Goal: Task Accomplishment & Management: Manage account settings

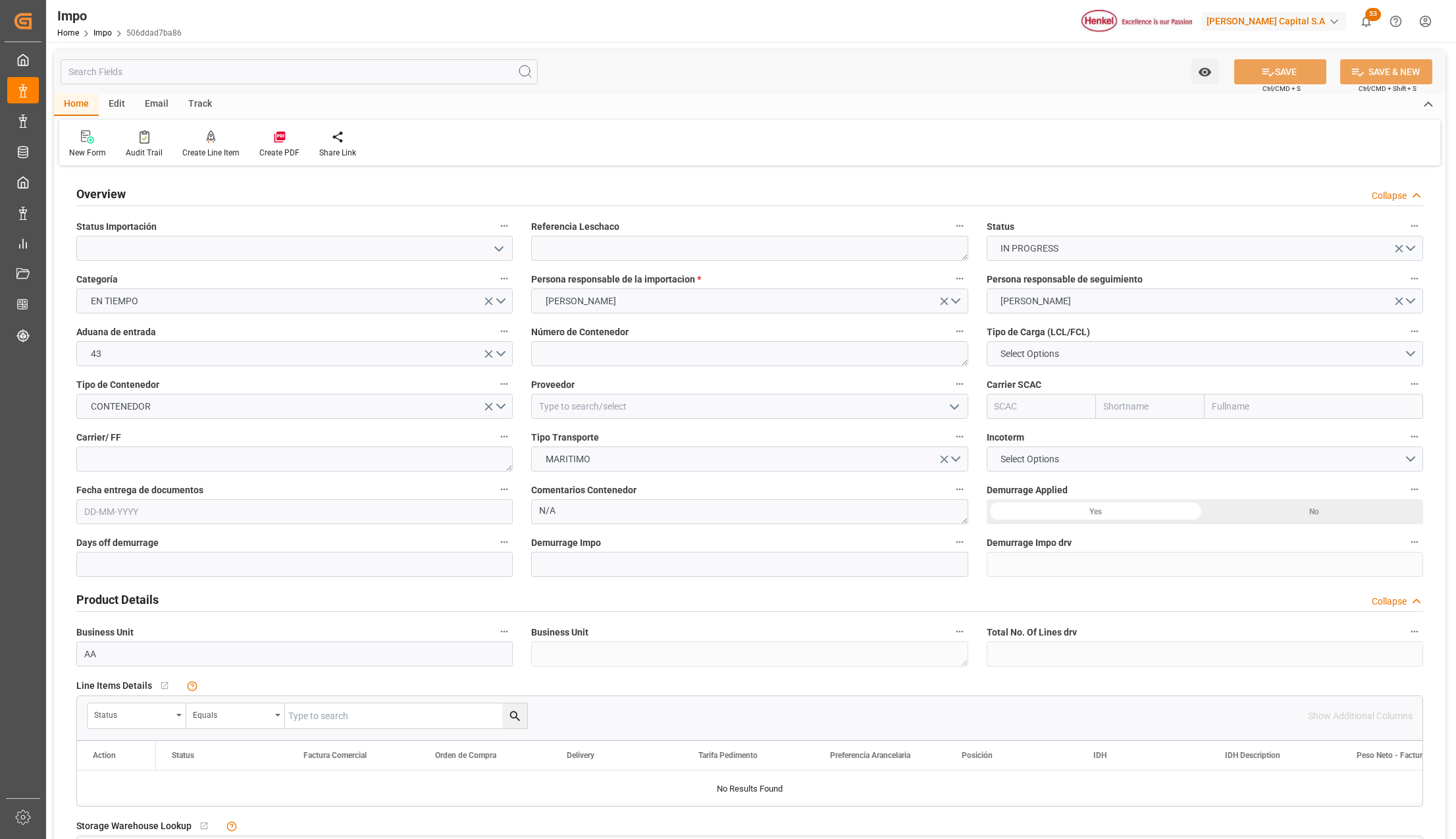
type input "12-09-2025"
click at [622, 250] on textarea at bounding box center [750, 248] width 436 height 25
click at [500, 246] on icon "open menu" at bounding box center [499, 248] width 16 height 16
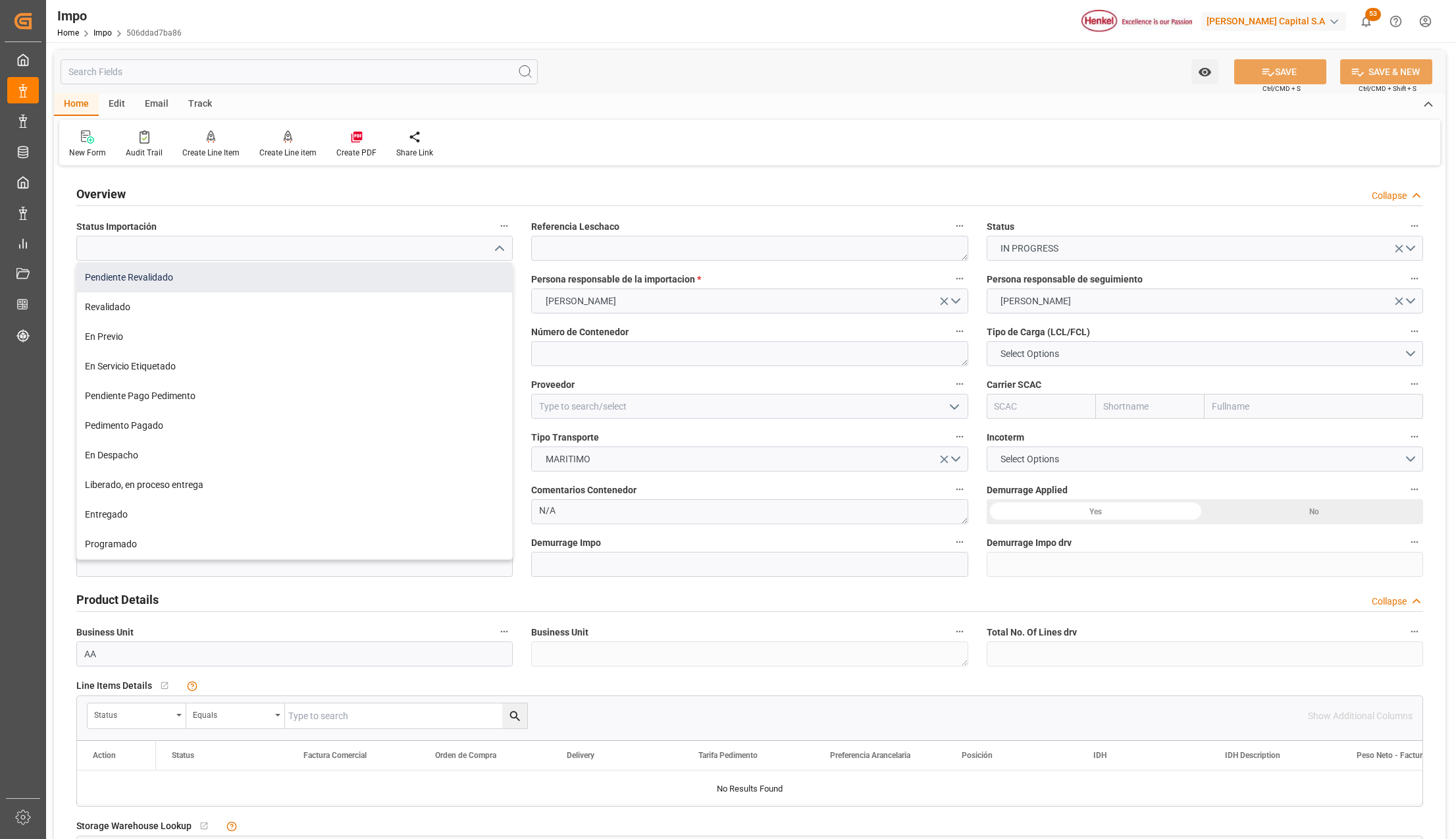
click at [114, 280] on div "Pendiente Revalidado" at bounding box center [294, 277] width 435 height 29
type input "Pendiente Revalidado"
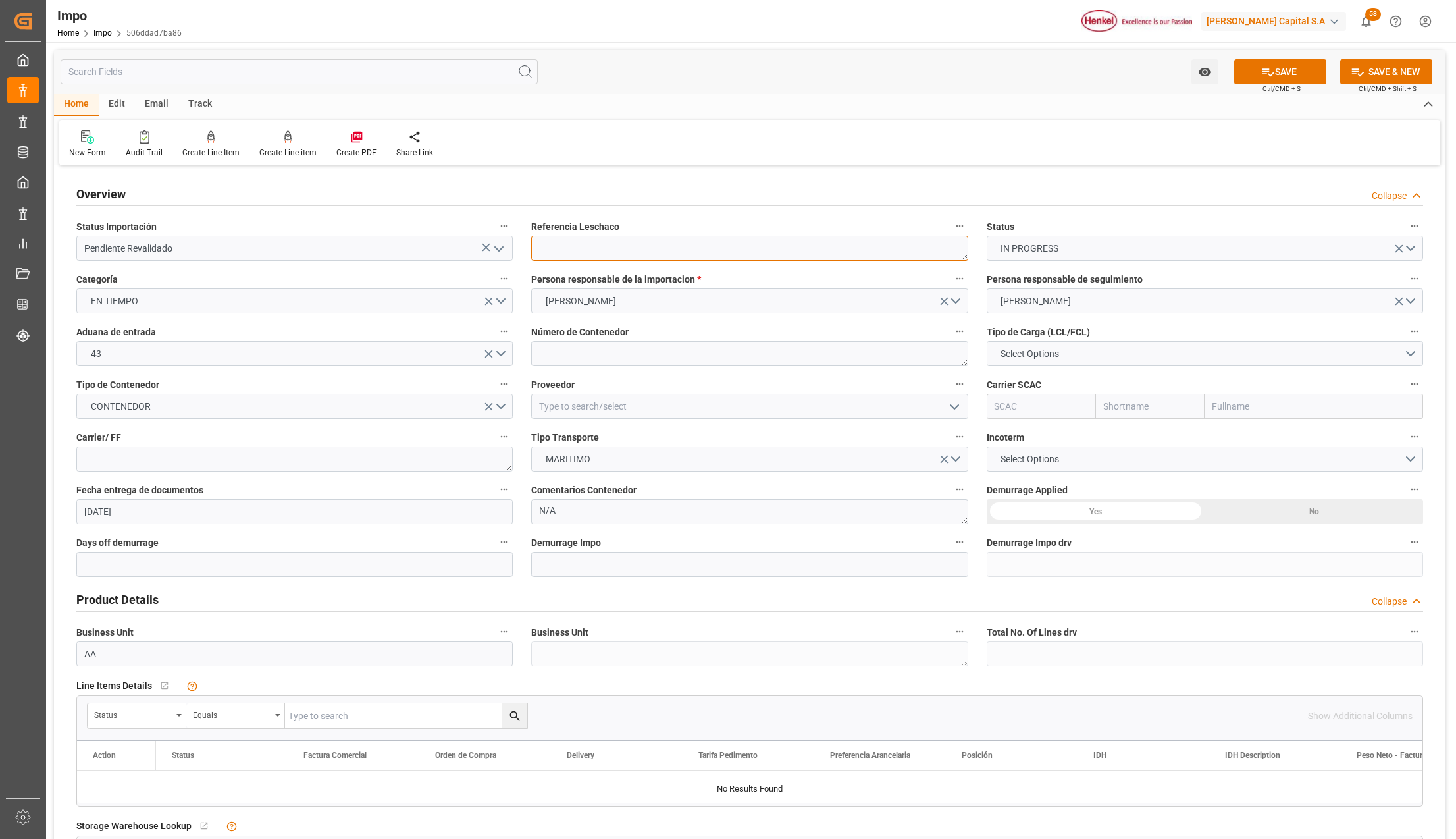
click at [573, 253] on textarea at bounding box center [750, 248] width 436 height 25
paste textarea "HAMB95227"
type textarea "HAMB95227"
click at [545, 353] on textarea at bounding box center [750, 353] width 436 height 25
drag, startPoint x: 536, startPoint y: 358, endPoint x: 548, endPoint y: 358, distance: 12.0
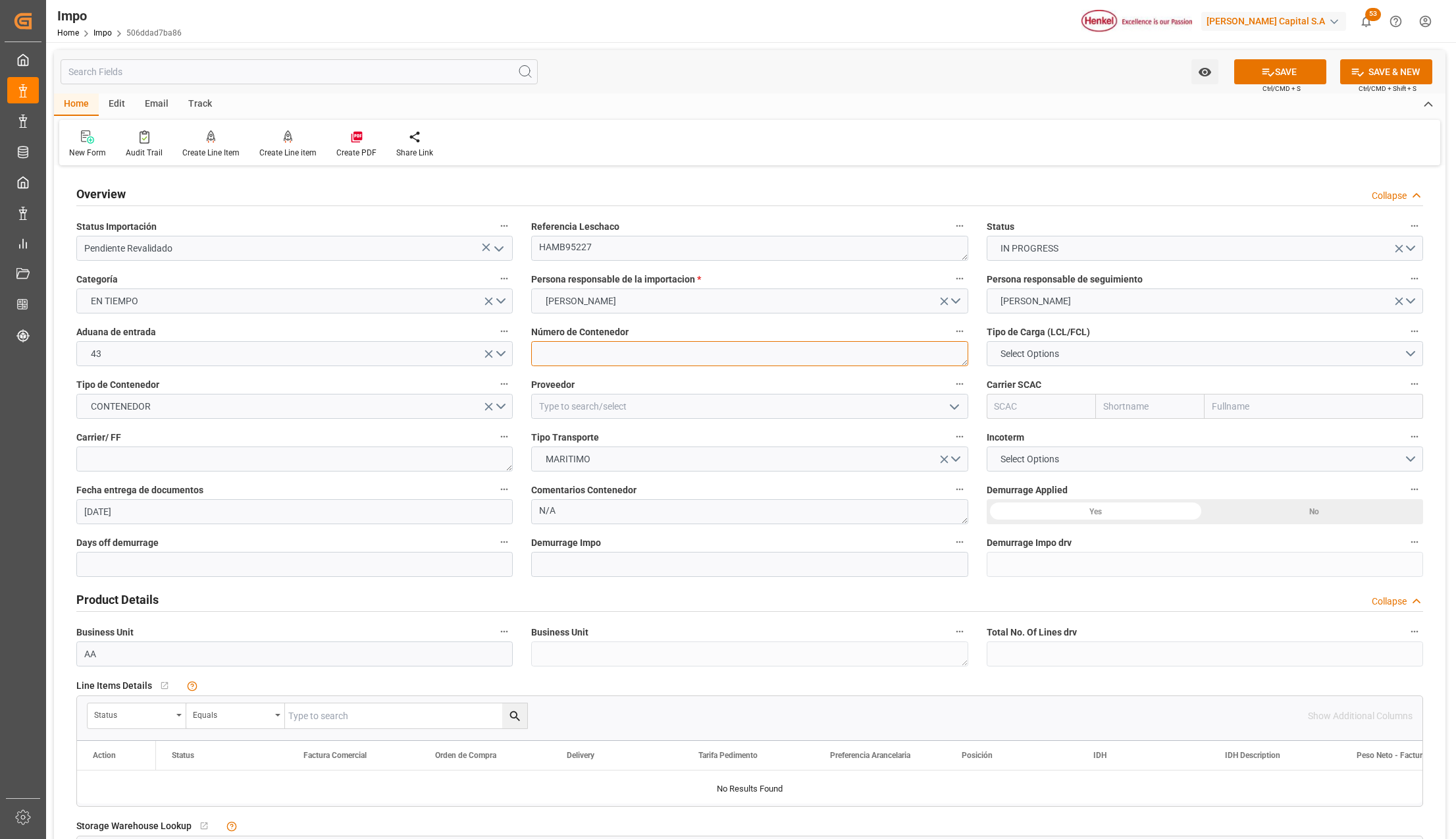
click at [536, 358] on textarea at bounding box center [750, 353] width 436 height 25
paste textarea "MRKU0470939"
type textarea "MRKU0470939"
click at [1007, 358] on span "Select Options" at bounding box center [1029, 354] width 72 height 14
click at [1031, 411] on div "FCL 40"" at bounding box center [1205, 412] width 435 height 28
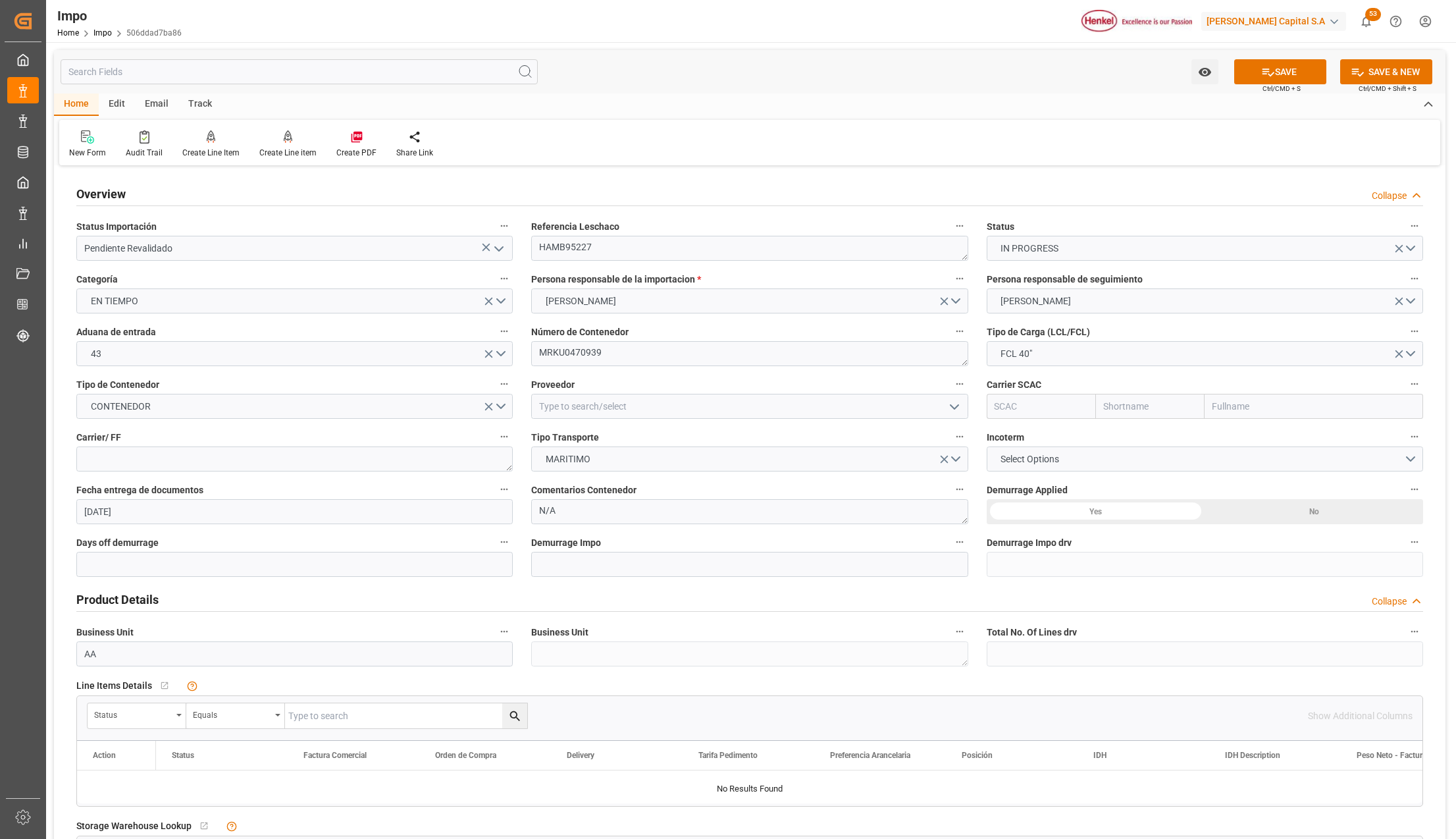
click at [1222, 408] on input "text" at bounding box center [1314, 406] width 218 height 25
type input "maersk"
click at [1226, 430] on b "Maersk Line AS" at bounding box center [1245, 436] width 65 height 10
type input "MAEU"
type input "Maersk"
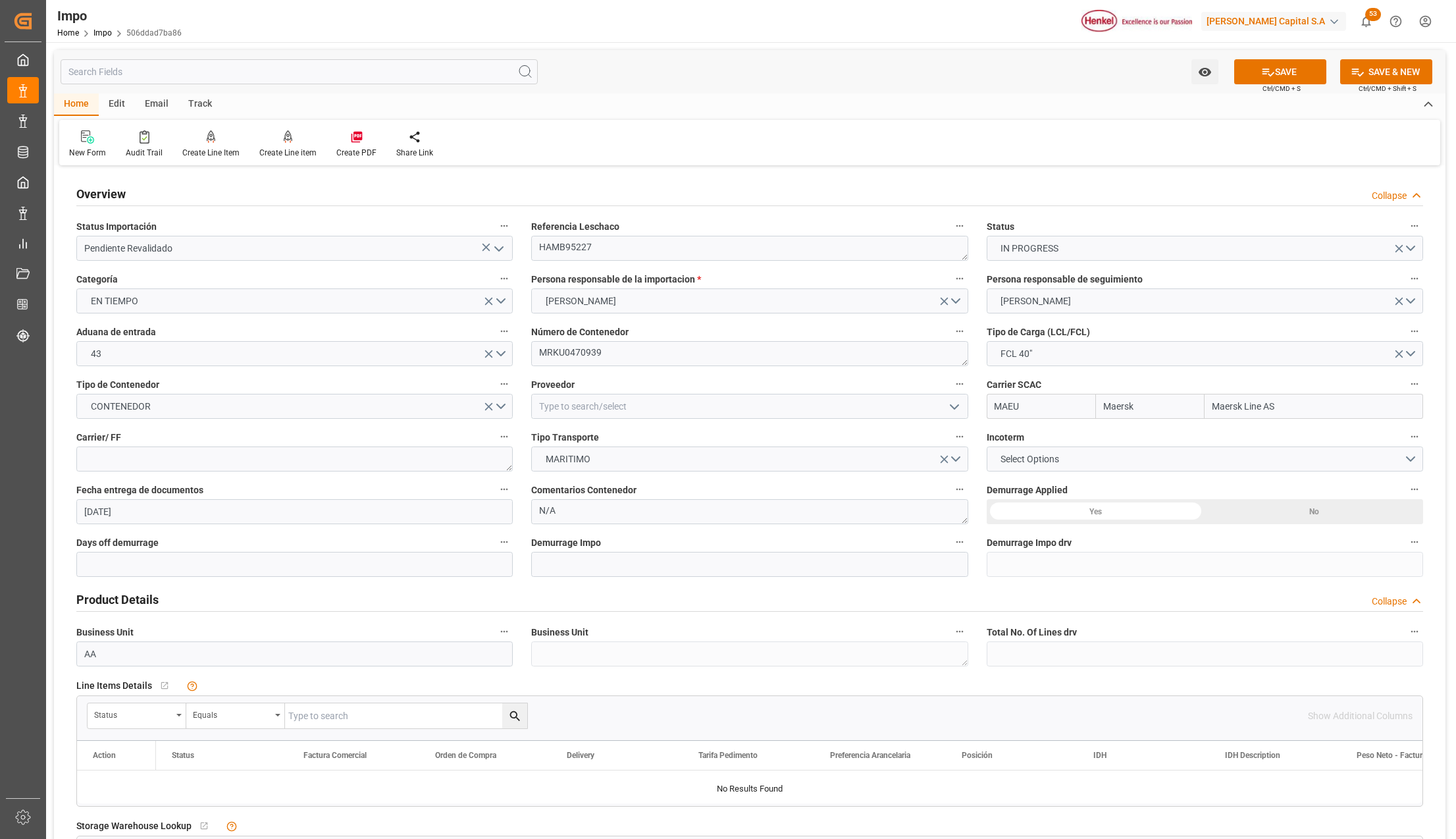
type input "Maersk Line AS"
click at [191, 461] on textarea at bounding box center [294, 459] width 436 height 25
type textarea "DHL"
click at [1079, 453] on button "Select Options" at bounding box center [1205, 459] width 436 height 25
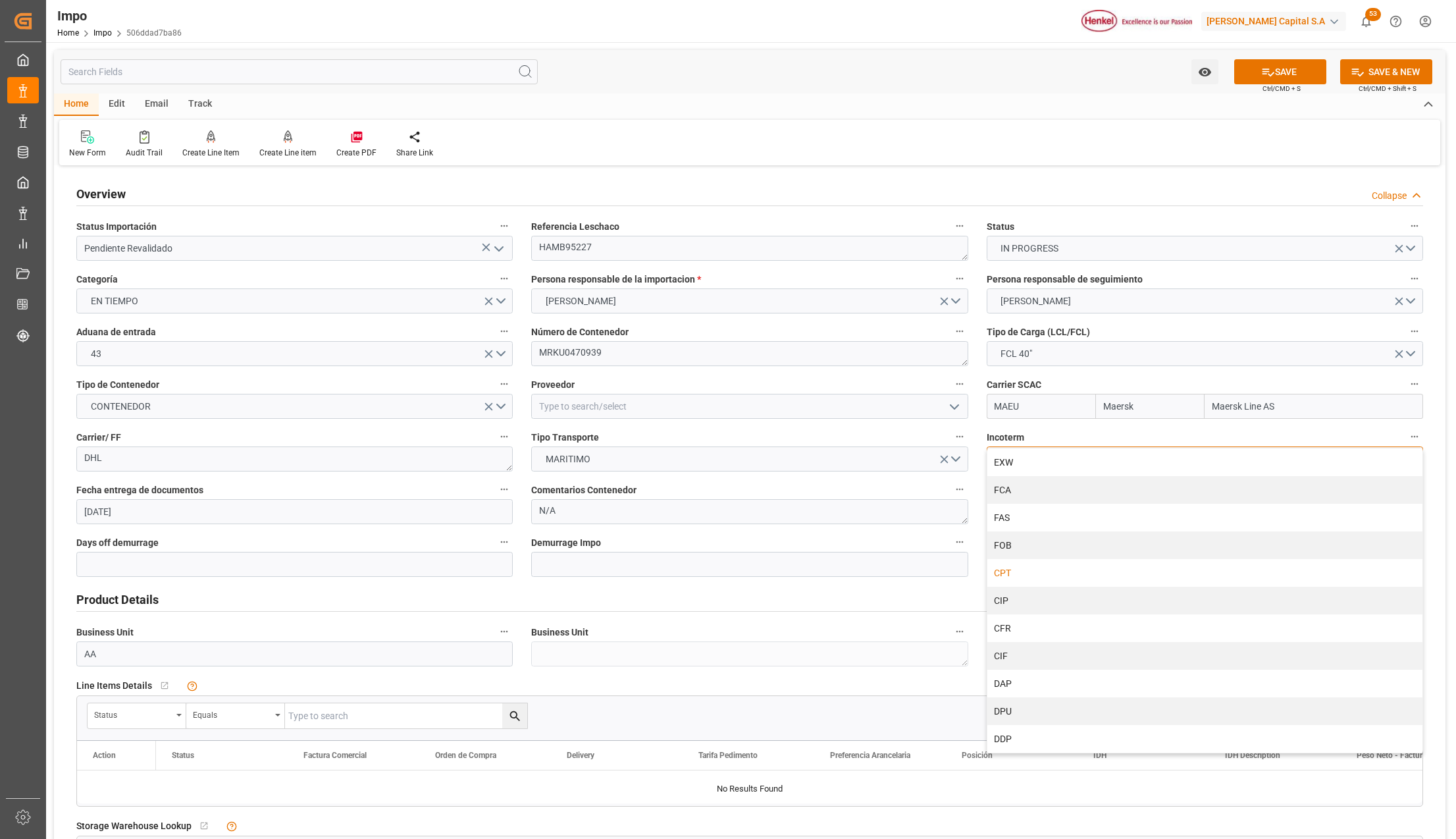
click at [1011, 572] on div "CPT" at bounding box center [1205, 573] width 435 height 28
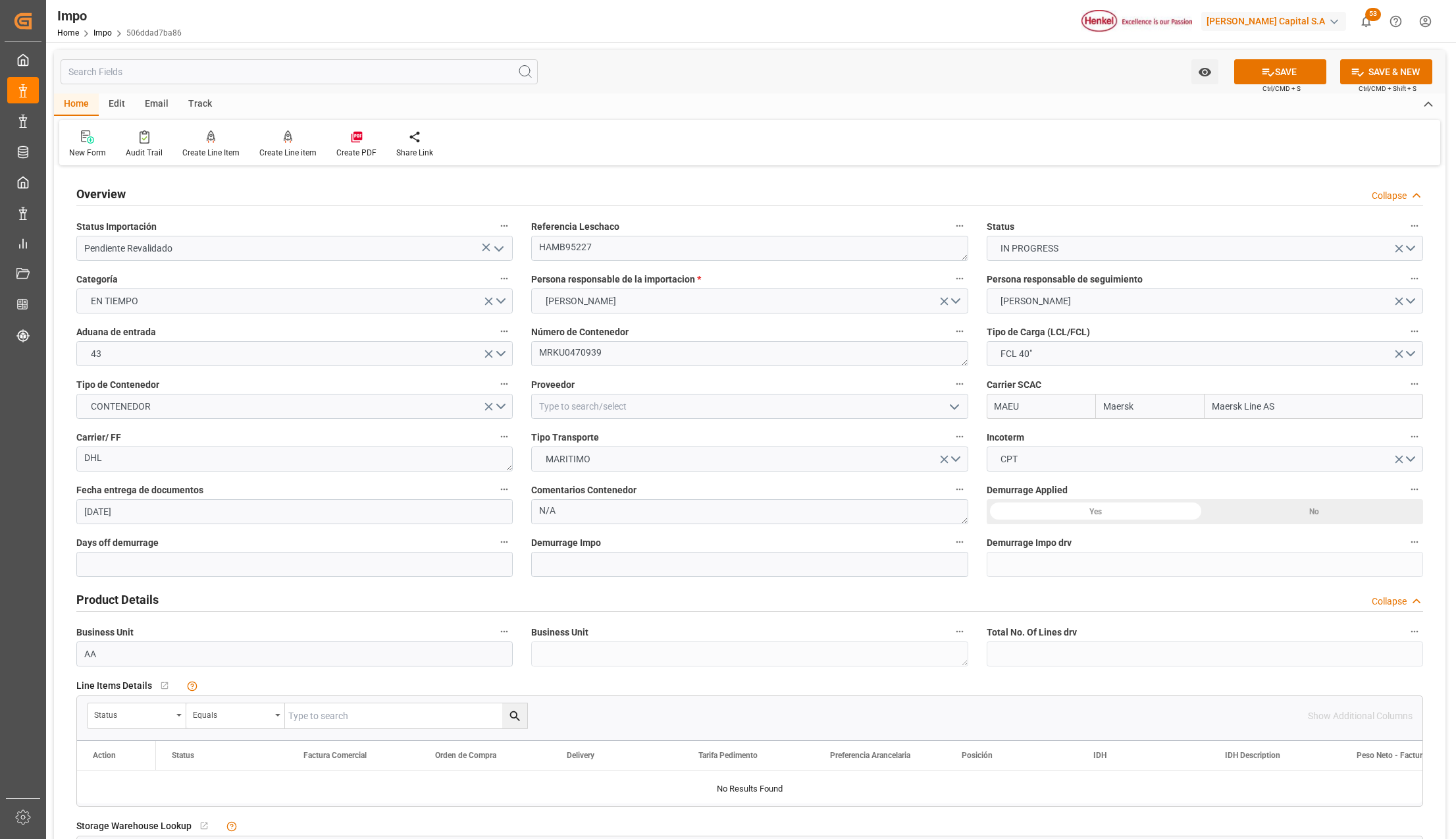
click at [1099, 509] on div "Yes" at bounding box center [1096, 511] width 218 height 25
click at [140, 561] on input "text" at bounding box center [294, 564] width 436 height 25
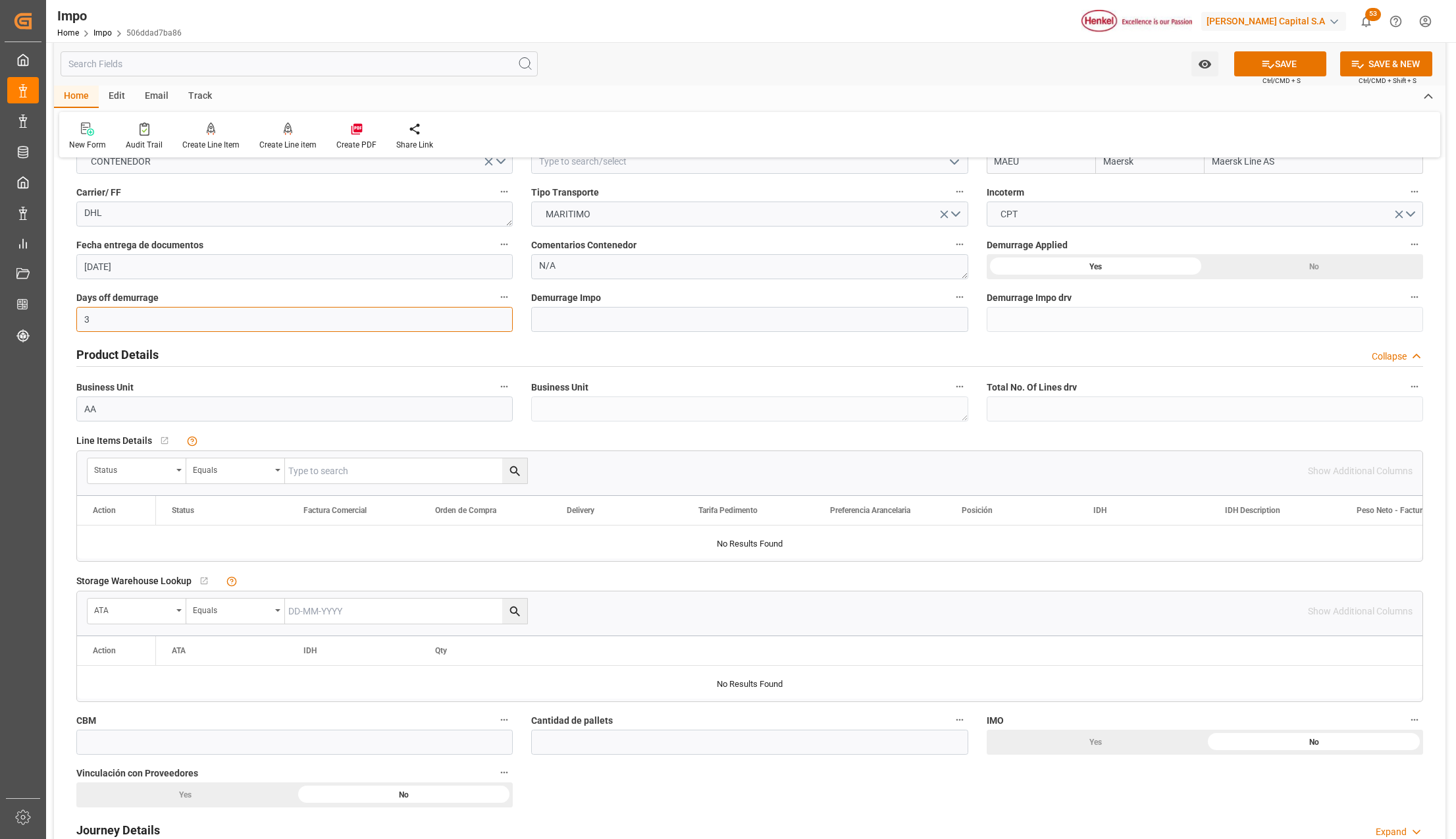
scroll to position [263, 0]
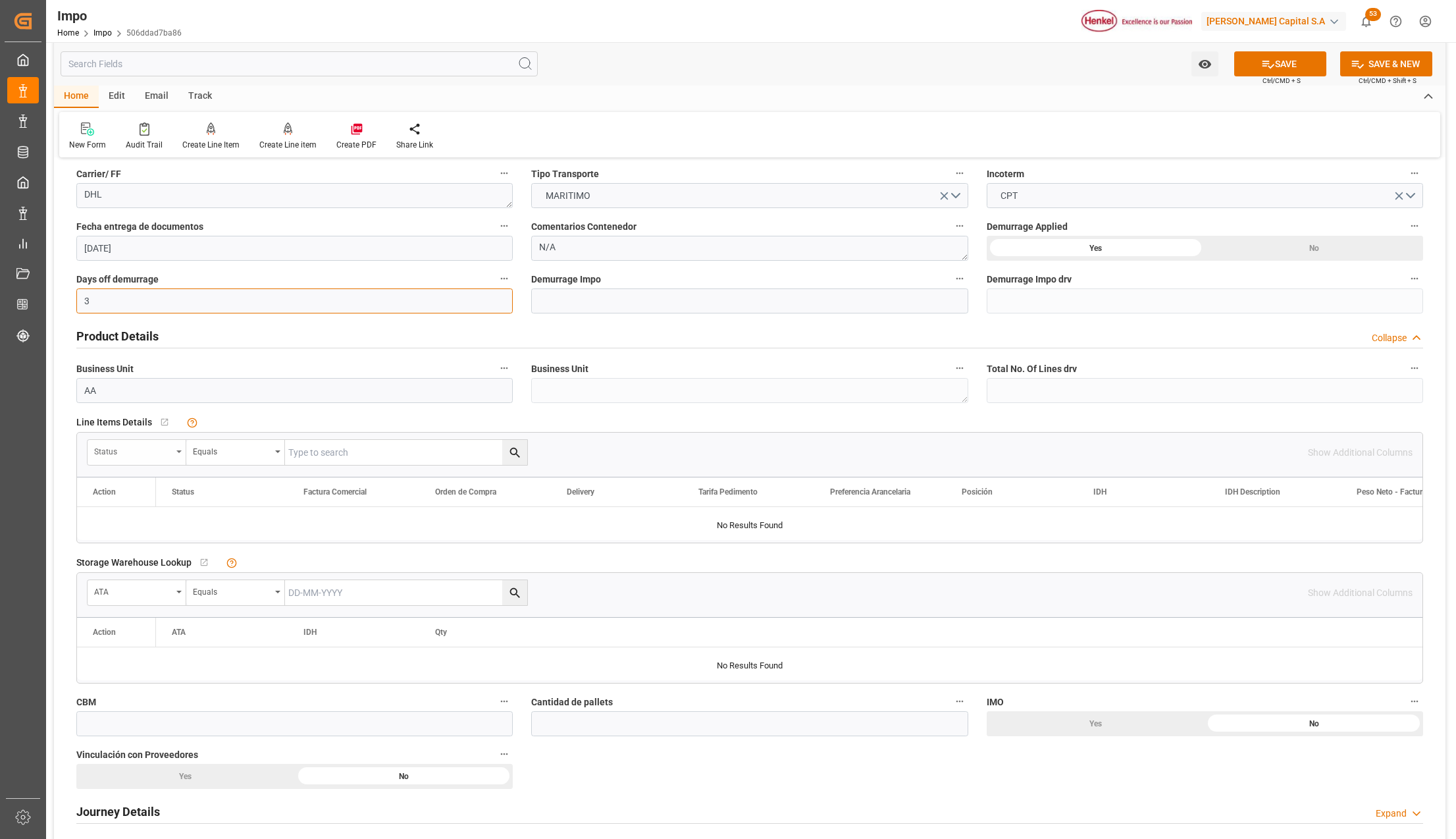
type input "3"
click at [180, 449] on div "Status" at bounding box center [137, 452] width 99 height 25
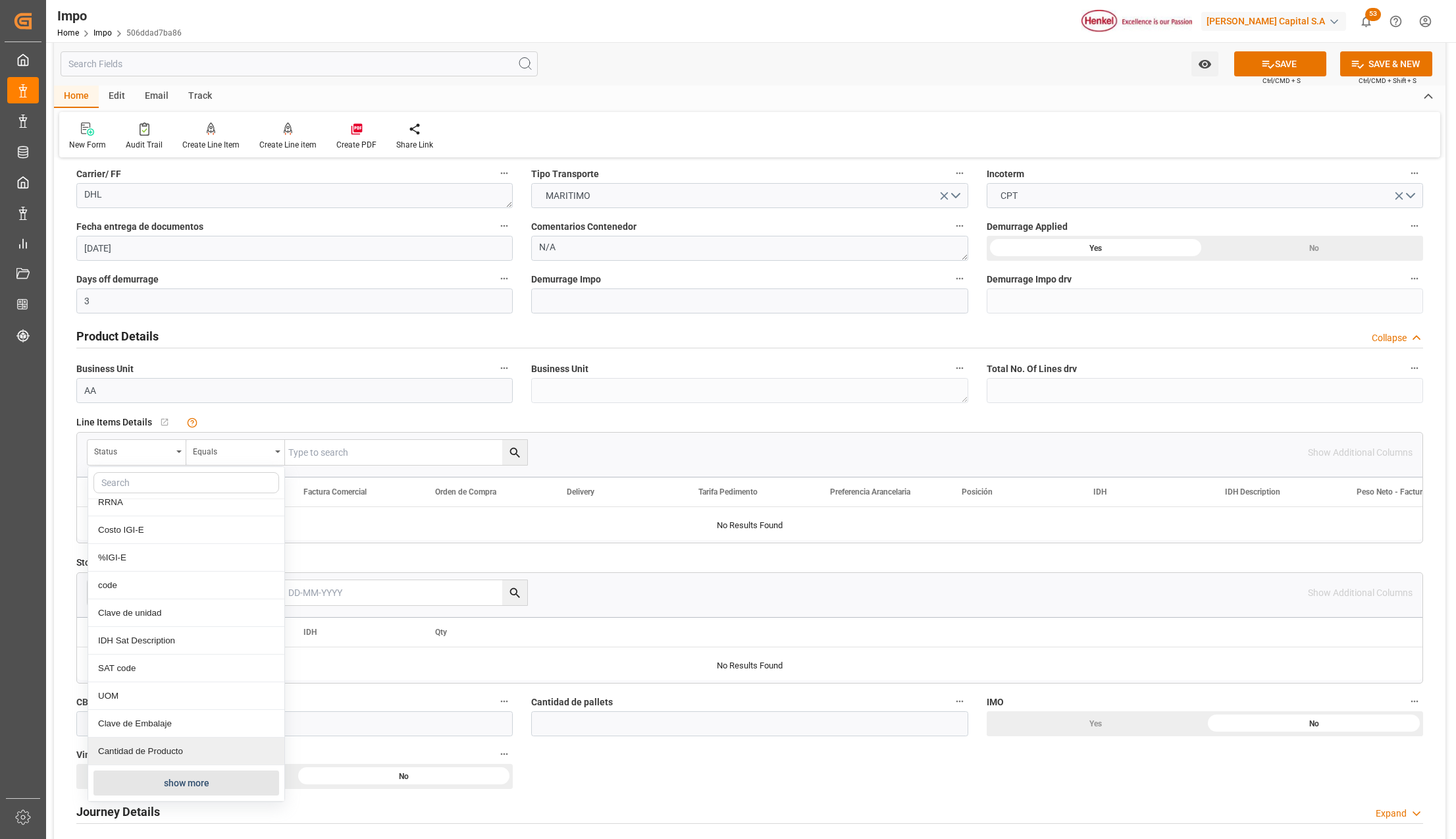
click at [157, 779] on button "show more" at bounding box center [186, 783] width 185 height 25
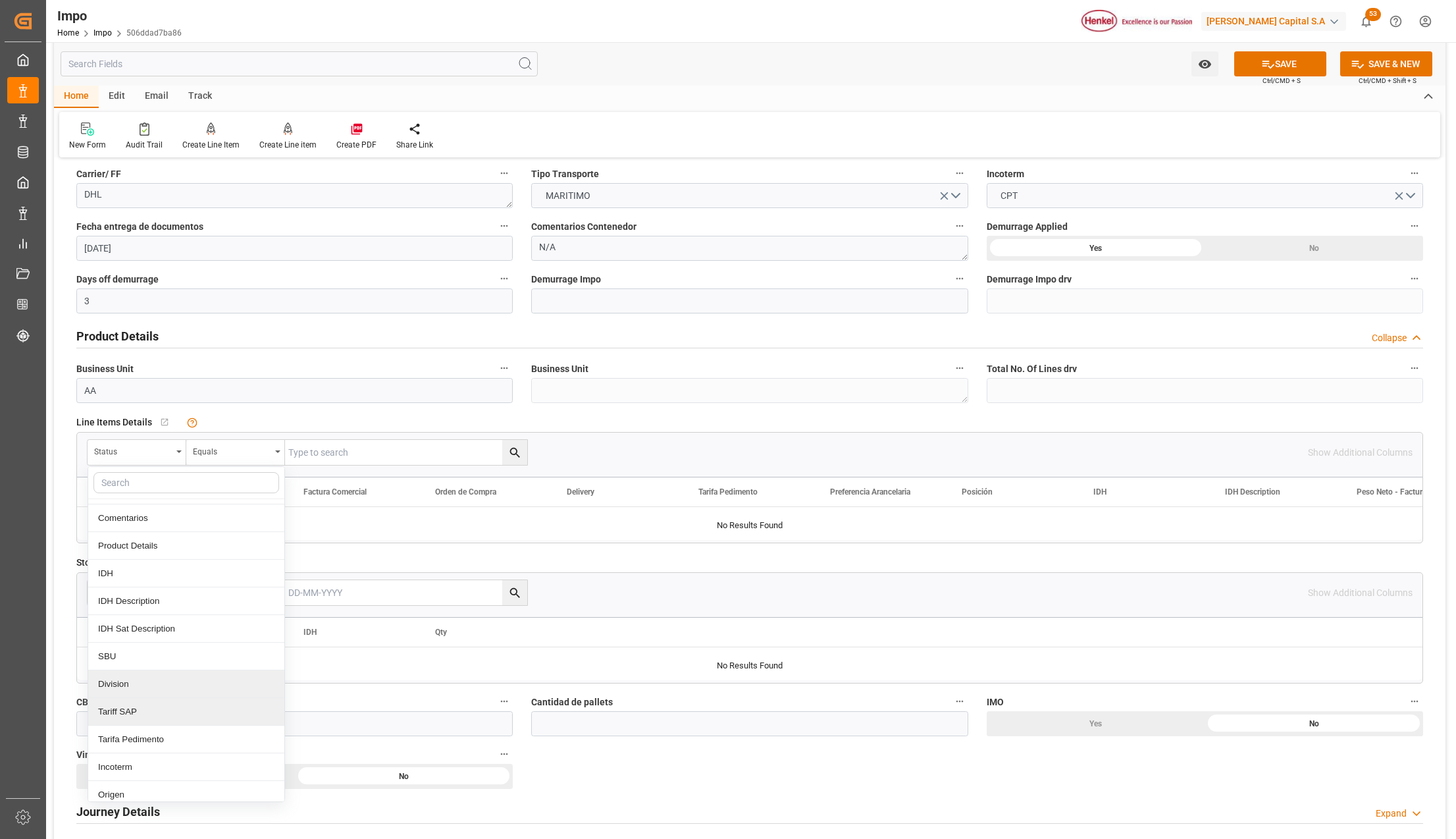
scroll to position [323, 0]
click at [127, 532] on div "Comentarios" at bounding box center [186, 522] width 196 height 28
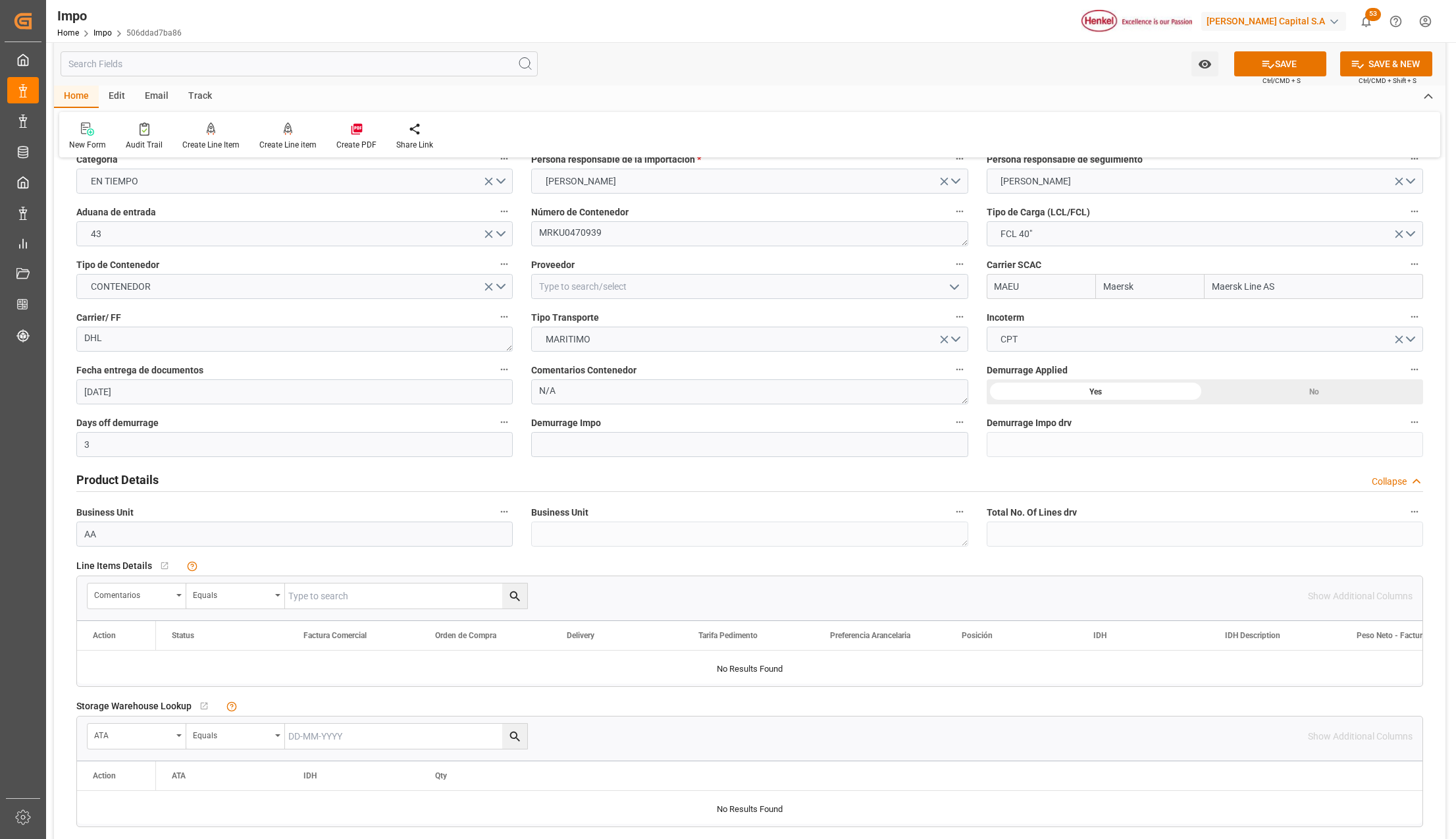
scroll to position [0, 0]
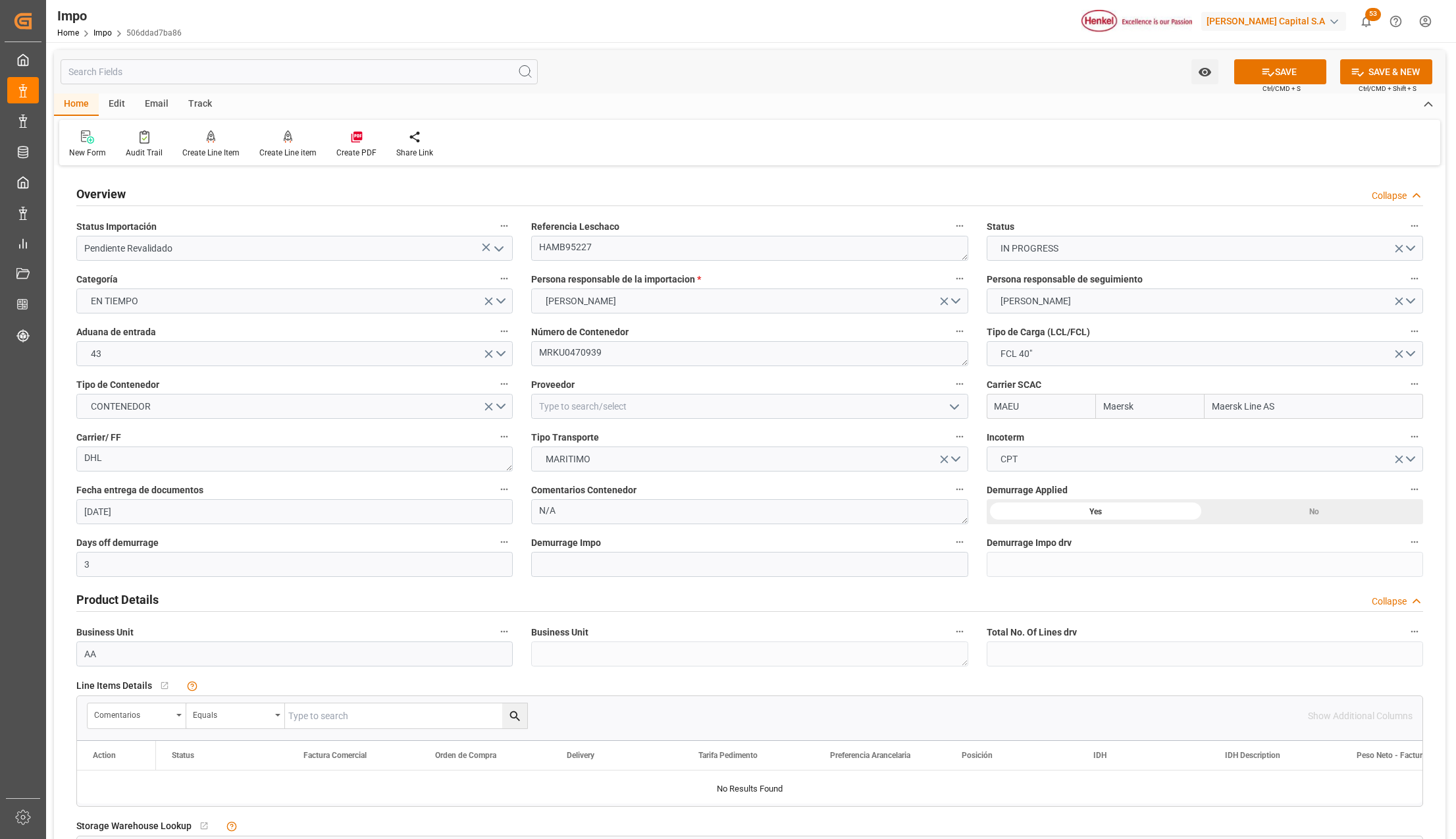
click at [572, 232] on span "Referencia Leschaco" at bounding box center [576, 227] width 88 height 14
click at [951, 232] on button "Referencia Leschaco" at bounding box center [960, 226] width 17 height 17
click at [573, 246] on textarea "HAMB95227" at bounding box center [750, 248] width 436 height 25
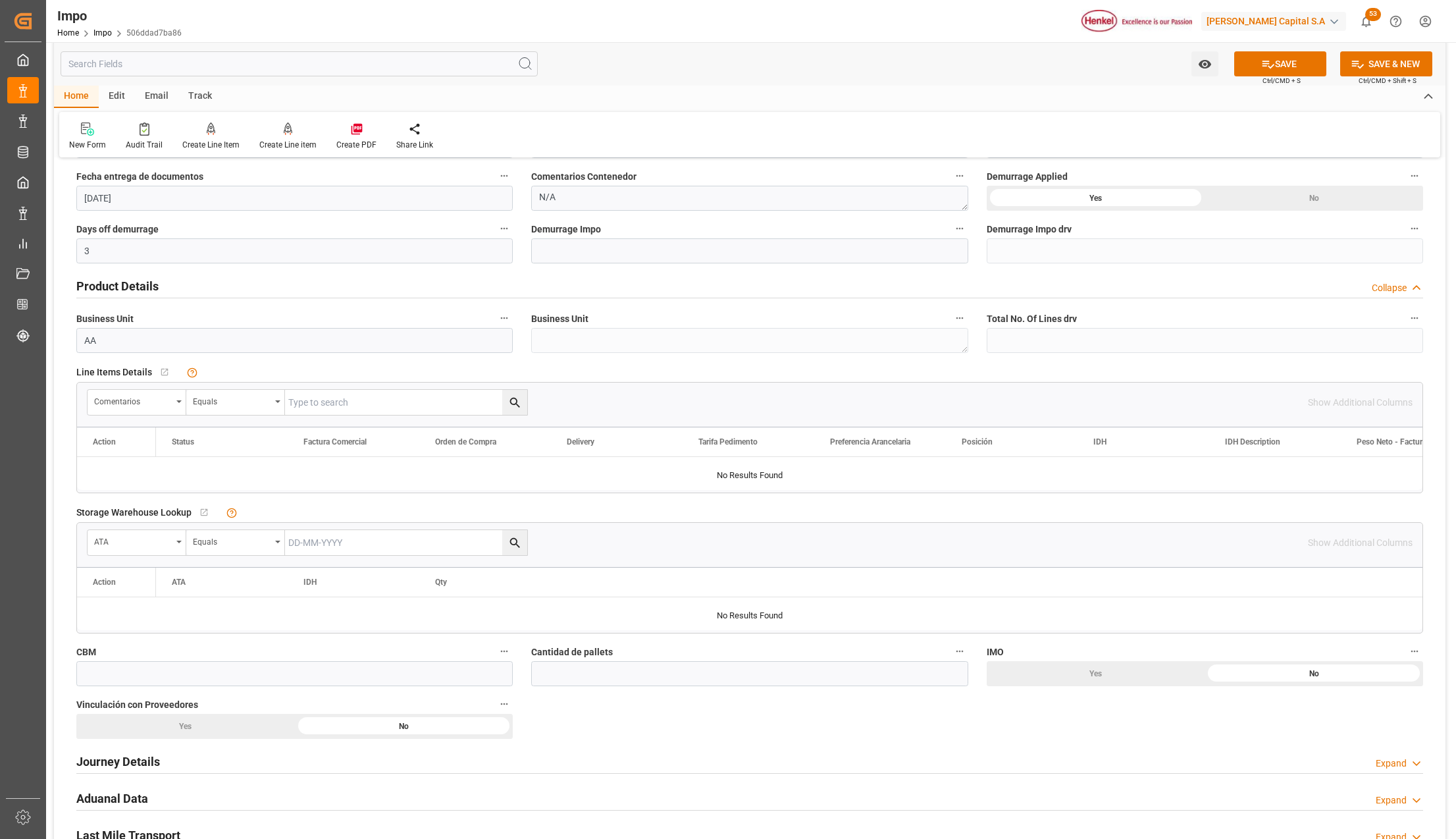
scroll to position [351, 0]
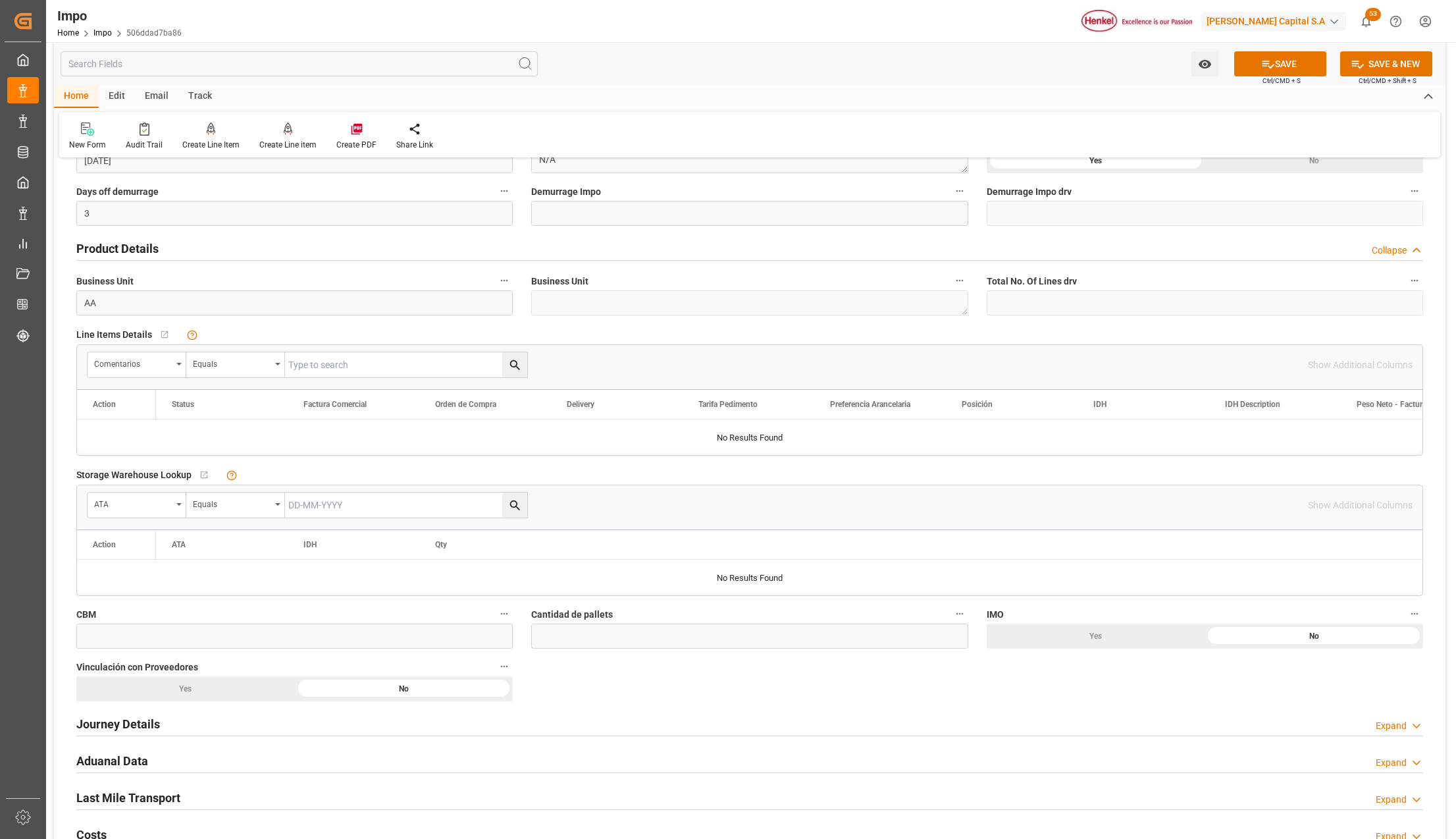
click at [311, 365] on input "text" at bounding box center [406, 365] width 242 height 25
paste input "HAMB95227"
type input "HAMB95227"
click at [520, 356] on button "search button" at bounding box center [514, 365] width 25 height 25
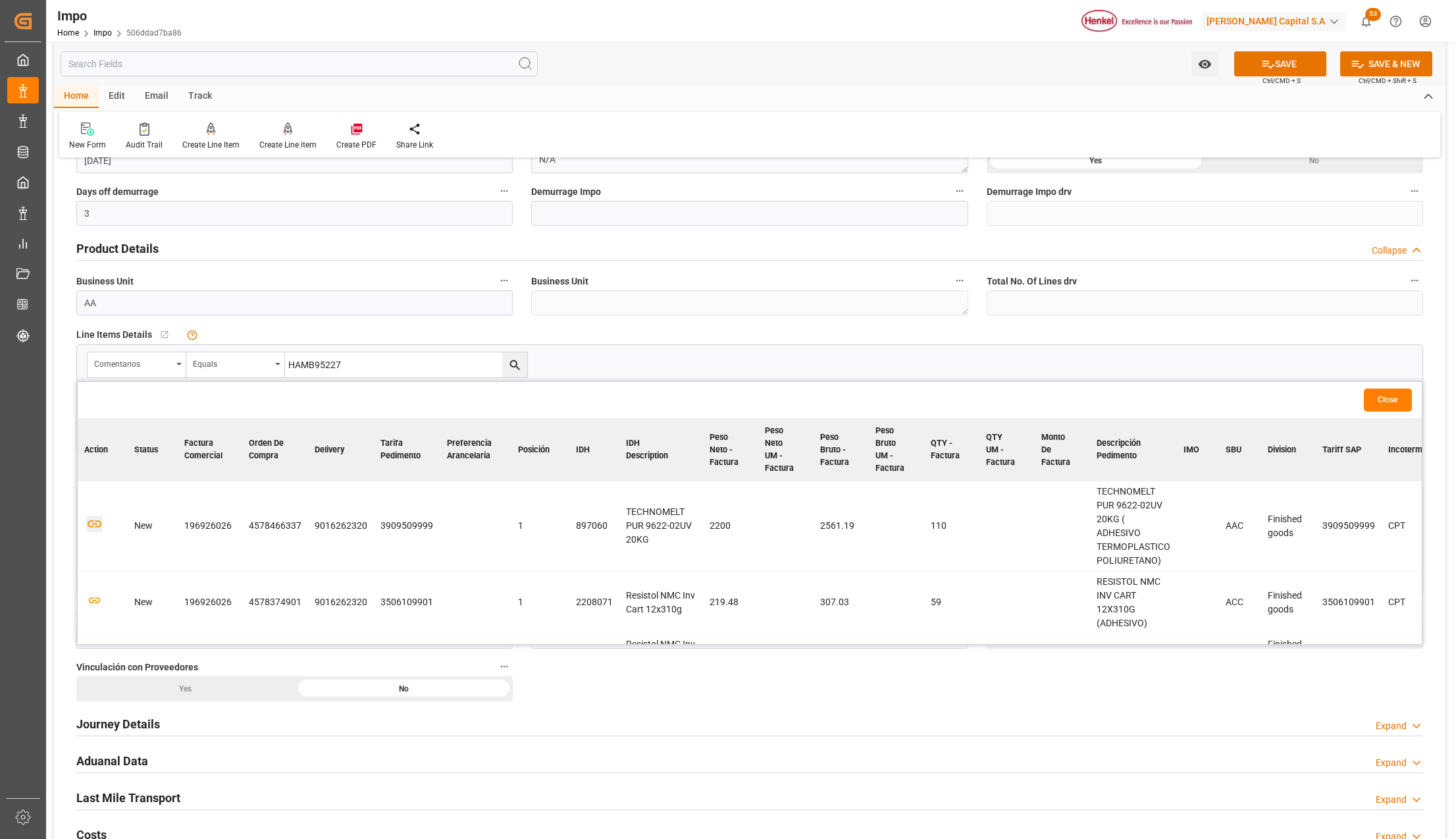
click at [92, 517] on icon "button" at bounding box center [94, 523] width 16 height 16
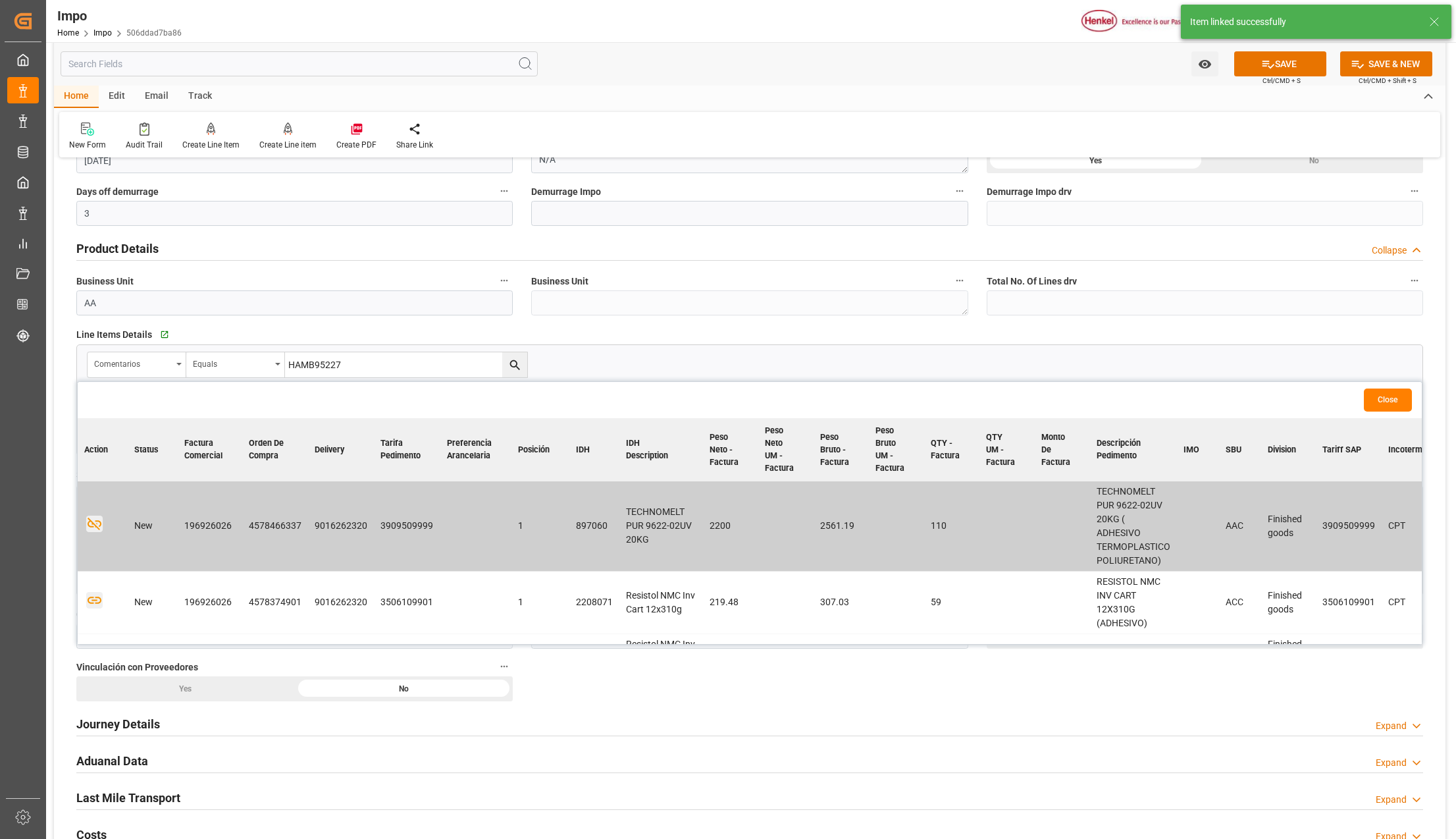
click at [93, 597] on icon "button" at bounding box center [94, 600] width 16 height 16
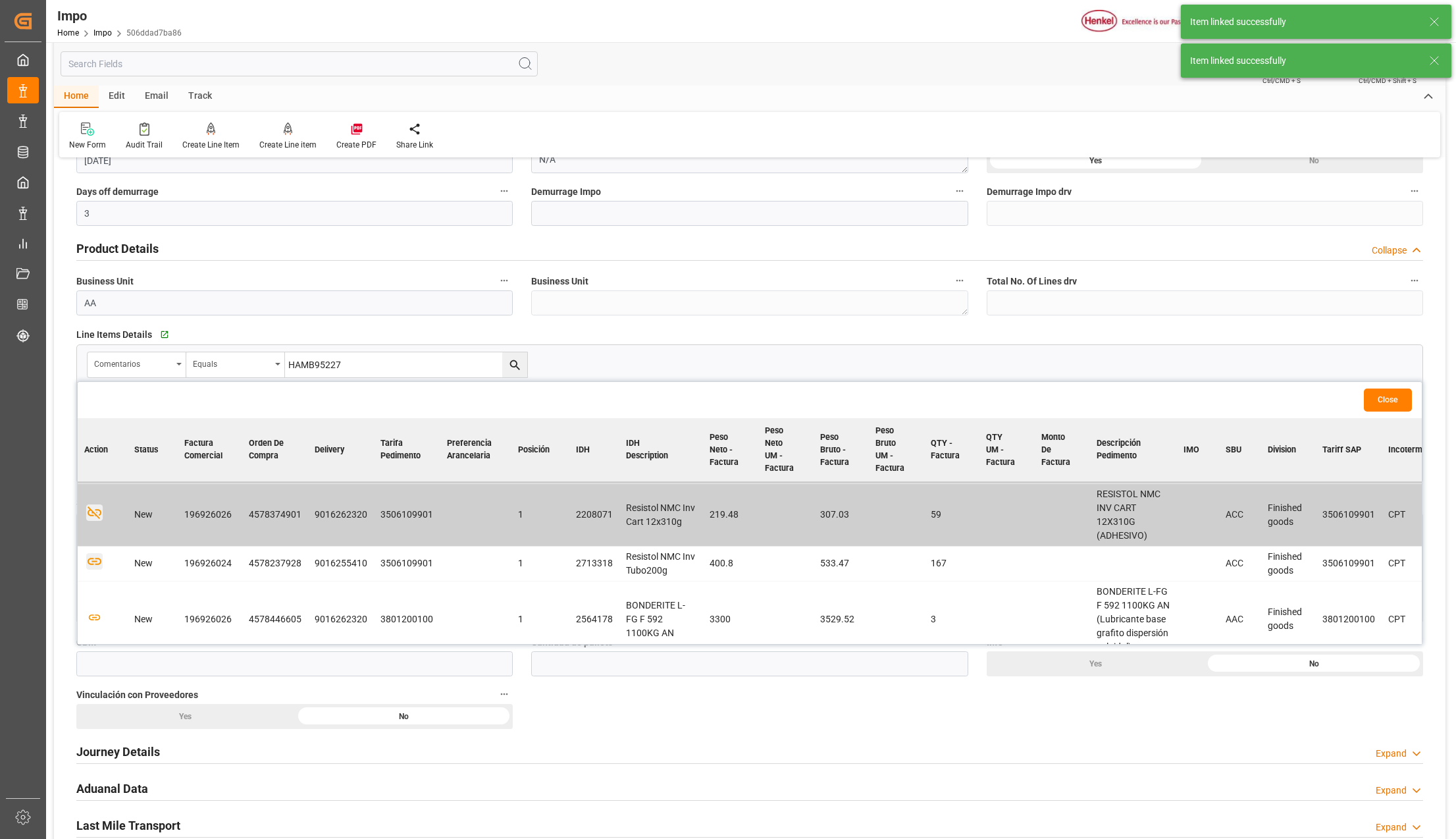
click at [88, 559] on icon "button" at bounding box center [94, 562] width 14 height 7
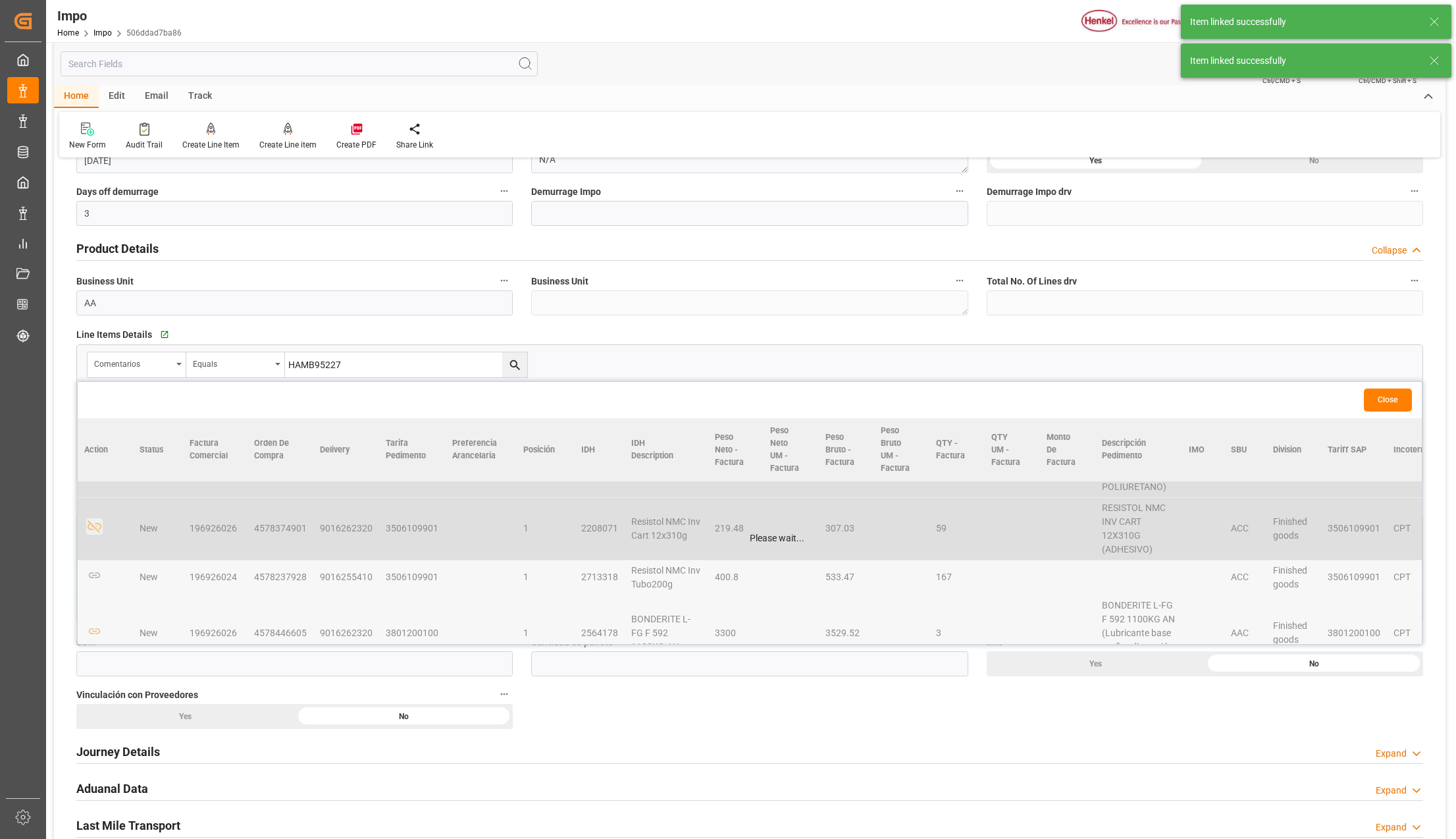
scroll to position [101, 0]
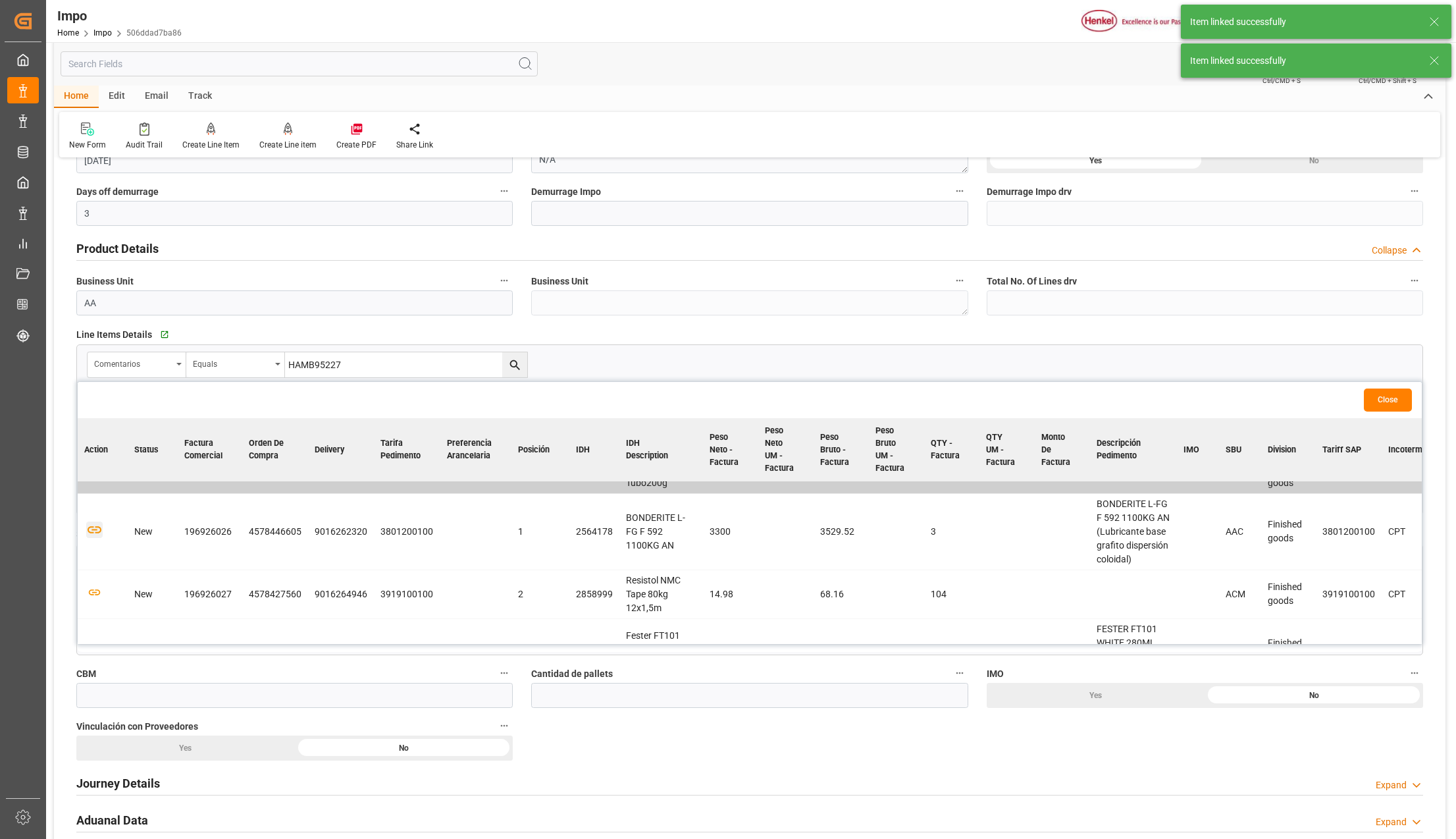
click at [93, 531] on icon "button" at bounding box center [94, 529] width 16 height 16
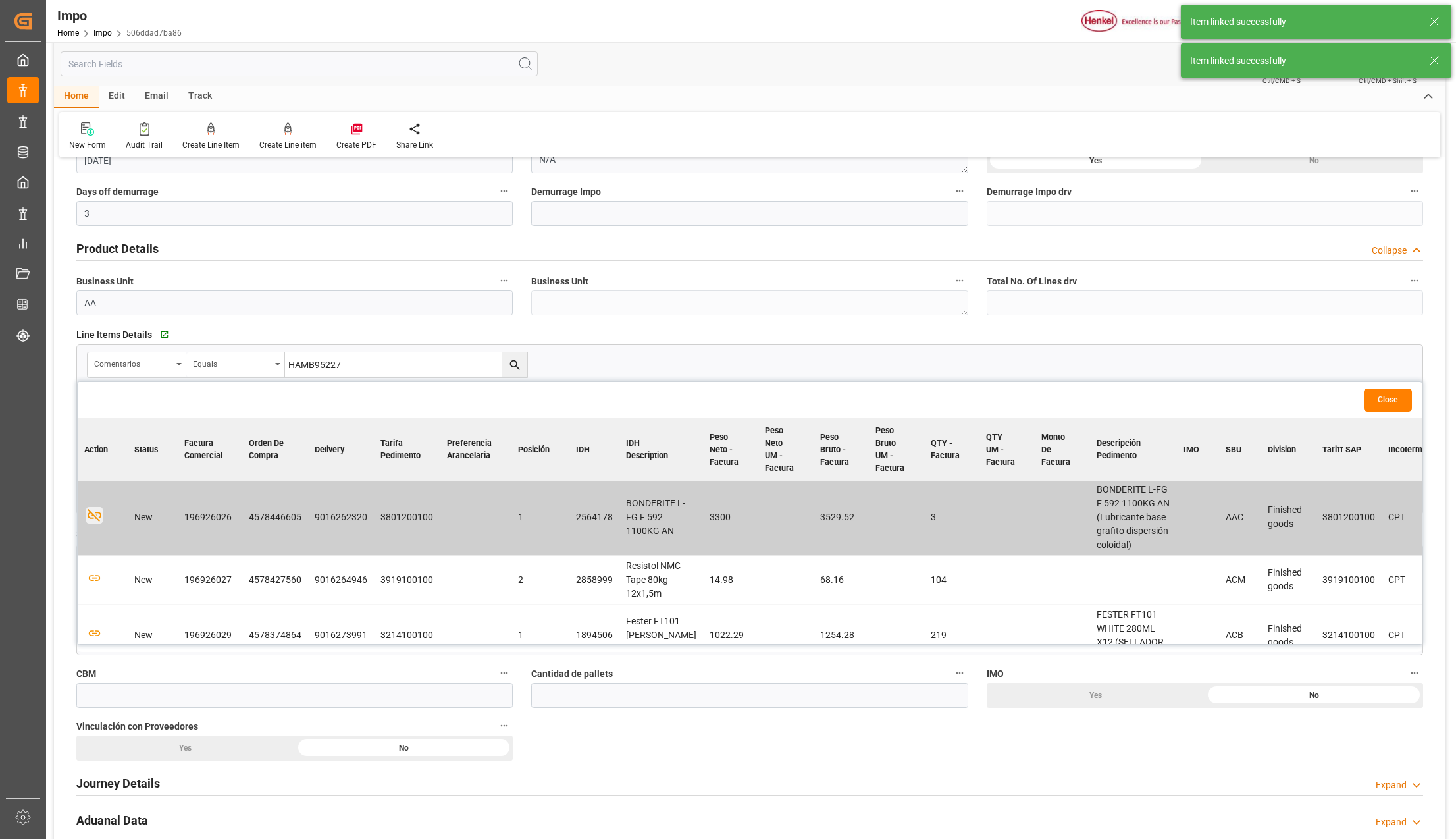
scroll to position [175, 0]
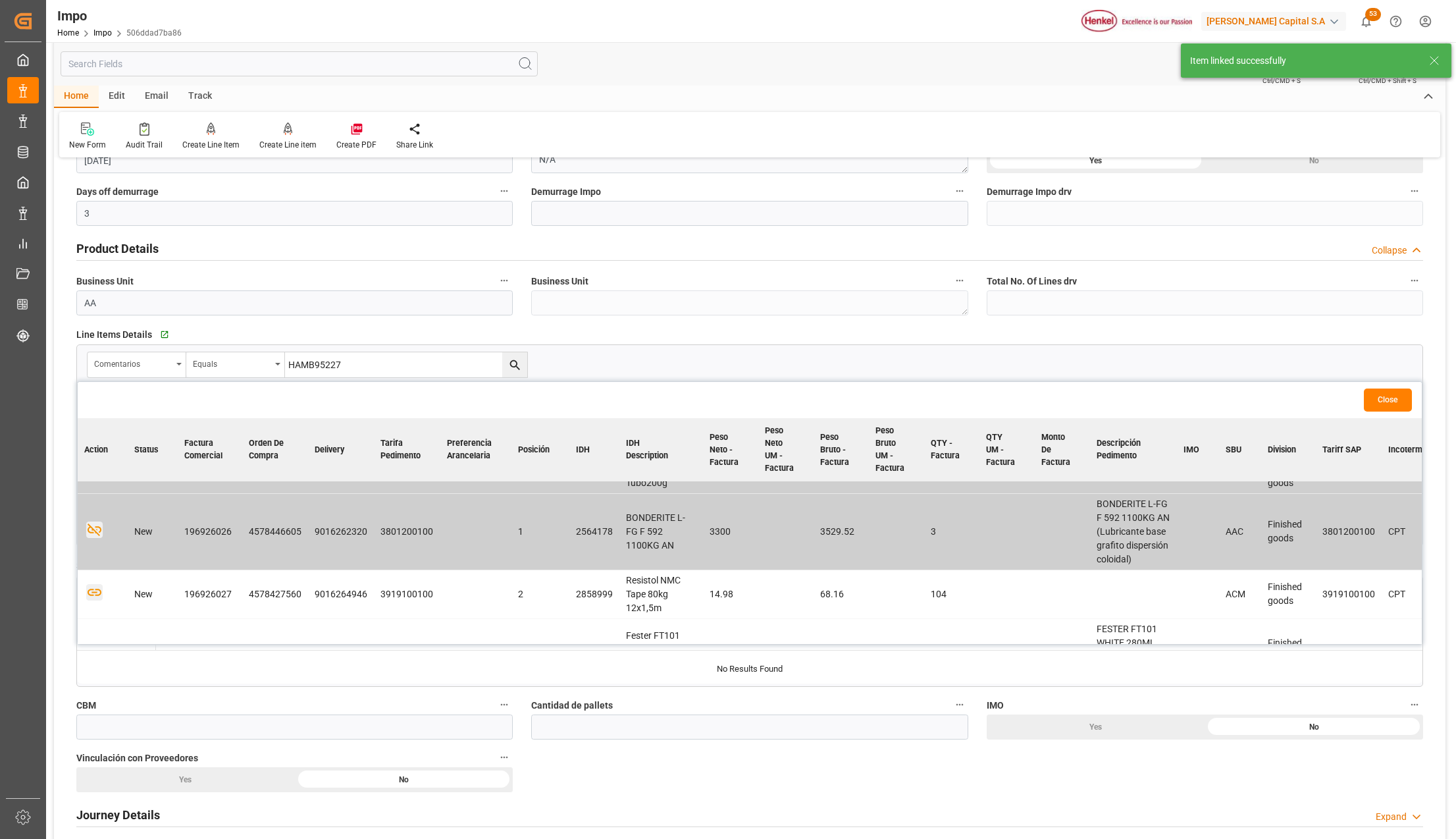
click at [95, 591] on icon "button" at bounding box center [94, 591] width 16 height 16
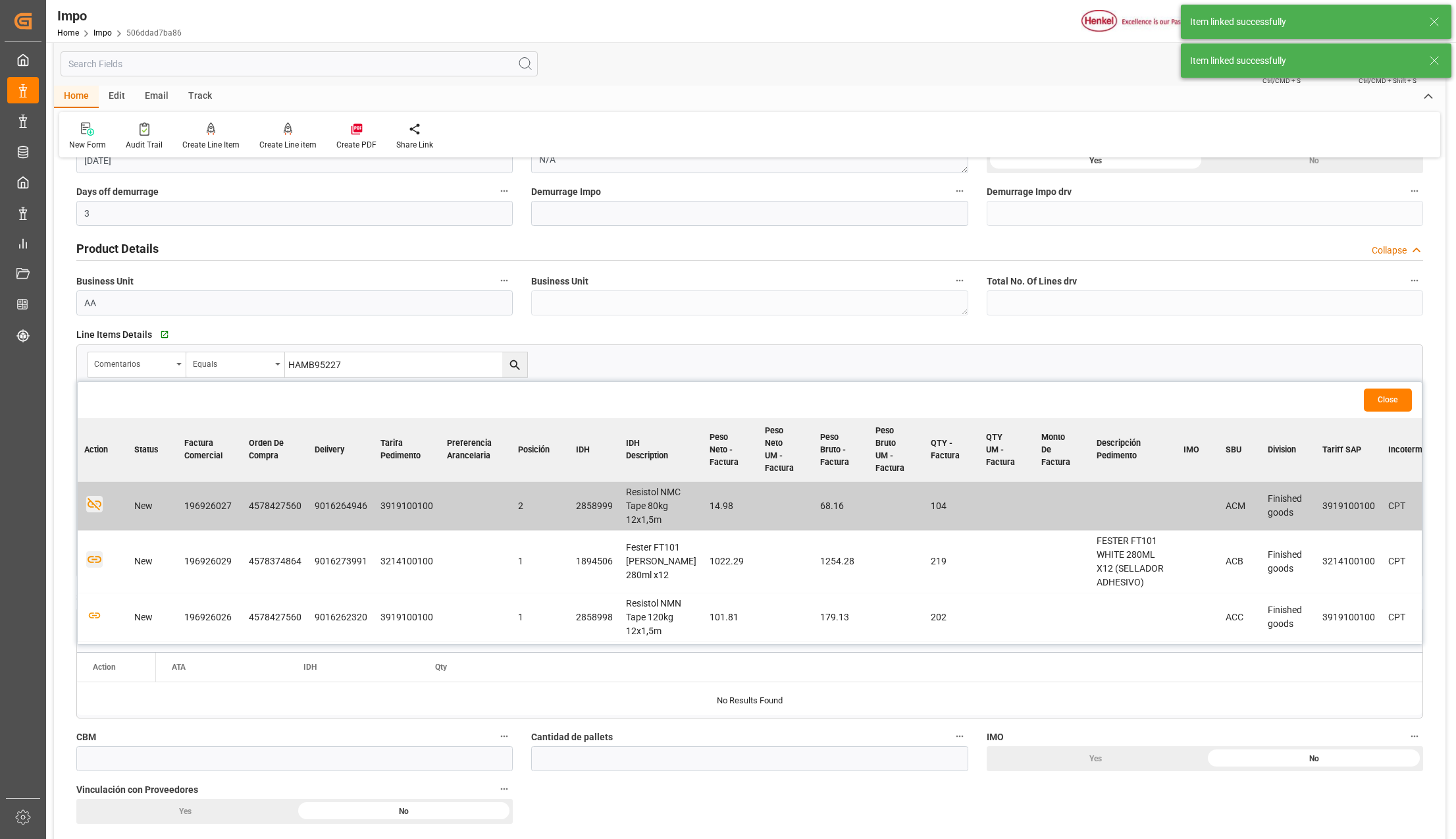
click at [96, 564] on icon "button" at bounding box center [94, 560] width 14 height 7
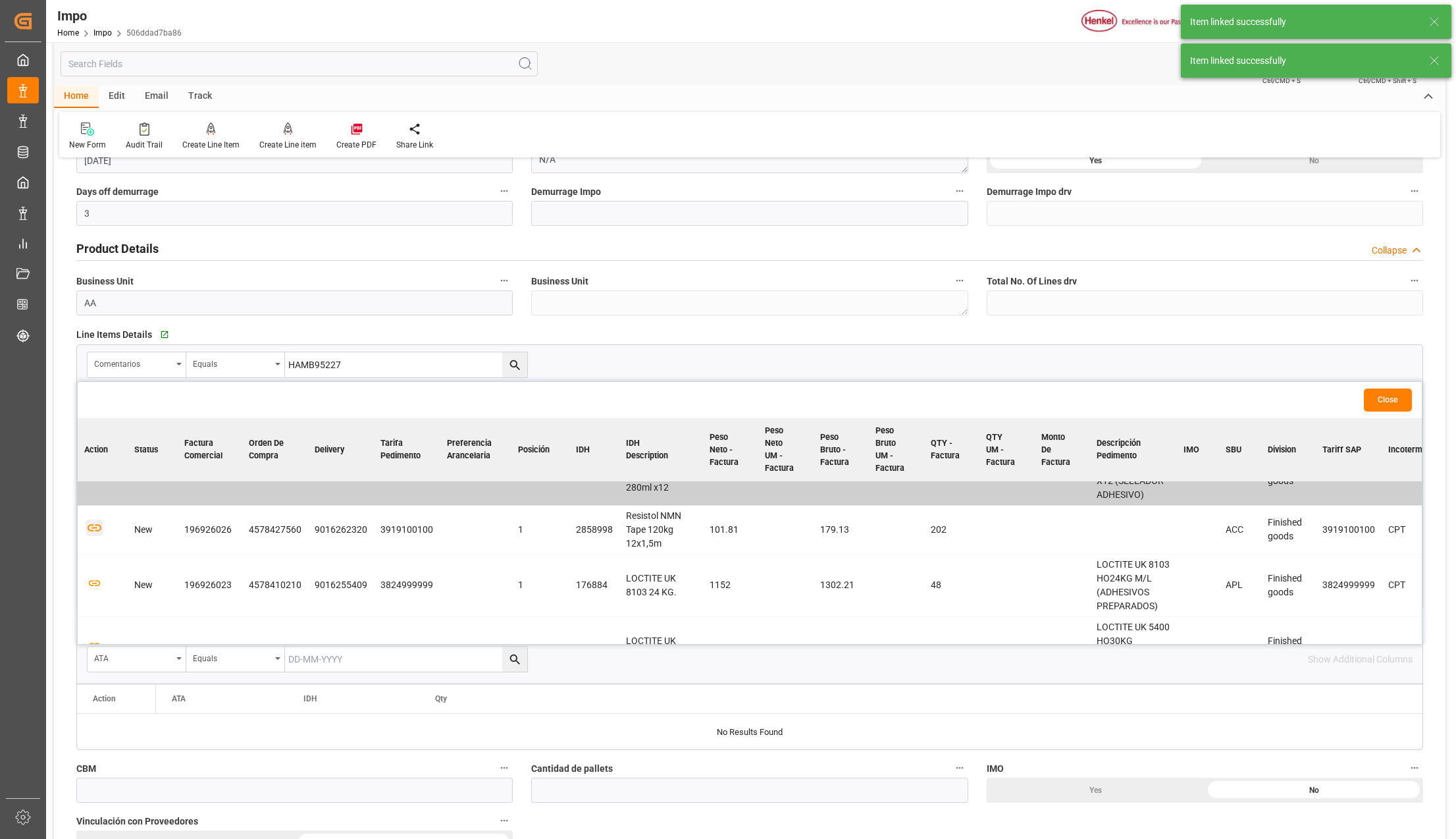
click at [91, 527] on icon "button" at bounding box center [94, 527] width 16 height 16
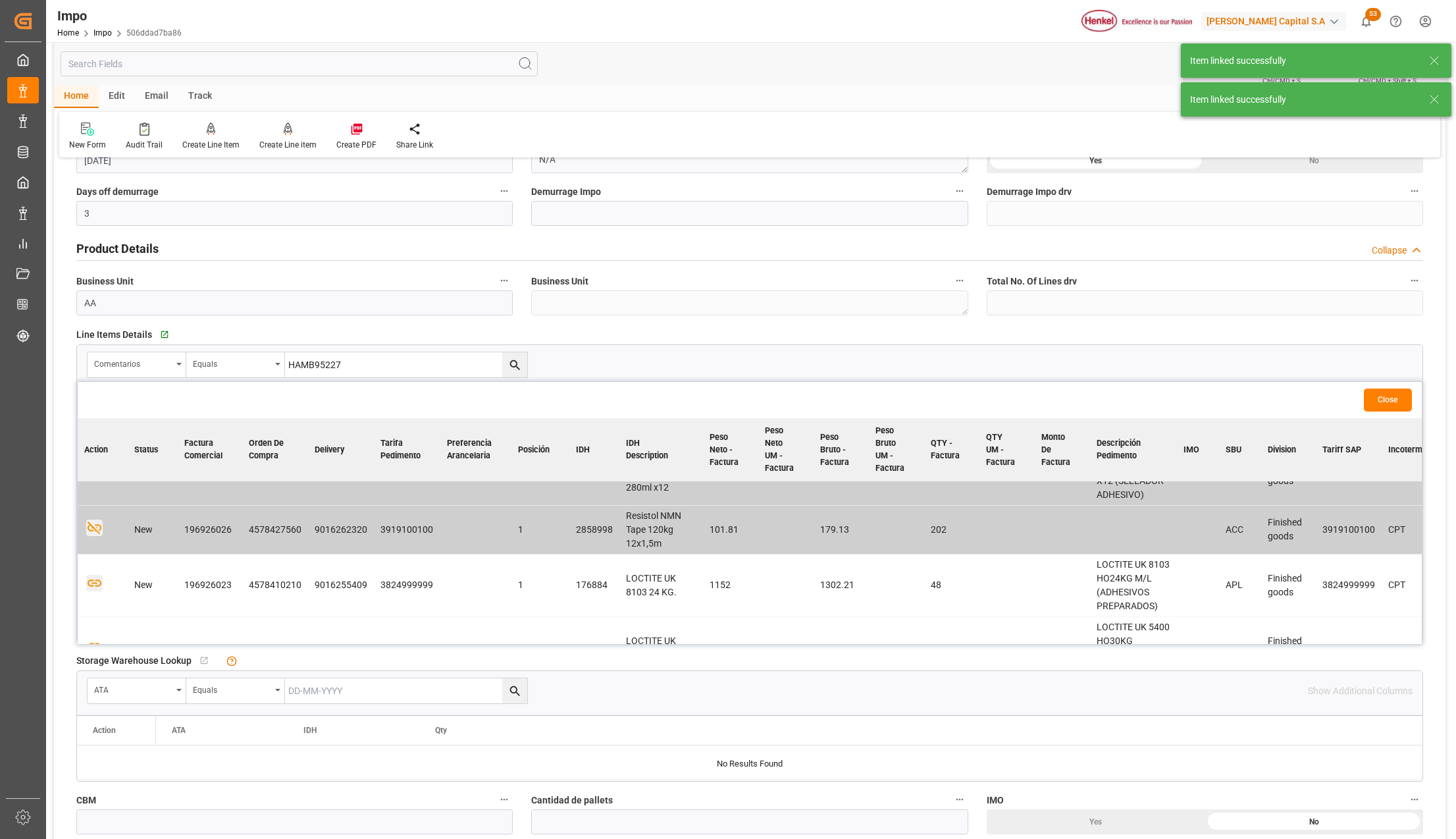
click at [98, 585] on icon "button" at bounding box center [94, 583] width 16 height 16
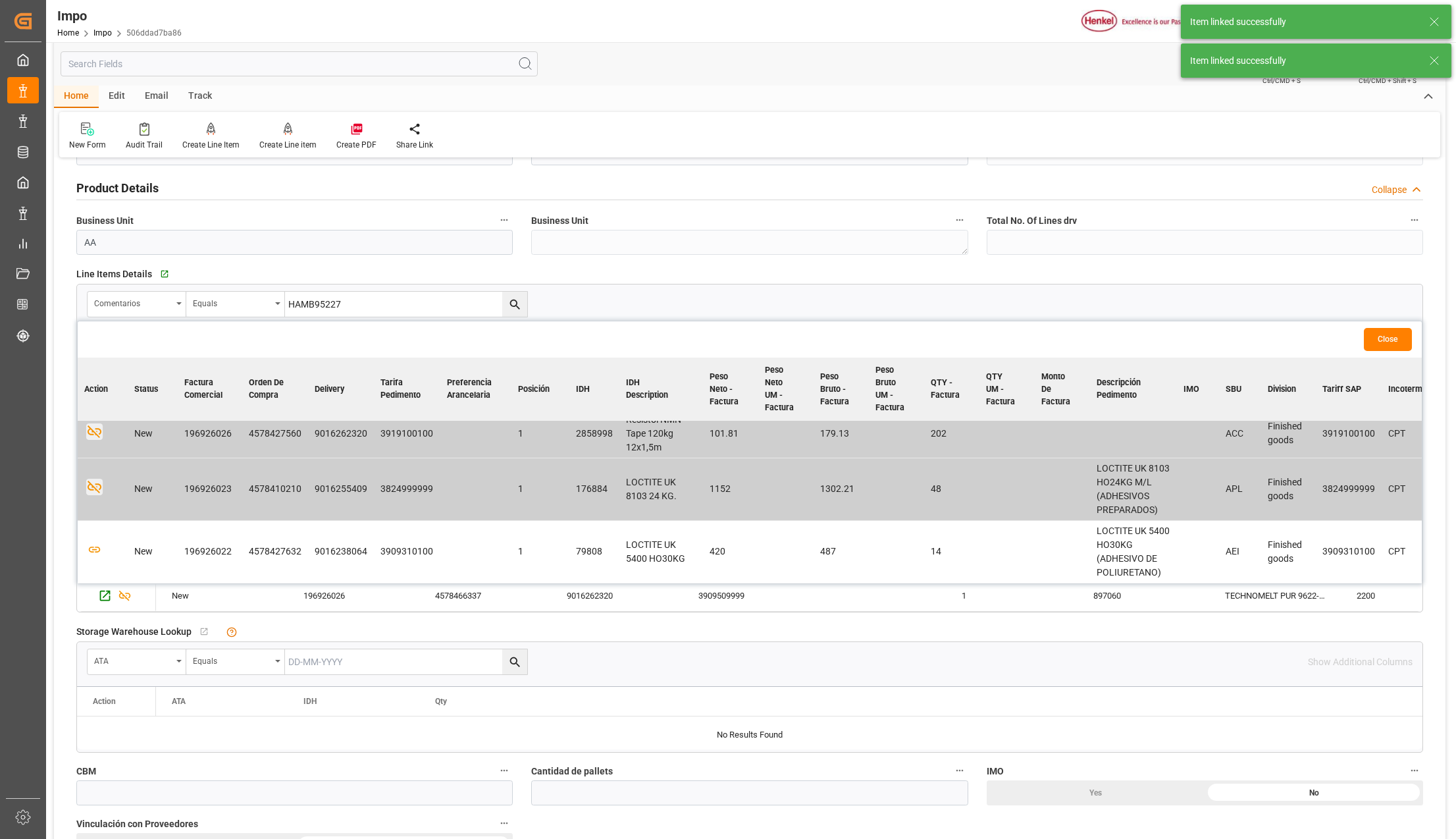
scroll to position [438, 0]
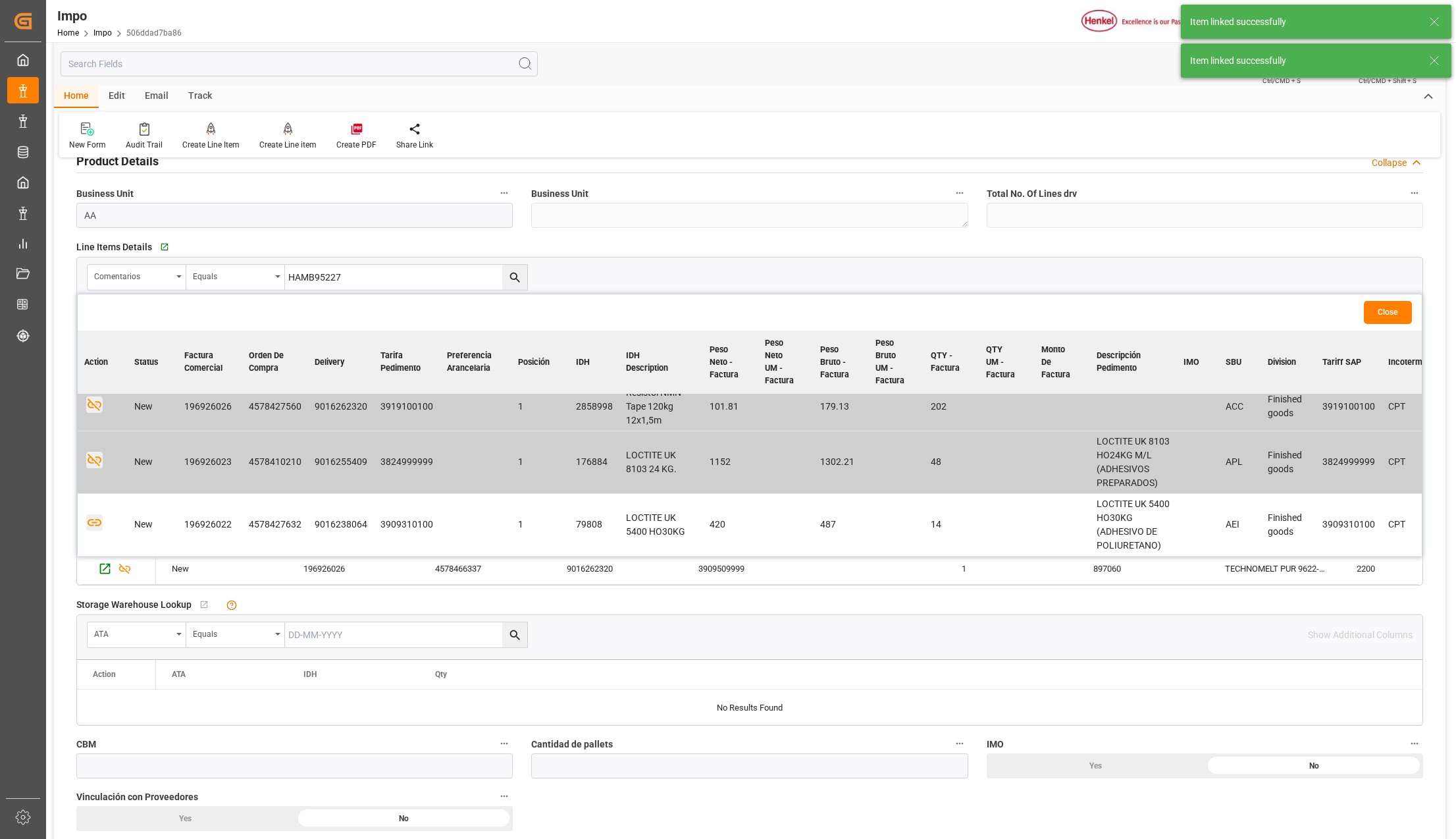
click at [93, 521] on icon "button" at bounding box center [94, 523] width 14 height 7
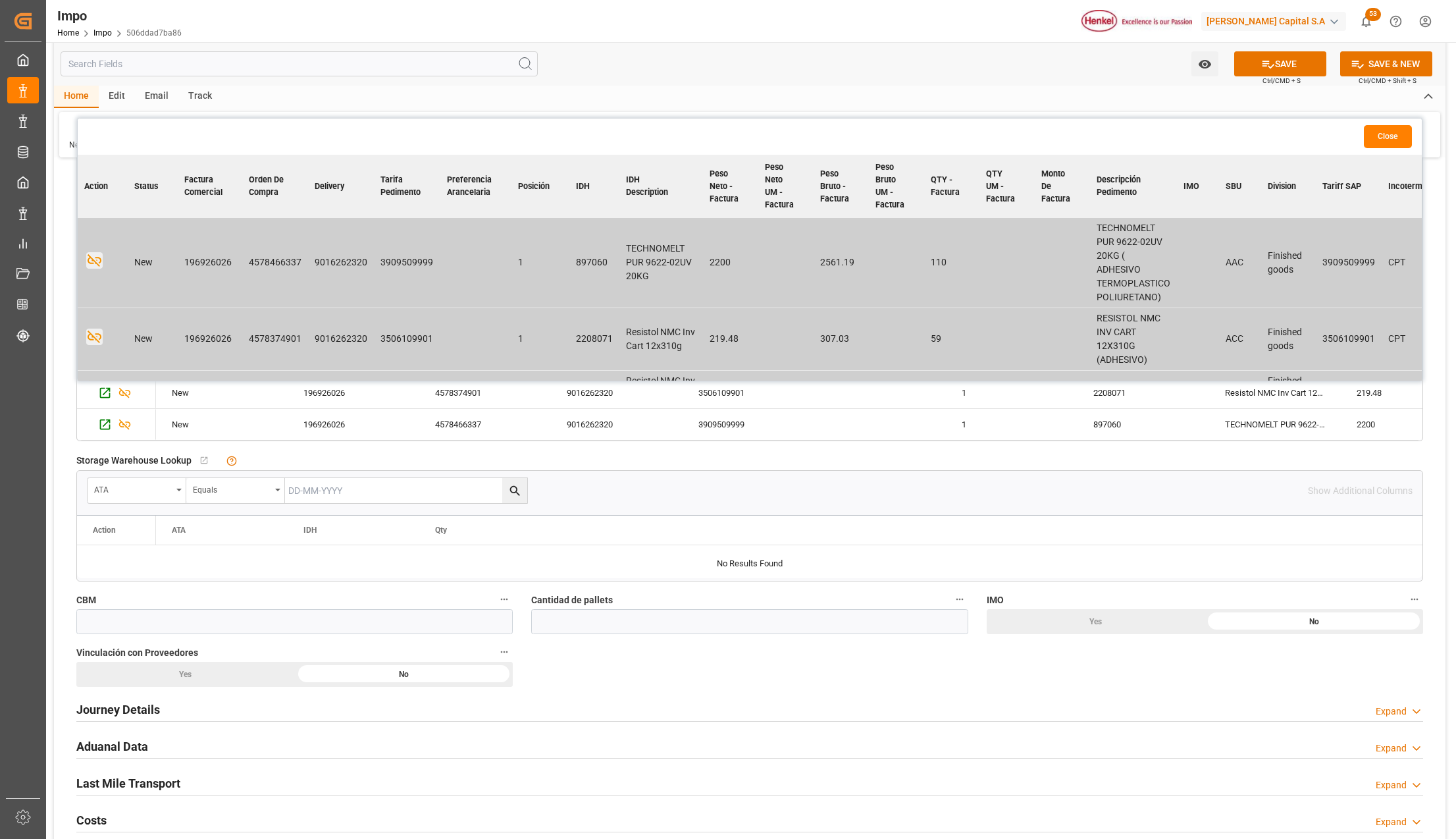
scroll to position [0, 0]
click at [1391, 145] on button "Close" at bounding box center [1388, 136] width 48 height 23
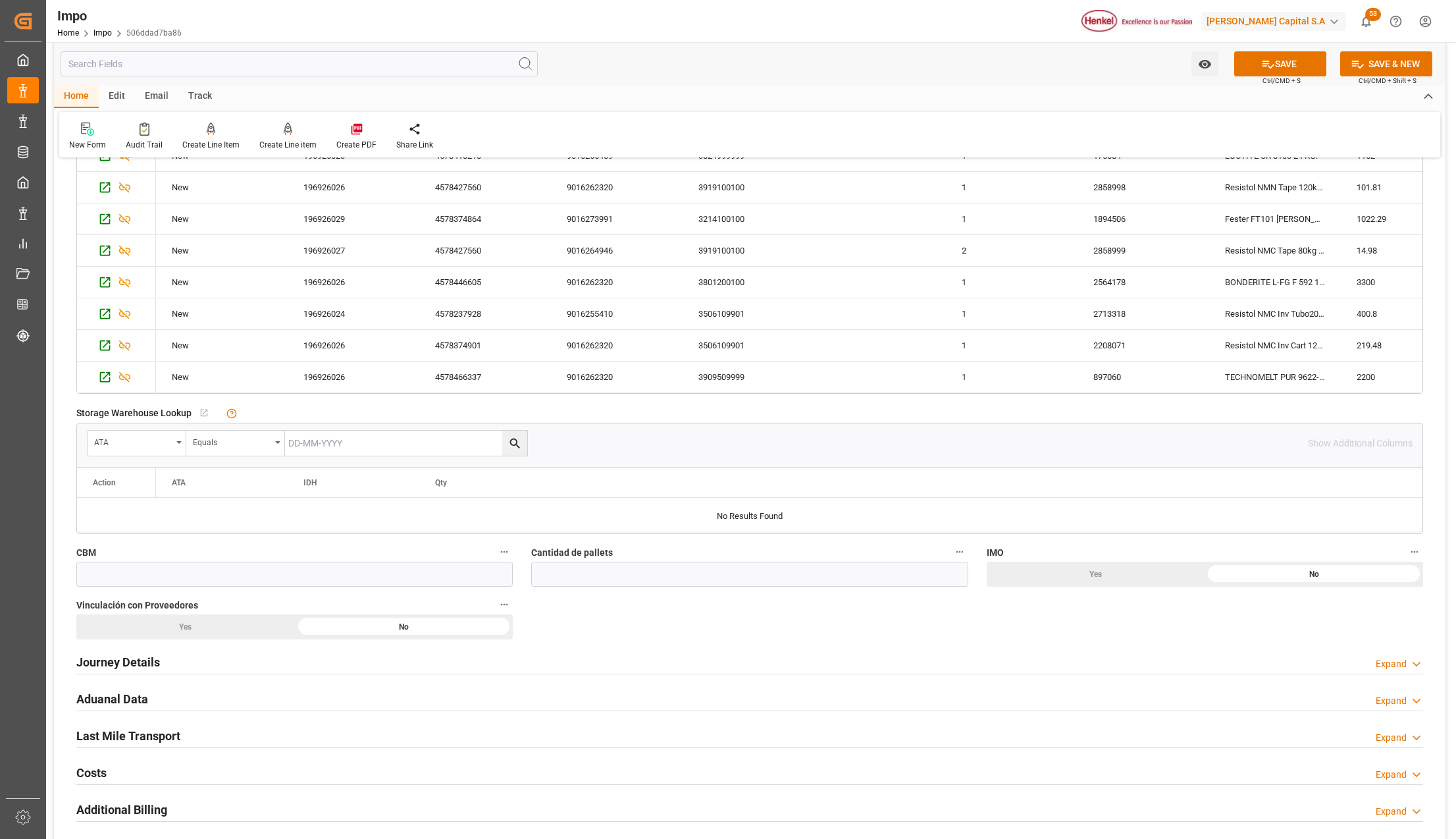
scroll to position [790, 0]
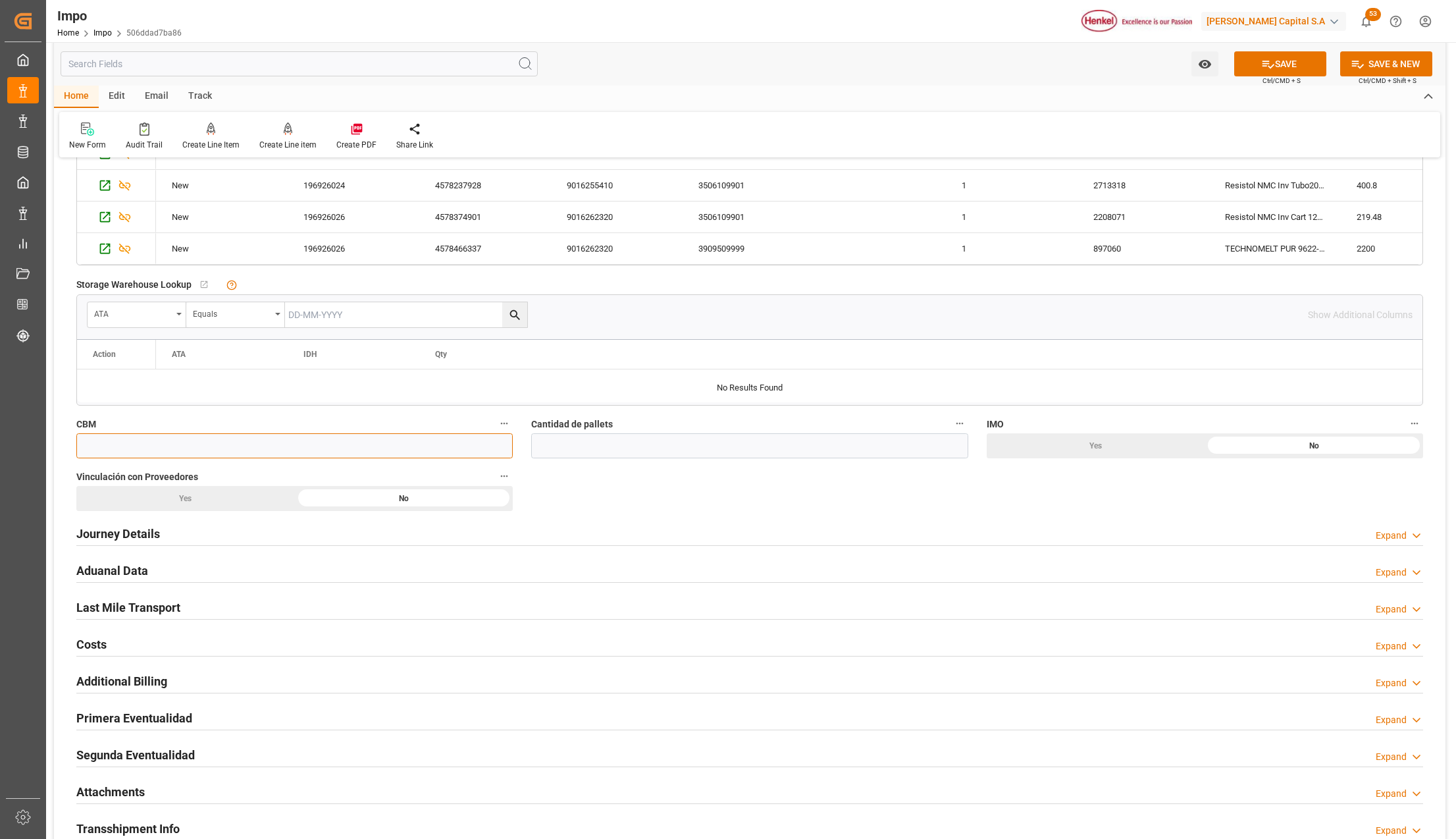
click at [164, 449] on input "text" at bounding box center [294, 445] width 436 height 25
click at [158, 450] on input "text" at bounding box center [294, 445] width 436 height 25
type input "50"
click at [602, 449] on input "text" at bounding box center [750, 445] width 436 height 25
type input "17"
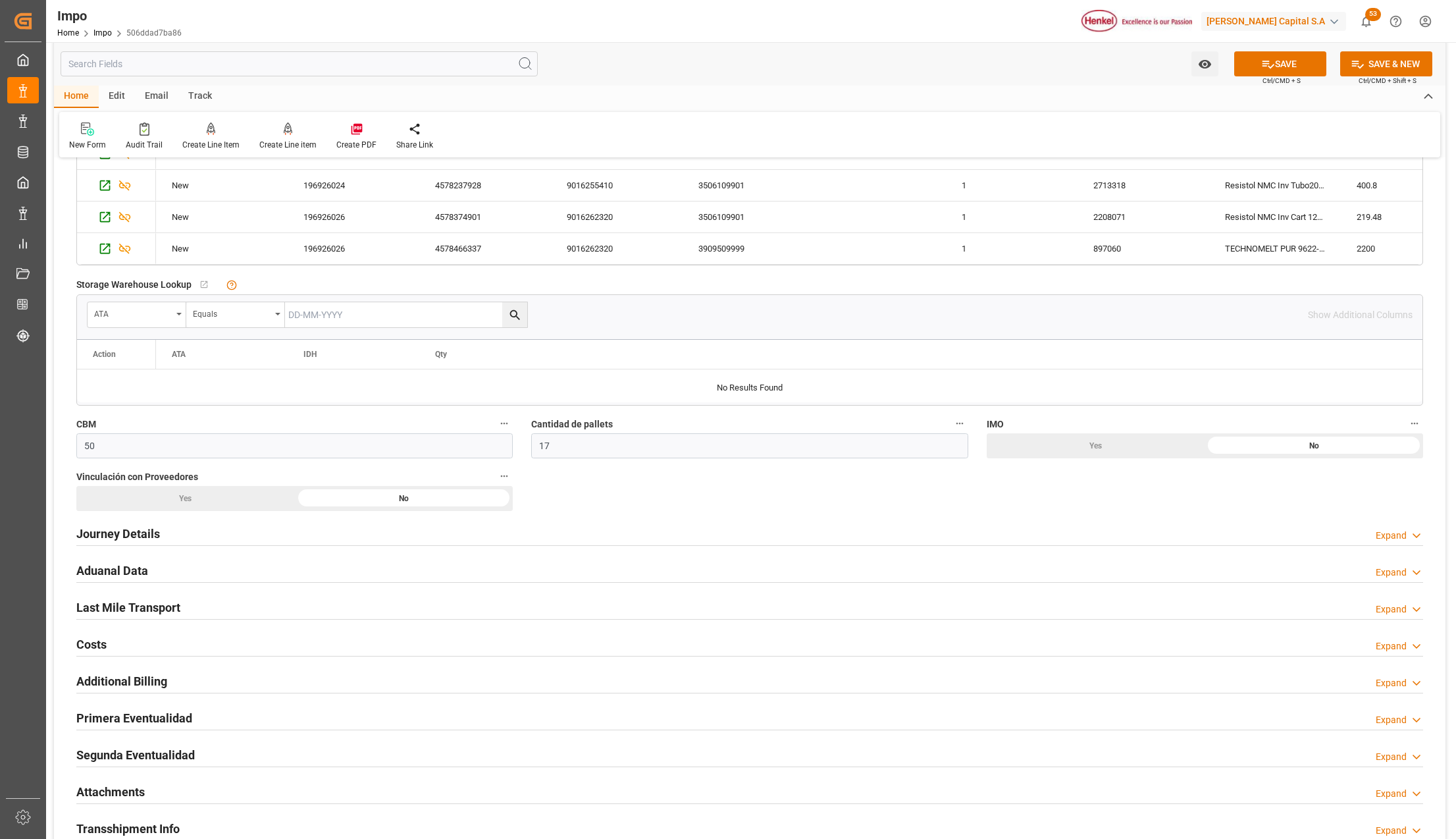
click at [202, 507] on div "Yes" at bounding box center [185, 498] width 218 height 25
click at [116, 531] on h2 "Journey Details" at bounding box center [118, 533] width 84 height 18
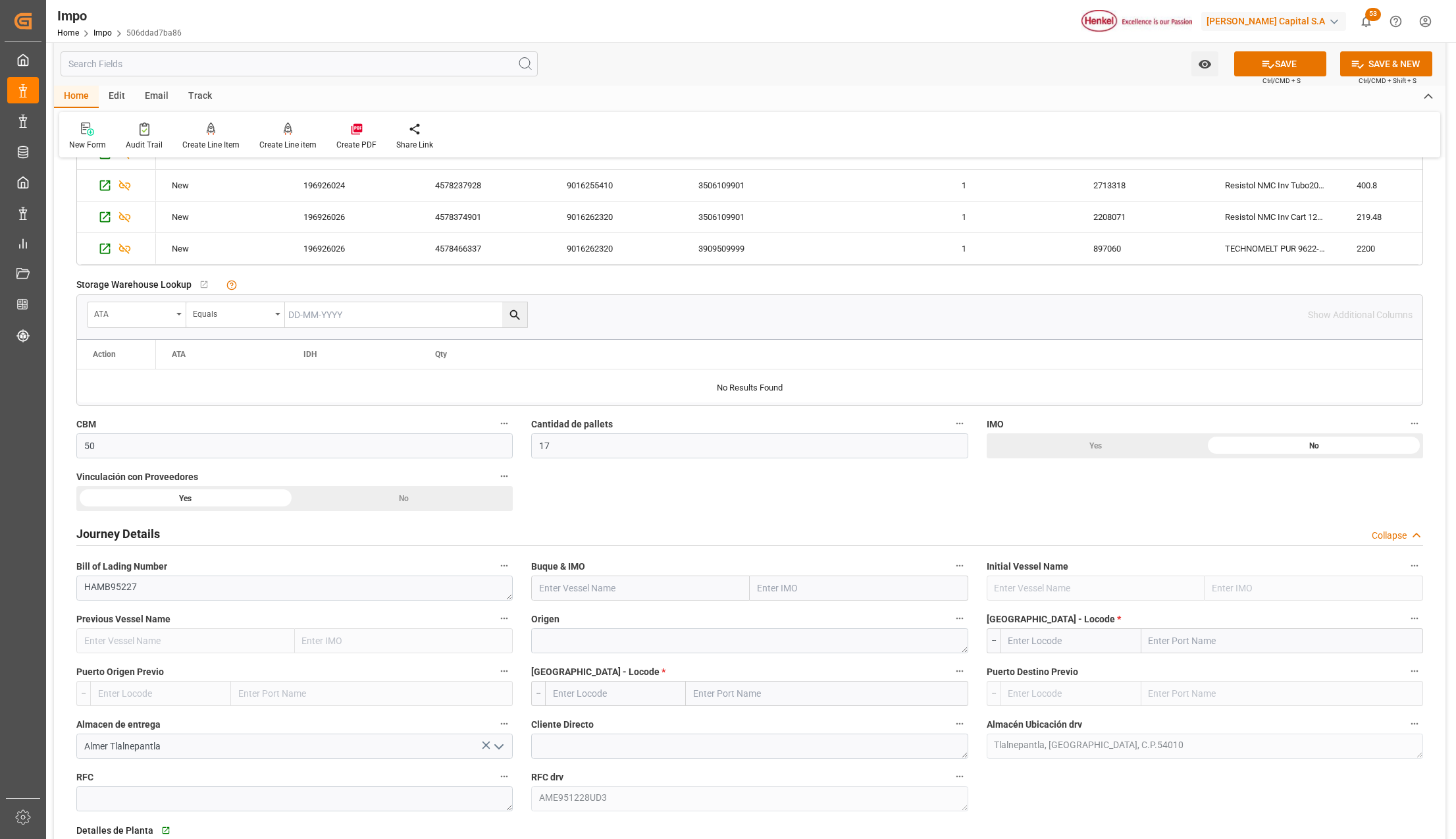
click at [787, 589] on input "text" at bounding box center [859, 588] width 218 height 25
type input "porto kAGIO"
click at [776, 620] on b "9261451" at bounding box center [776, 616] width 37 height 10
type input "PORTO KAGIO"
type input "9261451"
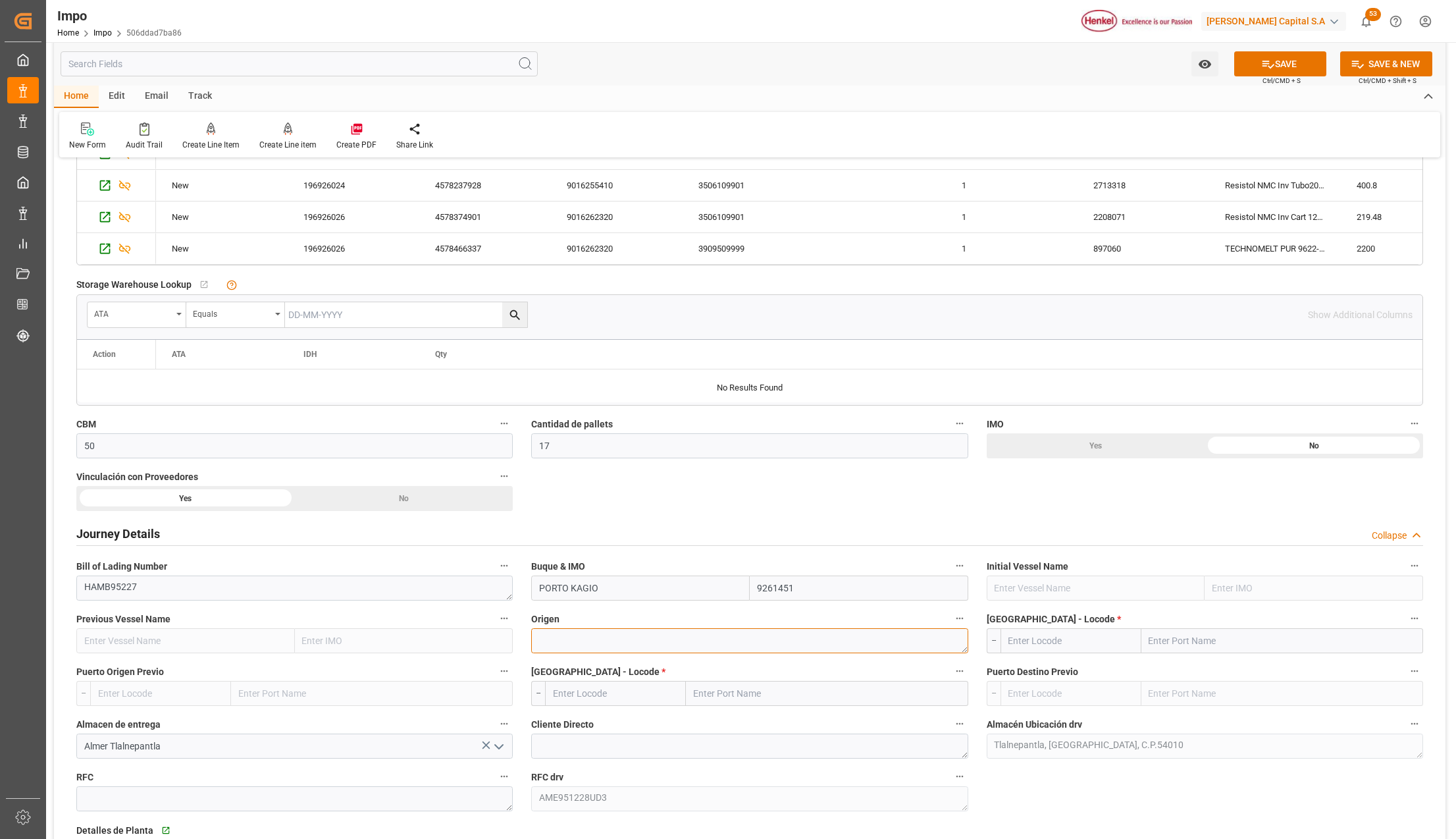
click at [650, 640] on textarea at bounding box center [750, 640] width 436 height 25
type textarea "AMSTERDAM"
click at [1156, 638] on input "text" at bounding box center [1282, 640] width 281 height 25
type input "ROTTERDAM"
click at [1198, 667] on span "Rotterdam - NLRTM" at bounding box center [1210, 669] width 122 height 10
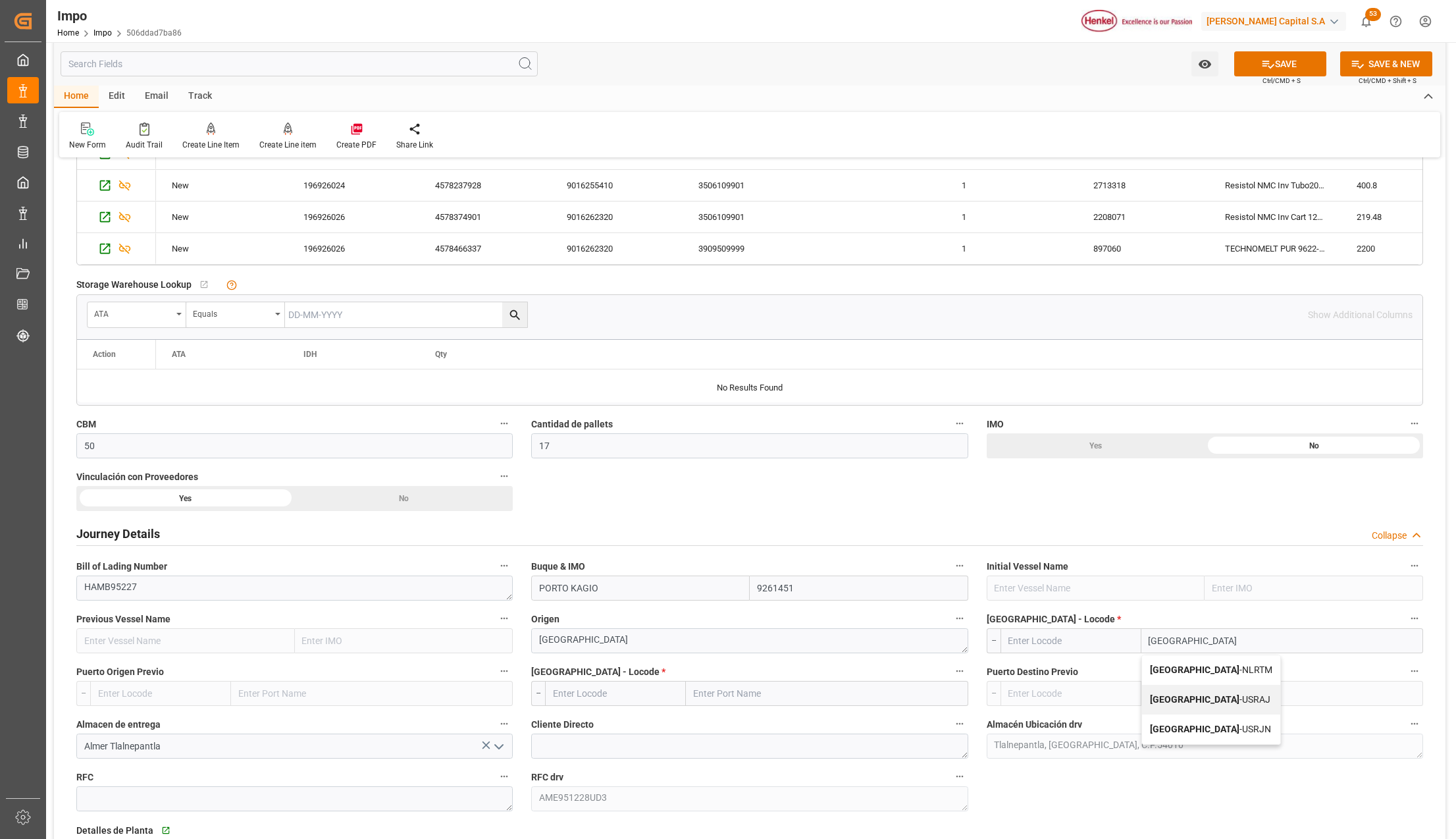
type input "NLRTM"
type input "Rotterdam"
click at [721, 704] on input "text" at bounding box center [826, 693] width 281 height 25
type input "VERACRUZ"
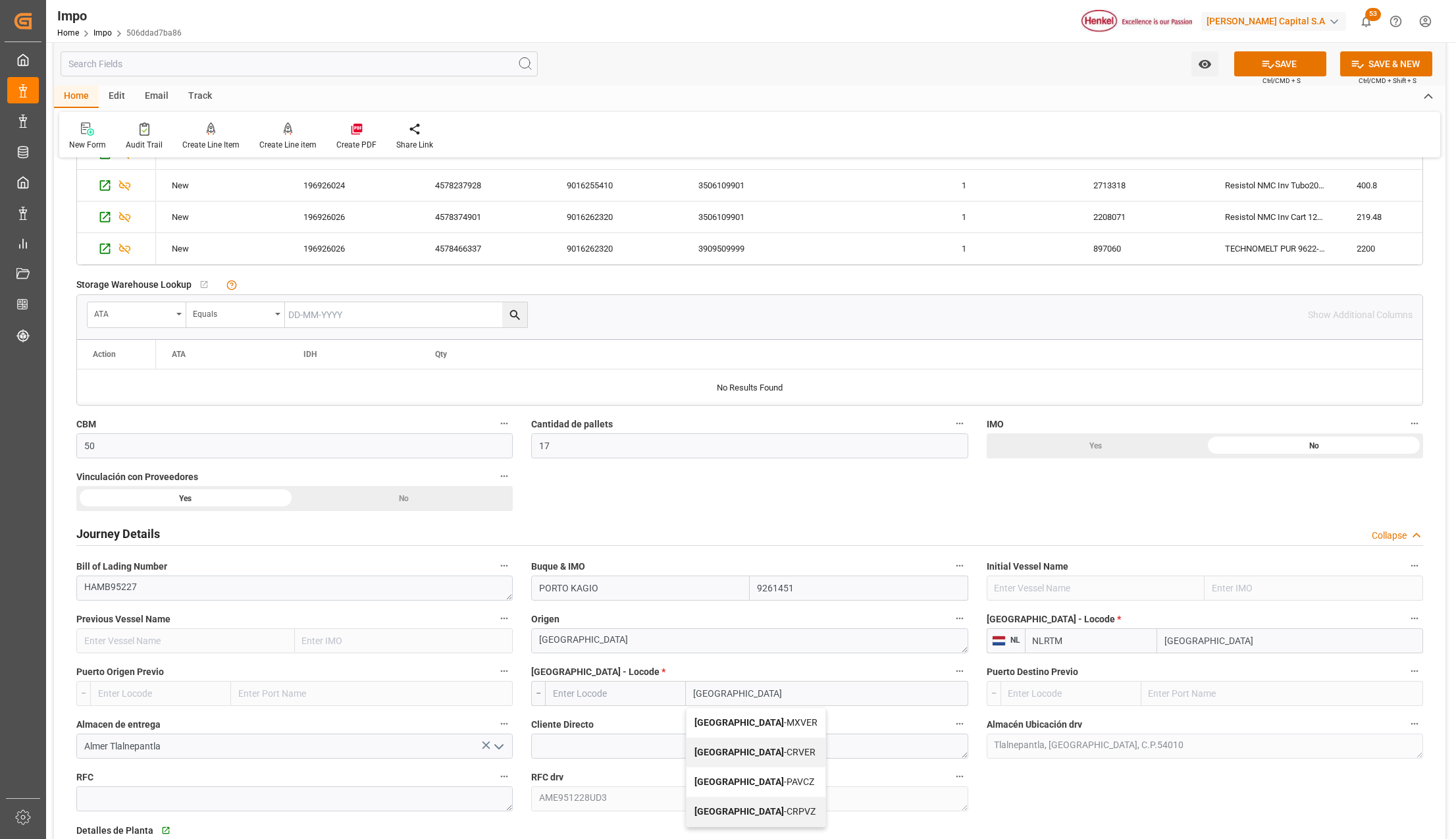
click at [712, 727] on b "Veracruz" at bounding box center [738, 722] width 89 height 10
type input "MXVER"
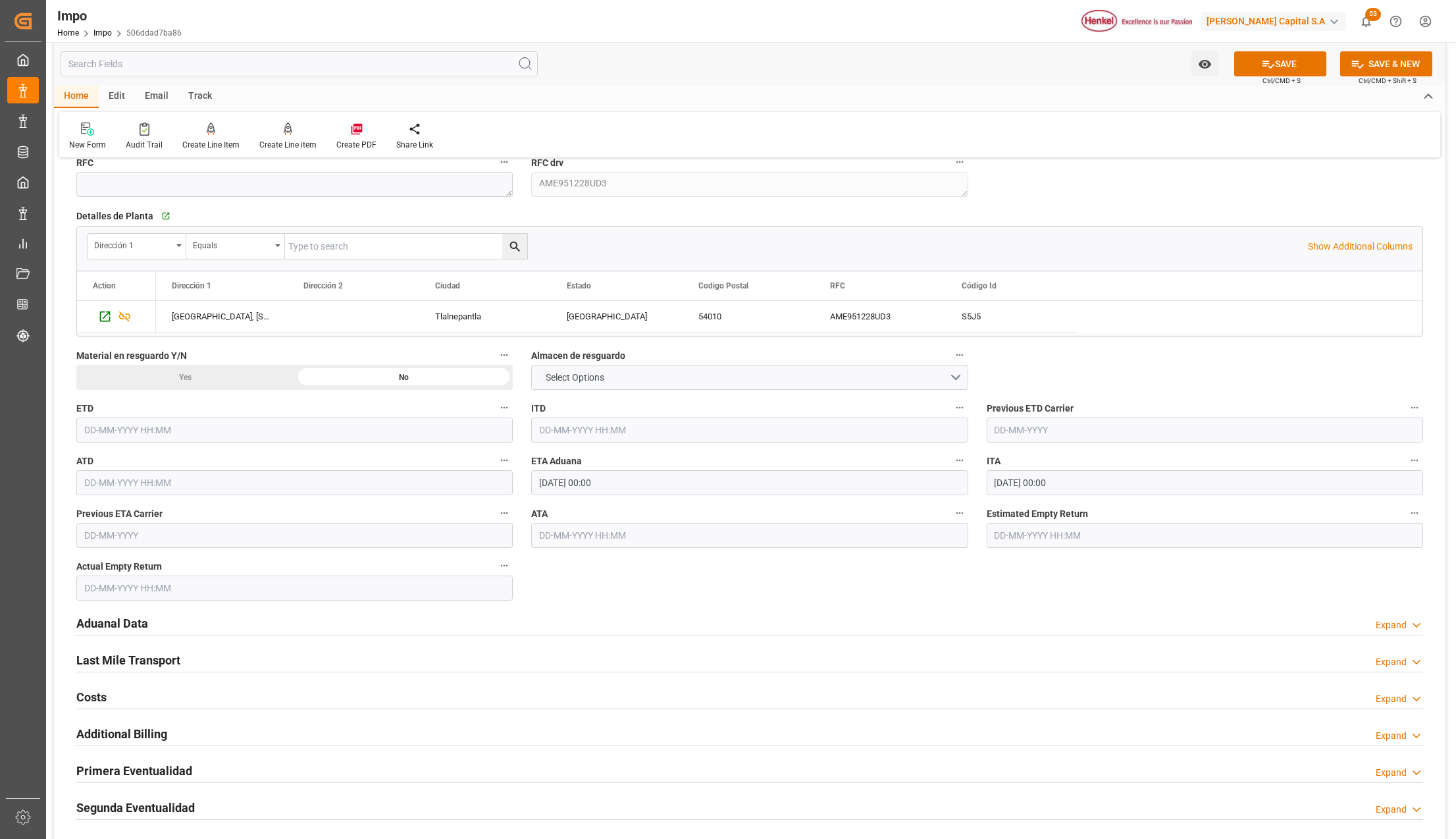
scroll to position [1492, 0]
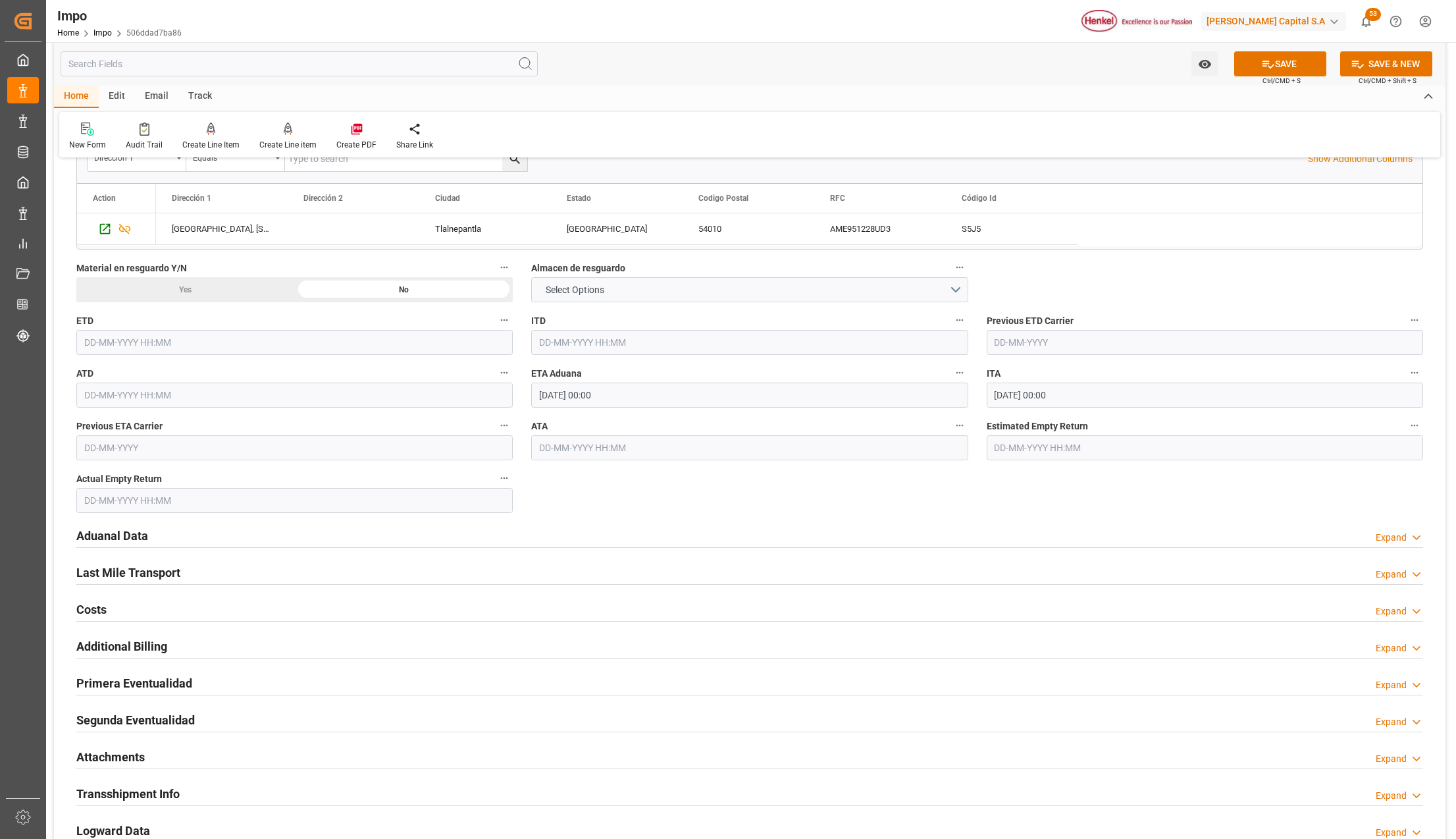
type input "Veracruz"
click at [128, 534] on h2 "Aduanal Data" at bounding box center [112, 535] width 72 height 18
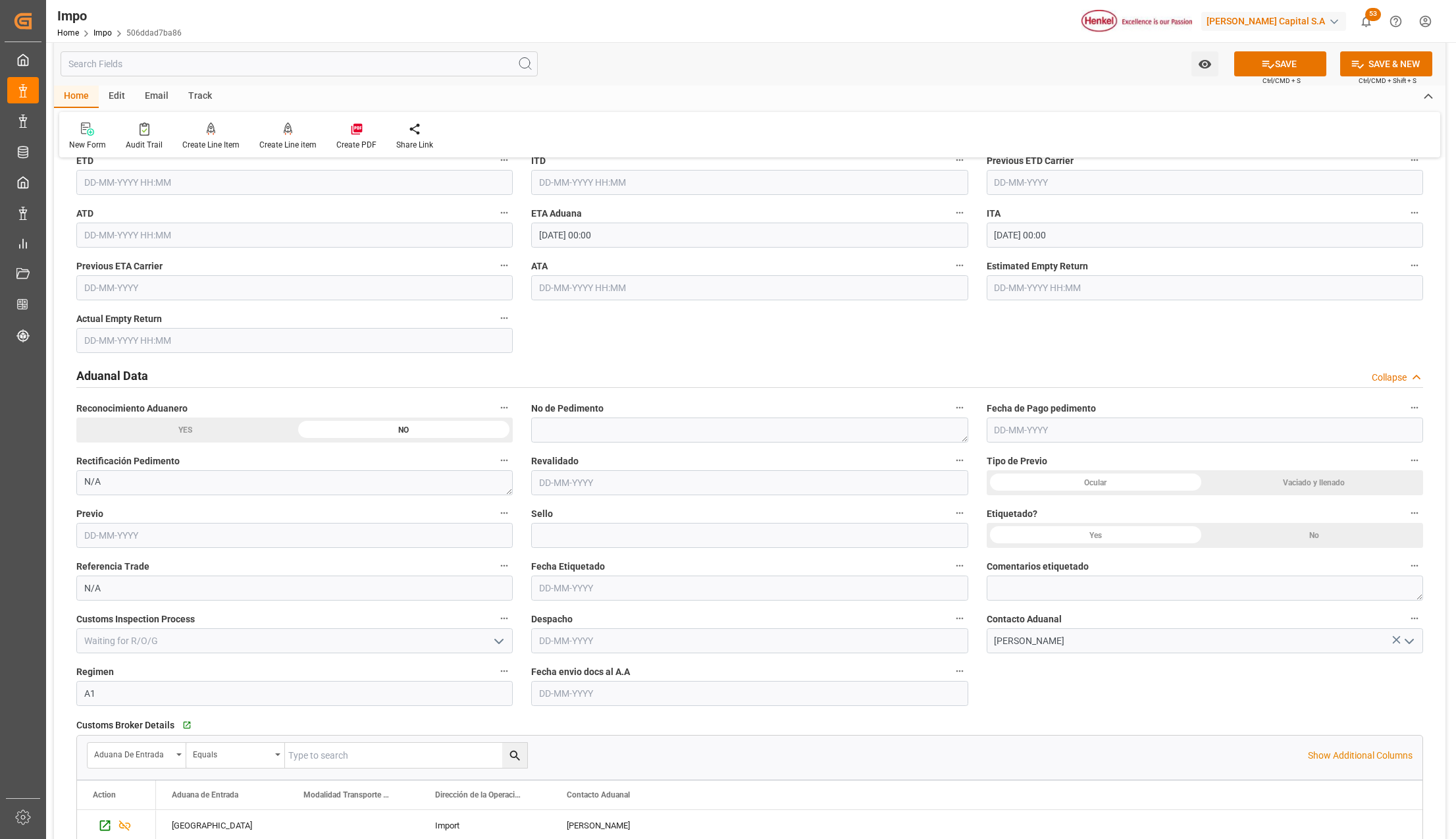
scroll to position [1668, 0]
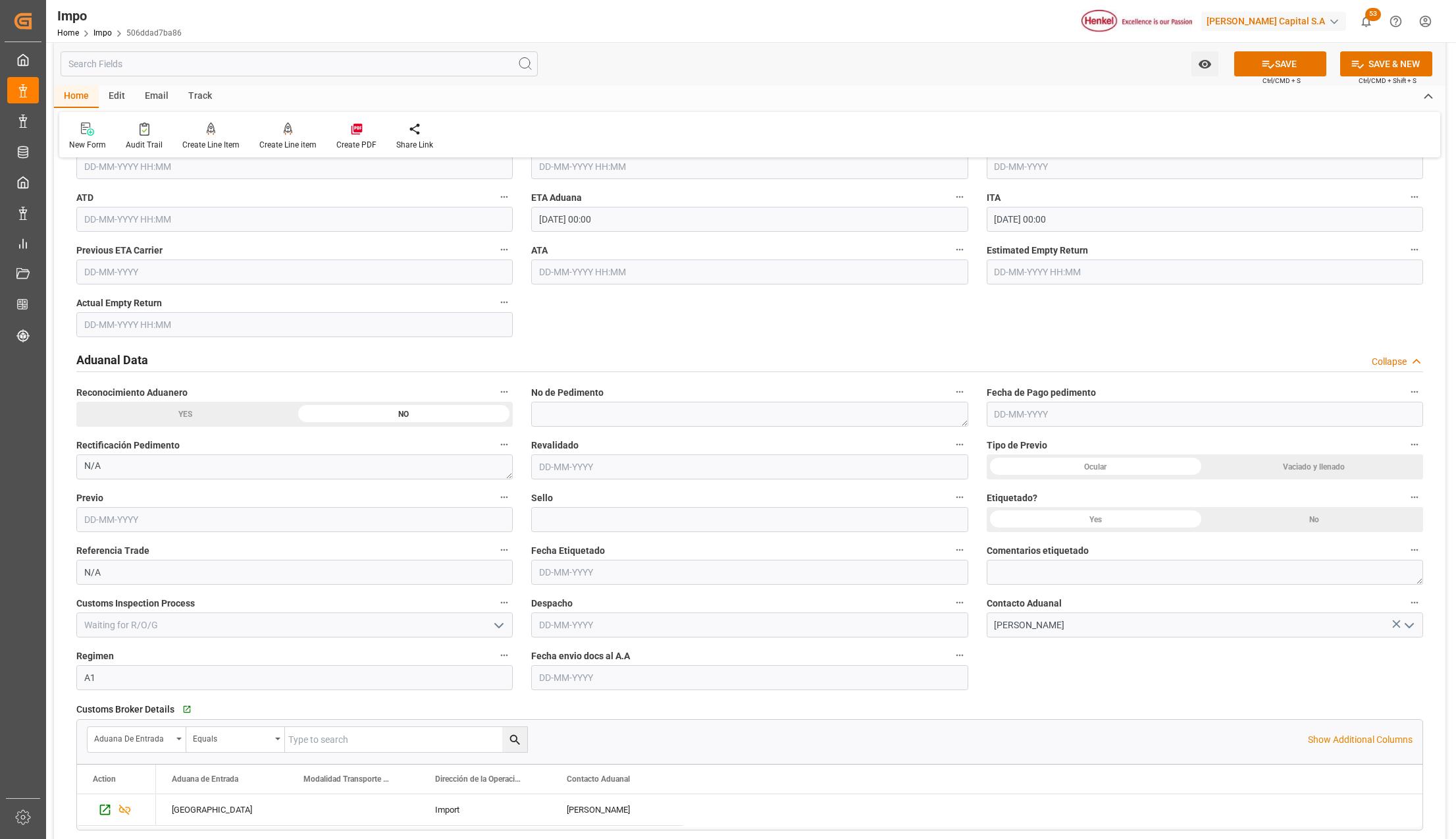
click at [589, 674] on input "text" at bounding box center [750, 677] width 436 height 25
type input "18-09-2025"
click at [1280, 56] on button "SAVE" at bounding box center [1280, 63] width 92 height 25
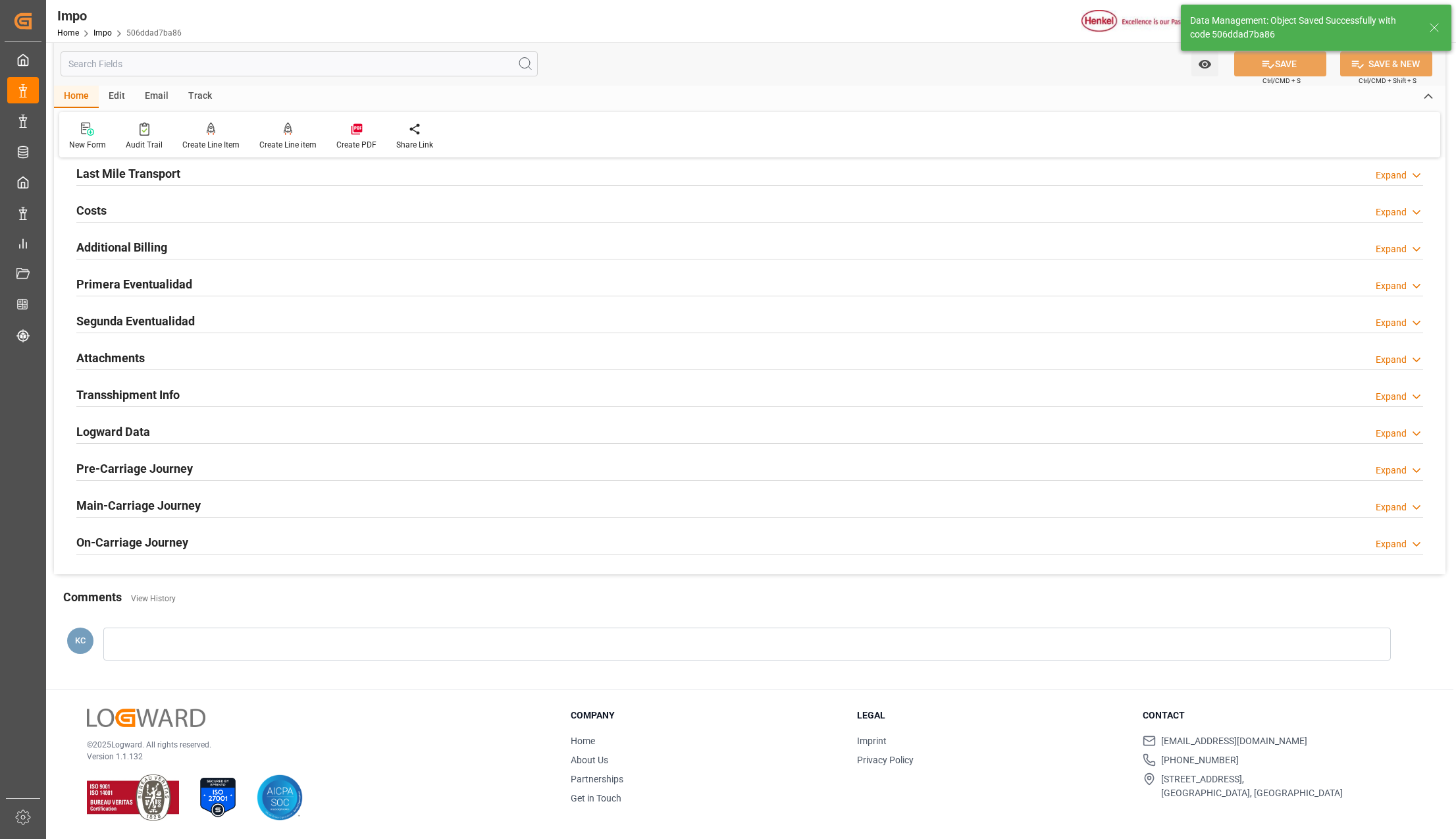
type textarea "AA"
type input "9"
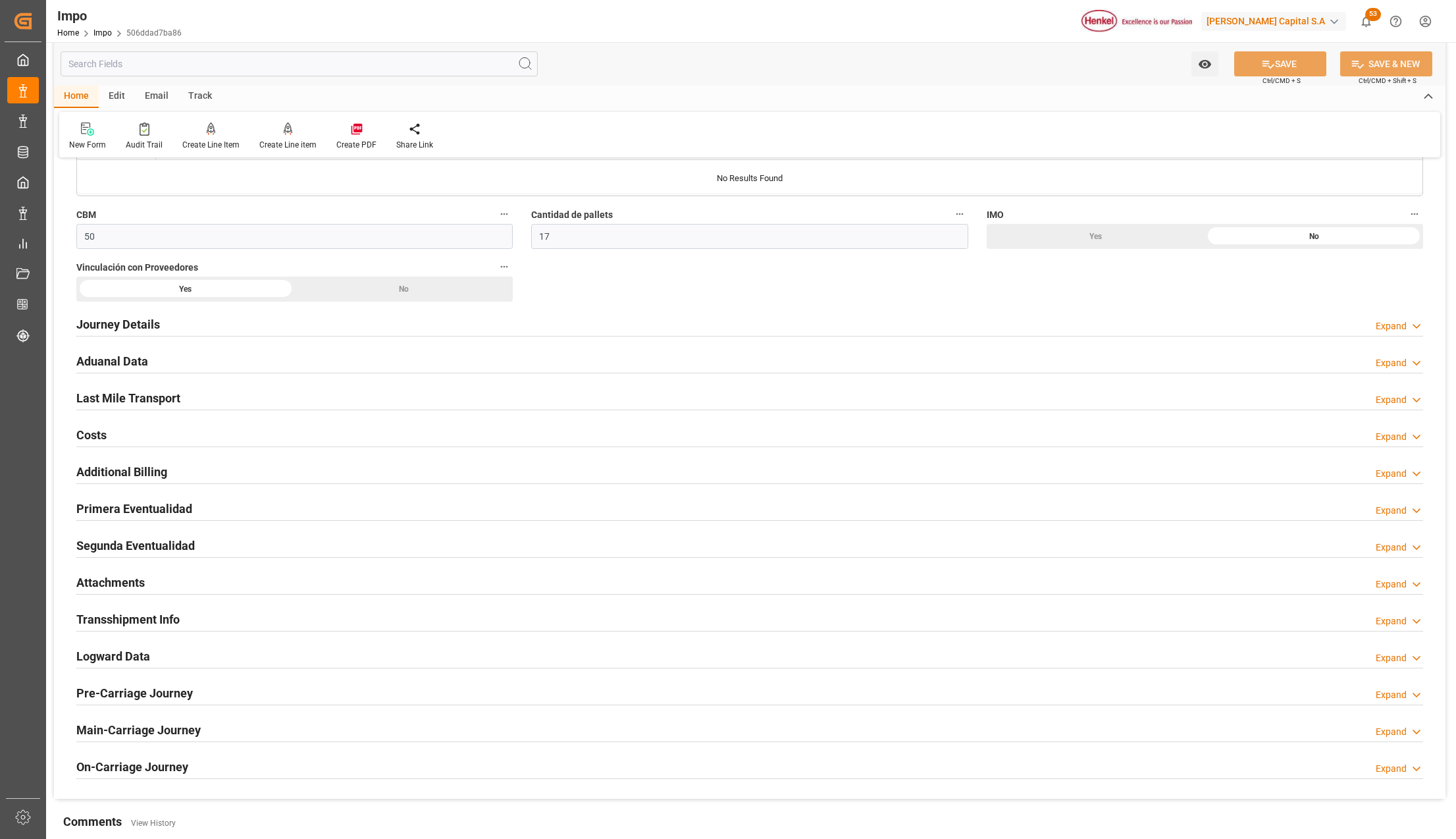
scroll to position [1229, 0]
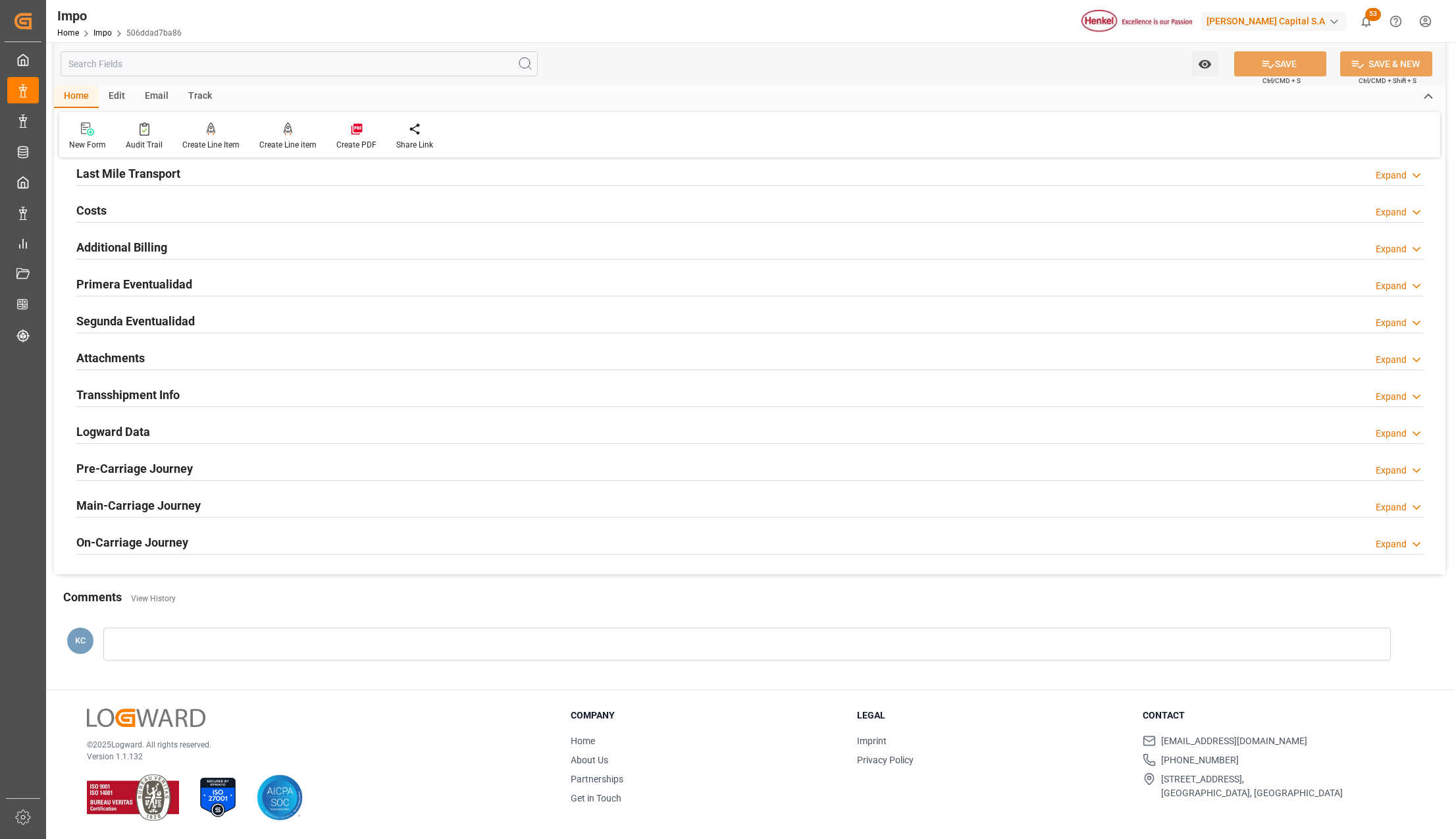
click at [113, 356] on h2 "Attachments" at bounding box center [110, 358] width 68 height 18
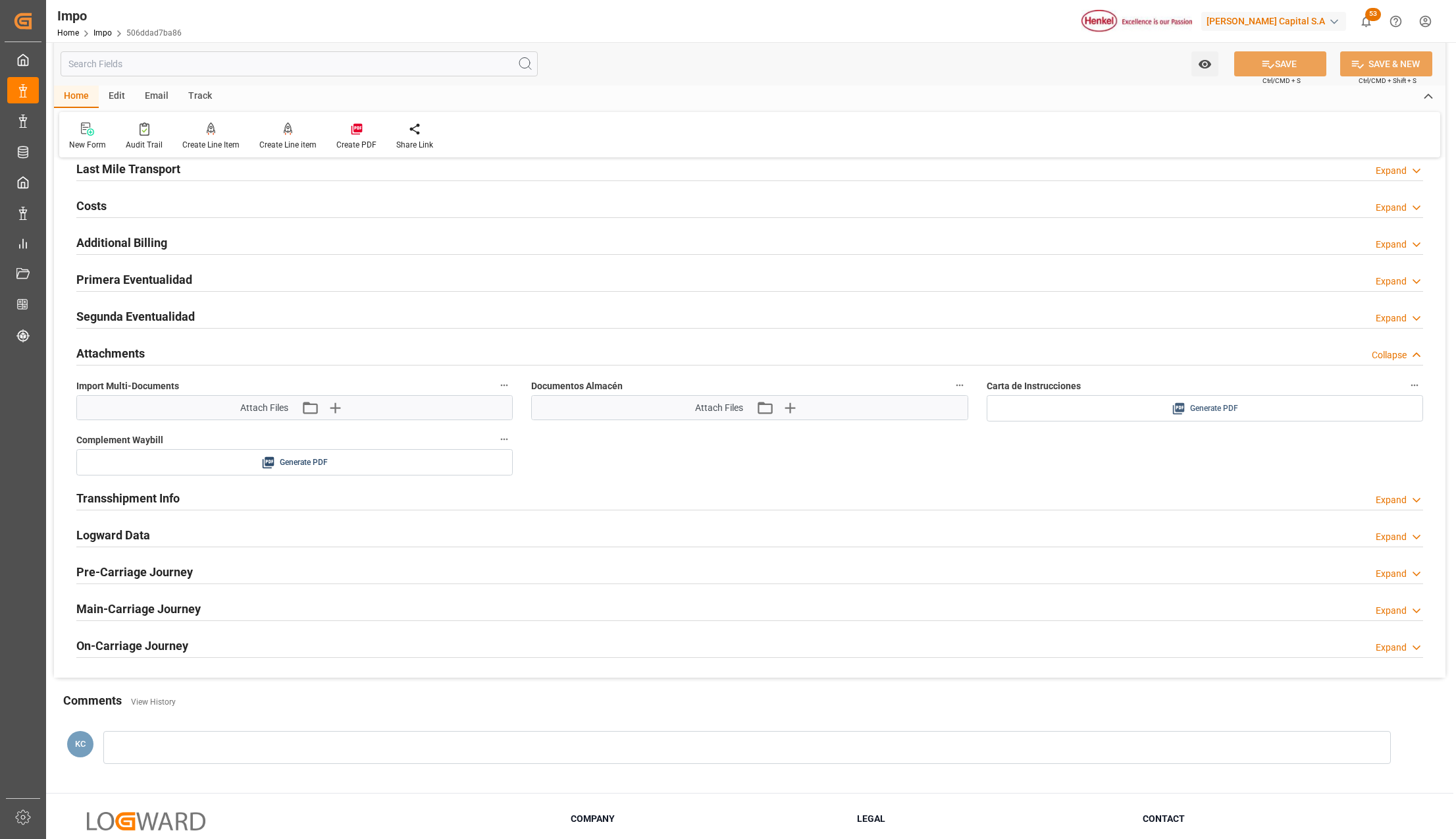
click at [1163, 411] on div "Generate PDF" at bounding box center [1204, 408] width 416 height 16
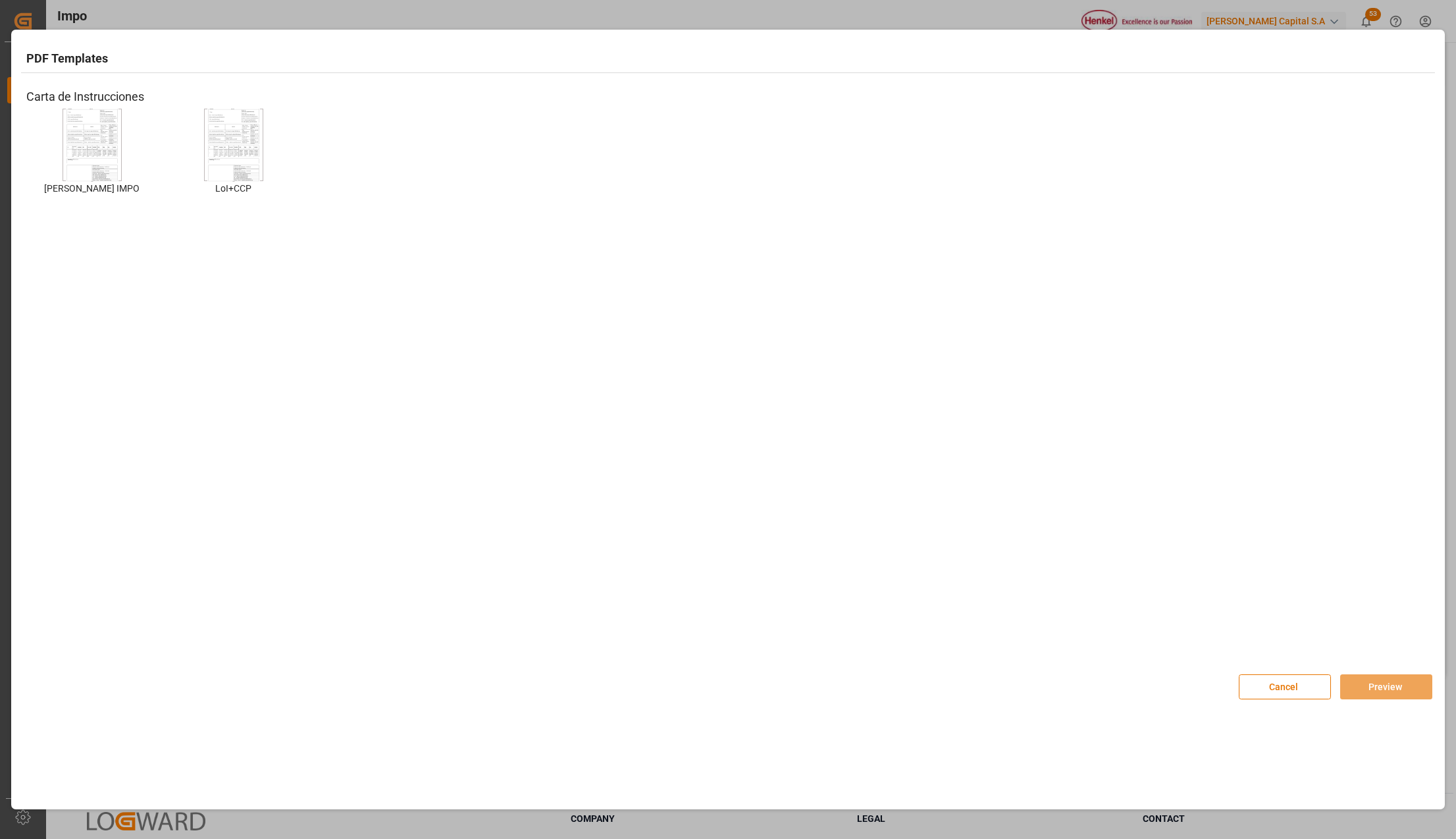
click at [96, 139] on img at bounding box center [92, 145] width 53 height 74
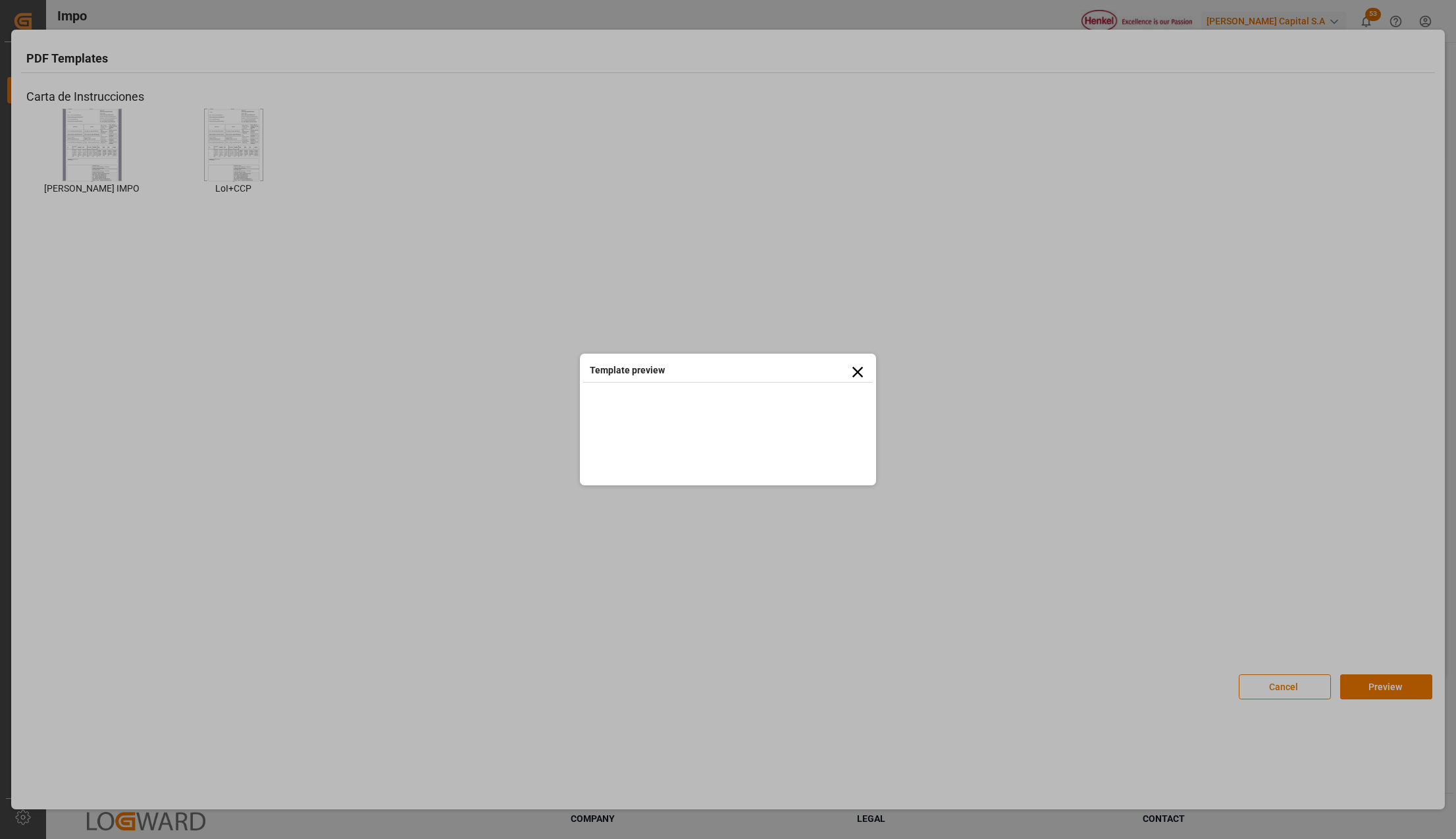
click at [849, 378] on icon at bounding box center [857, 371] width 18 height 18
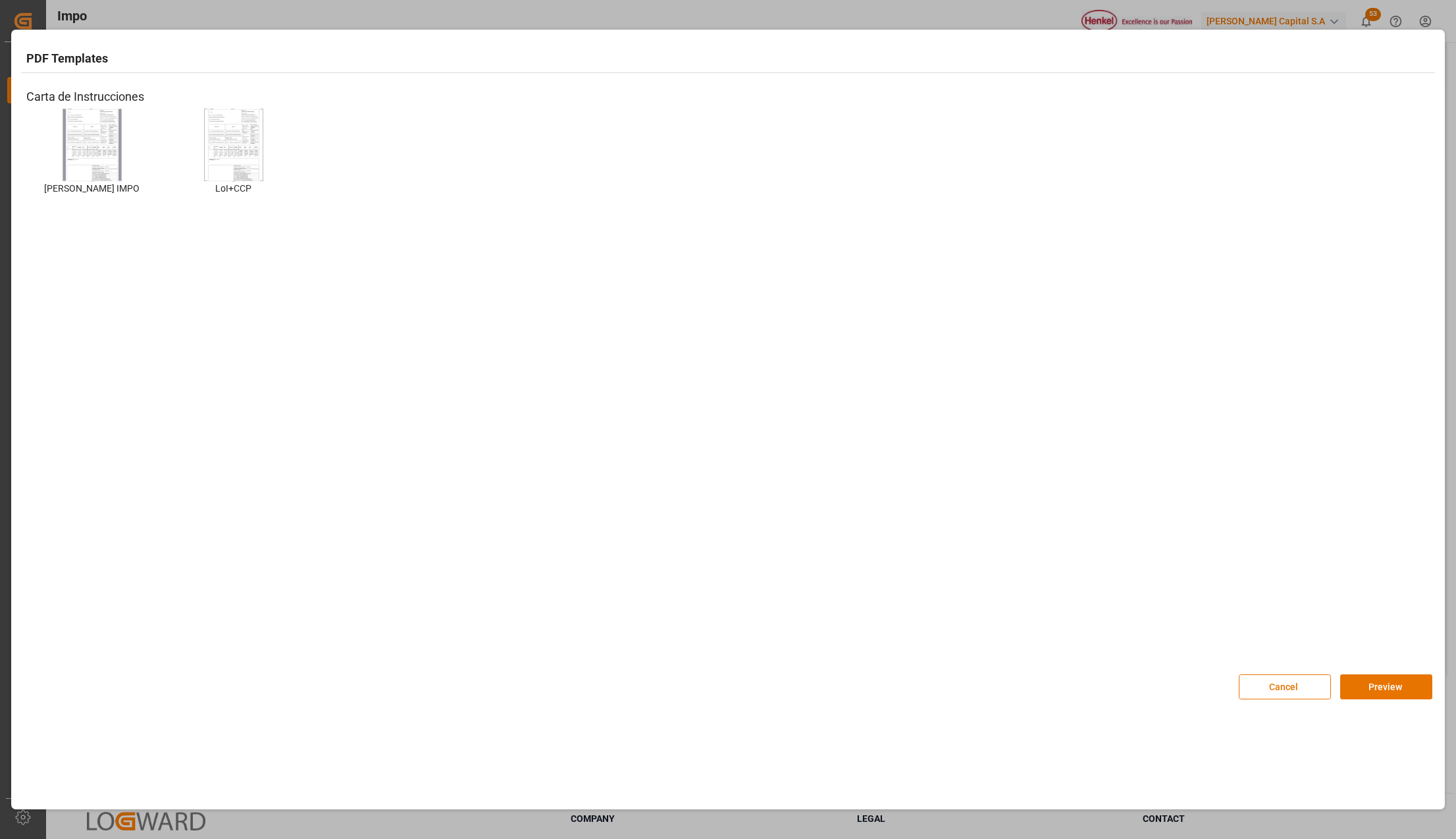
click at [1353, 672] on div "Cancel Preview" at bounding box center [1336, 680] width 194 height 39
click at [1360, 680] on button "Preview" at bounding box center [1386, 687] width 92 height 25
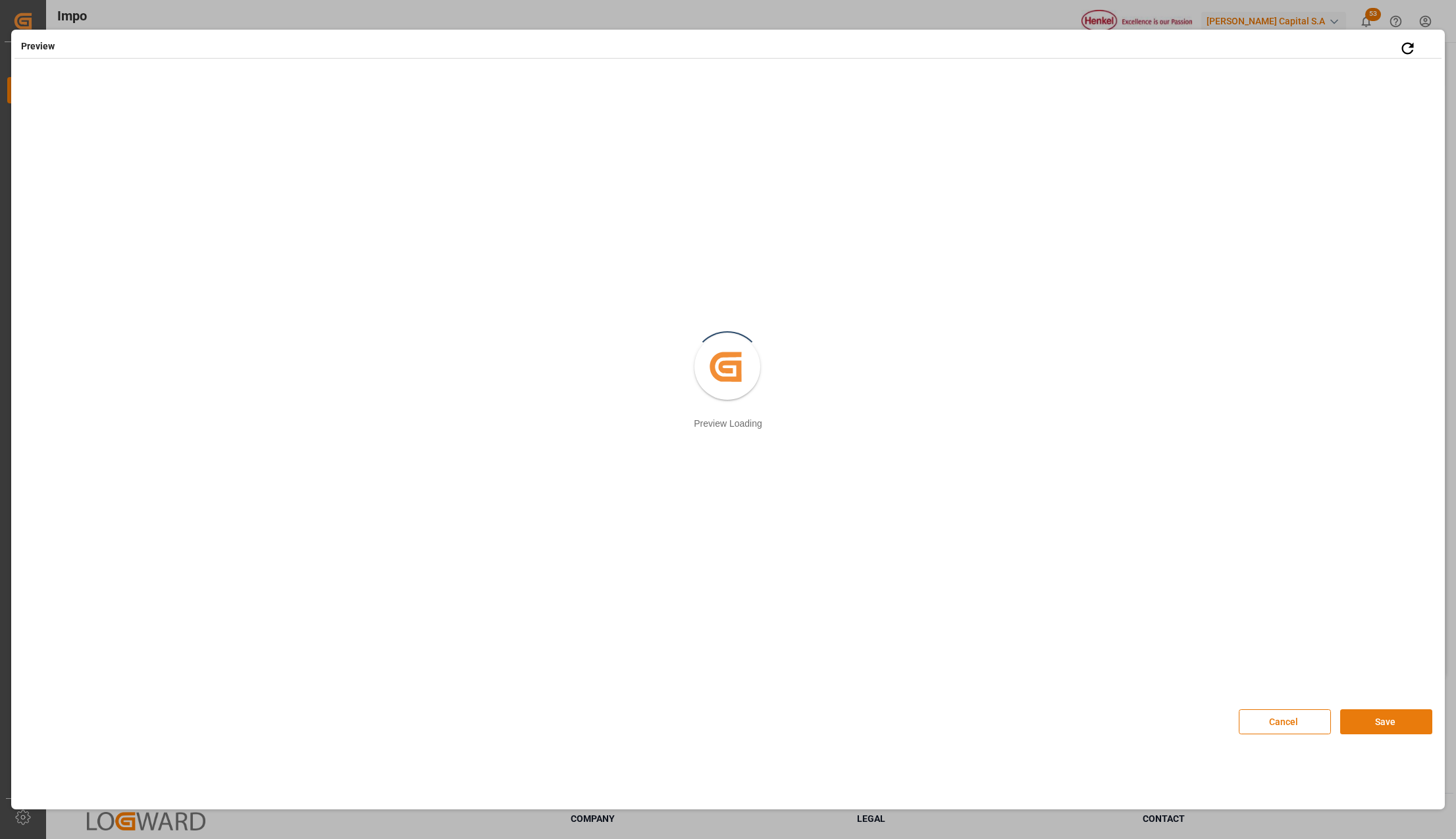
click at [1355, 713] on button "Save" at bounding box center [1386, 721] width 92 height 25
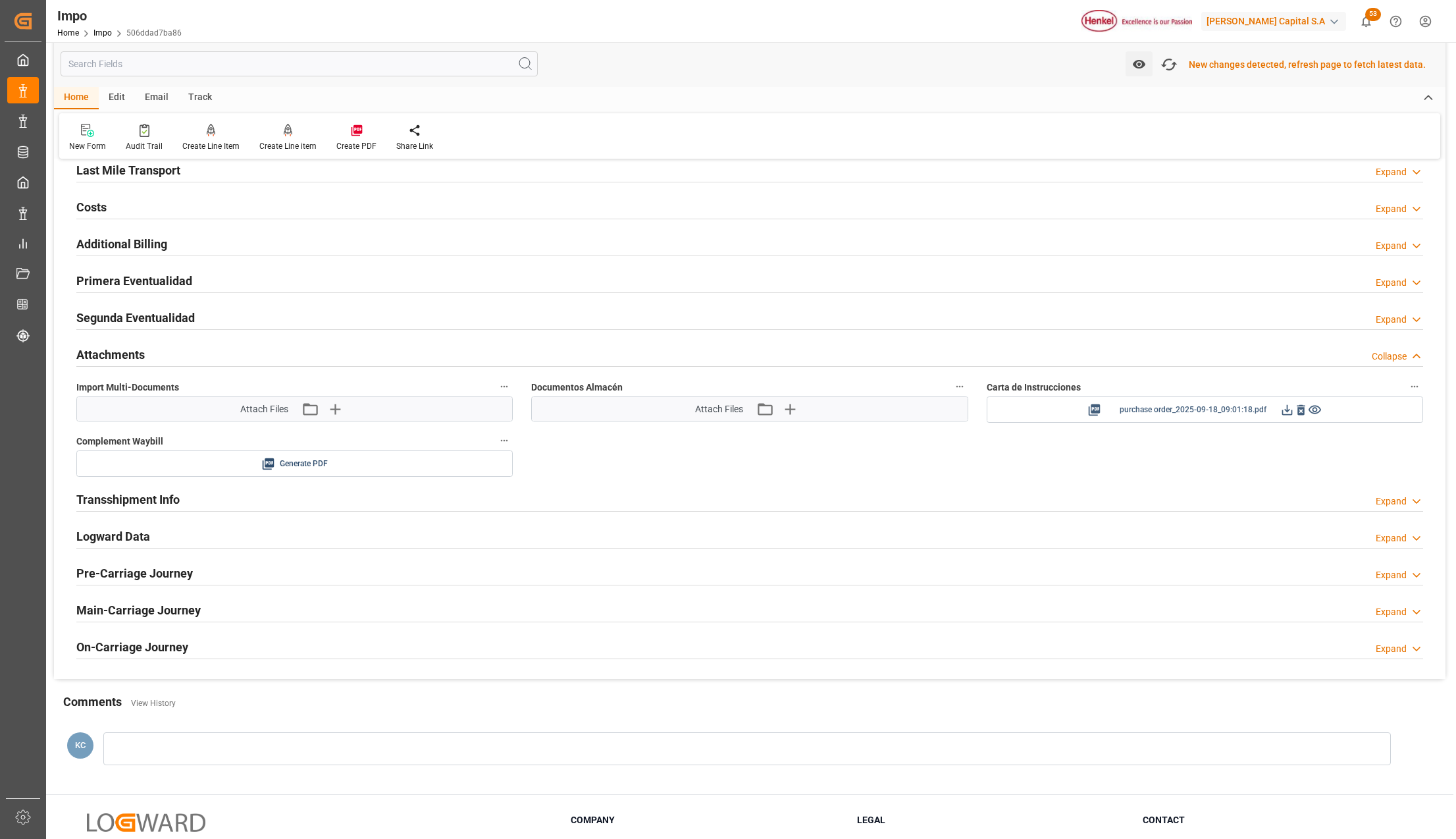
scroll to position [1229, 0]
click at [1283, 408] on icon at bounding box center [1287, 409] width 14 height 14
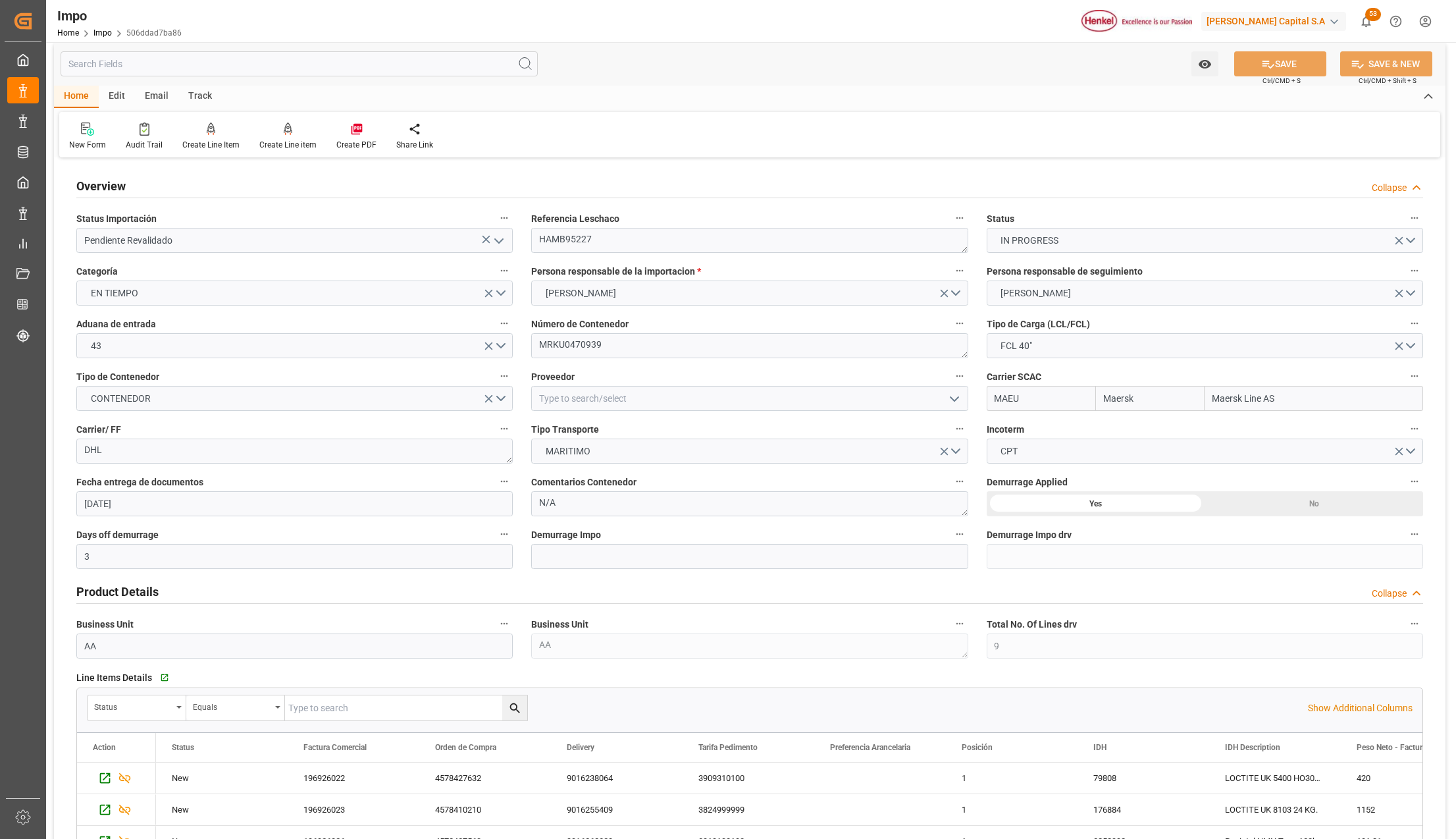
scroll to position [0, 0]
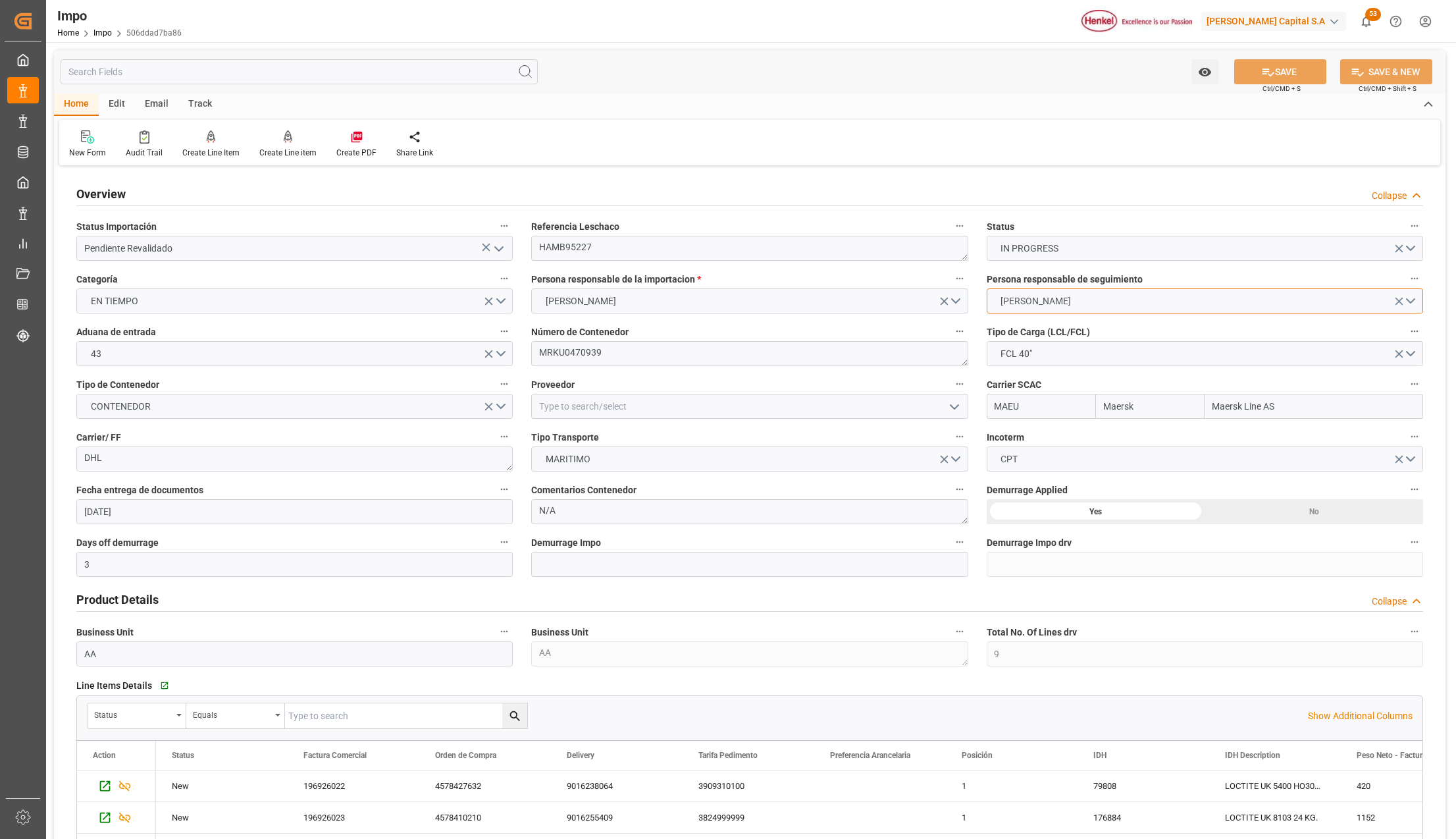
click at [1062, 304] on span "KARLA CHAVEZ" at bounding box center [1035, 301] width 84 height 14
click at [1035, 353] on div "CARLOS VILLAR" at bounding box center [1205, 359] width 435 height 28
click at [1293, 74] on button "SAVE" at bounding box center [1280, 71] width 92 height 25
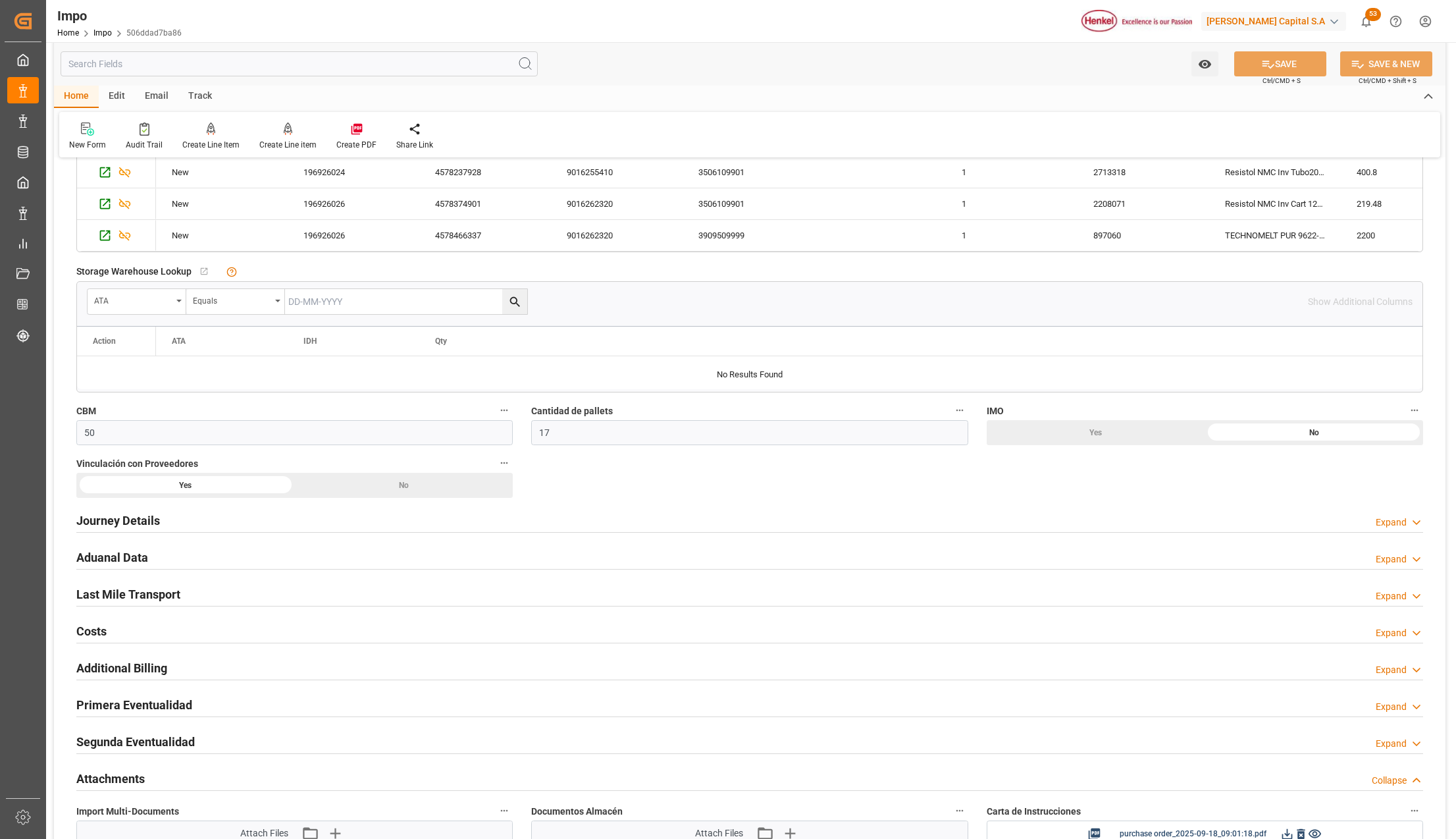
scroll to position [1007, 0]
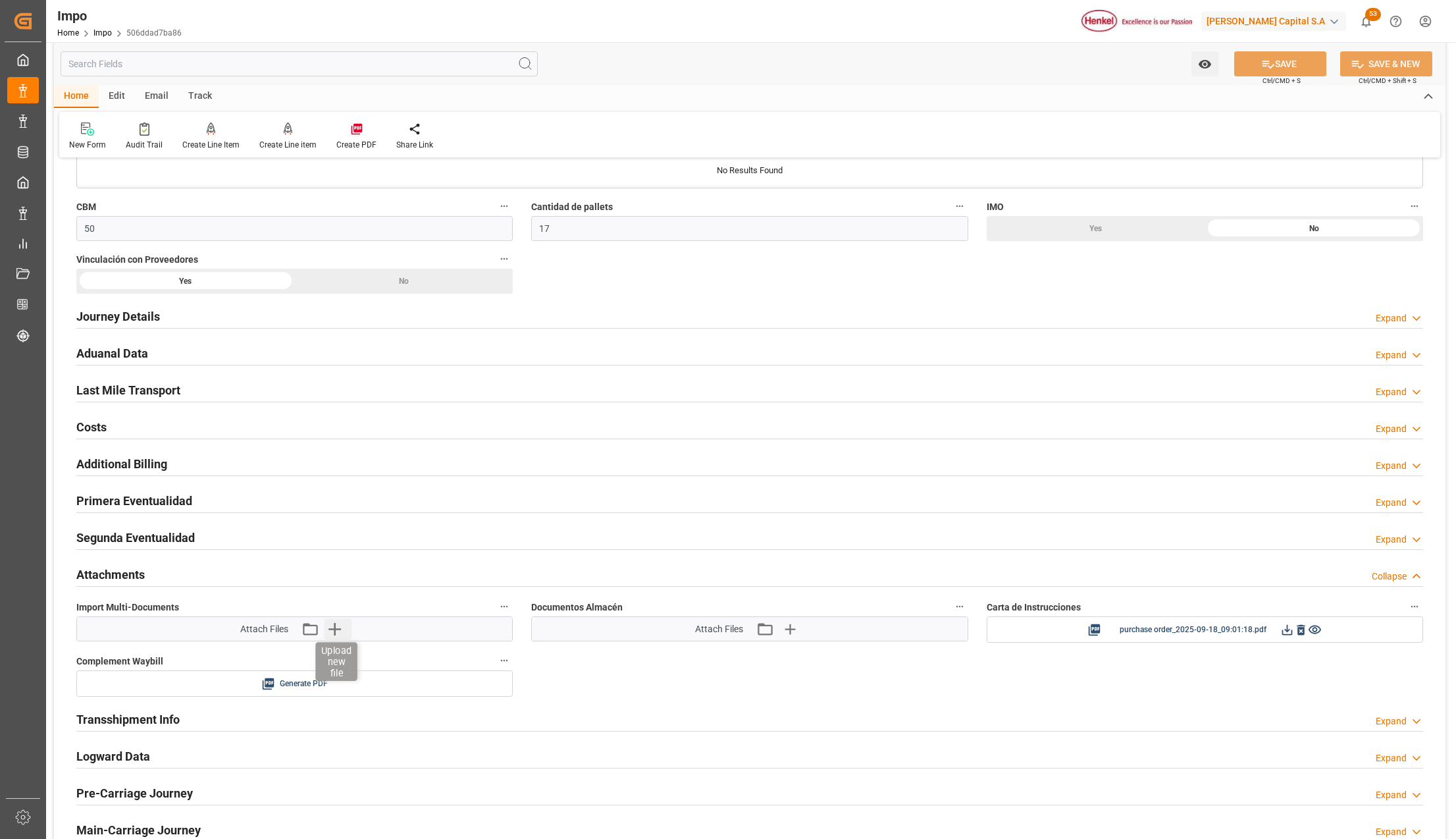
click at [339, 630] on icon "button" at bounding box center [334, 629] width 21 height 21
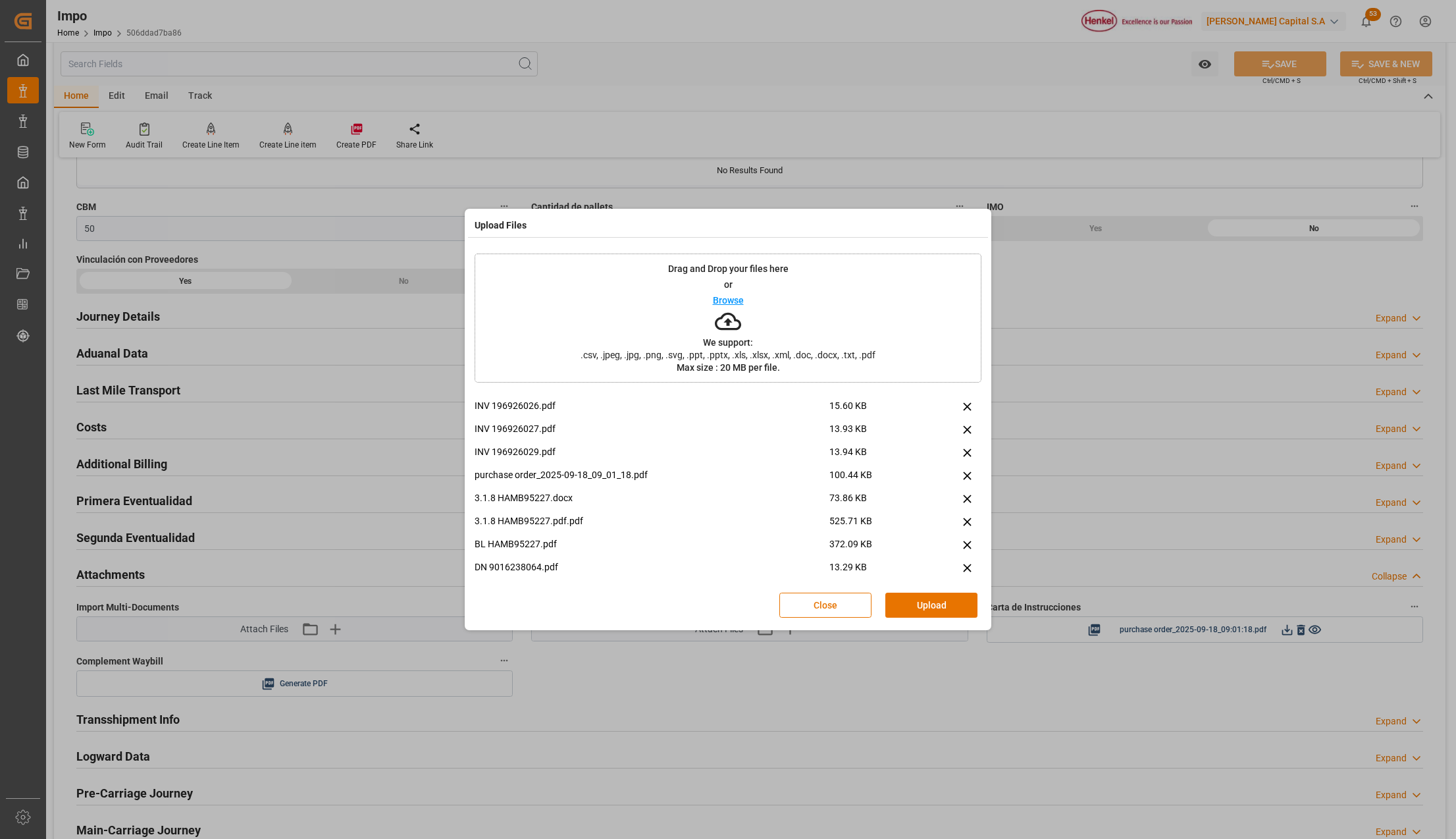
scroll to position [194, 0]
click at [963, 488] on icon at bounding box center [966, 488] width 8 height 8
click at [940, 582] on div "DN 9016255409.pdf 12.87 KB DN 9016255410.pdf 12.82 KB DN 9016262320.pdf 15.01 K…" at bounding box center [728, 491] width 507 height 184
click at [932, 599] on button "Upload" at bounding box center [931, 604] width 92 height 25
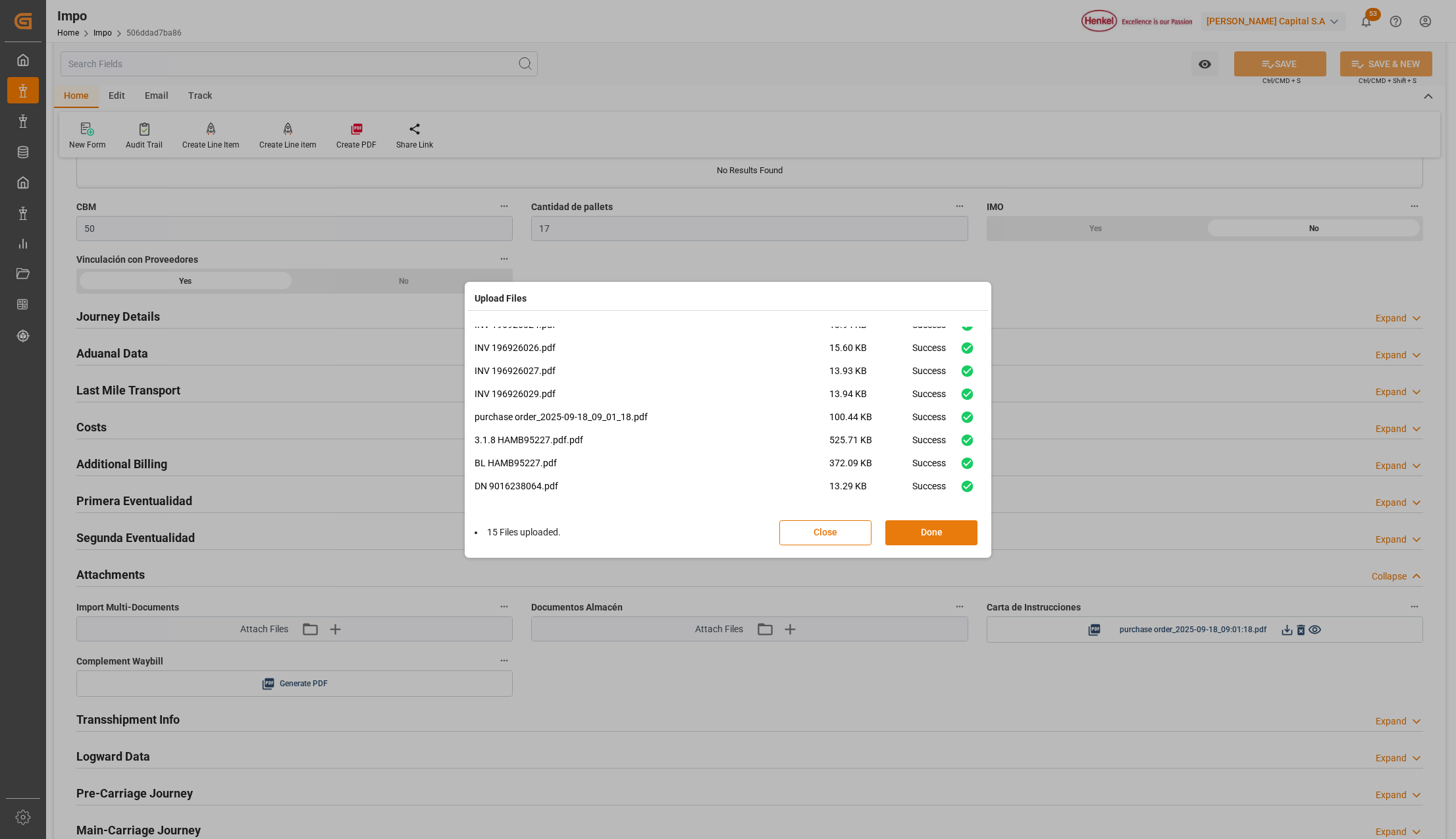
click at [913, 530] on button "Done" at bounding box center [931, 532] width 92 height 25
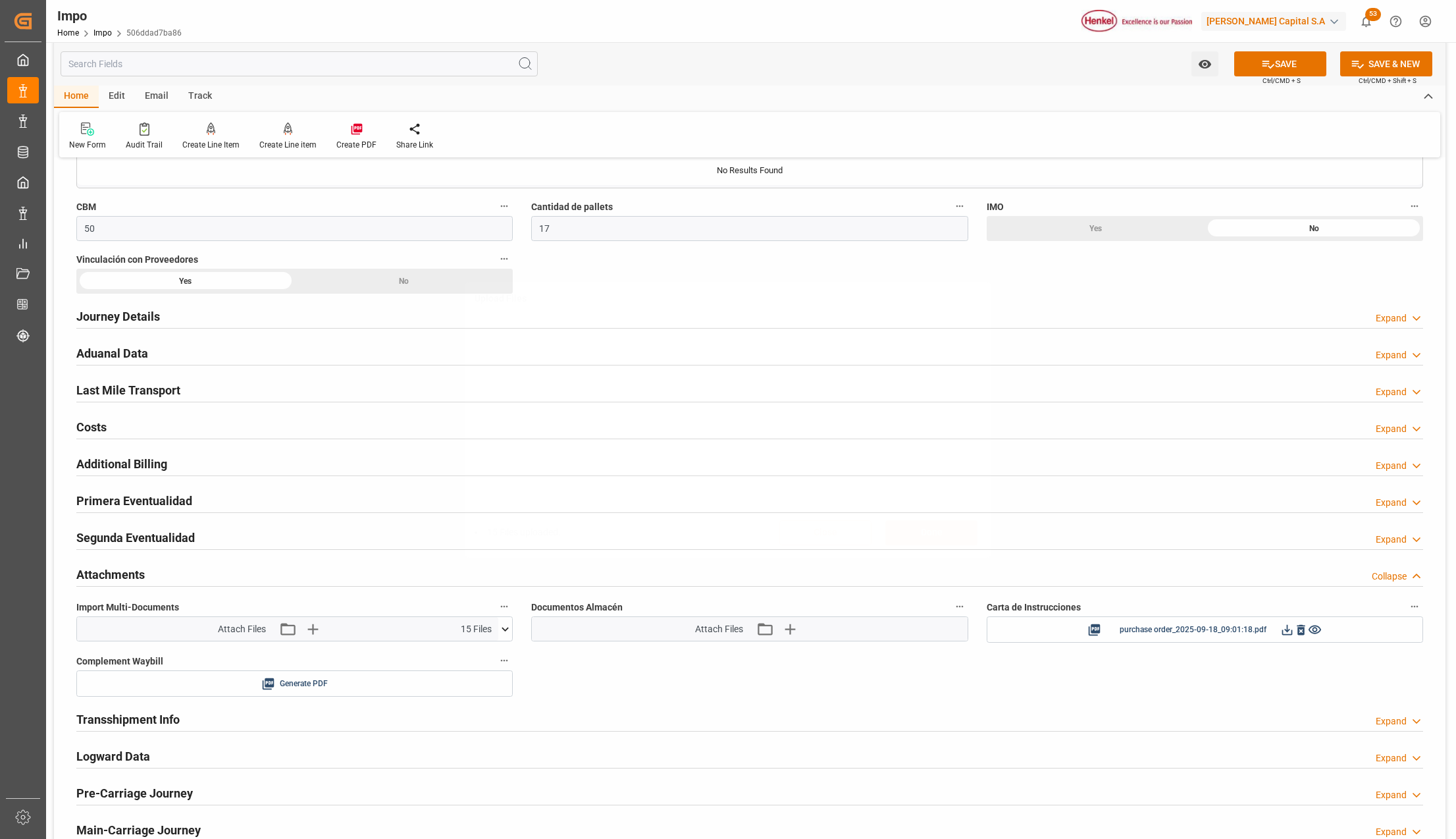
scroll to position [0, 0]
click at [1238, 68] on button "SAVE" at bounding box center [1280, 63] width 92 height 25
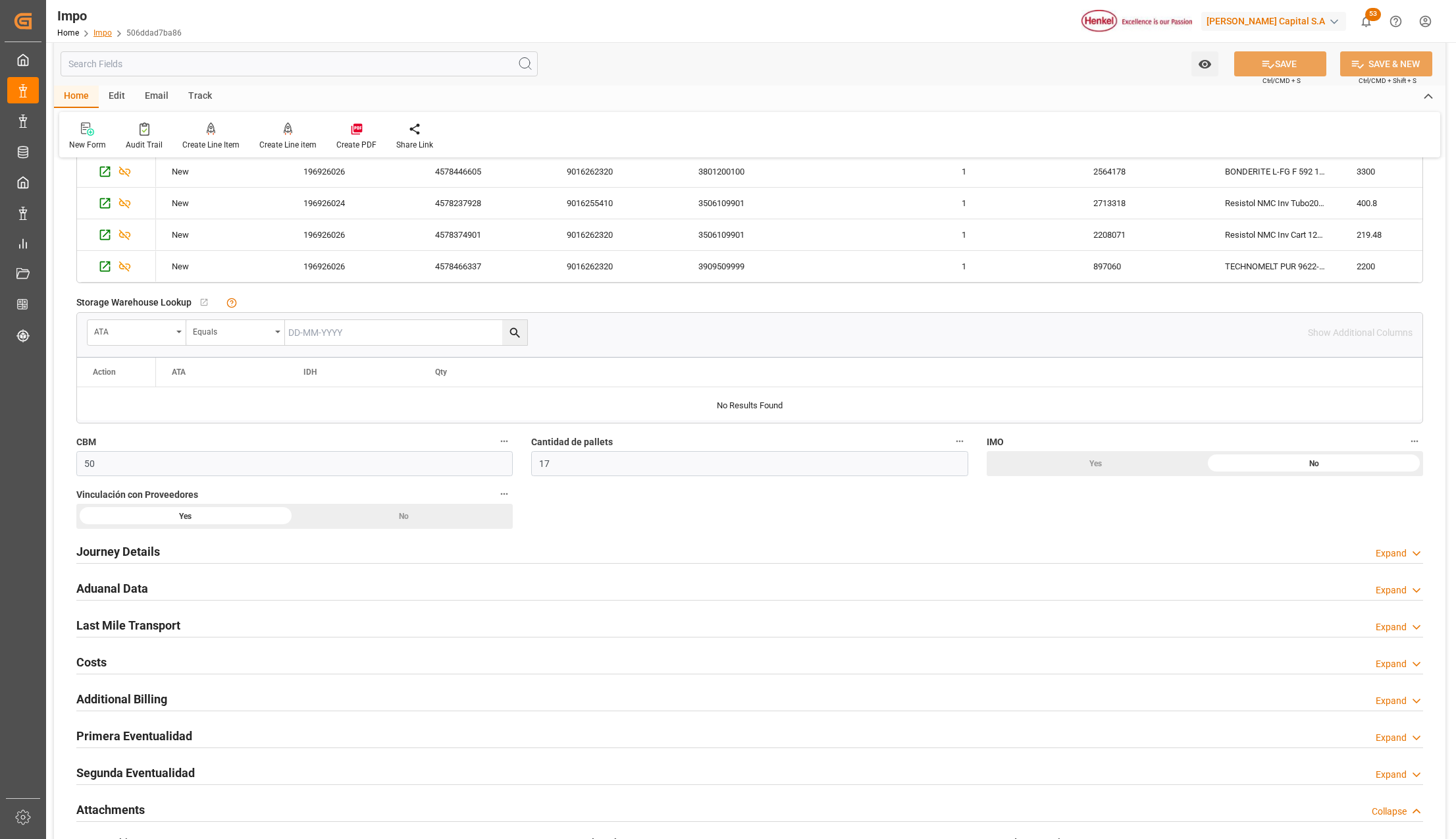
scroll to position [744, 0]
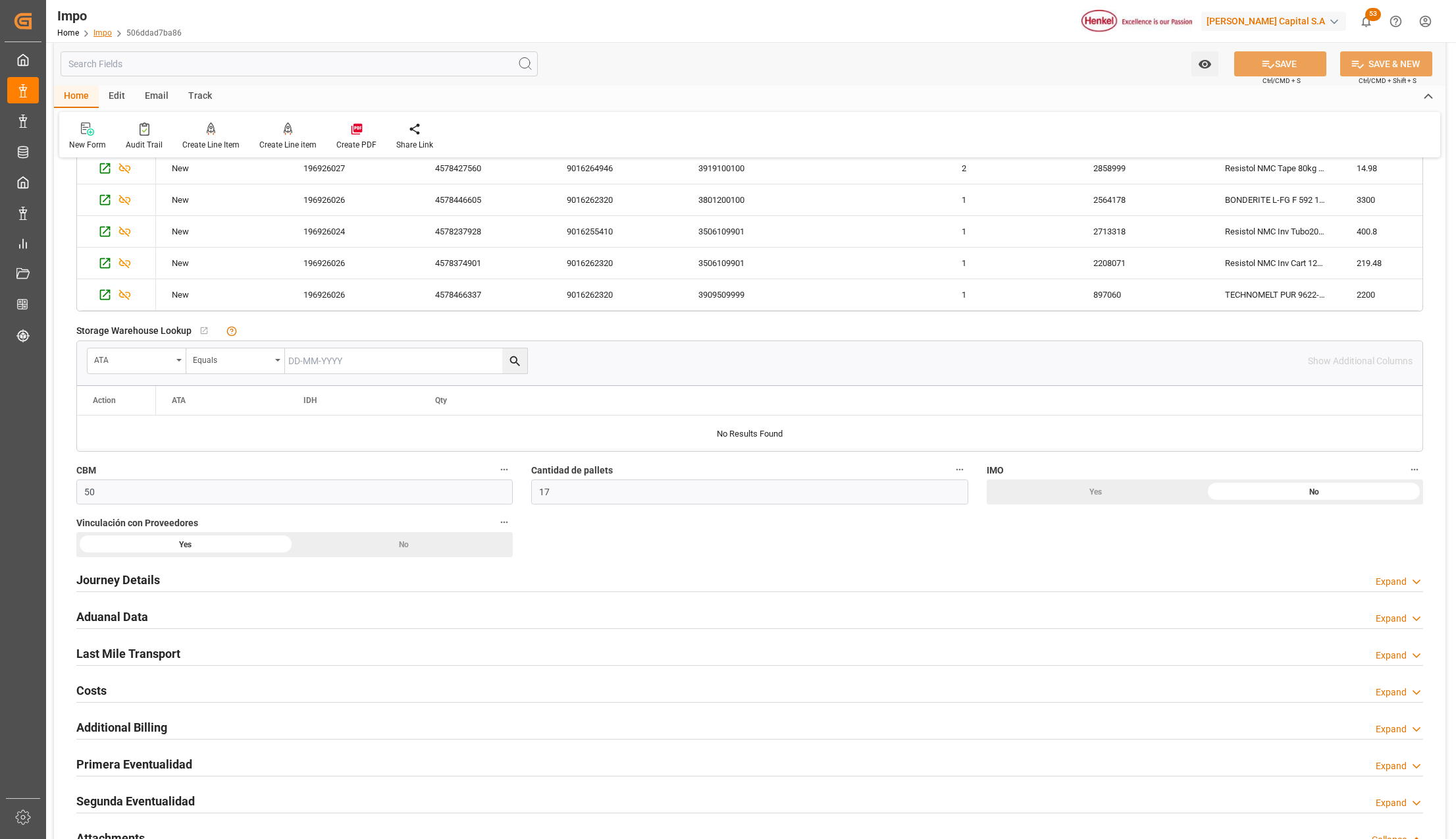
click at [103, 35] on link "Impo" at bounding box center [102, 33] width 18 height 10
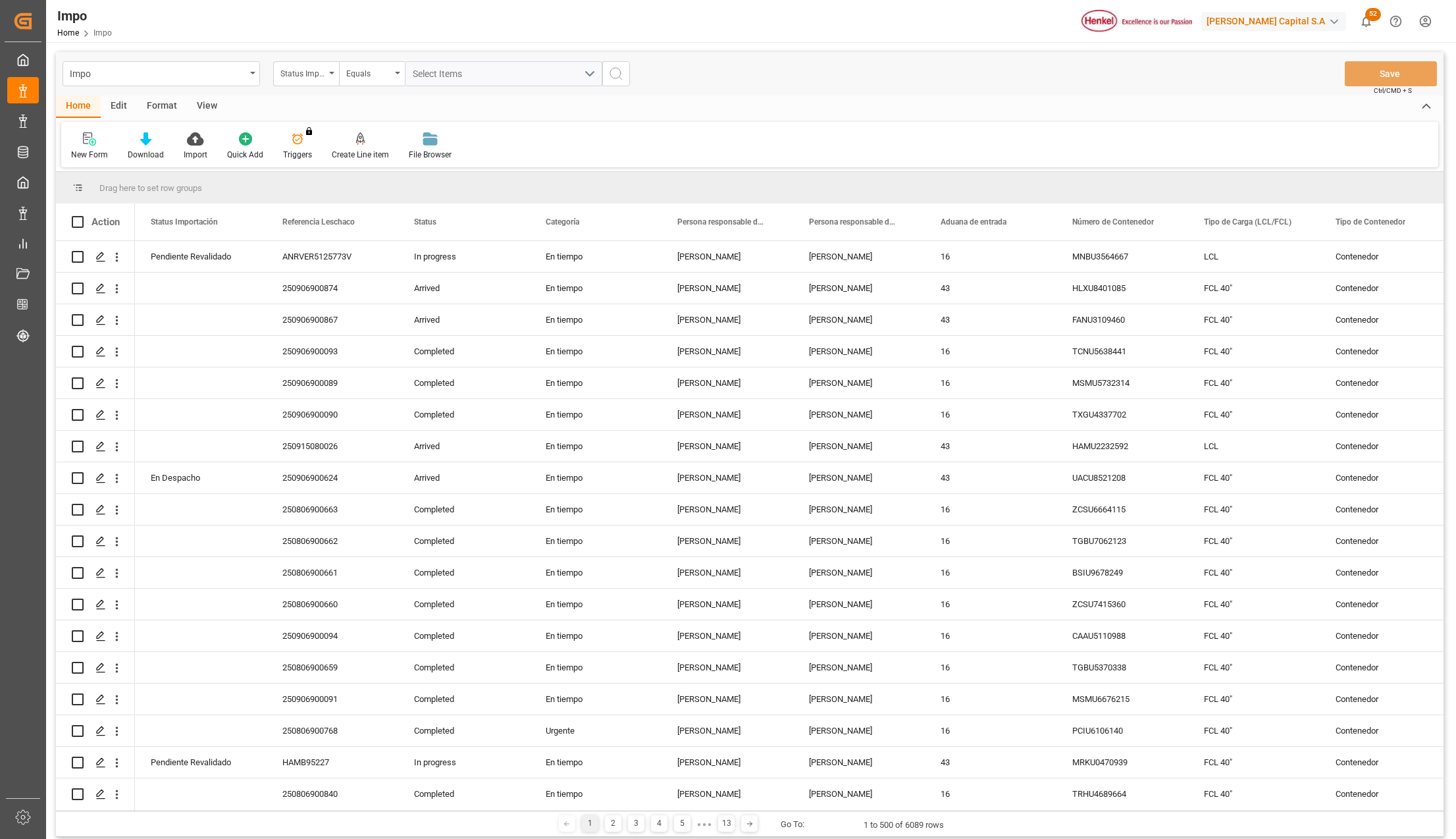
click at [335, 75] on div "Status Importación" at bounding box center [306, 74] width 66 height 25
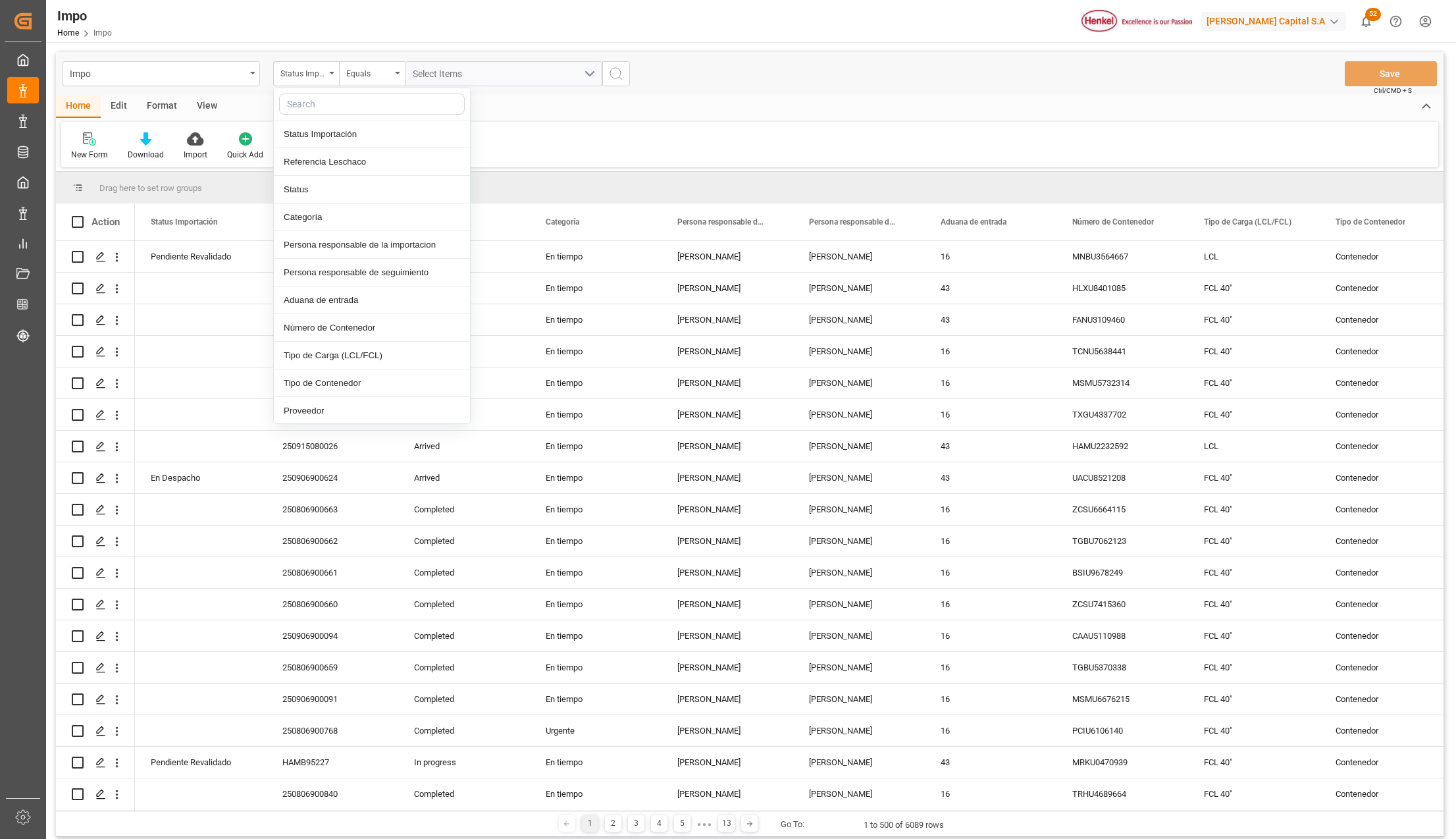
click at [313, 106] on input "text" at bounding box center [371, 104] width 185 height 21
type input "idh"
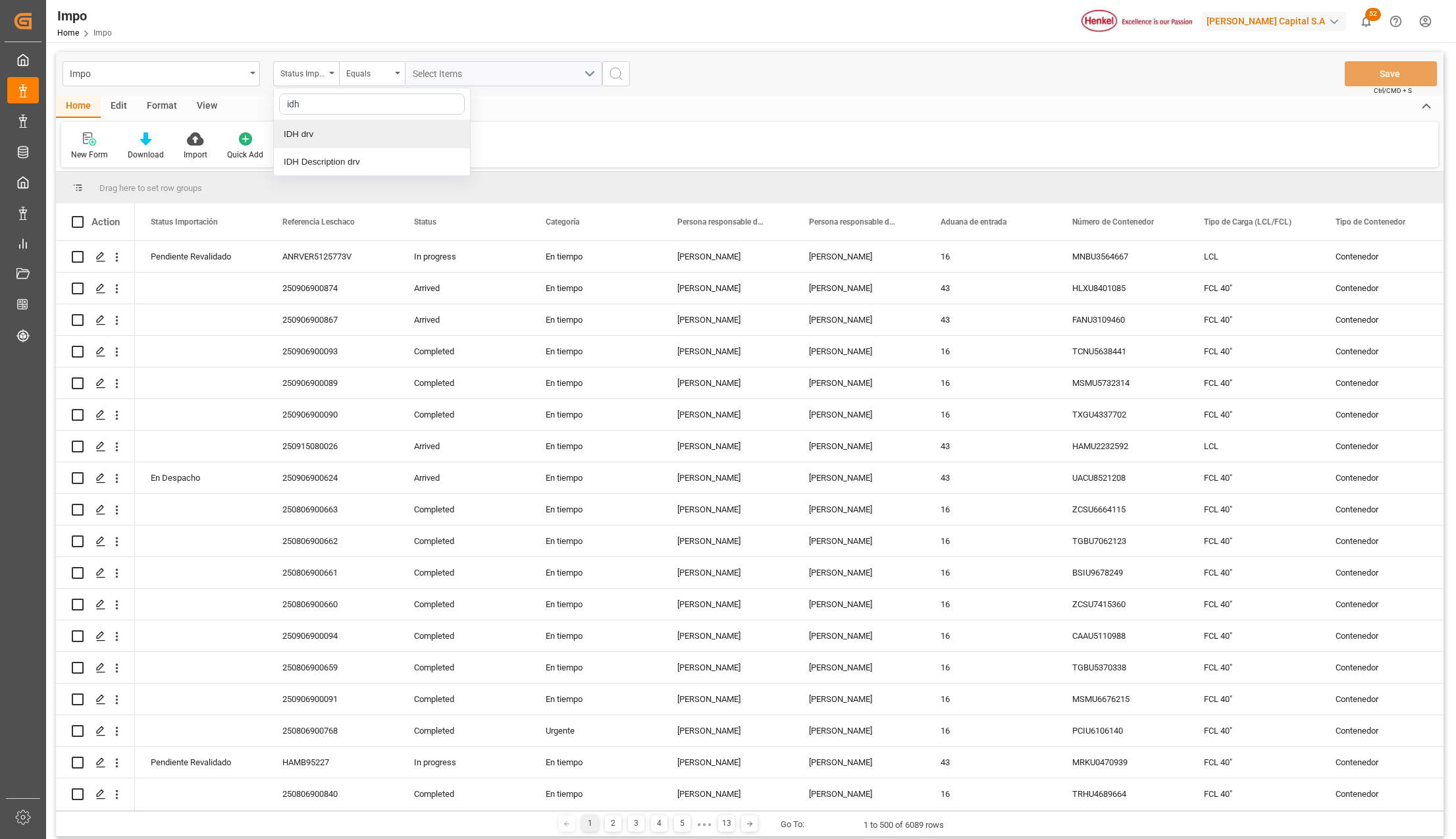
click at [319, 139] on div "IDH drv" at bounding box center [371, 134] width 196 height 28
click at [430, 80] on input "text" at bounding box center [504, 74] width 197 height 25
type input "285956"
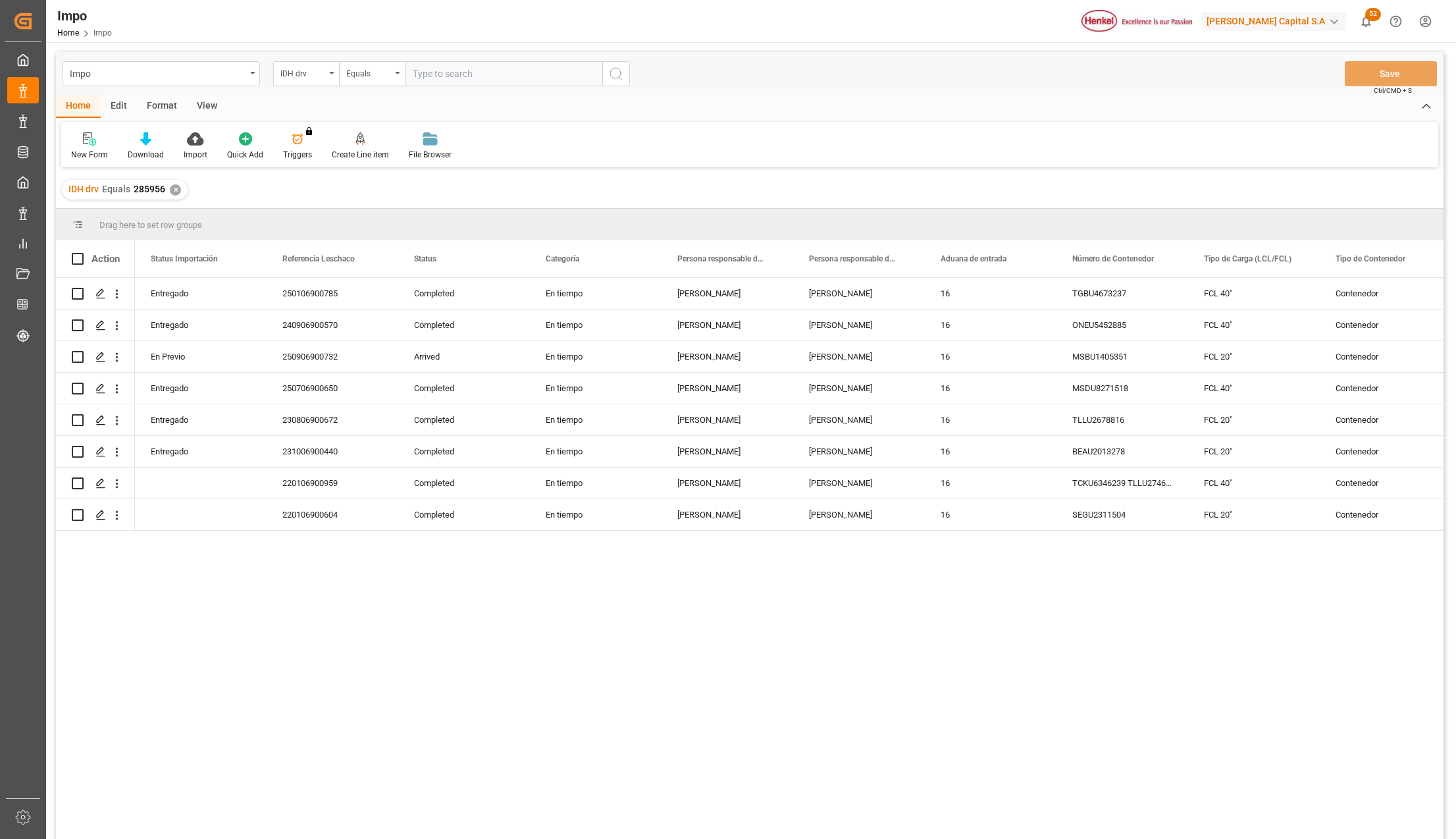
click at [204, 108] on div "View" at bounding box center [207, 106] width 40 height 23
click at [166, 135] on div at bounding box center [150, 139] width 66 height 14
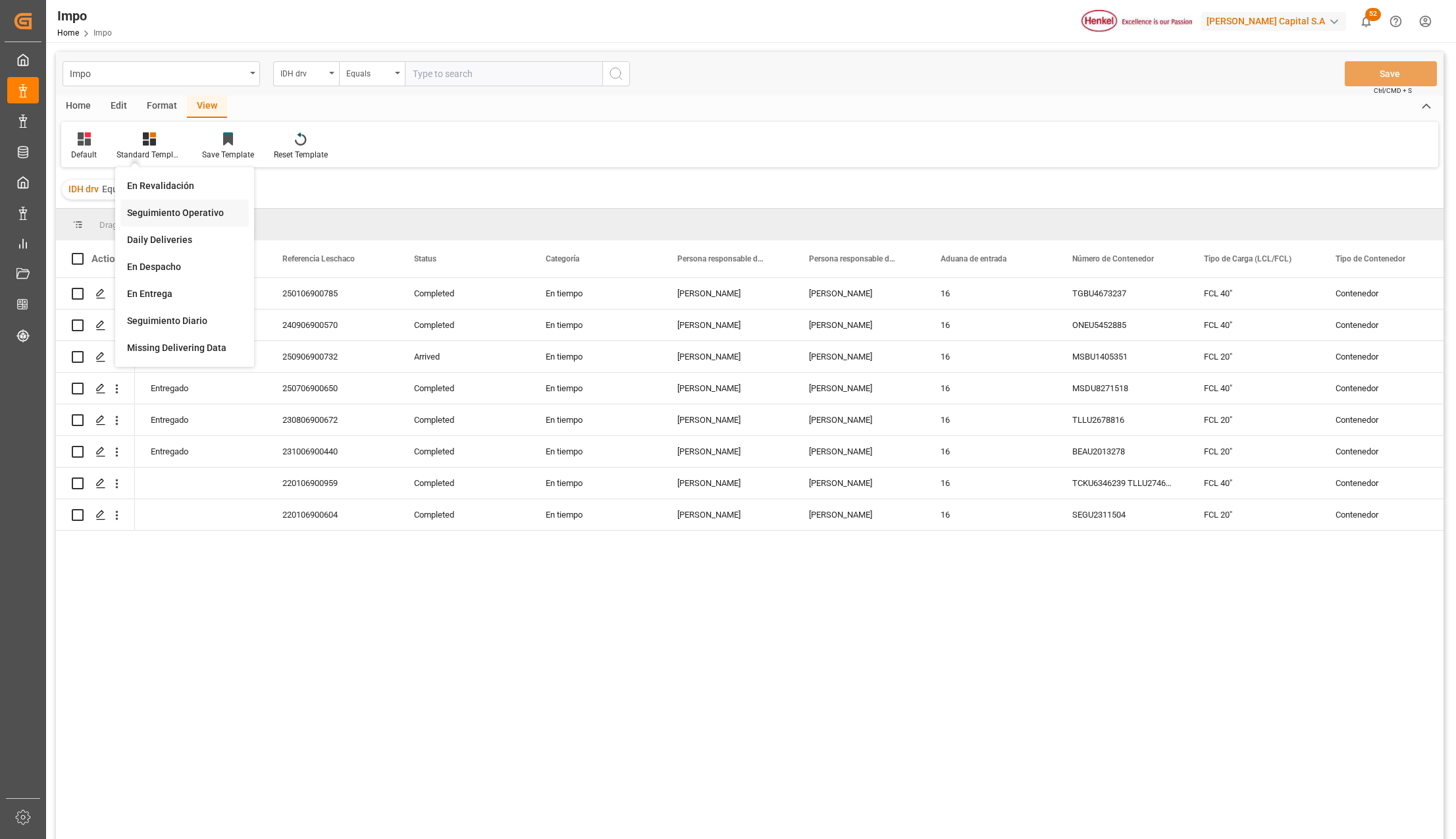
click at [169, 207] on div "Seguimiento Operativo" at bounding box center [184, 213] width 115 height 14
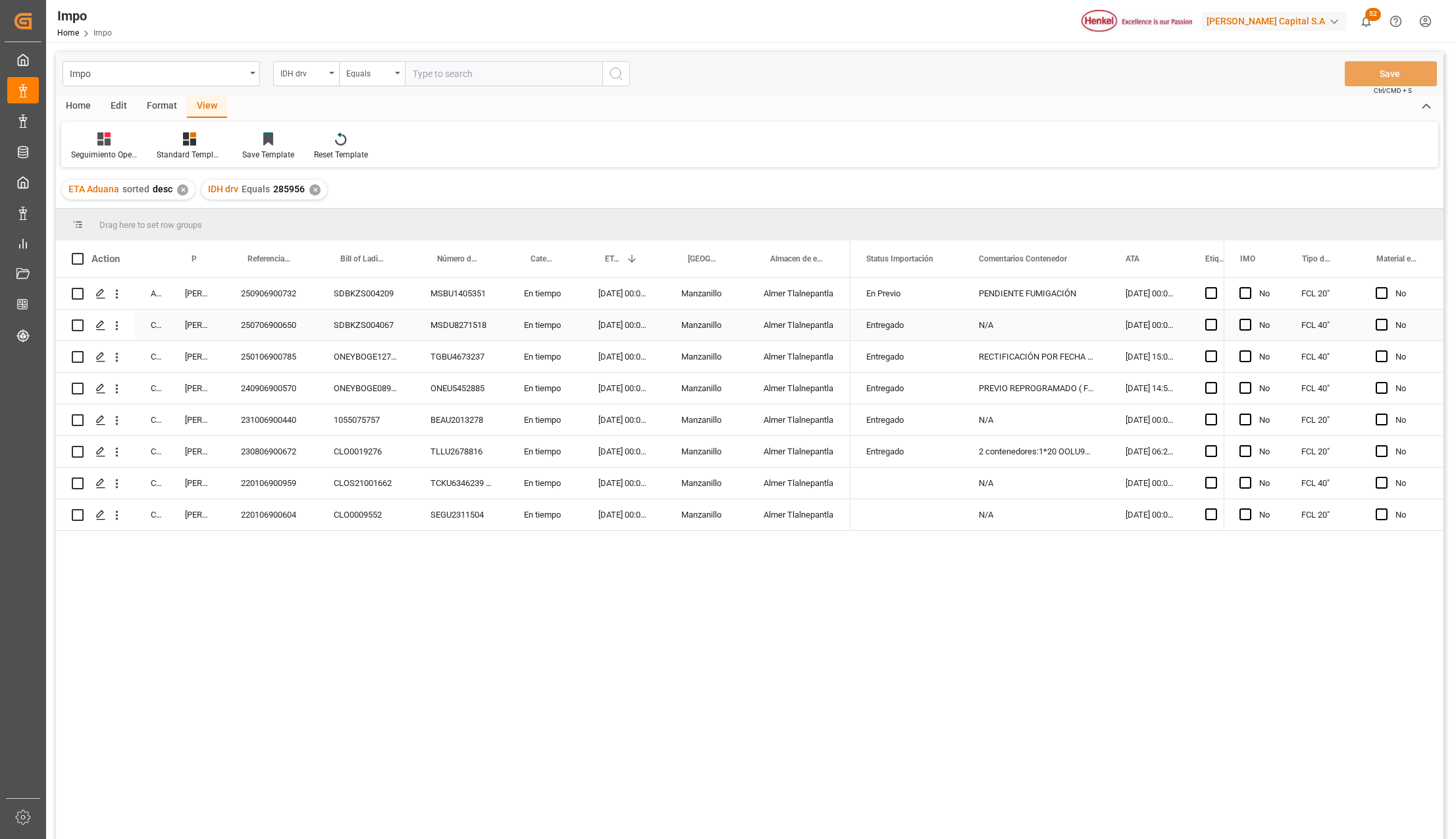
click at [245, 325] on div "250706900650" at bounding box center [271, 325] width 93 height 31
click at [290, 319] on div "250706900650" at bounding box center [271, 325] width 93 height 31
click at [119, 327] on icon "open menu" at bounding box center [117, 326] width 14 height 14
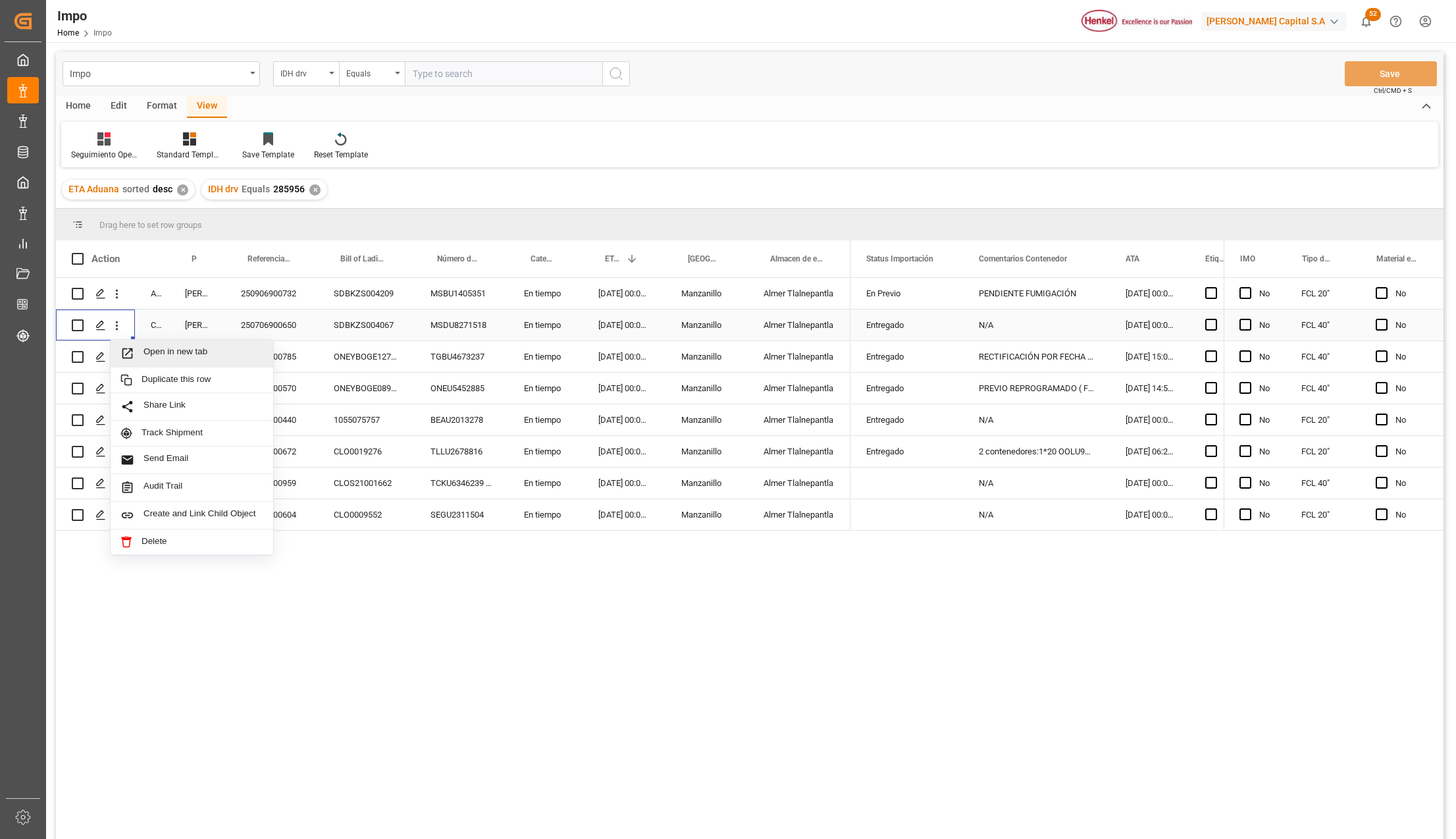
click at [130, 348] on icon "Press SPACE to select this row." at bounding box center [127, 353] width 10 height 10
click at [116, 358] on icon "open menu" at bounding box center [117, 358] width 14 height 14
click at [128, 383] on icon "Press SPACE to select this row." at bounding box center [127, 384] width 14 height 14
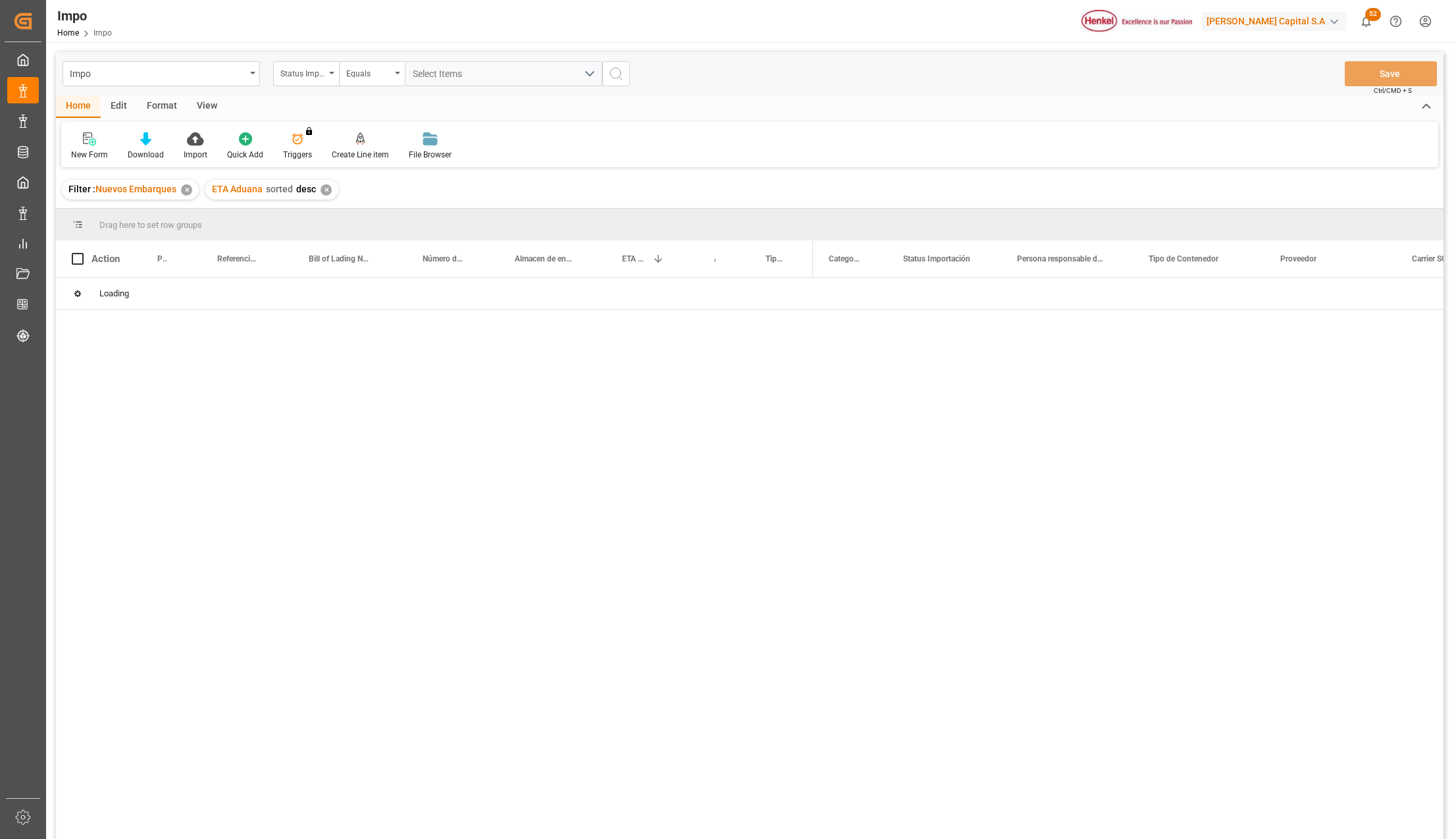
click at [206, 106] on div "View" at bounding box center [207, 106] width 40 height 23
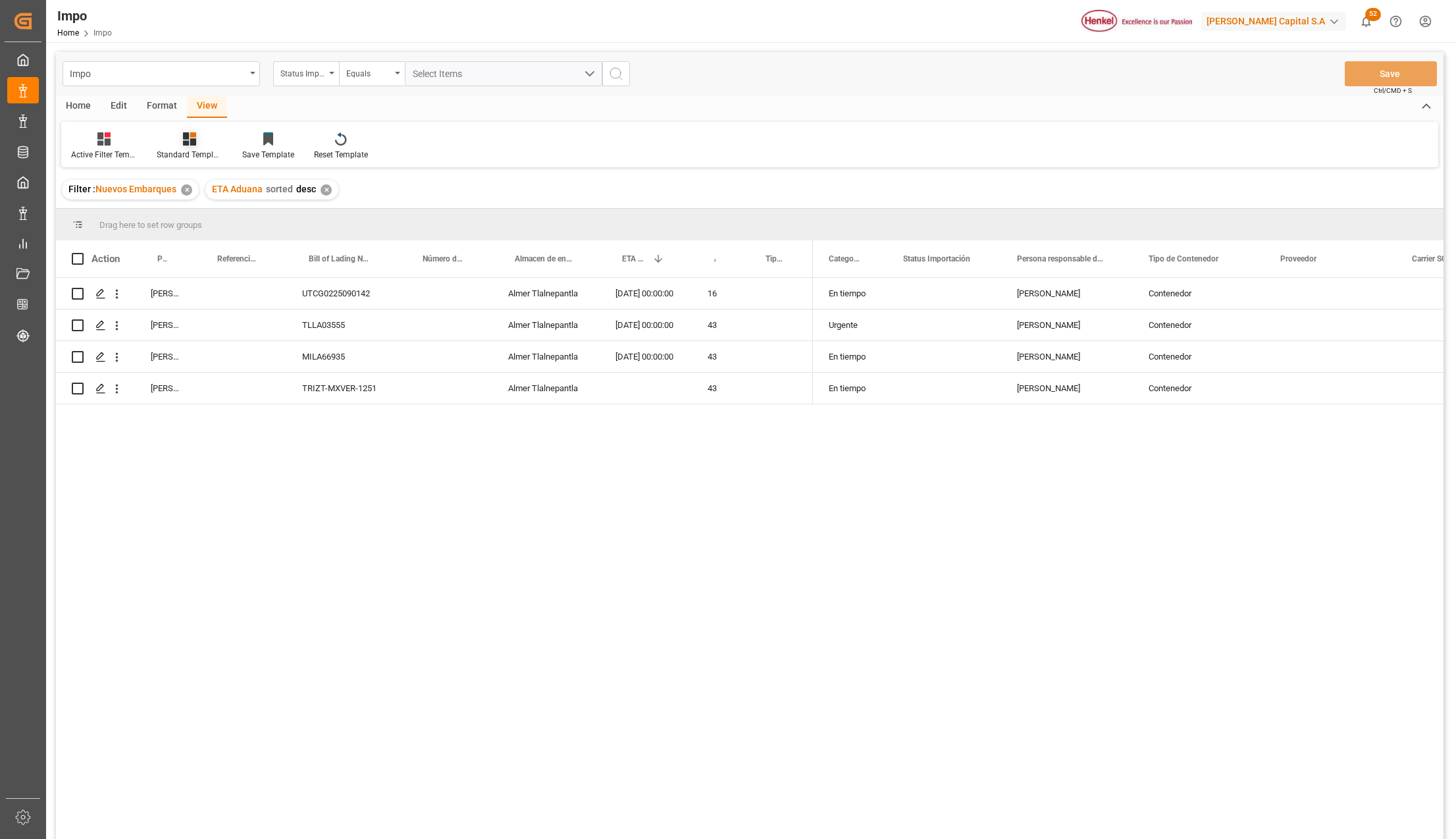
click at [185, 144] on icon at bounding box center [189, 139] width 13 height 13
click at [603, 661] on div "Carlos Villar UTCG0225090142 Almer Tlalnepantla 14-10-2025 00:00:00 16 Carlos V…" at bounding box center [750, 560] width 1388 height 565
click at [645, 361] on div "30-09-2025 00:00:00" at bounding box center [646, 357] width 92 height 31
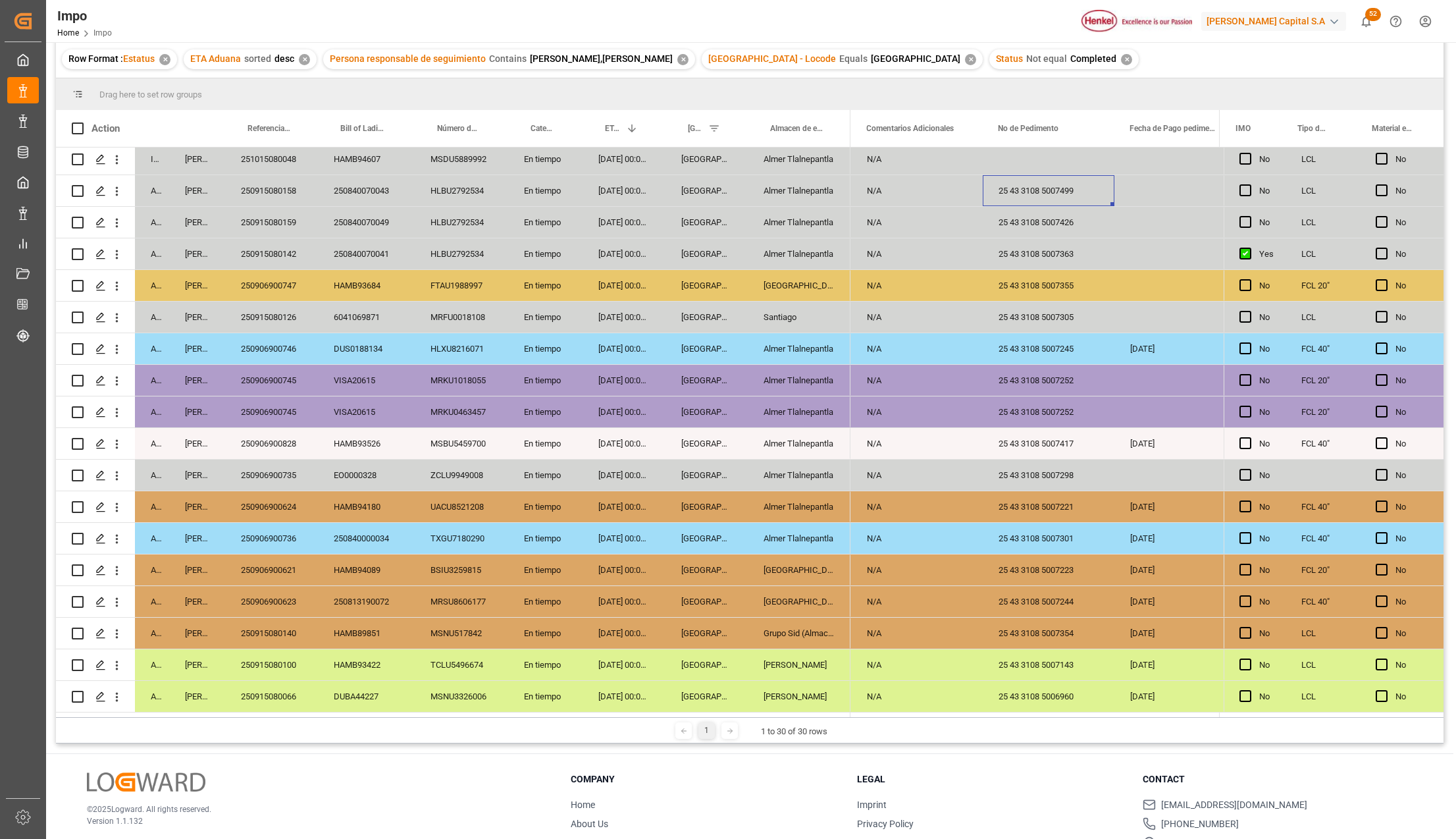
scroll to position [106, 0]
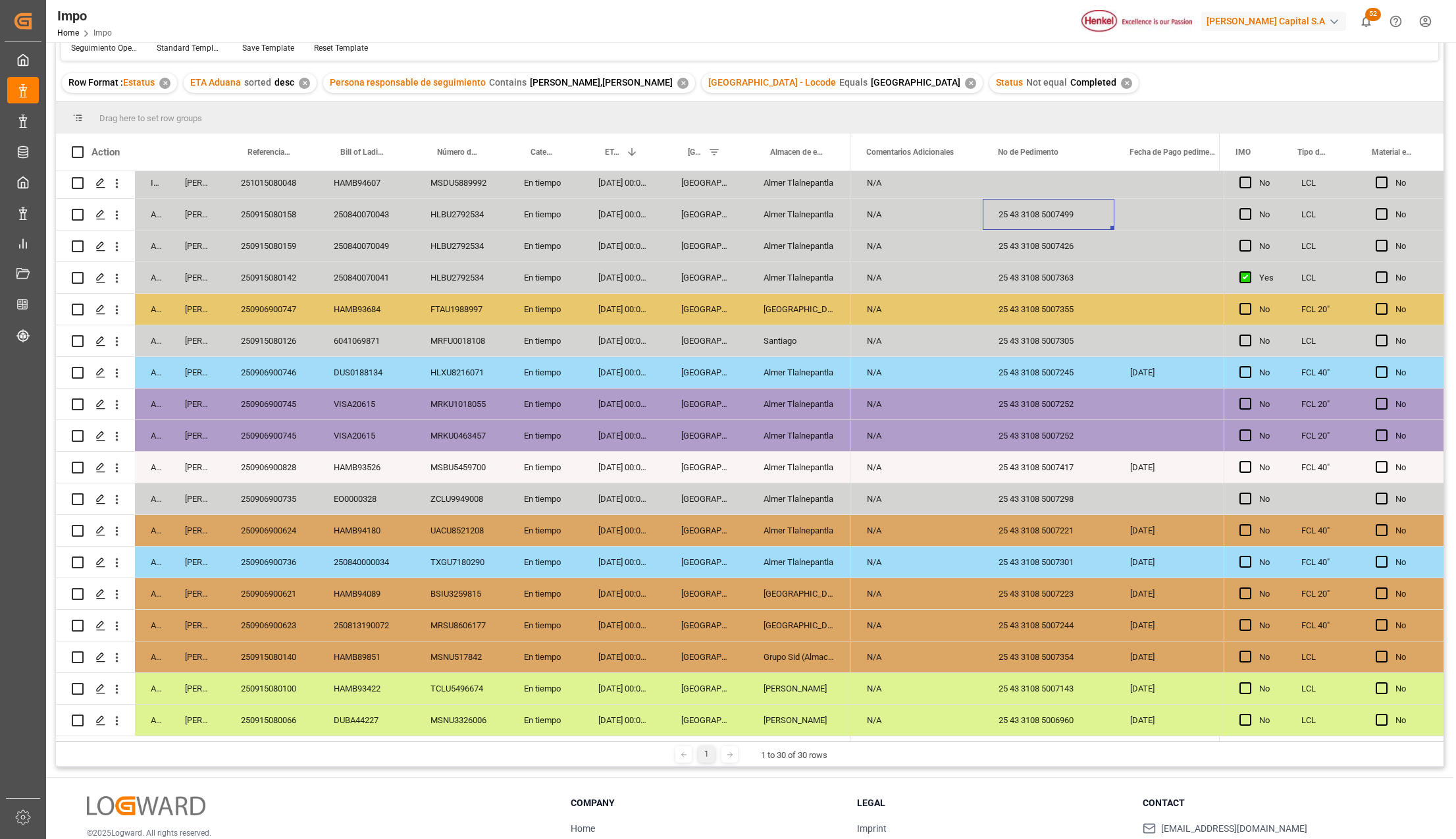
click at [803, 548] on div "Almer Tlalnepantla" at bounding box center [799, 562] width 103 height 31
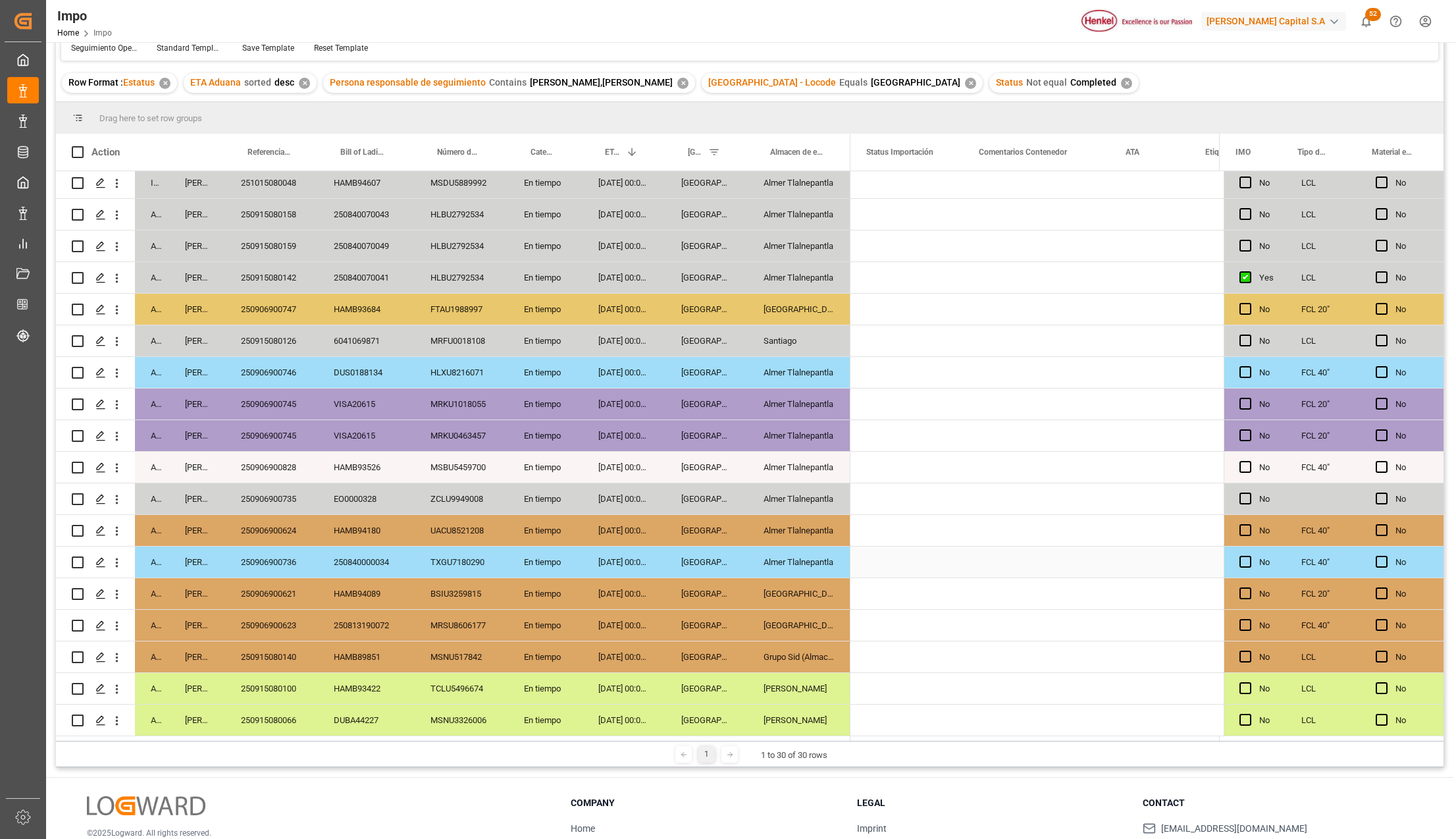
scroll to position [0, 0]
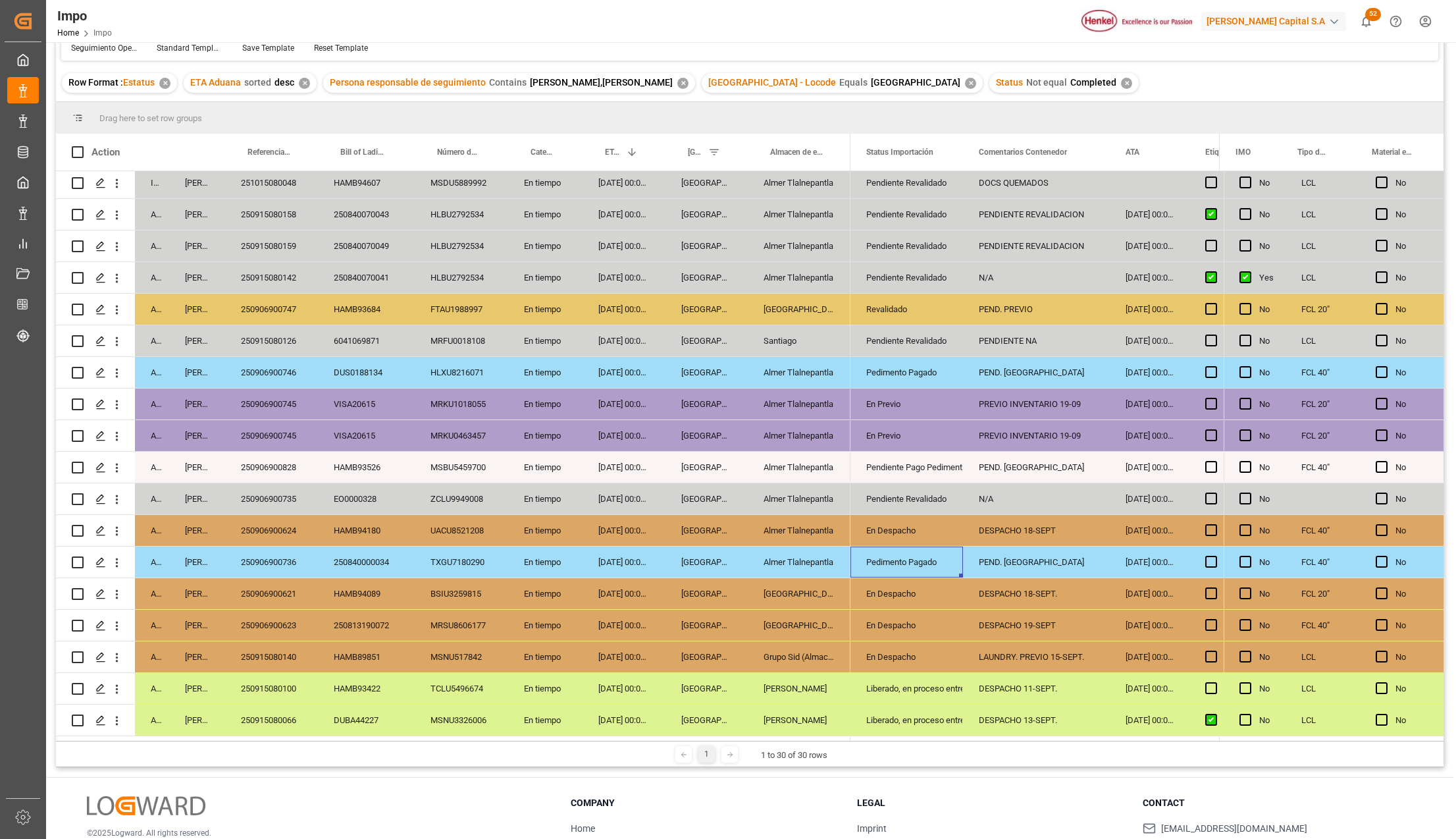
click at [1014, 590] on div "DESPACHO 18-SEPT." at bounding box center [1036, 594] width 147 height 31
click at [279, 582] on div "250906900621" at bounding box center [271, 594] width 93 height 31
click at [290, 531] on div "250906900624" at bounding box center [271, 531] width 93 height 31
click at [995, 521] on div "DESPACHO 18-SEPT" at bounding box center [1036, 531] width 147 height 31
click at [1023, 584] on div "DESPACHO 18-SEPT." at bounding box center [1036, 594] width 147 height 31
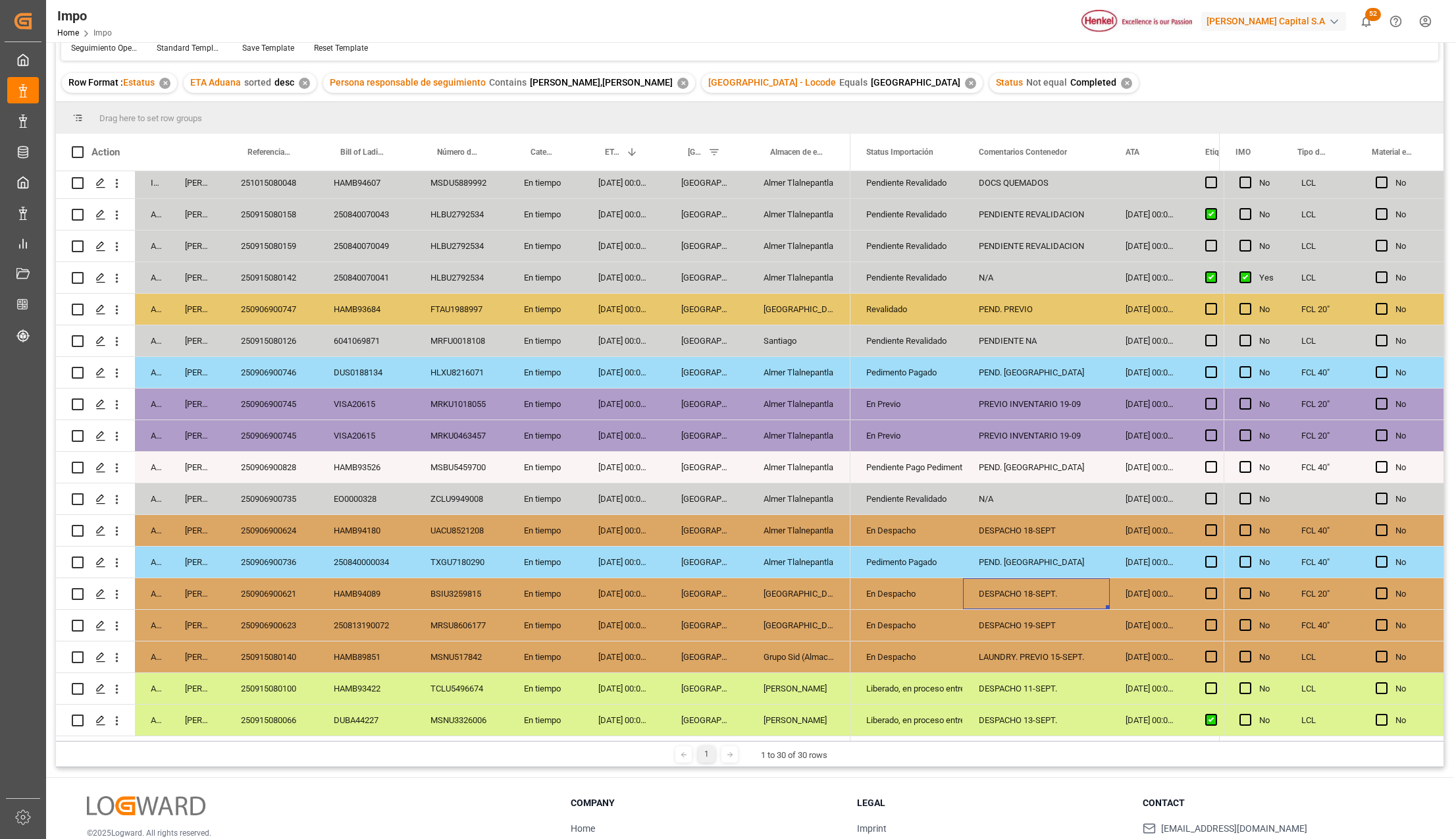
click at [291, 598] on div "250906900621" at bounding box center [271, 594] width 93 height 31
click at [1062, 398] on div "PREVIO INVENTARIO 19-09" at bounding box center [1036, 404] width 147 height 31
click at [1060, 420] on div "PREVIO INVENTARIO 19-09" at bounding box center [1036, 436] width 147 height 31
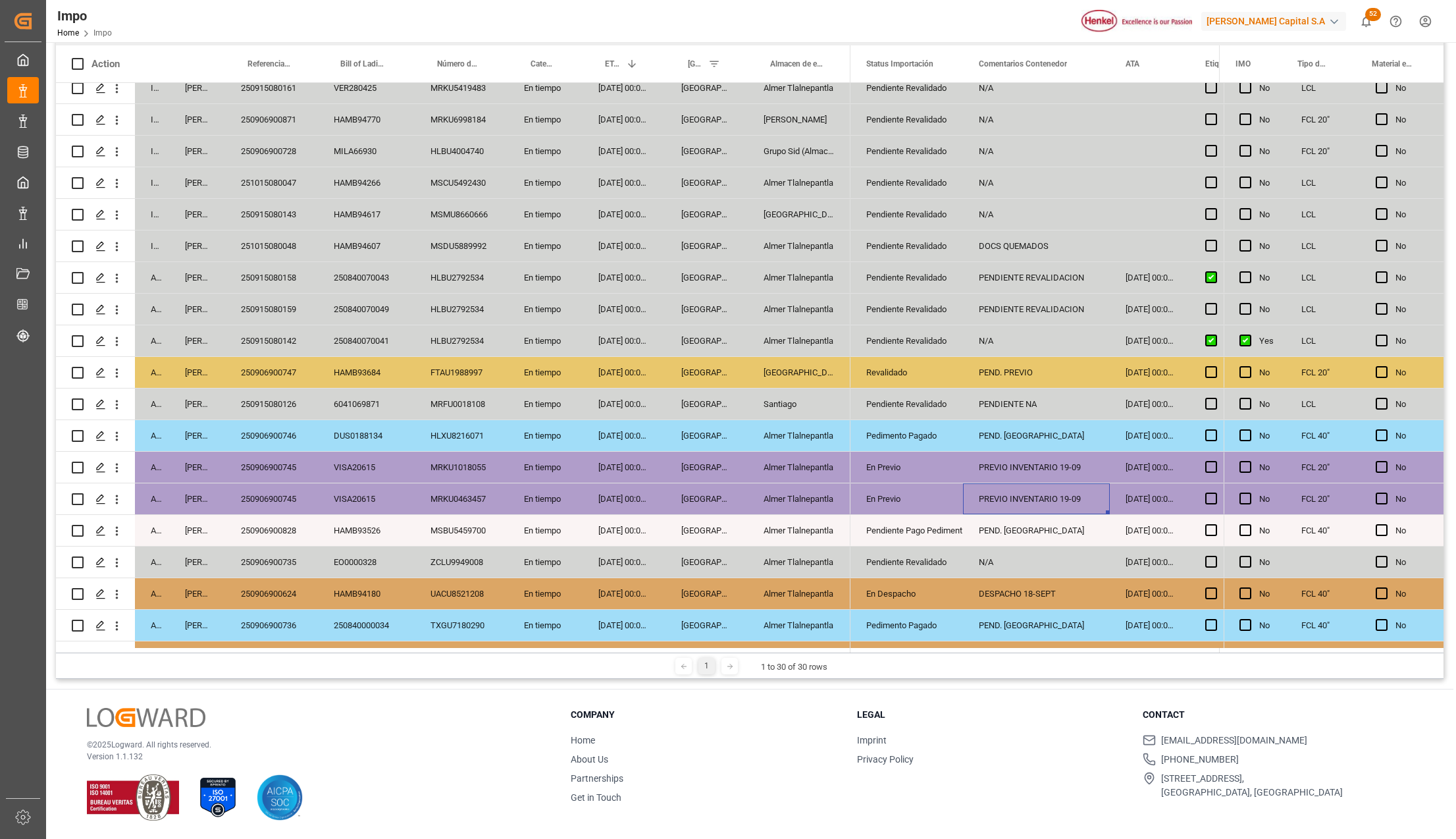
scroll to position [211, 0]
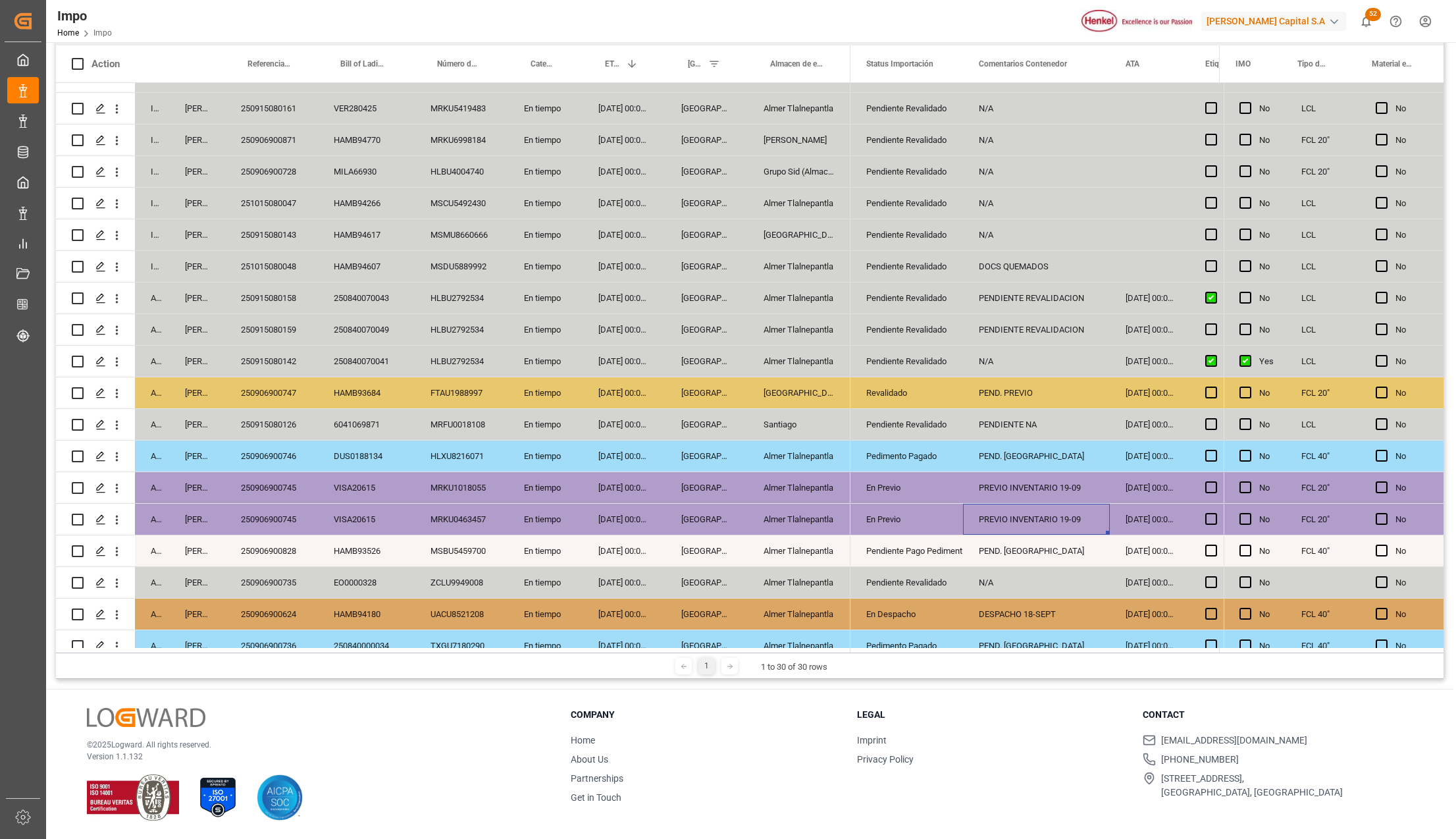
click at [1027, 424] on div "PENDIENTE NA" at bounding box center [1036, 424] width 147 height 31
click at [849, 419] on div "Santiago" at bounding box center [799, 424] width 103 height 31
click at [246, 428] on div "250915080126" at bounding box center [271, 424] width 93 height 31
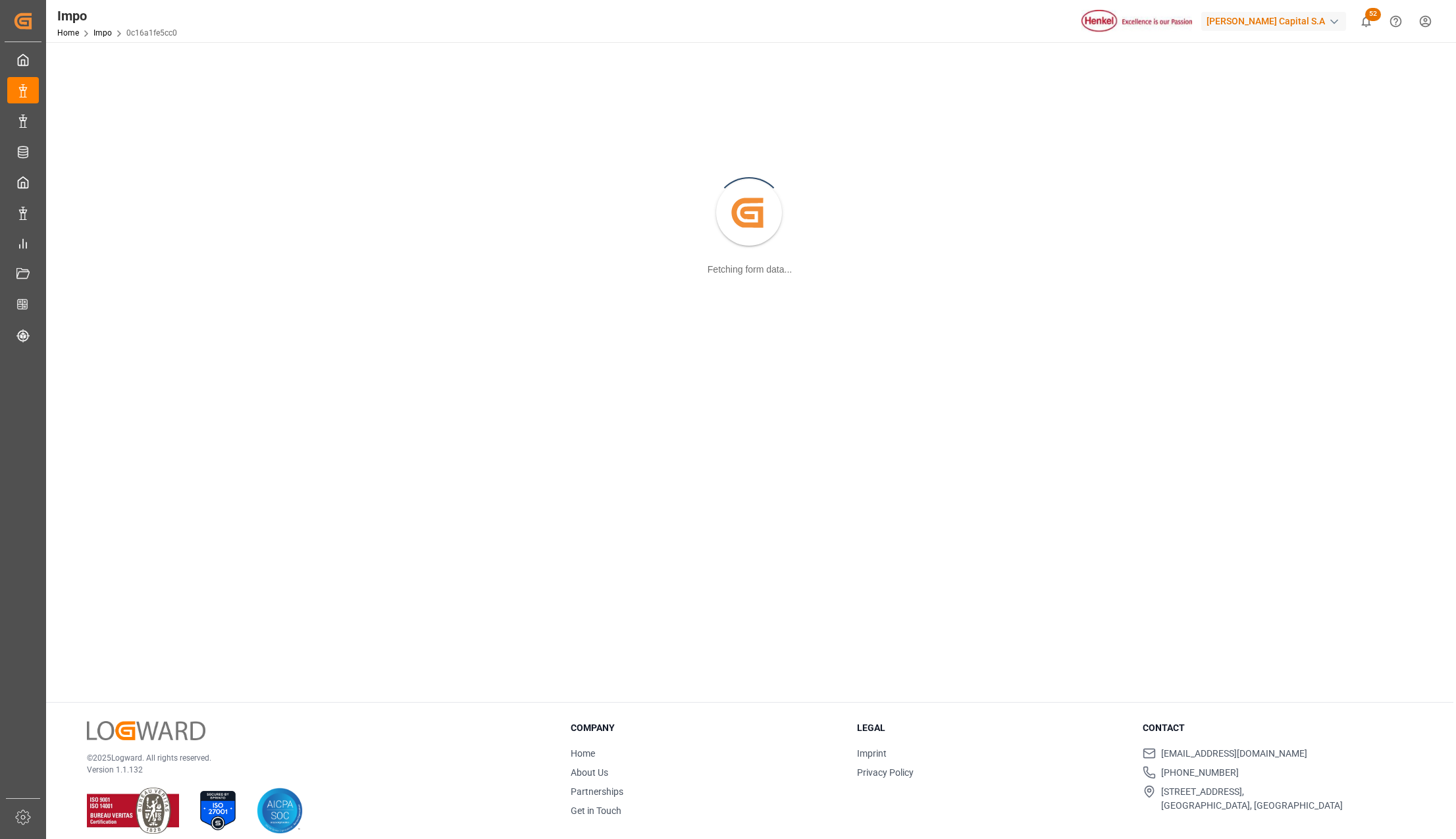
scroll to position [143, 0]
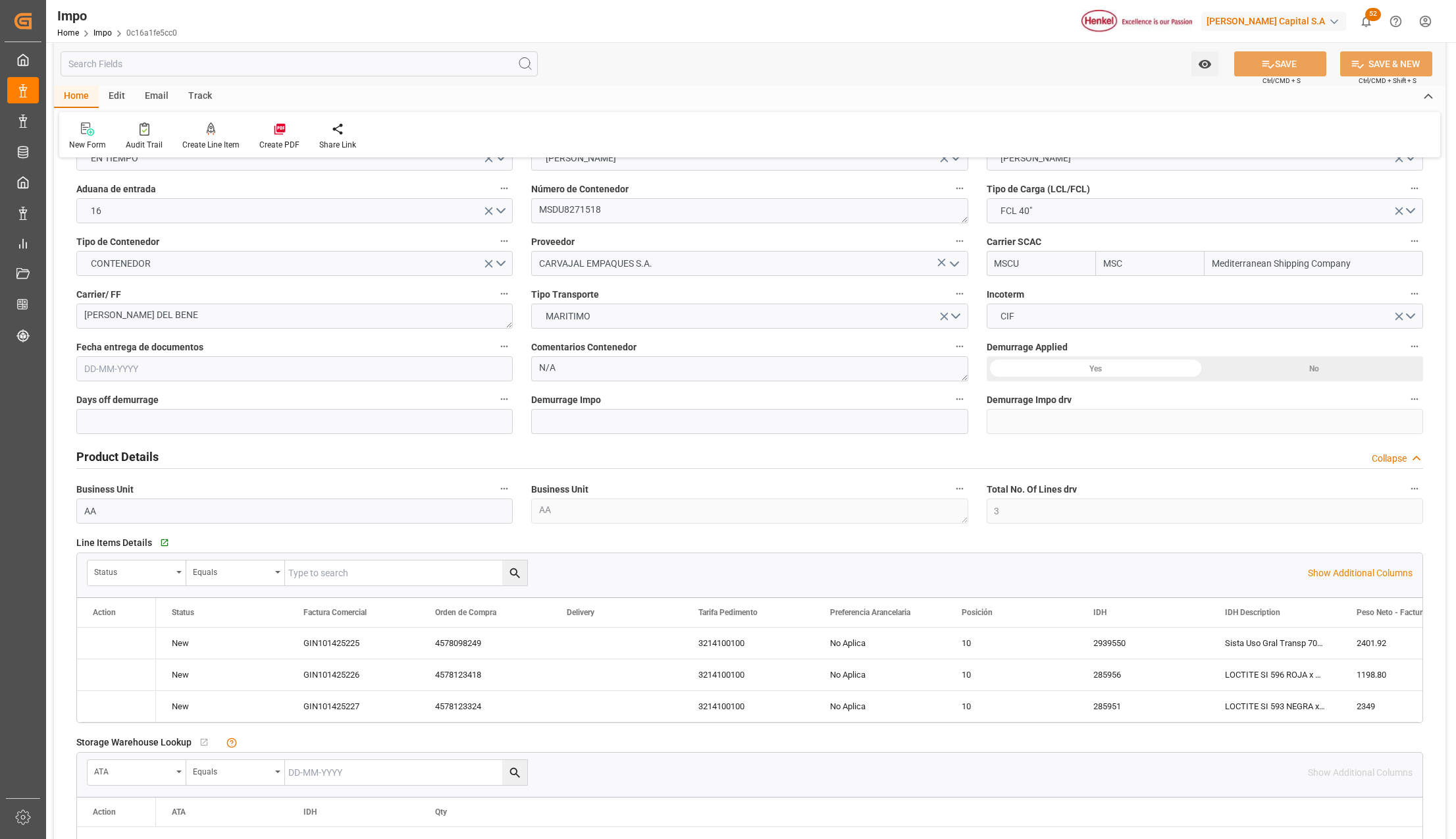
type input "MSC"
type input "Mediterranean Shipping Company"
type input "3"
type input "31.63"
type input "20"
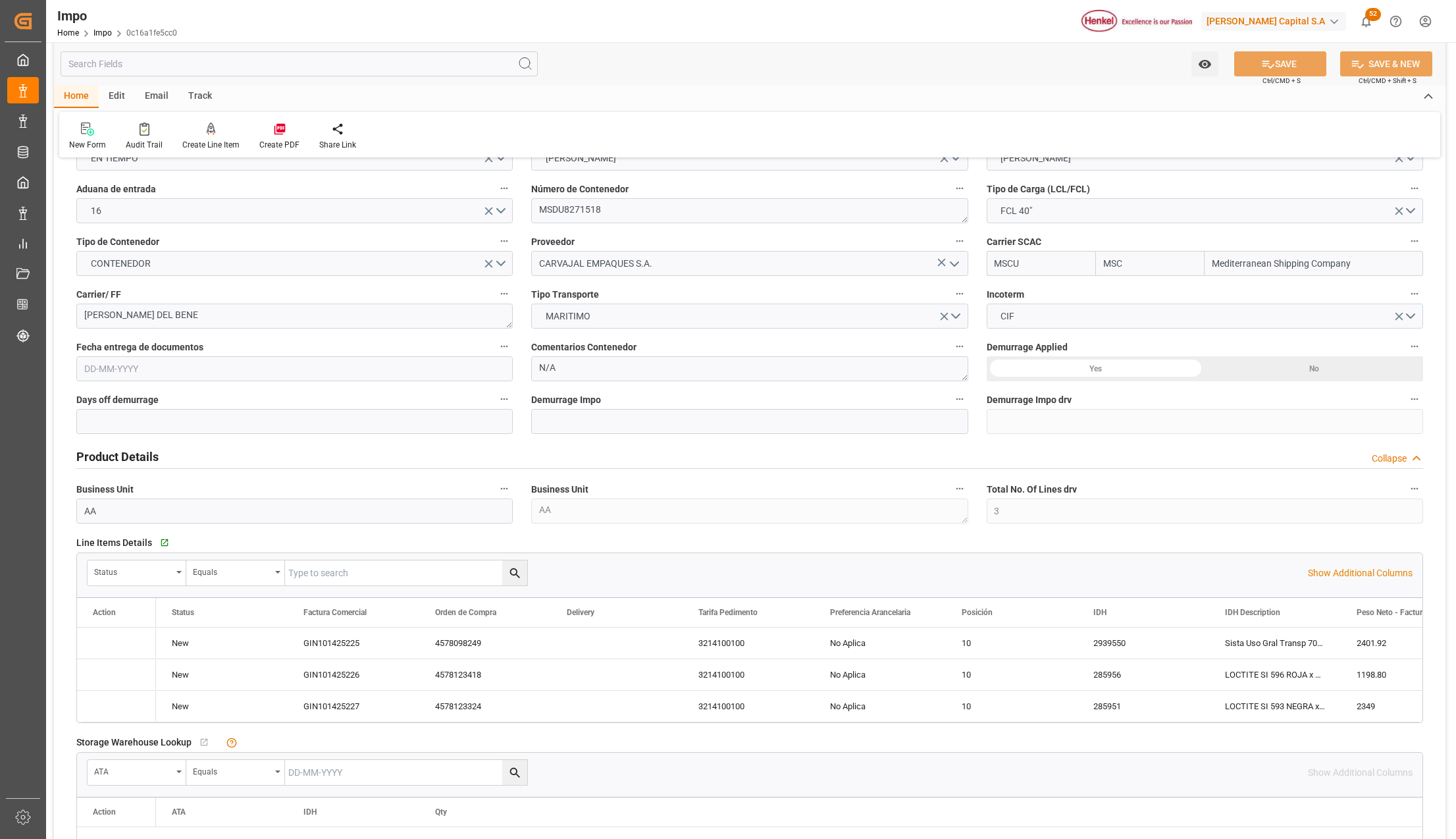
type input "[DATE]"
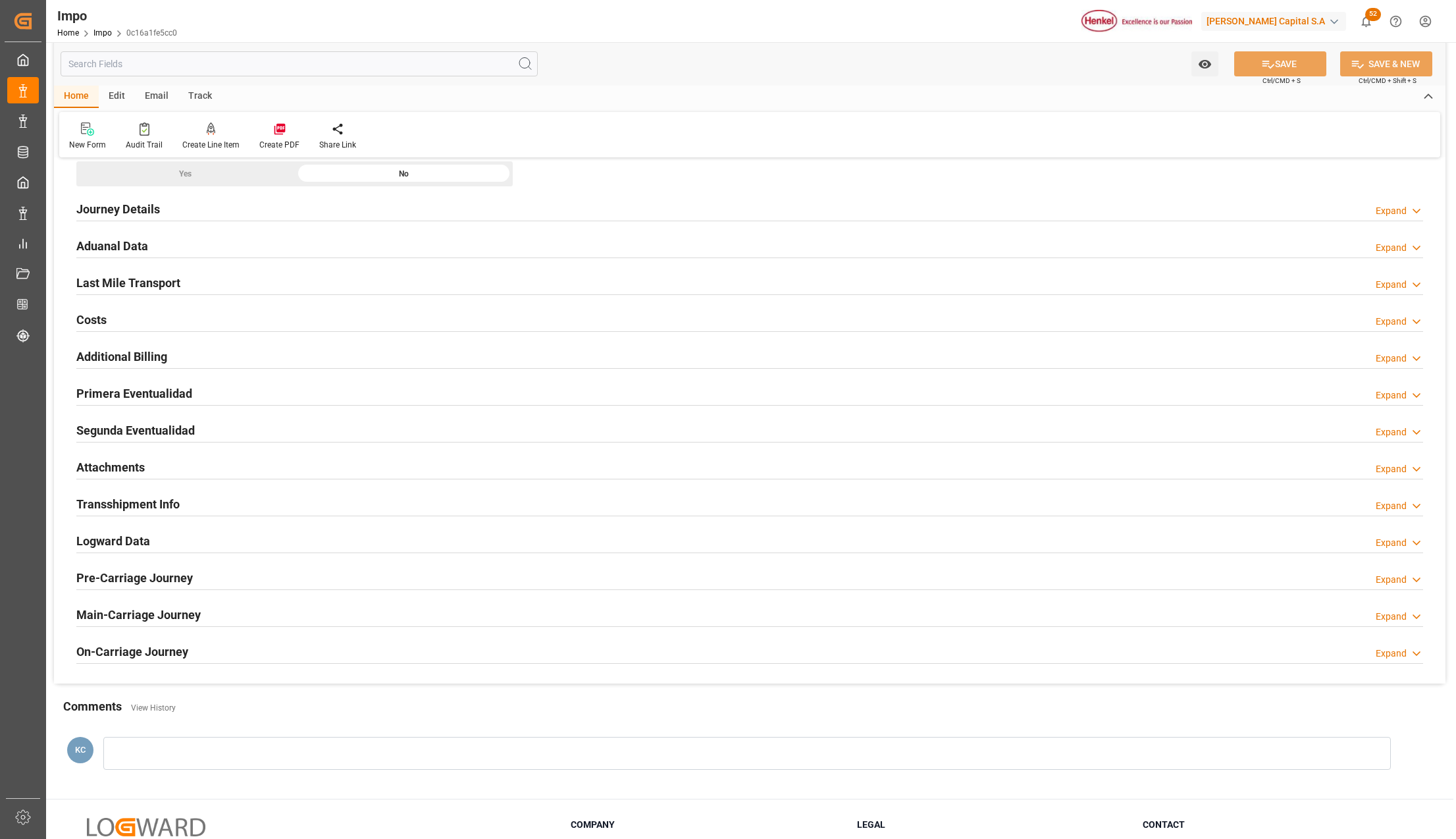
scroll to position [933, 0]
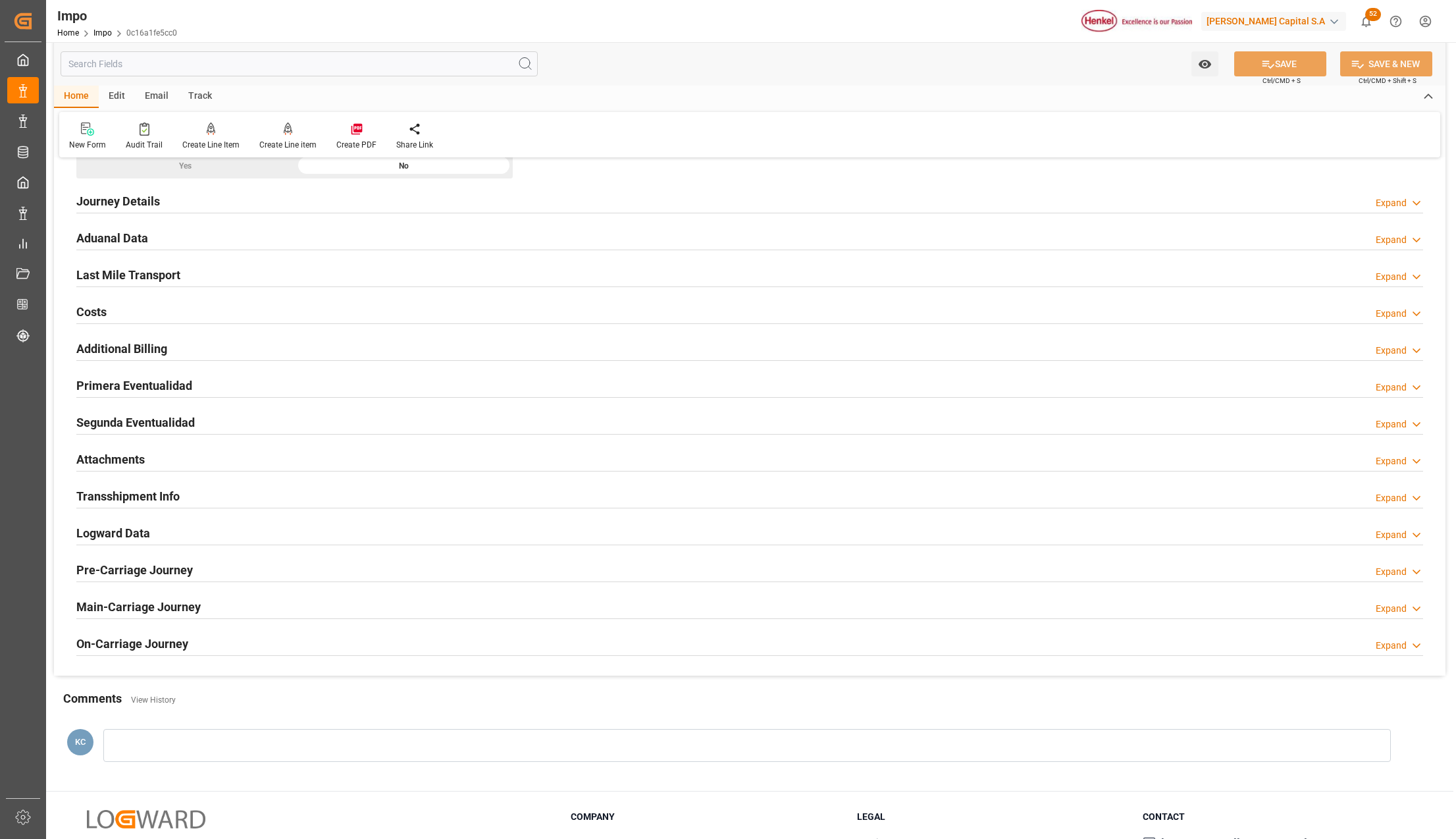
click at [116, 457] on h2 "Attachments" at bounding box center [110, 459] width 68 height 18
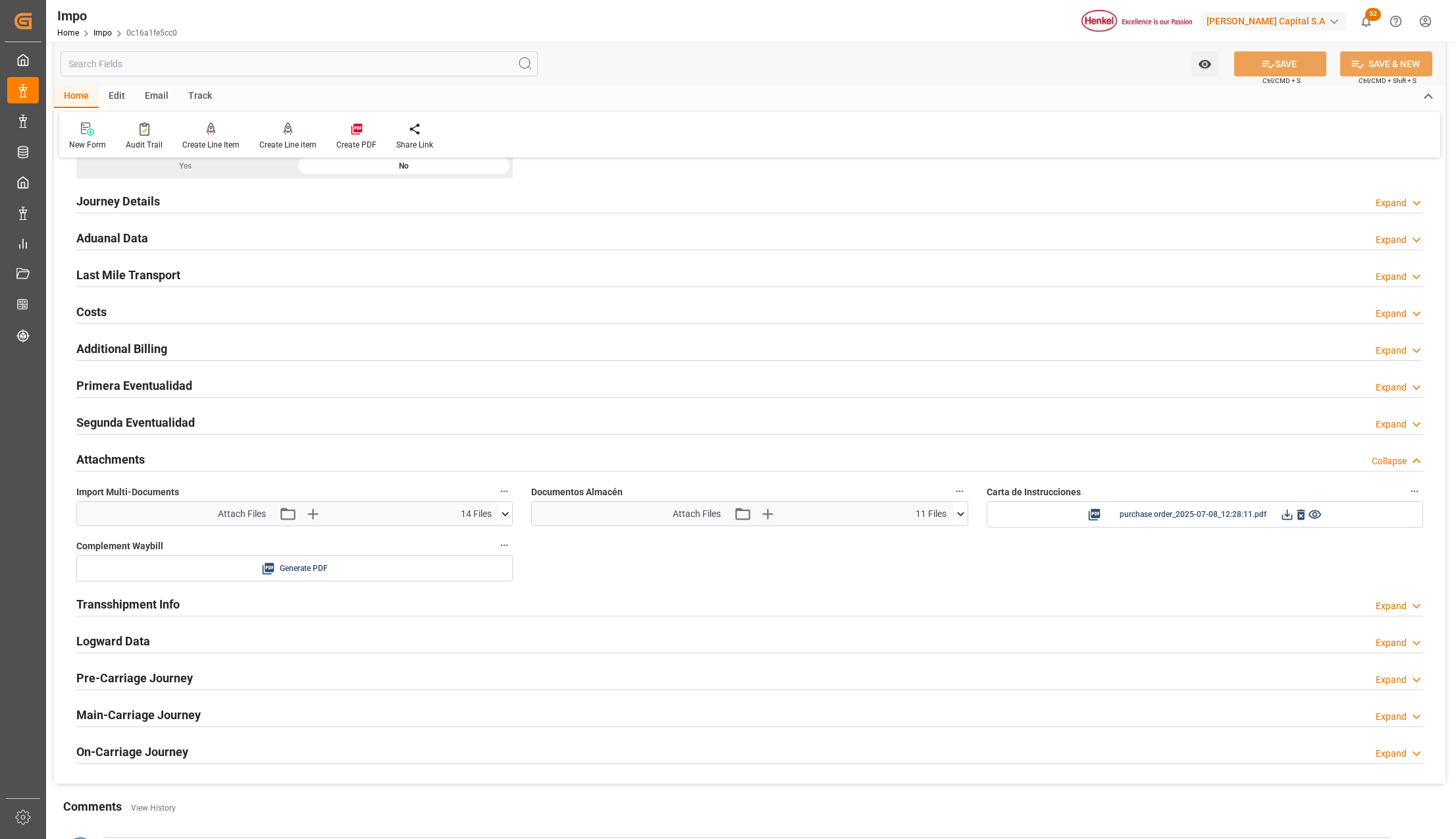
click at [124, 390] on h2 "Primera Eventualidad" at bounding box center [134, 385] width 116 height 18
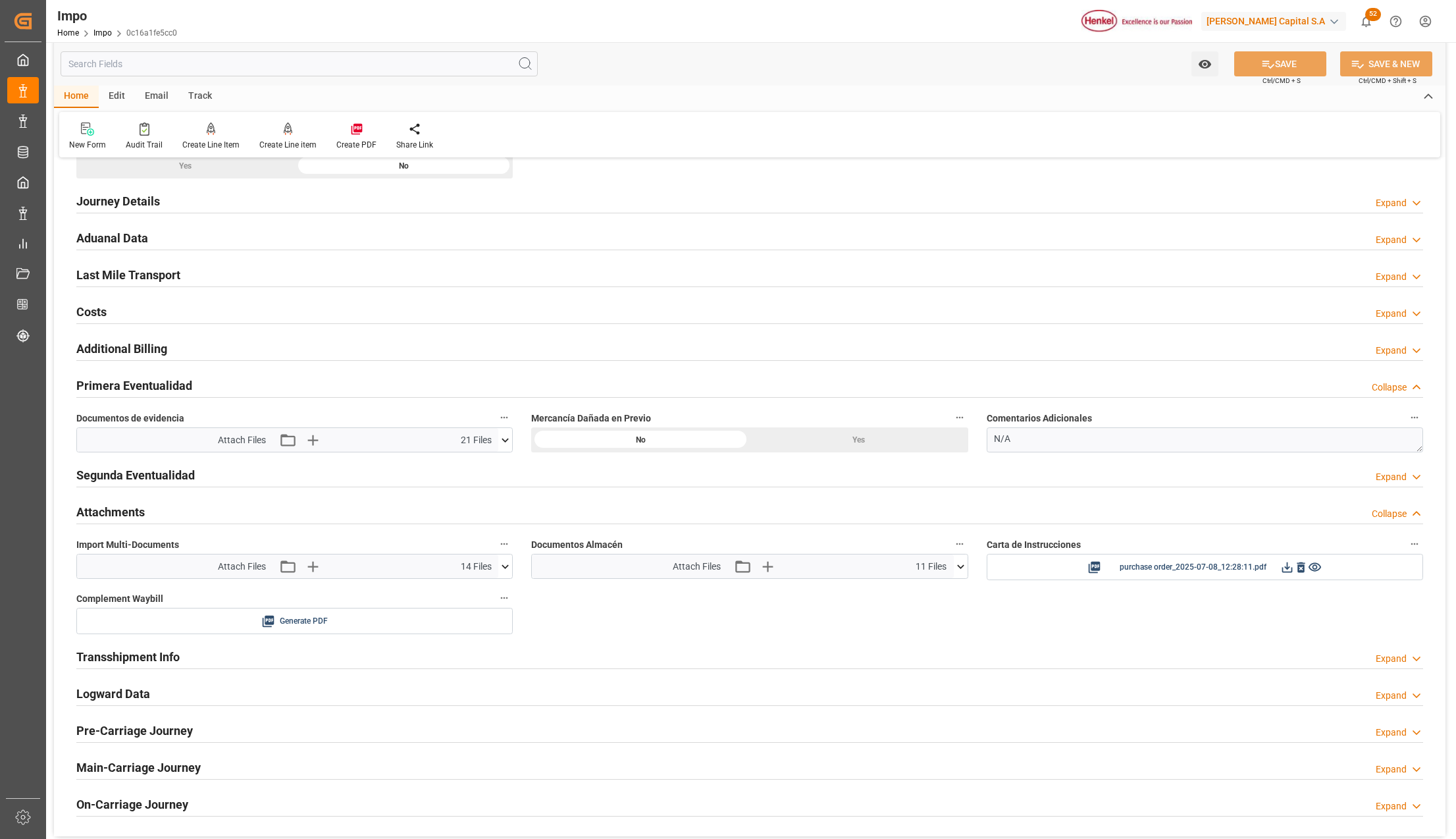
click at [506, 440] on icon at bounding box center [506, 440] width 14 height 14
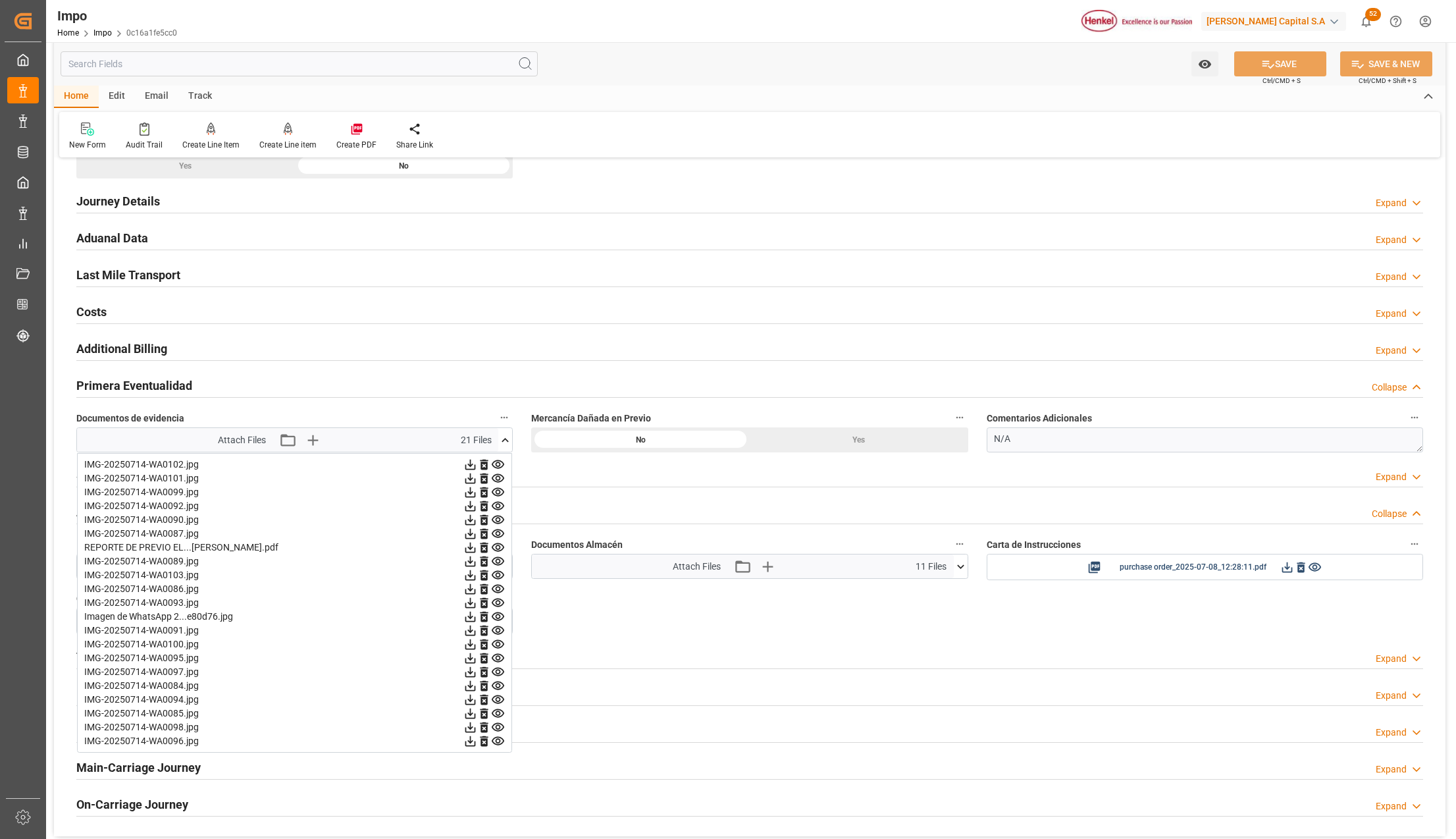
click at [503, 468] on icon at bounding box center [498, 465] width 12 height 9
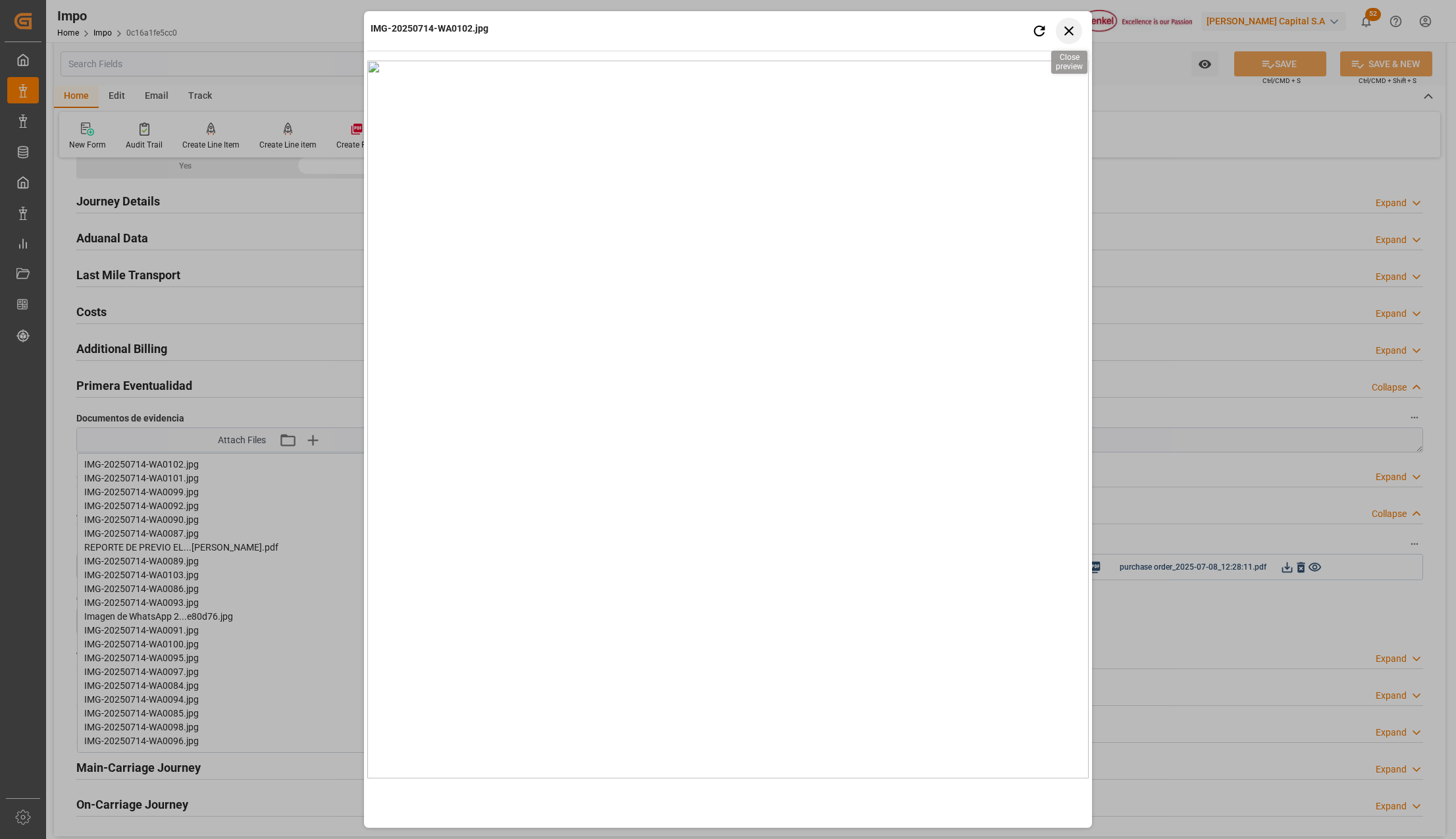
click at [1074, 26] on icon "button" at bounding box center [1069, 30] width 16 height 16
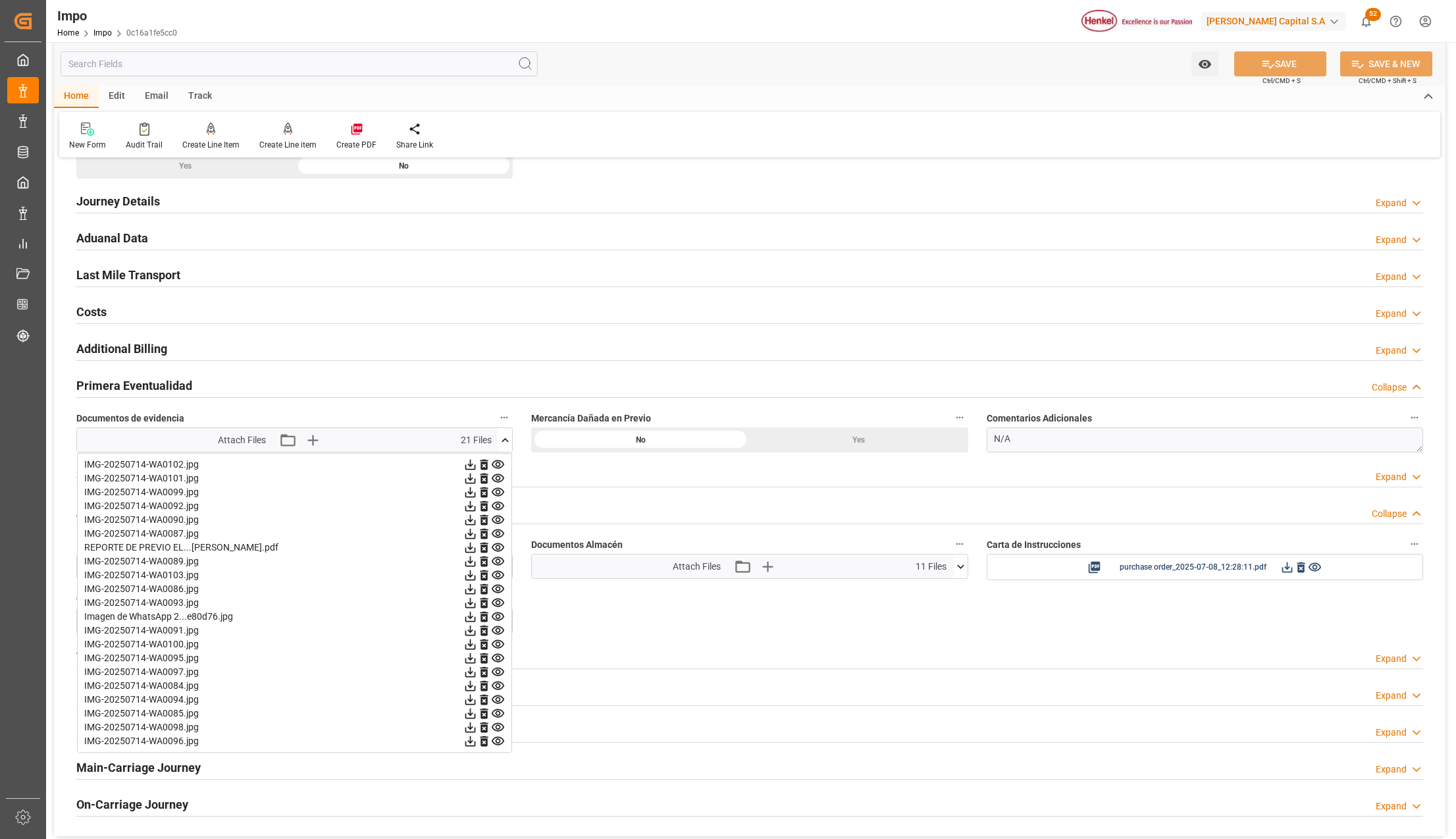
click at [496, 477] on icon at bounding box center [498, 478] width 14 height 14
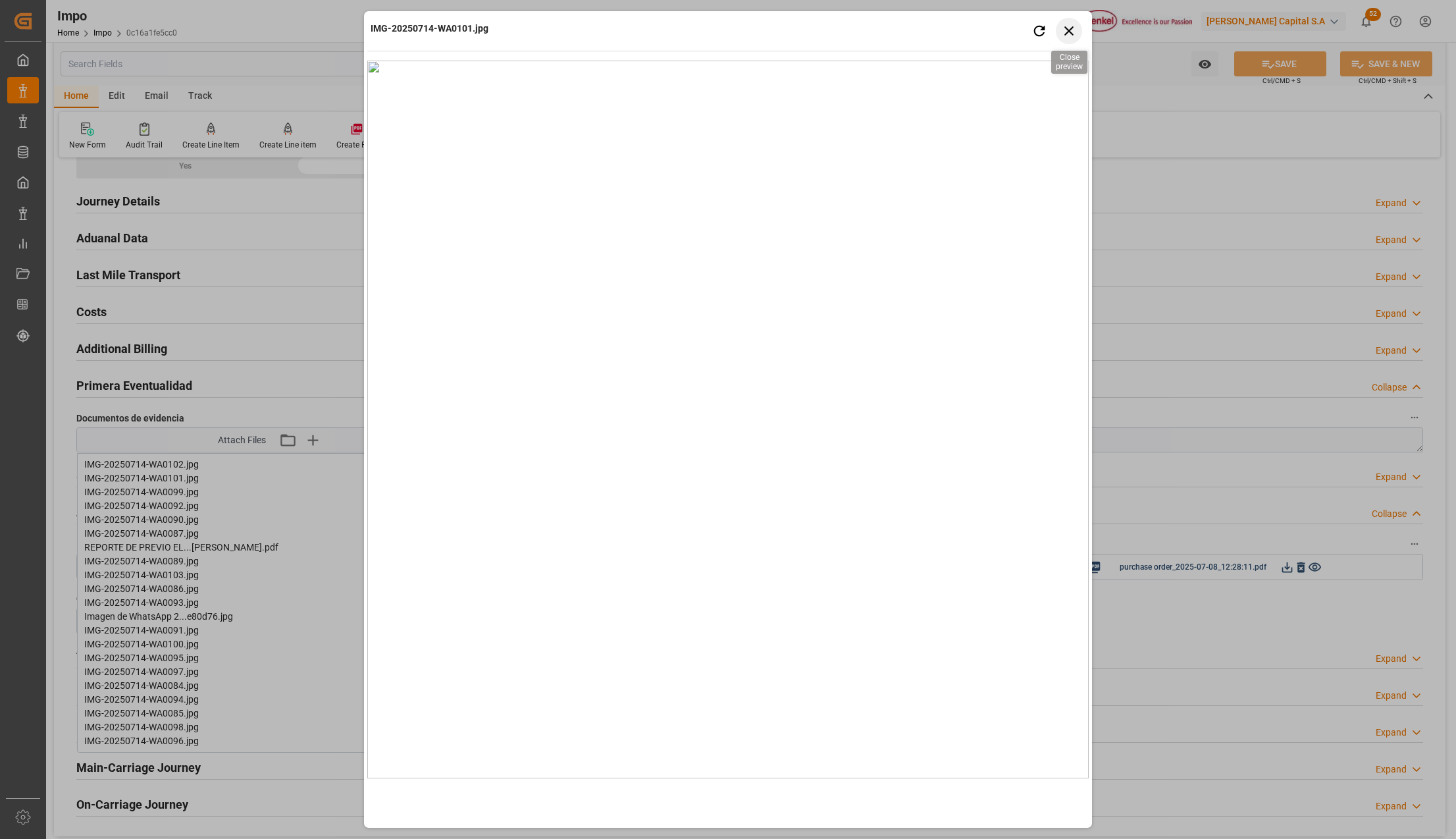
click at [1061, 29] on icon "button" at bounding box center [1069, 30] width 16 height 16
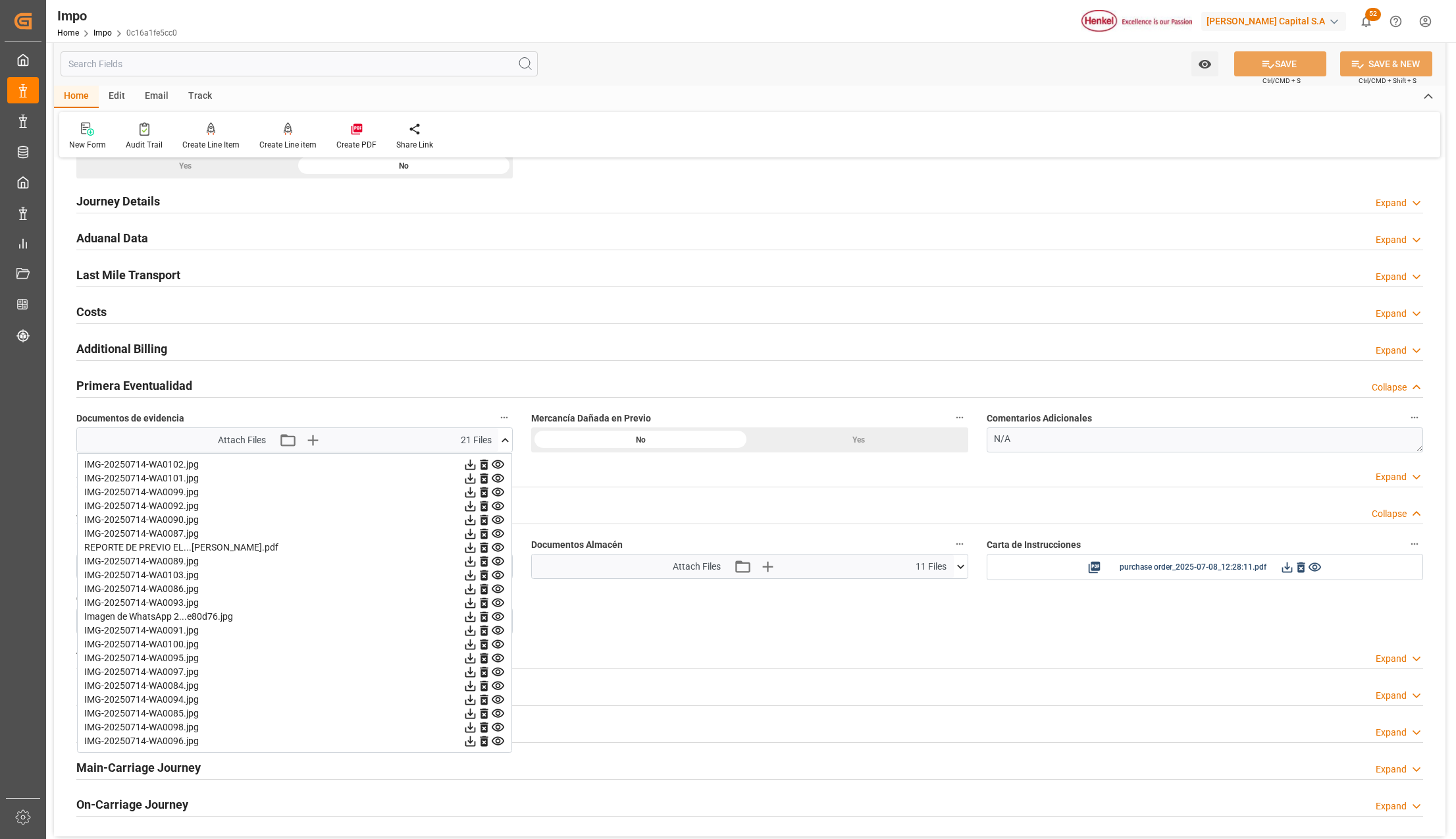
click at [499, 493] on icon at bounding box center [498, 492] width 12 height 9
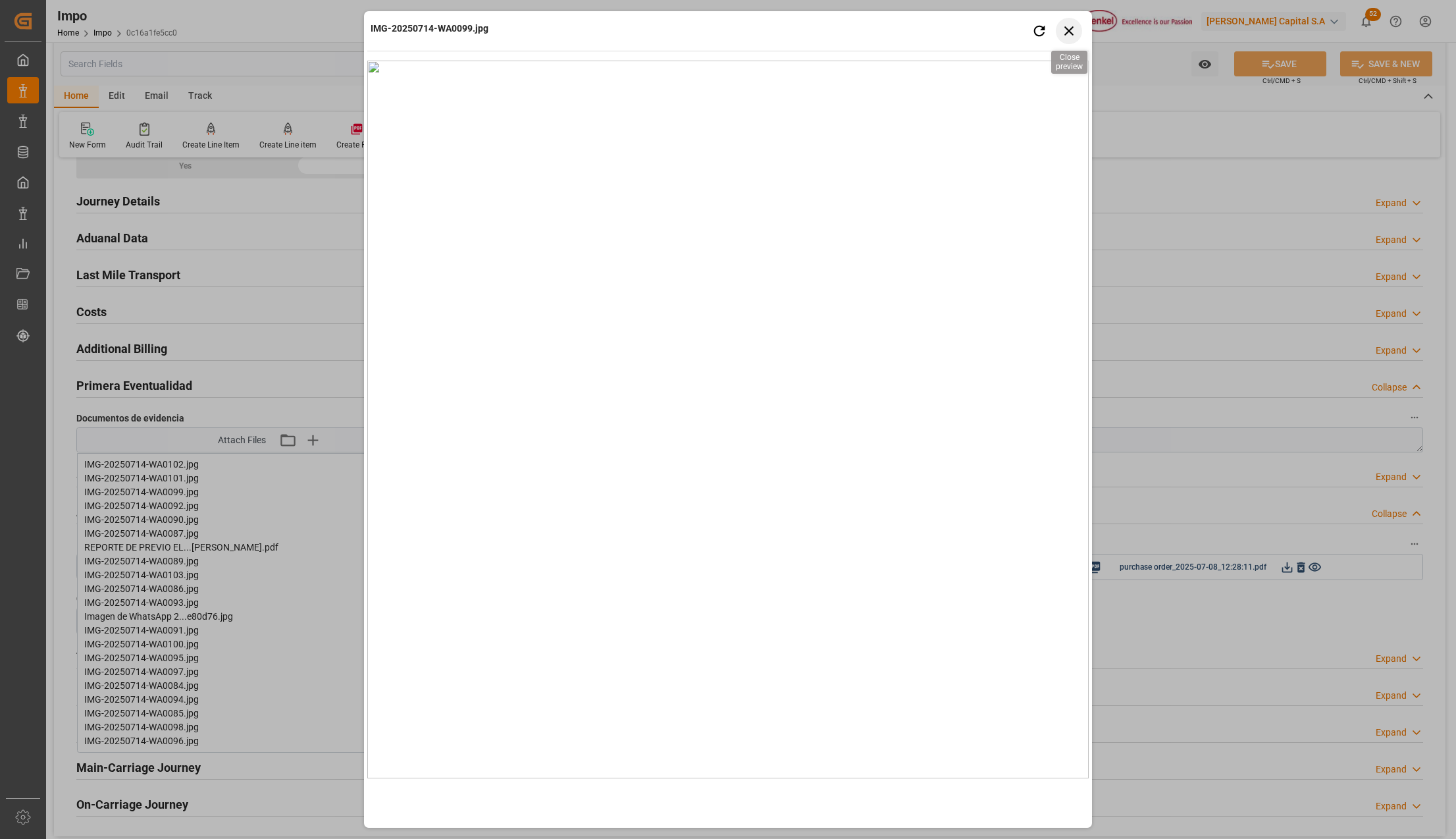
click at [1065, 35] on icon "button" at bounding box center [1069, 30] width 16 height 16
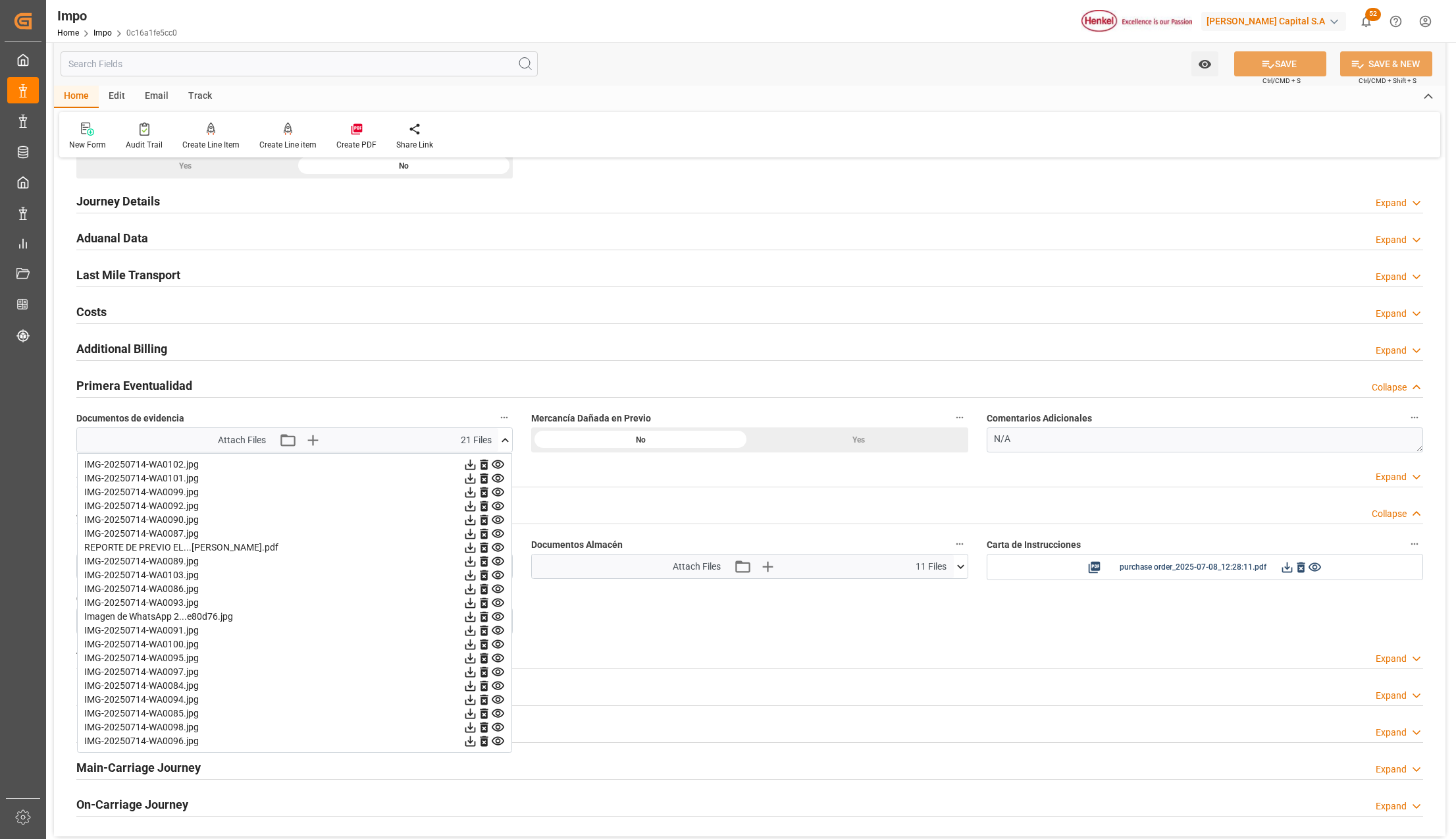
click at [496, 520] on icon at bounding box center [498, 520] width 12 height 9
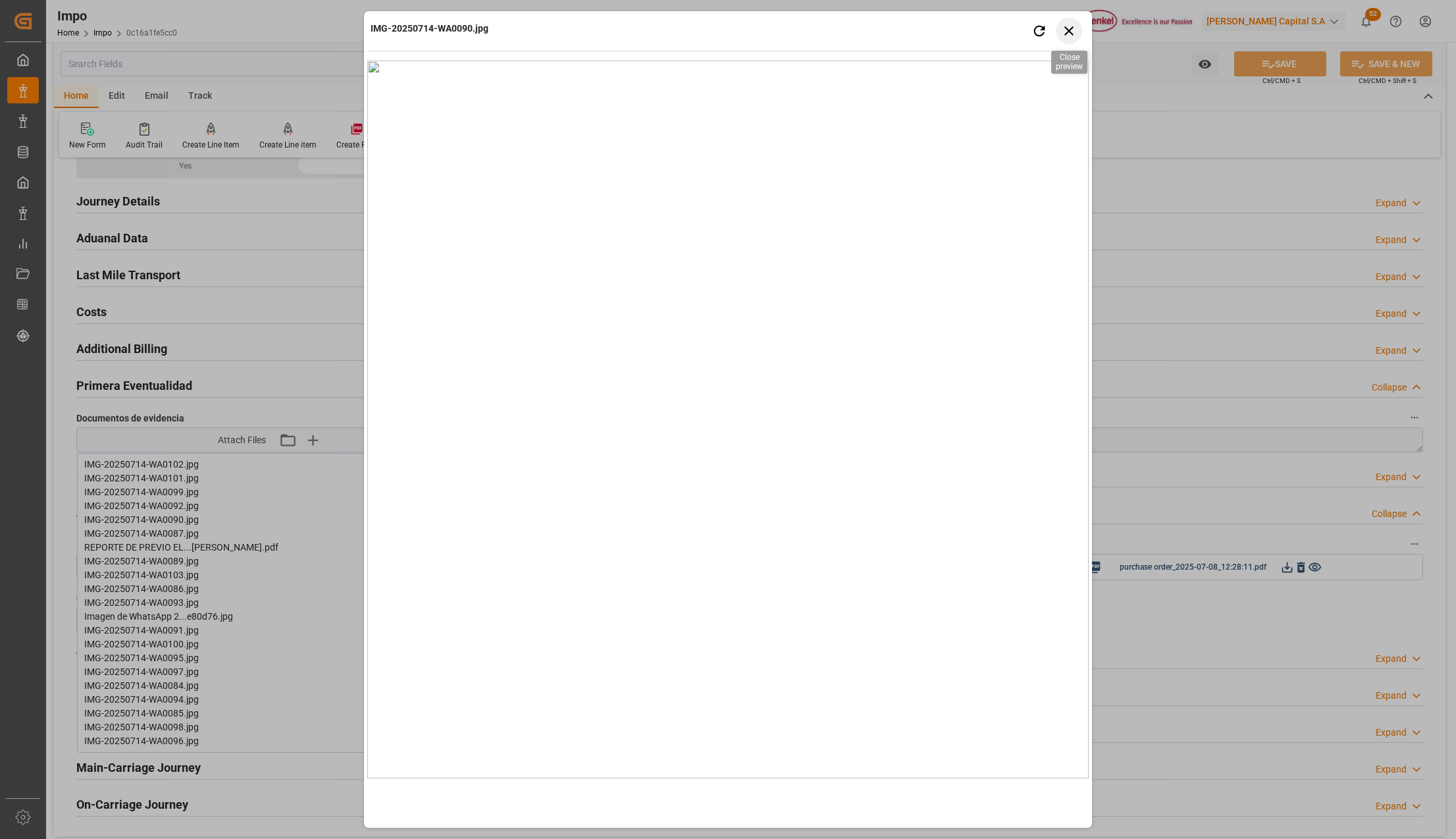
click at [1066, 28] on icon "button" at bounding box center [1069, 30] width 10 height 10
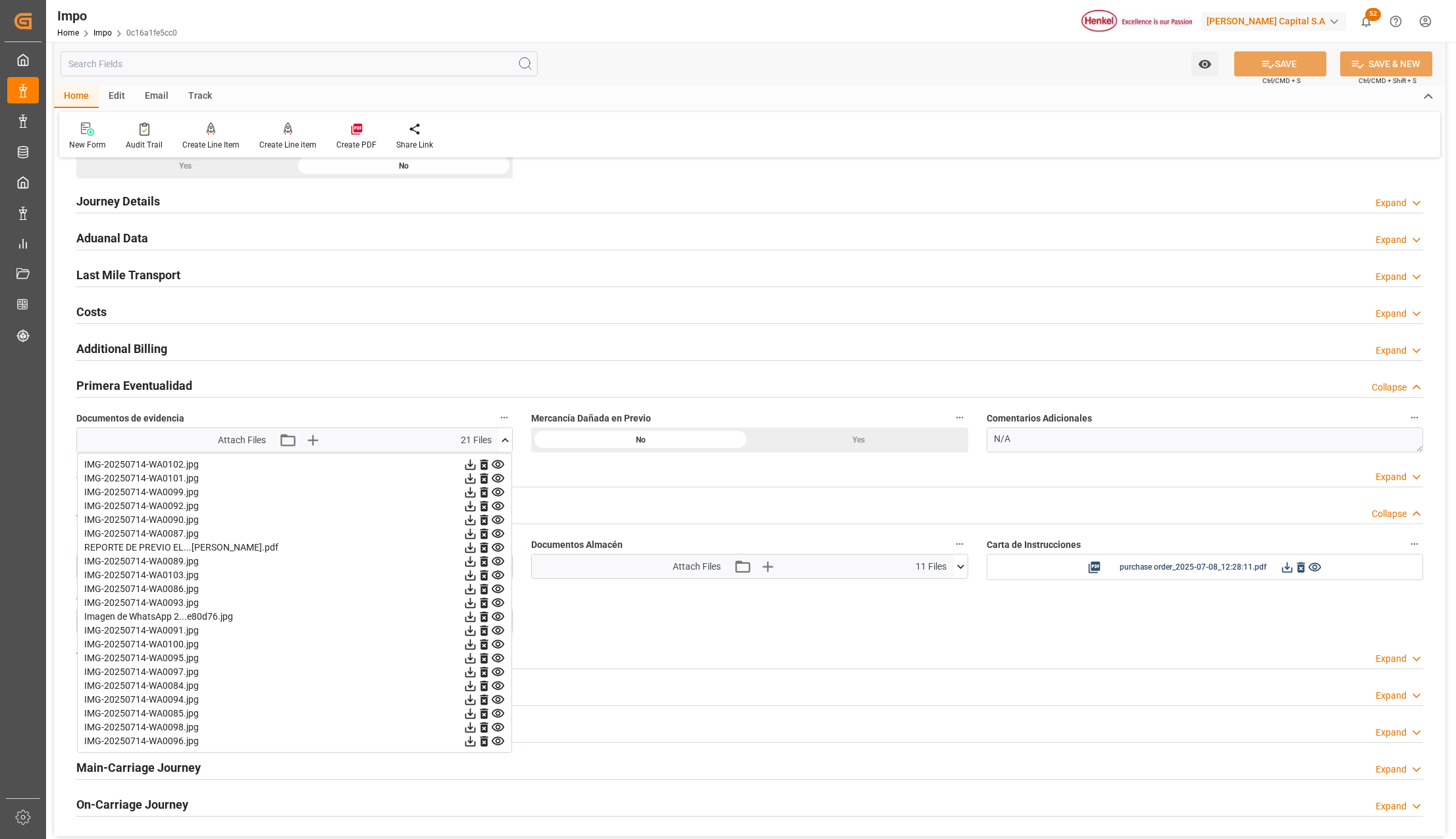
click at [496, 521] on icon at bounding box center [498, 520] width 12 height 9
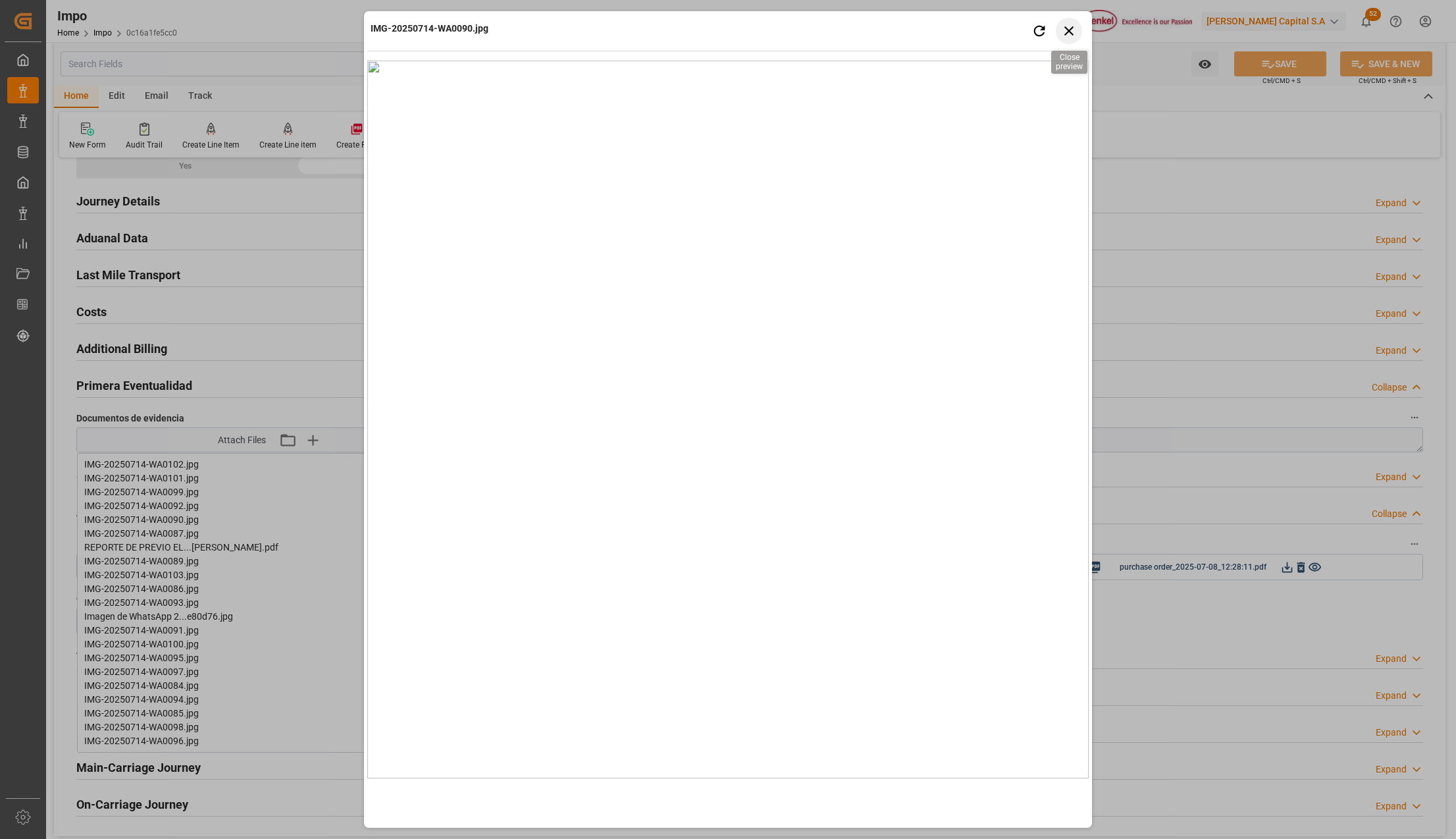
click at [1070, 27] on icon "button" at bounding box center [1069, 30] width 16 height 16
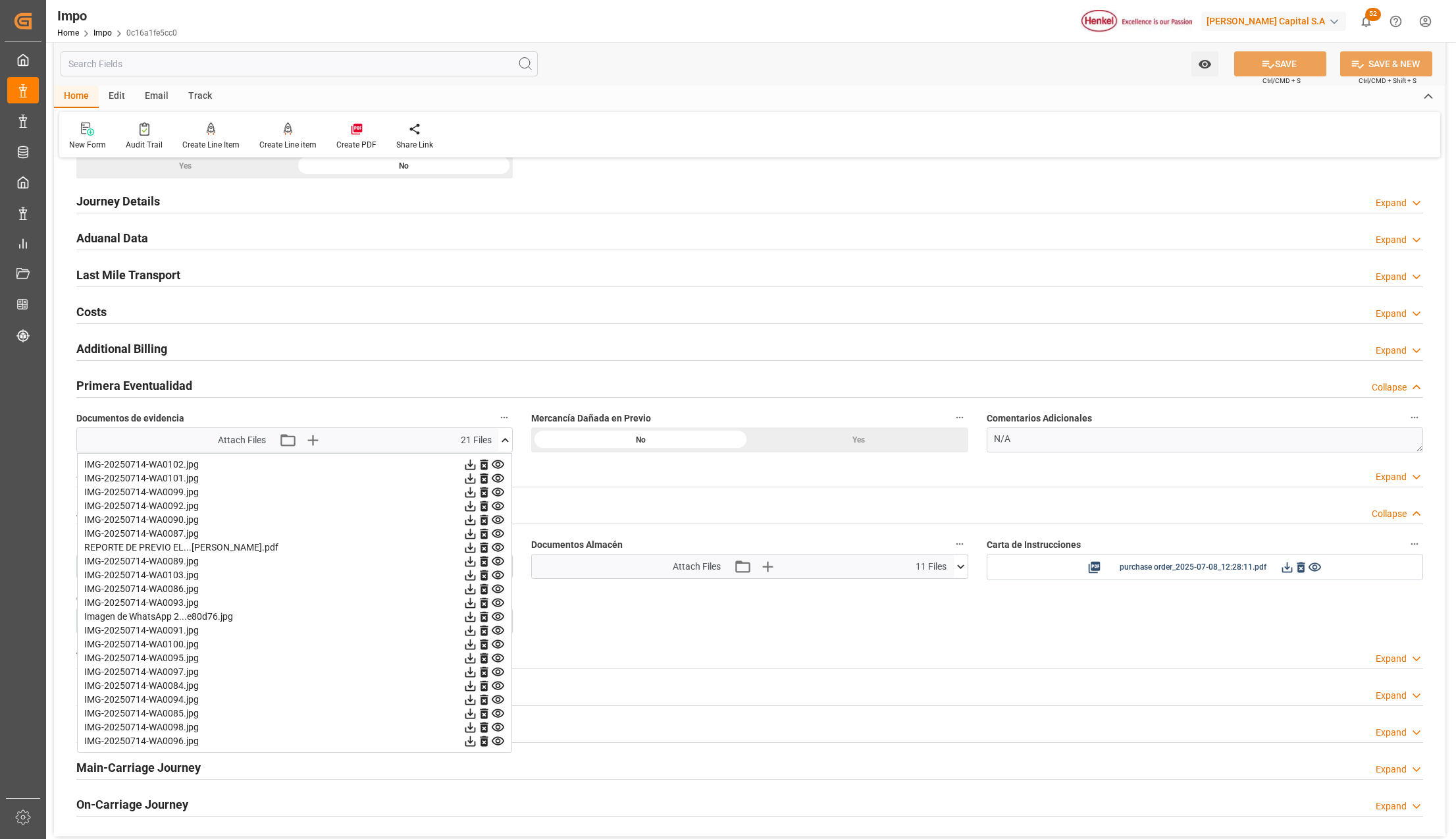
click at [496, 535] on icon at bounding box center [498, 533] width 12 height 9
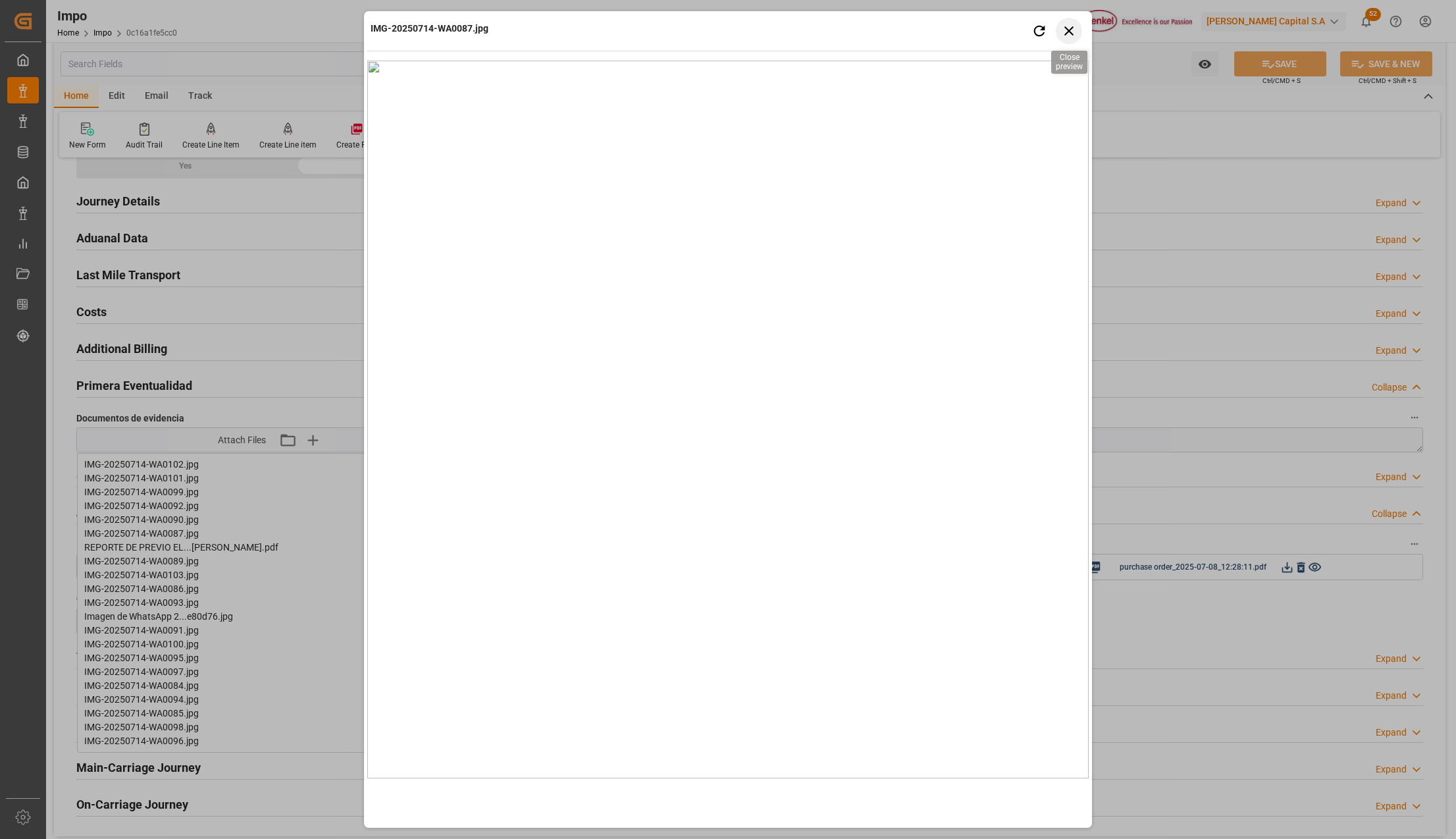
click at [1067, 28] on icon "button" at bounding box center [1069, 30] width 16 height 16
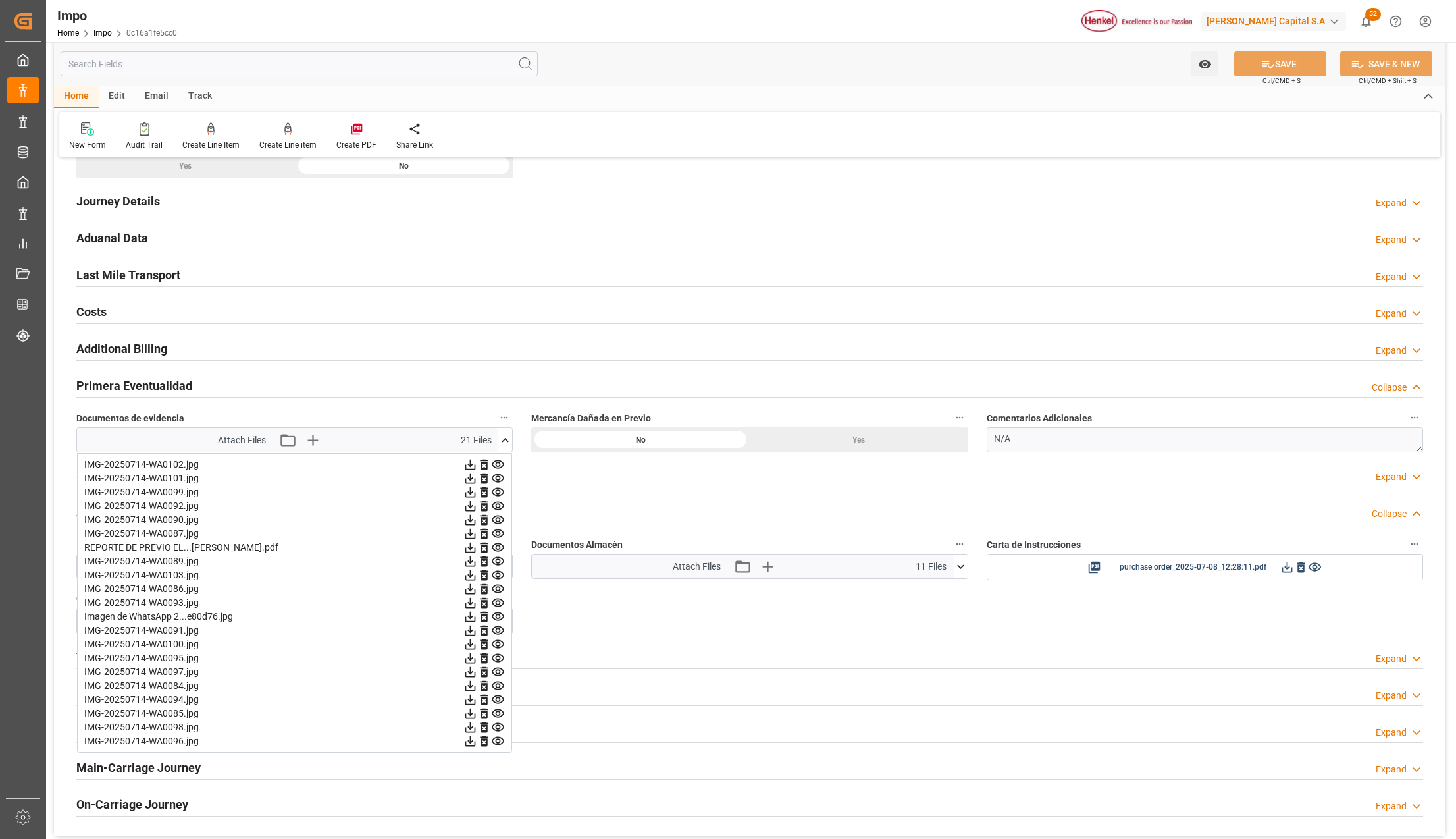
click at [501, 630] on icon at bounding box center [498, 630] width 14 height 14
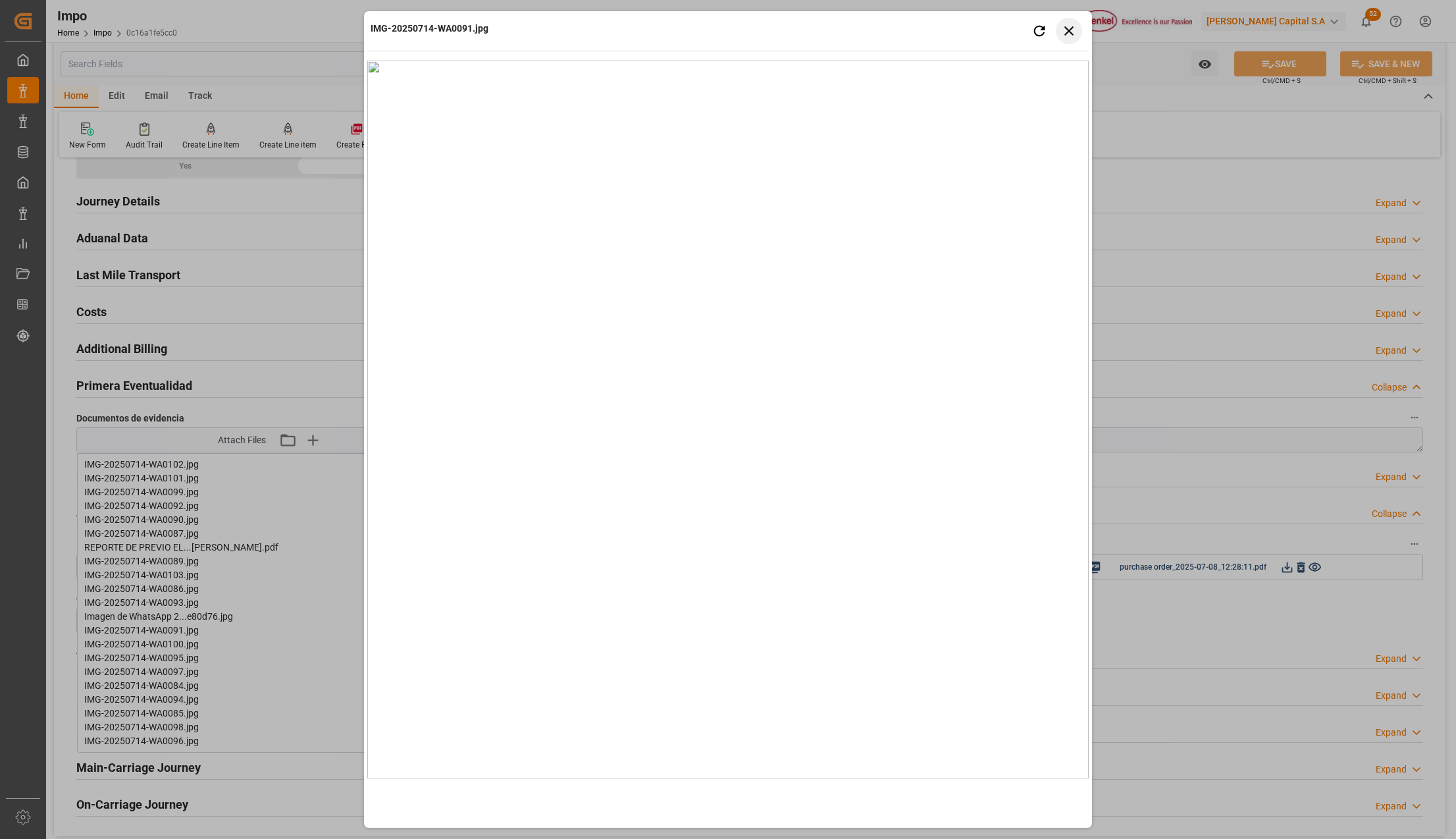
click at [1065, 41] on button "Close preview" at bounding box center [1069, 31] width 26 height 26
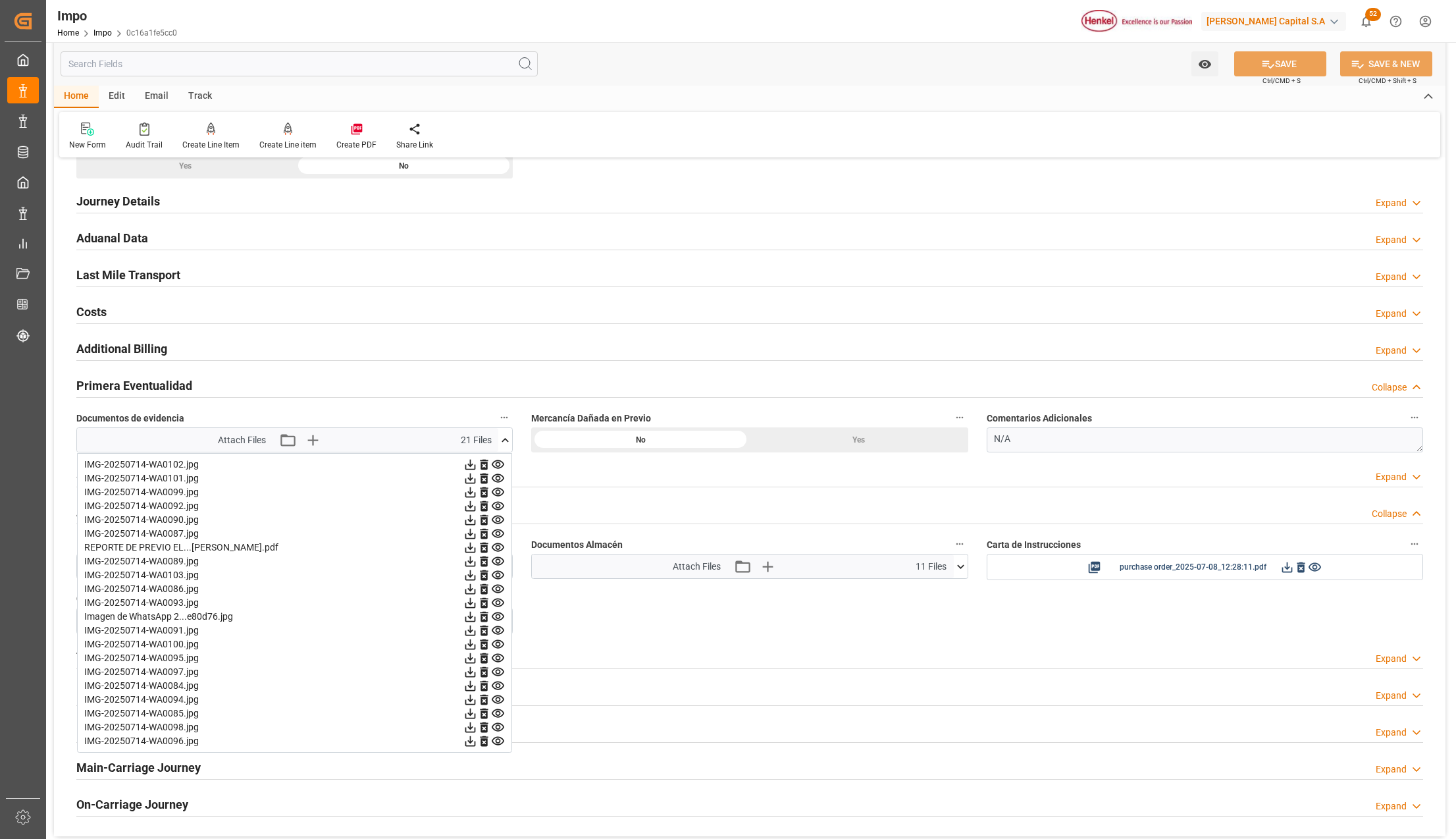
click at [496, 743] on icon at bounding box center [498, 741] width 14 height 14
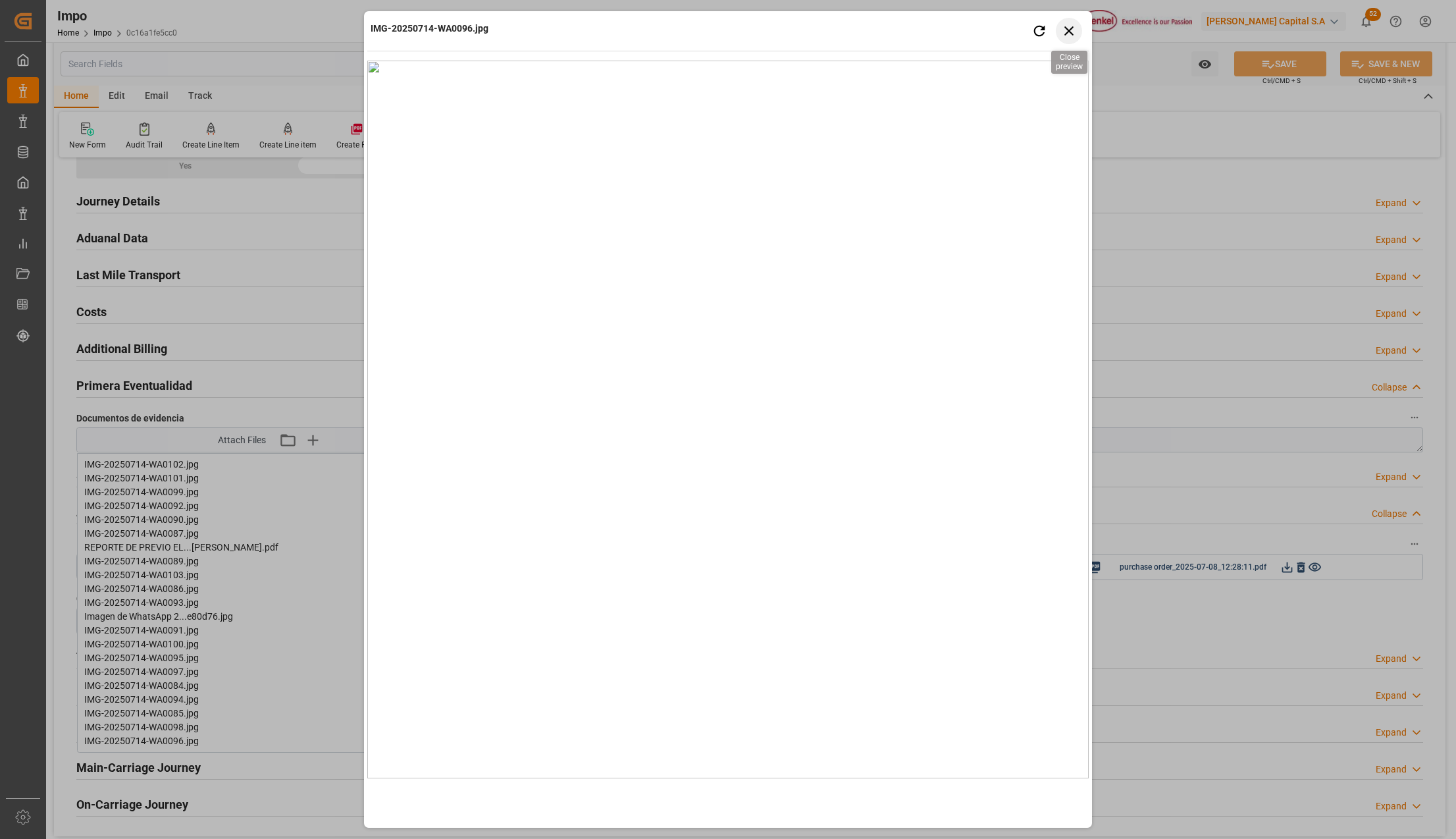
click at [1075, 35] on icon "button" at bounding box center [1069, 30] width 16 height 16
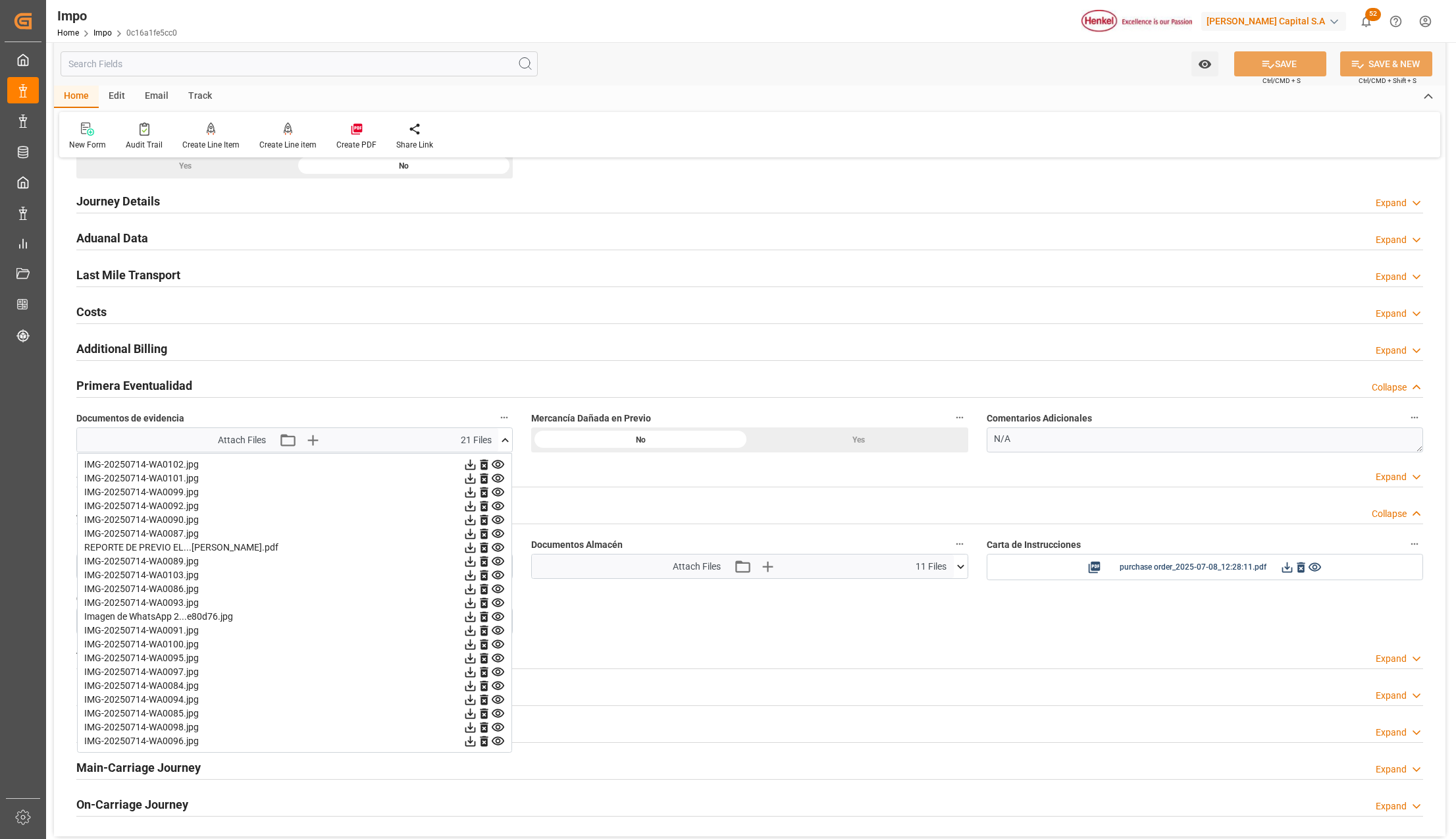
click at [495, 731] on icon at bounding box center [498, 727] width 14 height 14
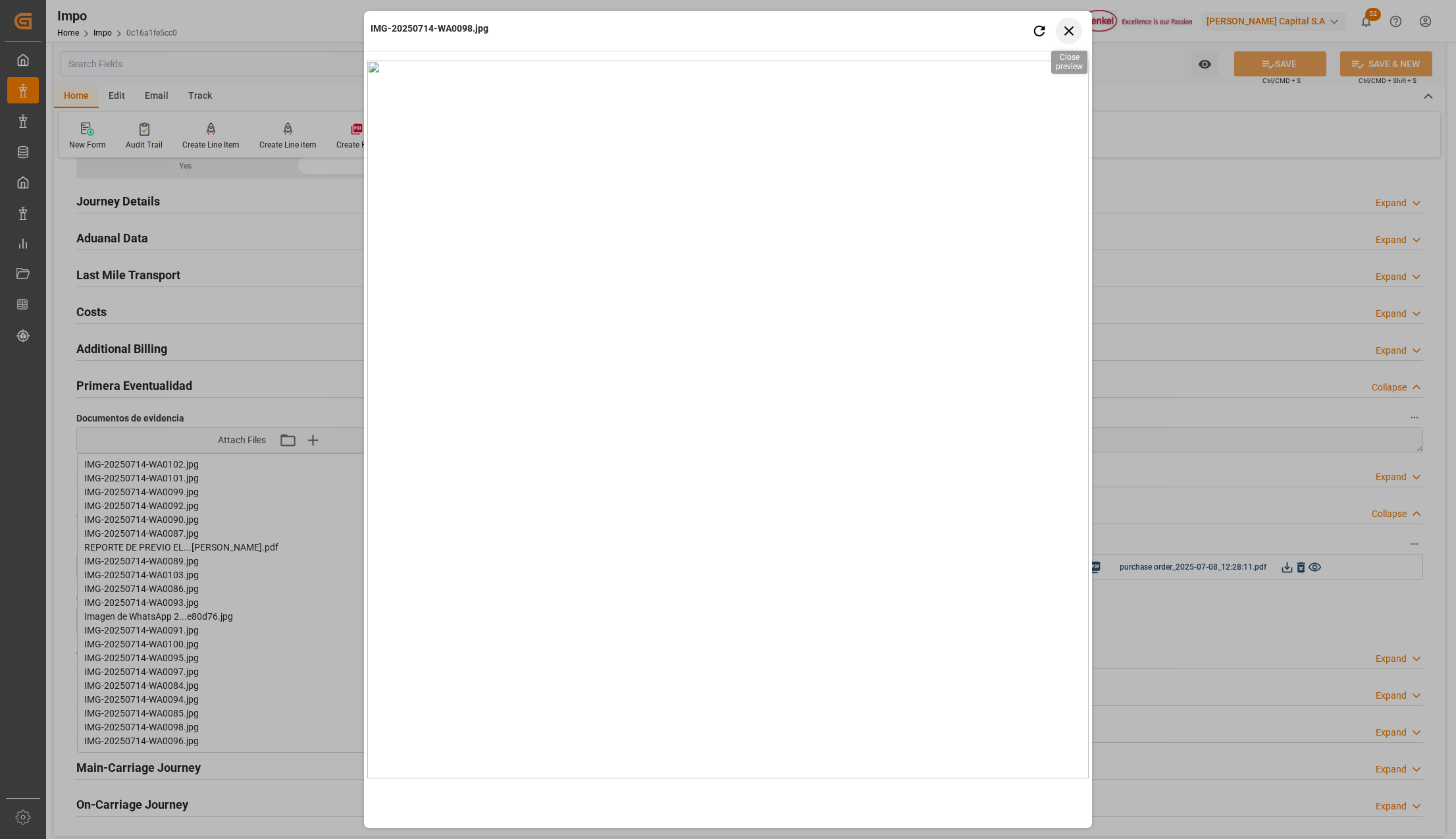
click at [1067, 26] on icon "button" at bounding box center [1069, 30] width 16 height 16
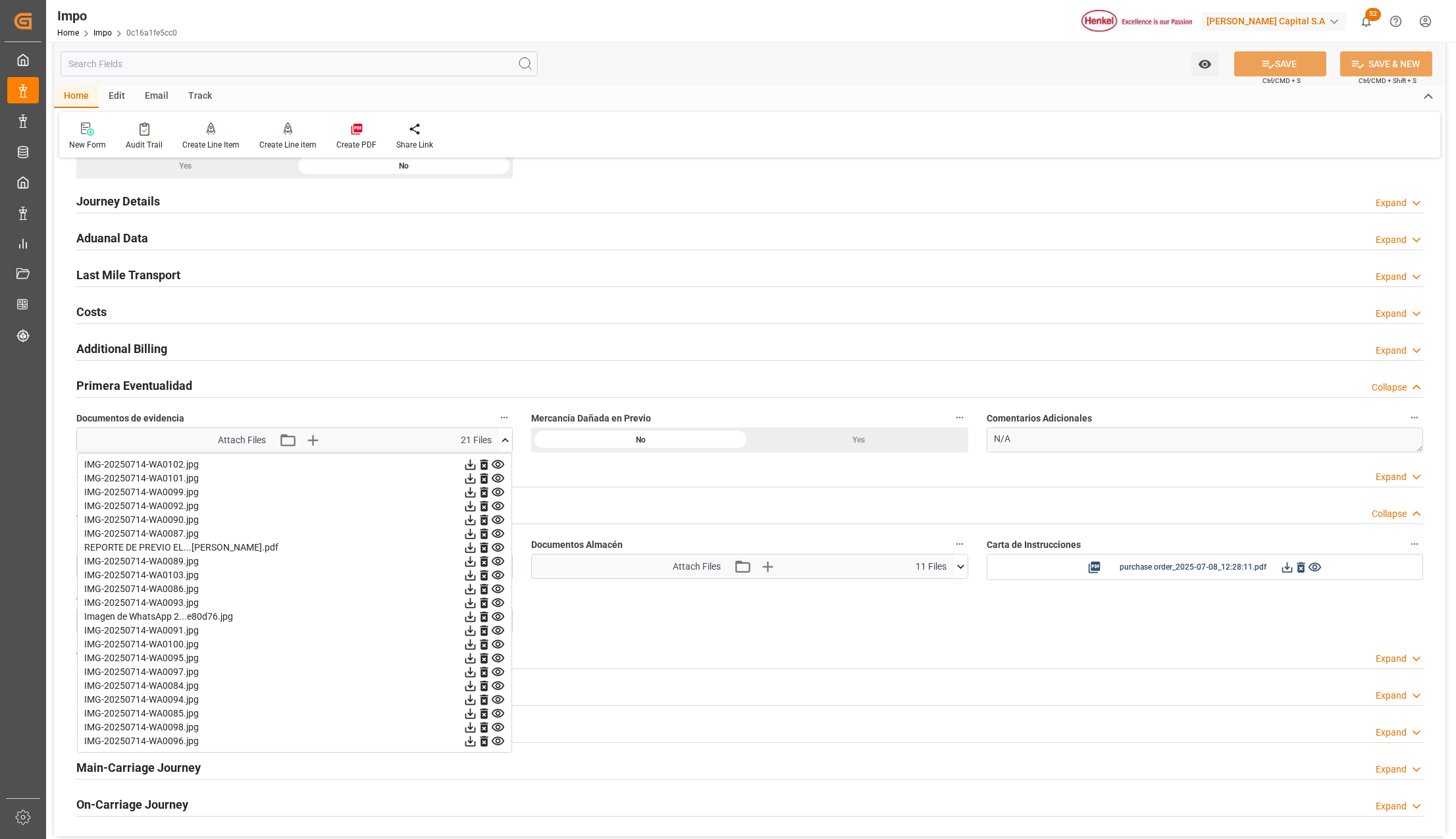
click at [496, 717] on icon at bounding box center [498, 713] width 12 height 9
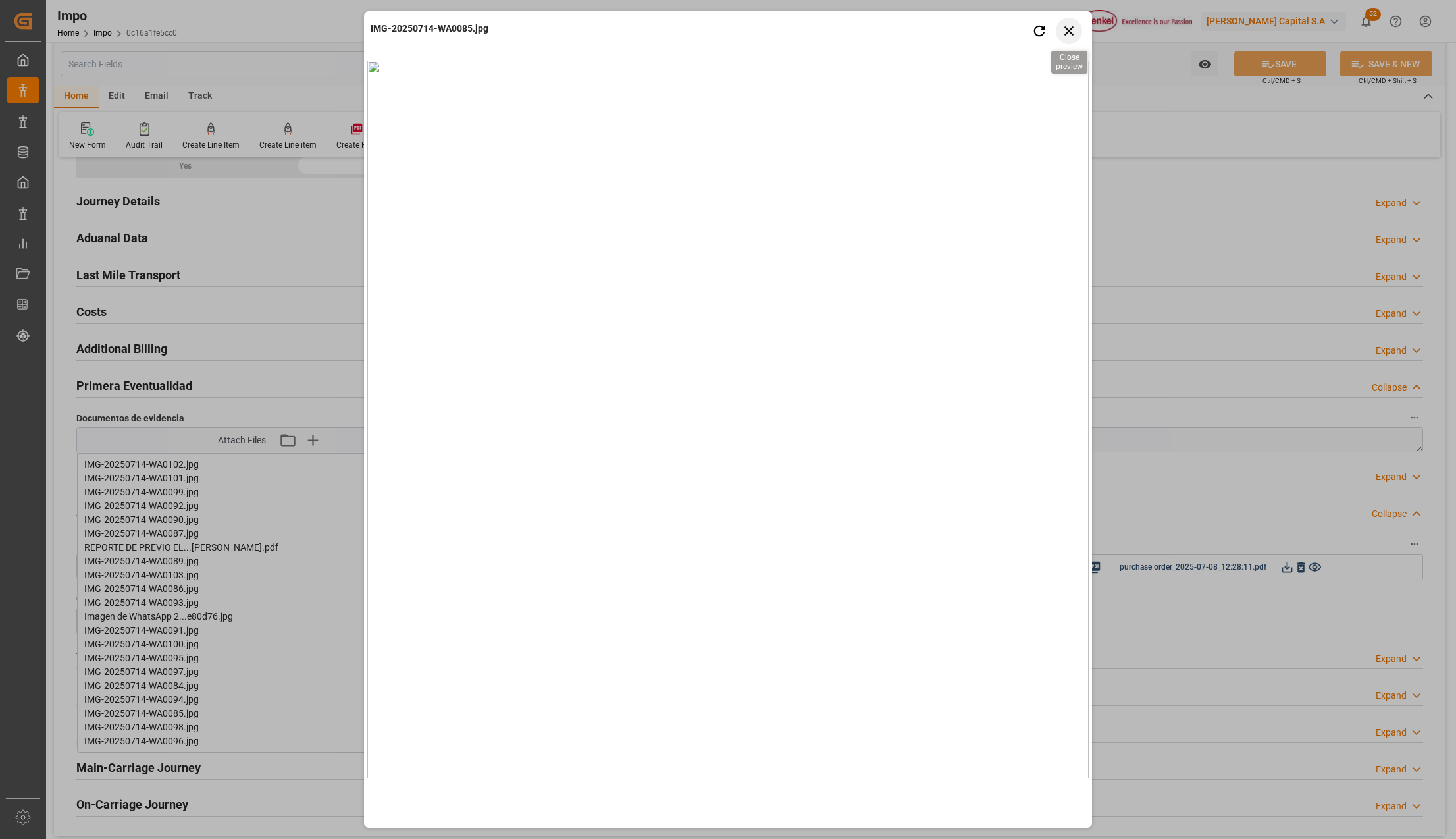
click at [1072, 27] on icon "button" at bounding box center [1069, 30] width 10 height 10
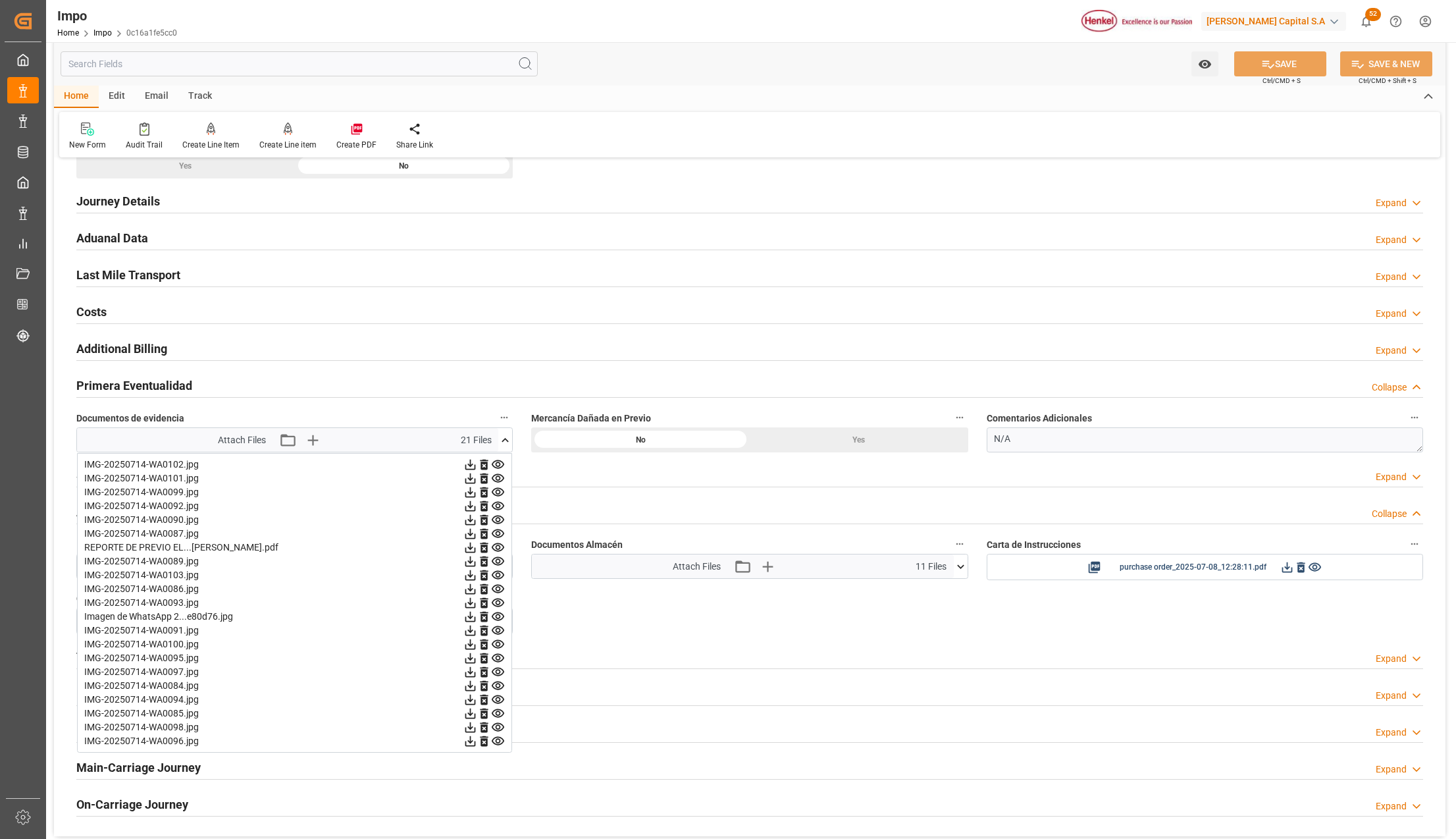
click at [496, 686] on icon at bounding box center [498, 686] width 14 height 14
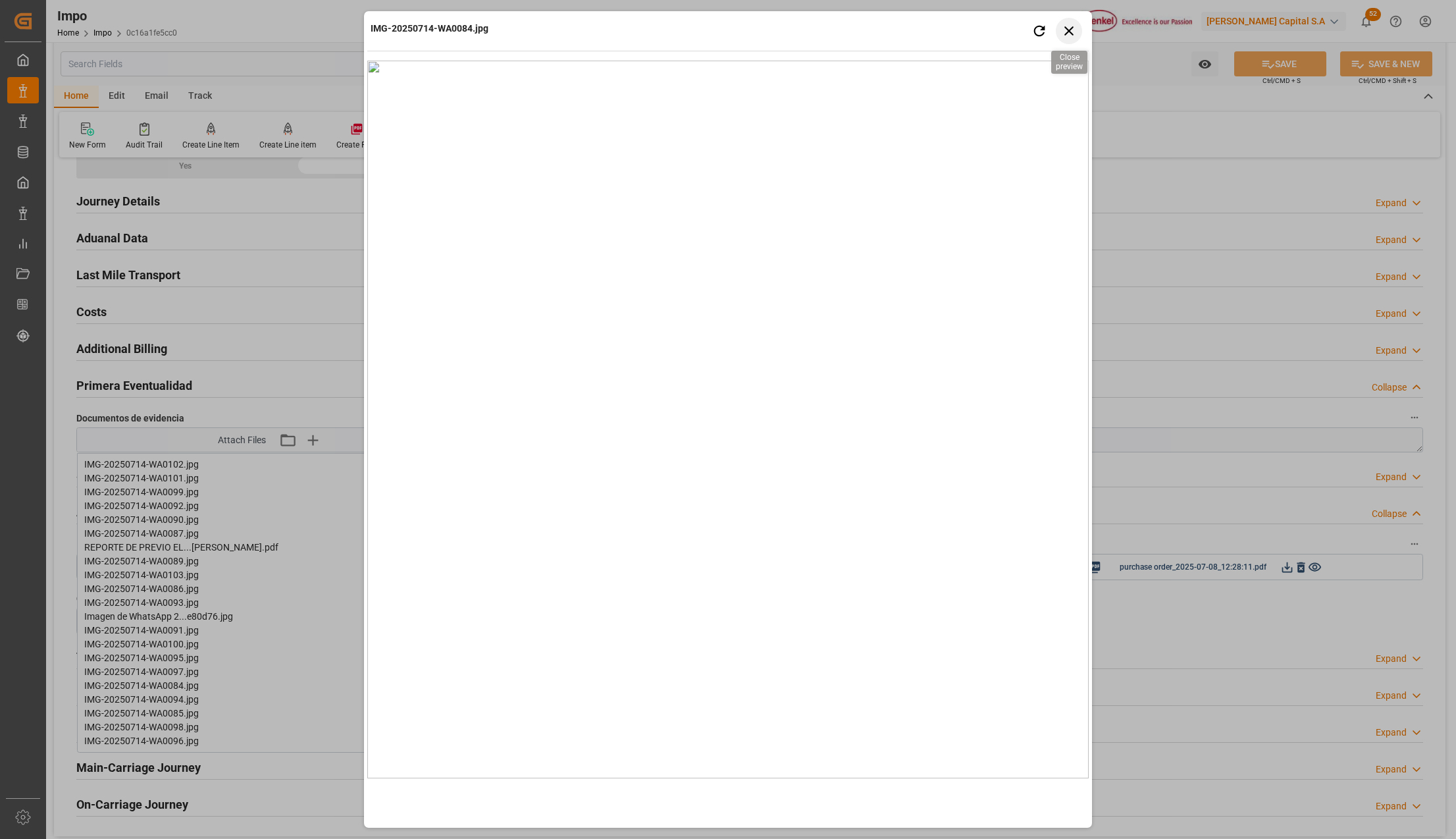
click at [1070, 26] on icon "button" at bounding box center [1069, 30] width 16 height 16
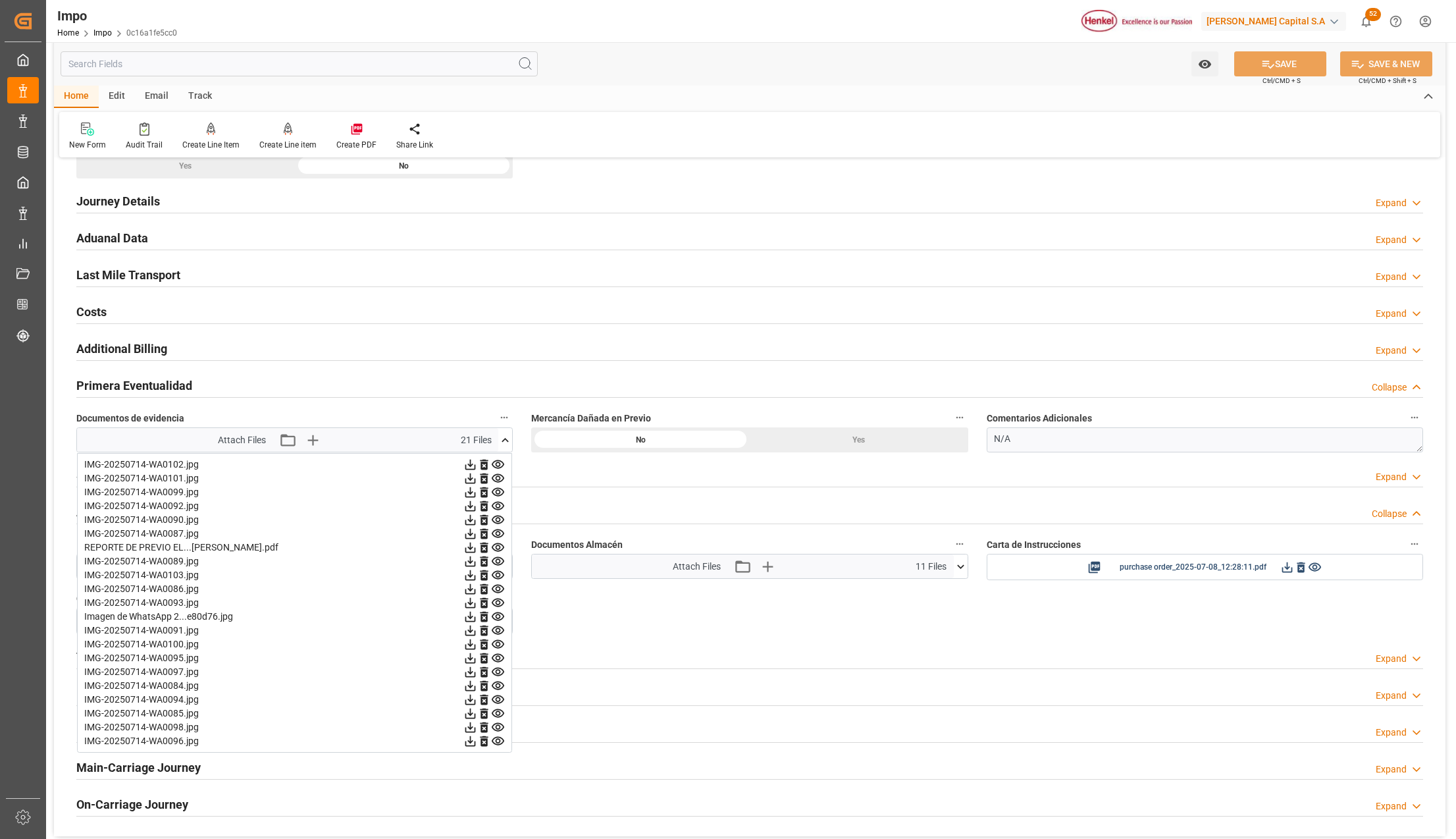
click at [496, 673] on icon at bounding box center [498, 672] width 14 height 14
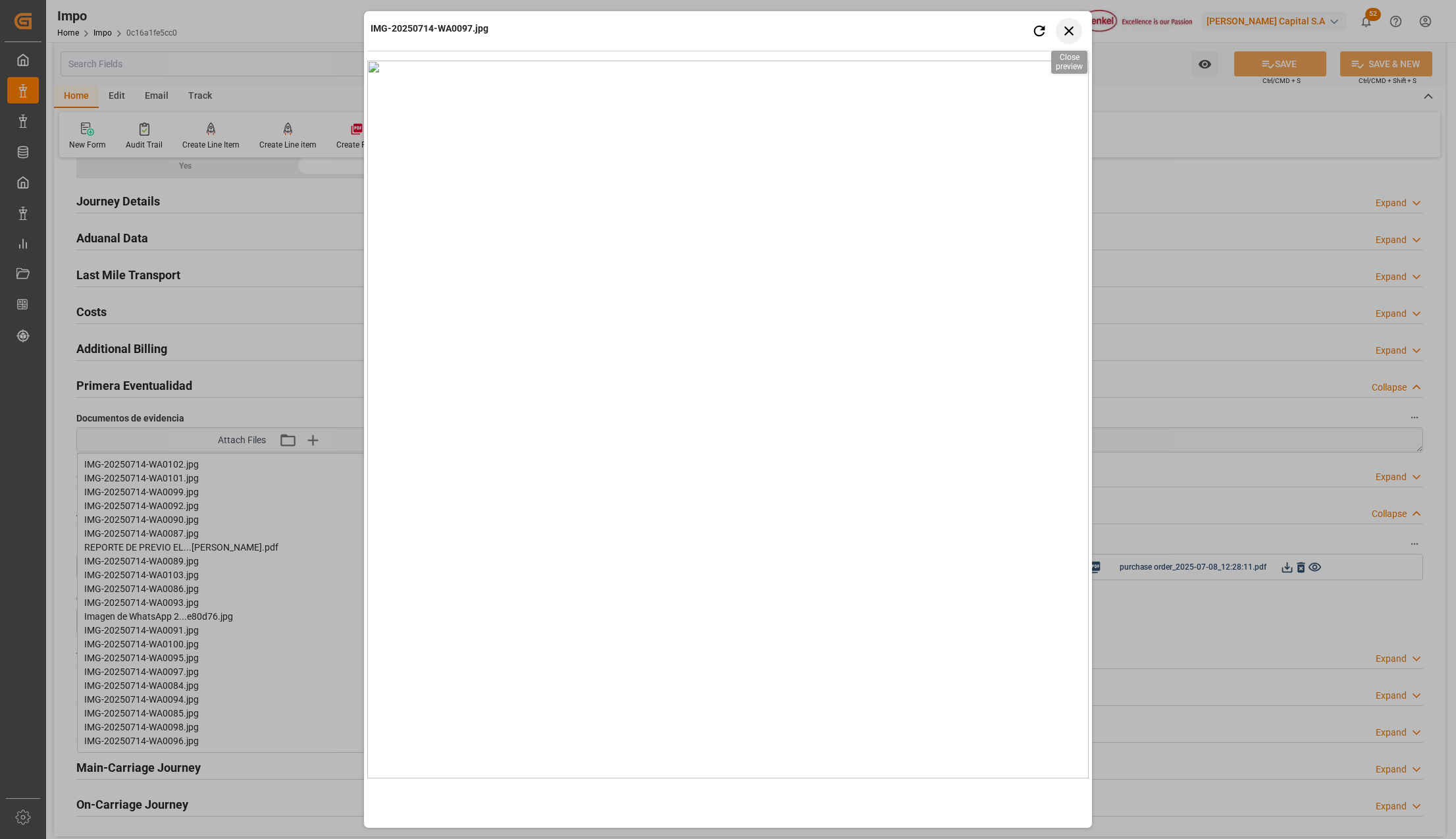
click at [1064, 37] on icon "button" at bounding box center [1069, 30] width 16 height 16
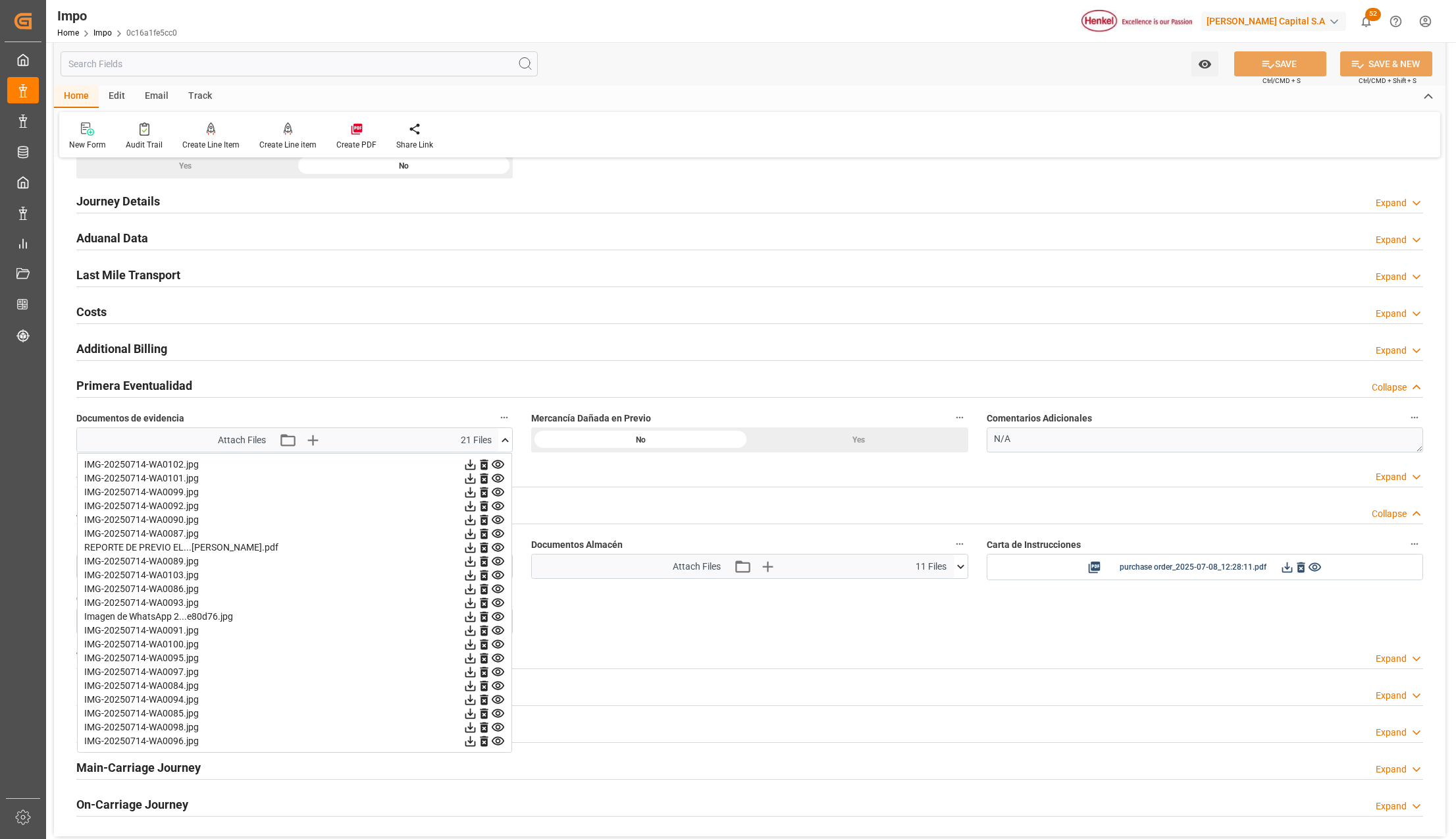
click at [493, 661] on icon at bounding box center [498, 658] width 12 height 9
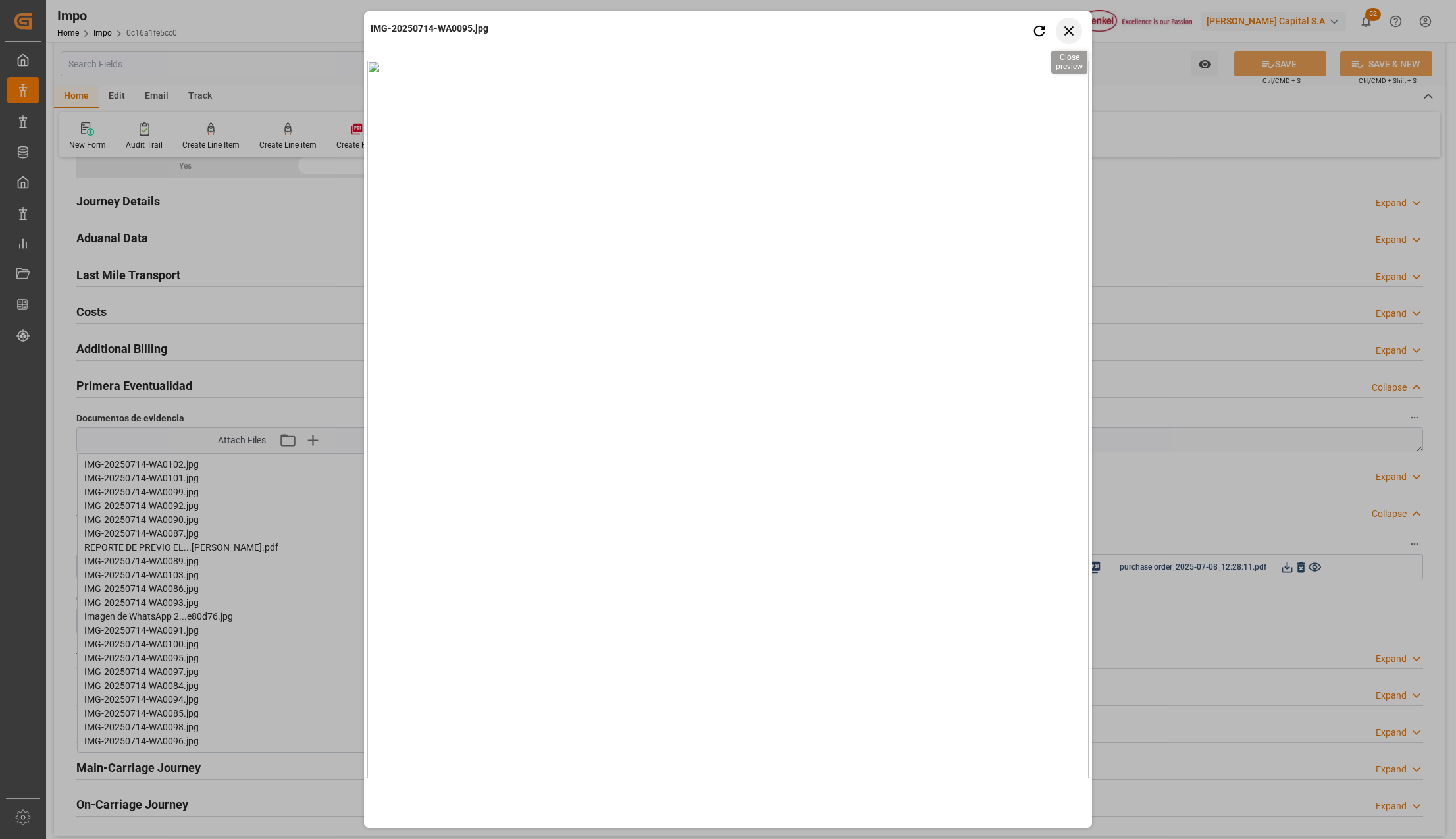
click at [1070, 24] on icon "button" at bounding box center [1069, 30] width 16 height 16
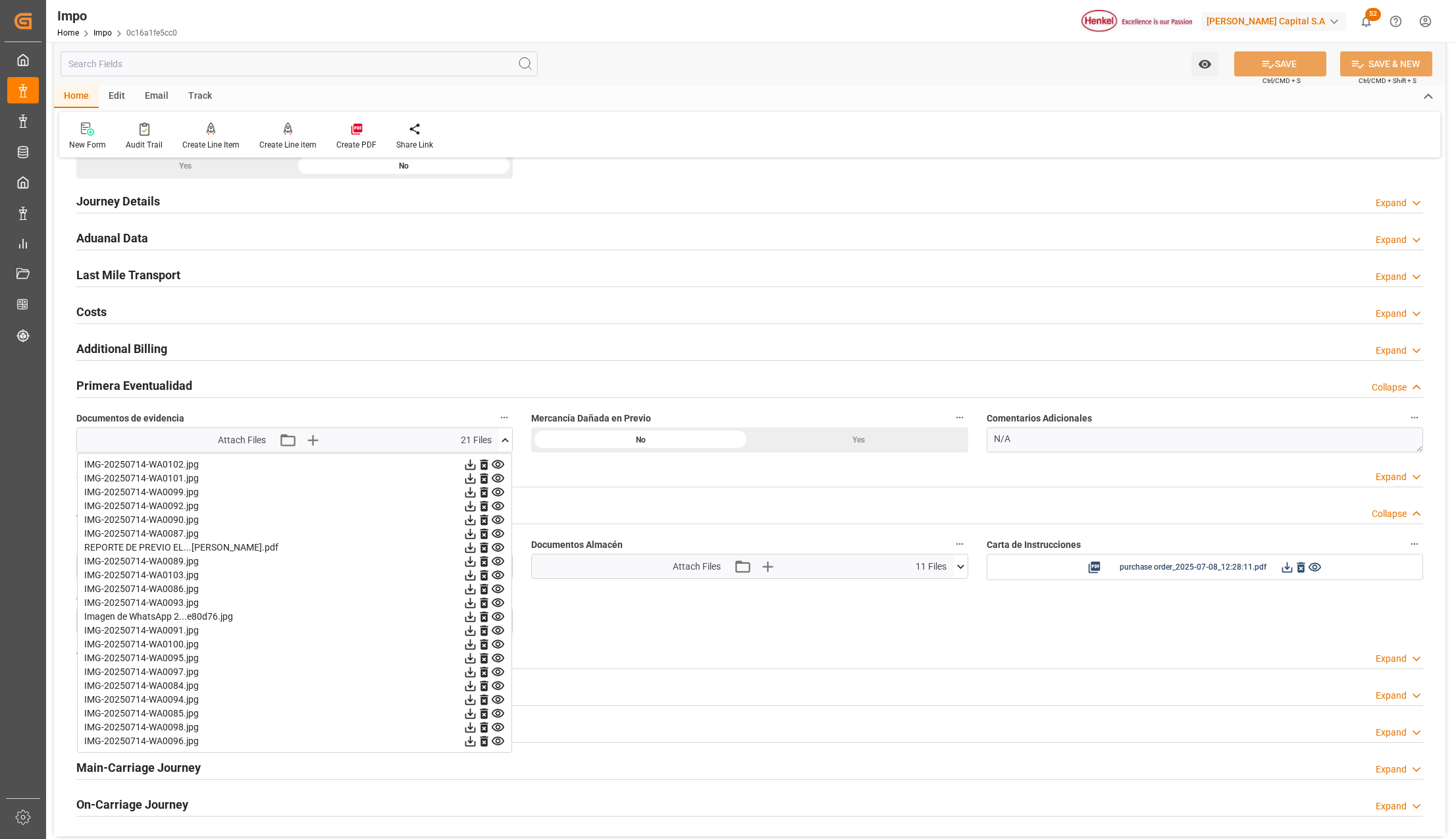
click at [498, 620] on icon at bounding box center [498, 616] width 14 height 14
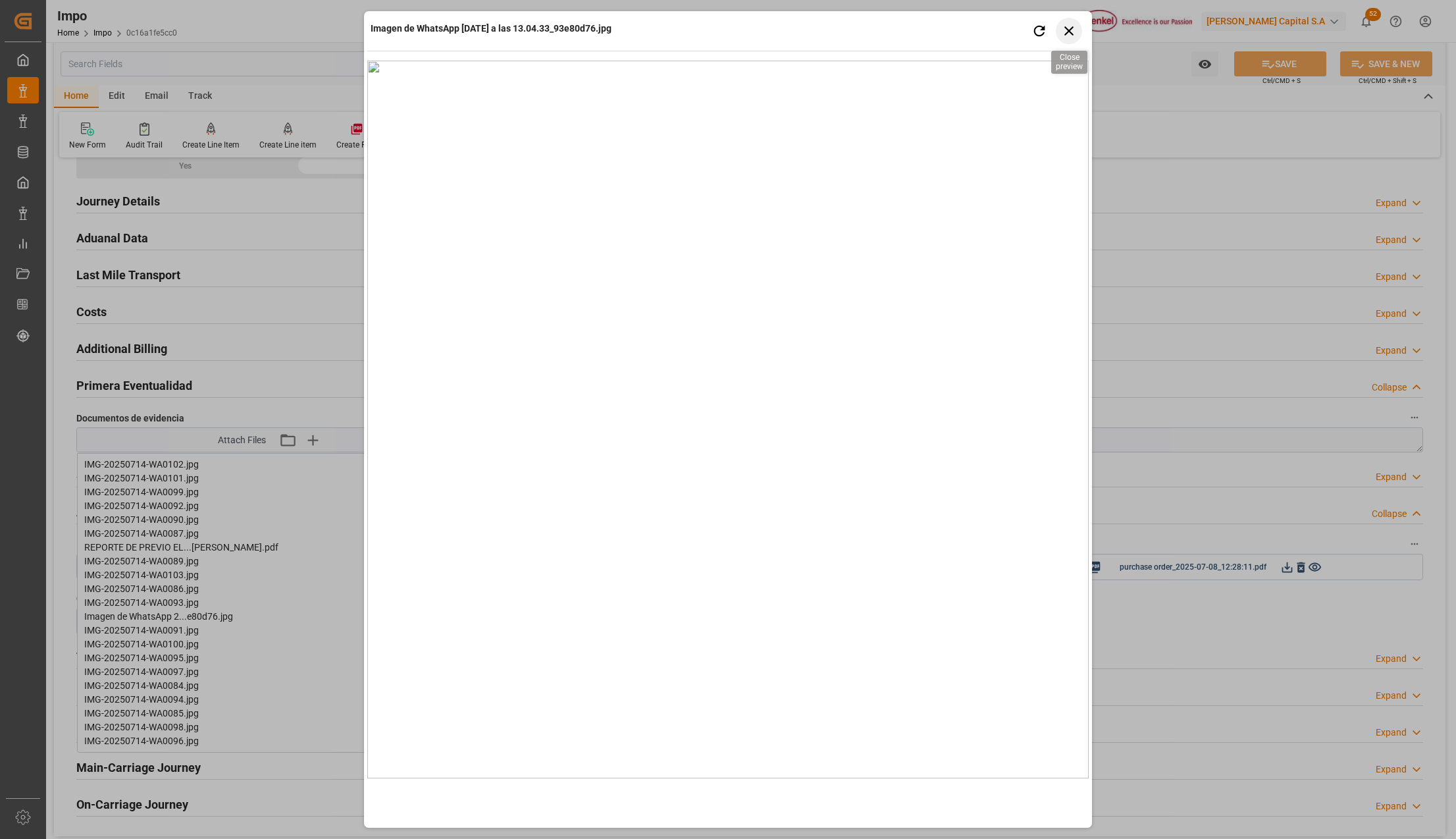
click at [1067, 29] on icon "button" at bounding box center [1069, 30] width 10 height 10
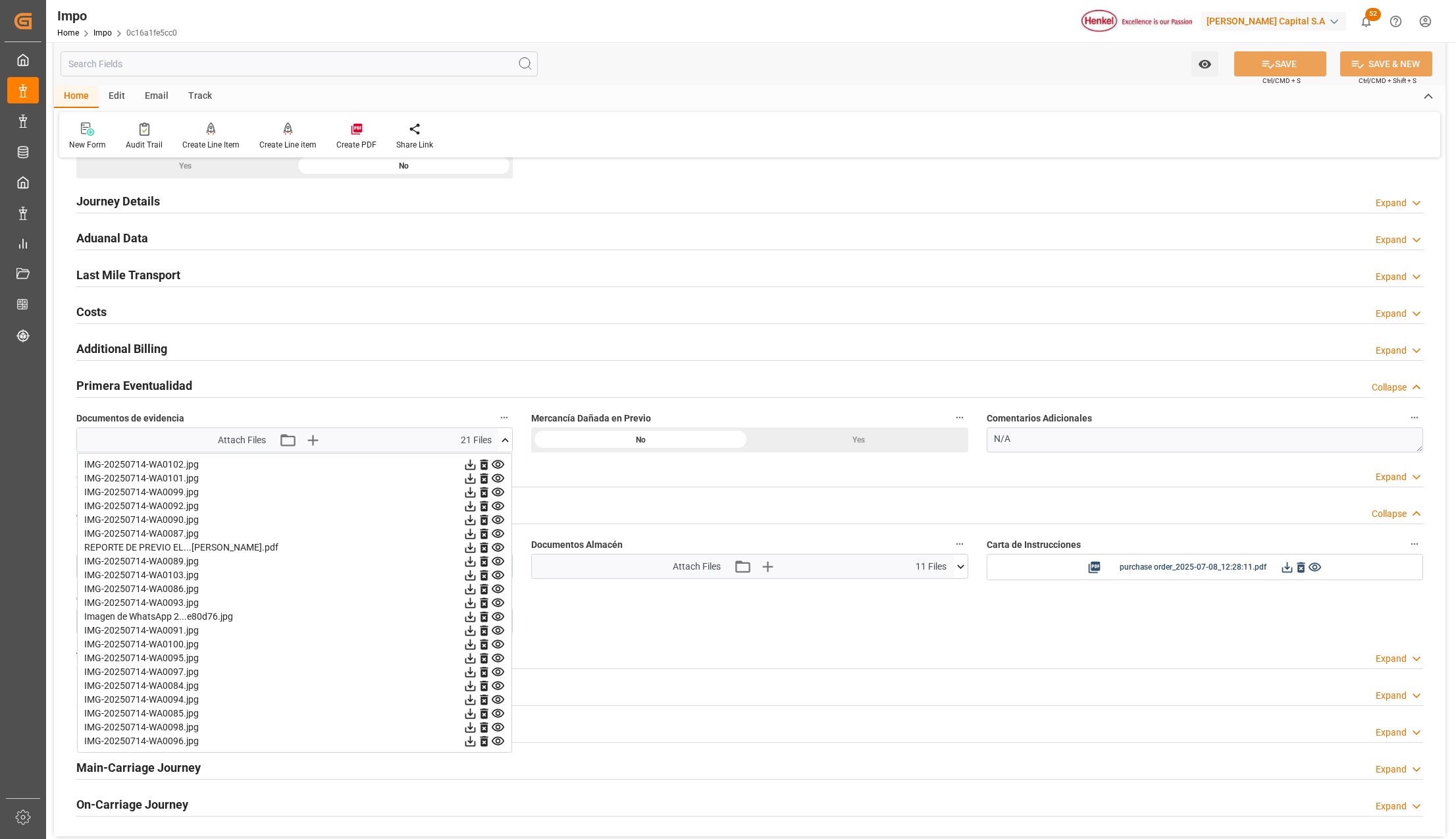
click at [493, 604] on icon at bounding box center [498, 603] width 12 height 9
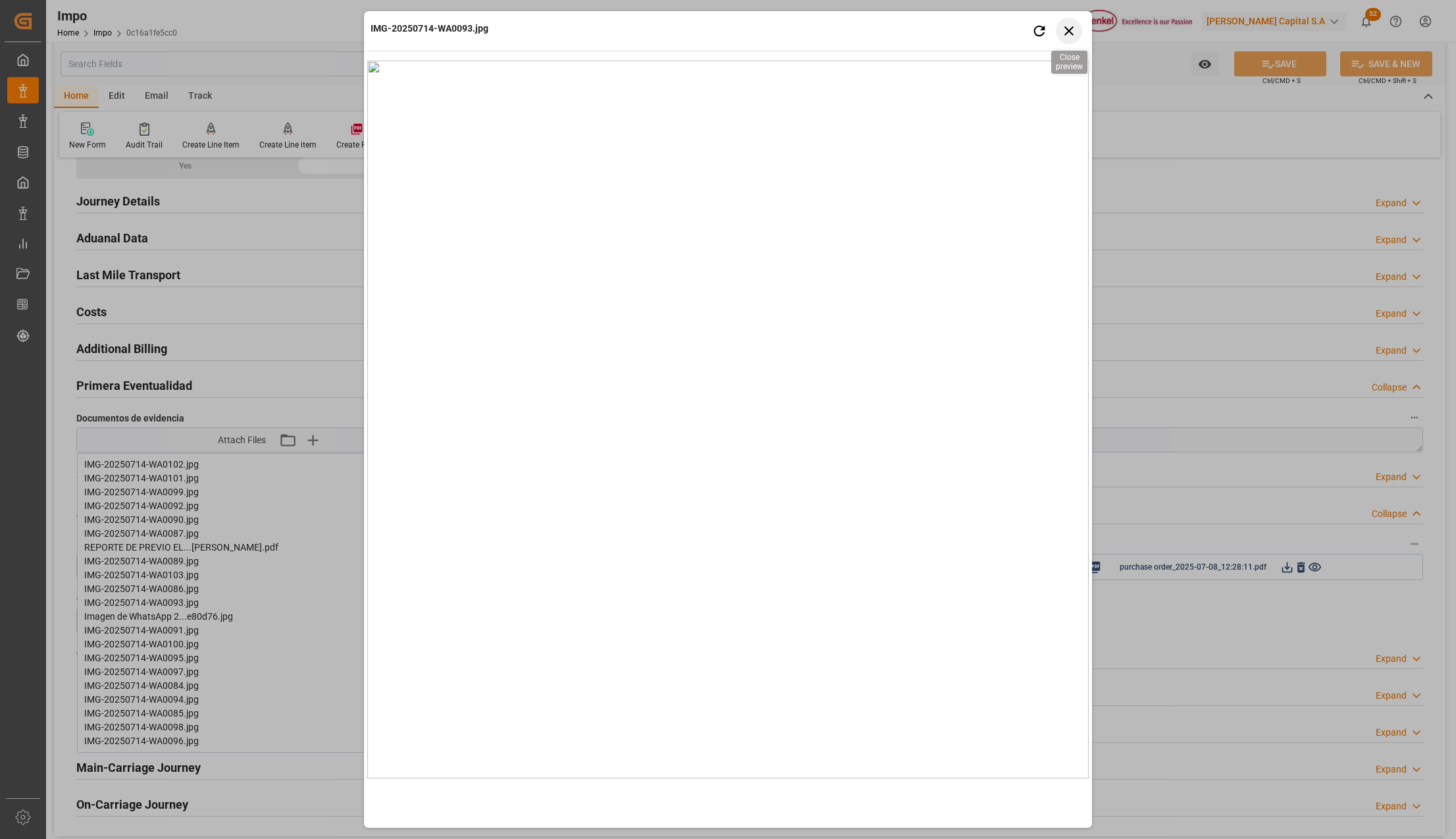
click at [1061, 35] on icon "button" at bounding box center [1069, 30] width 16 height 16
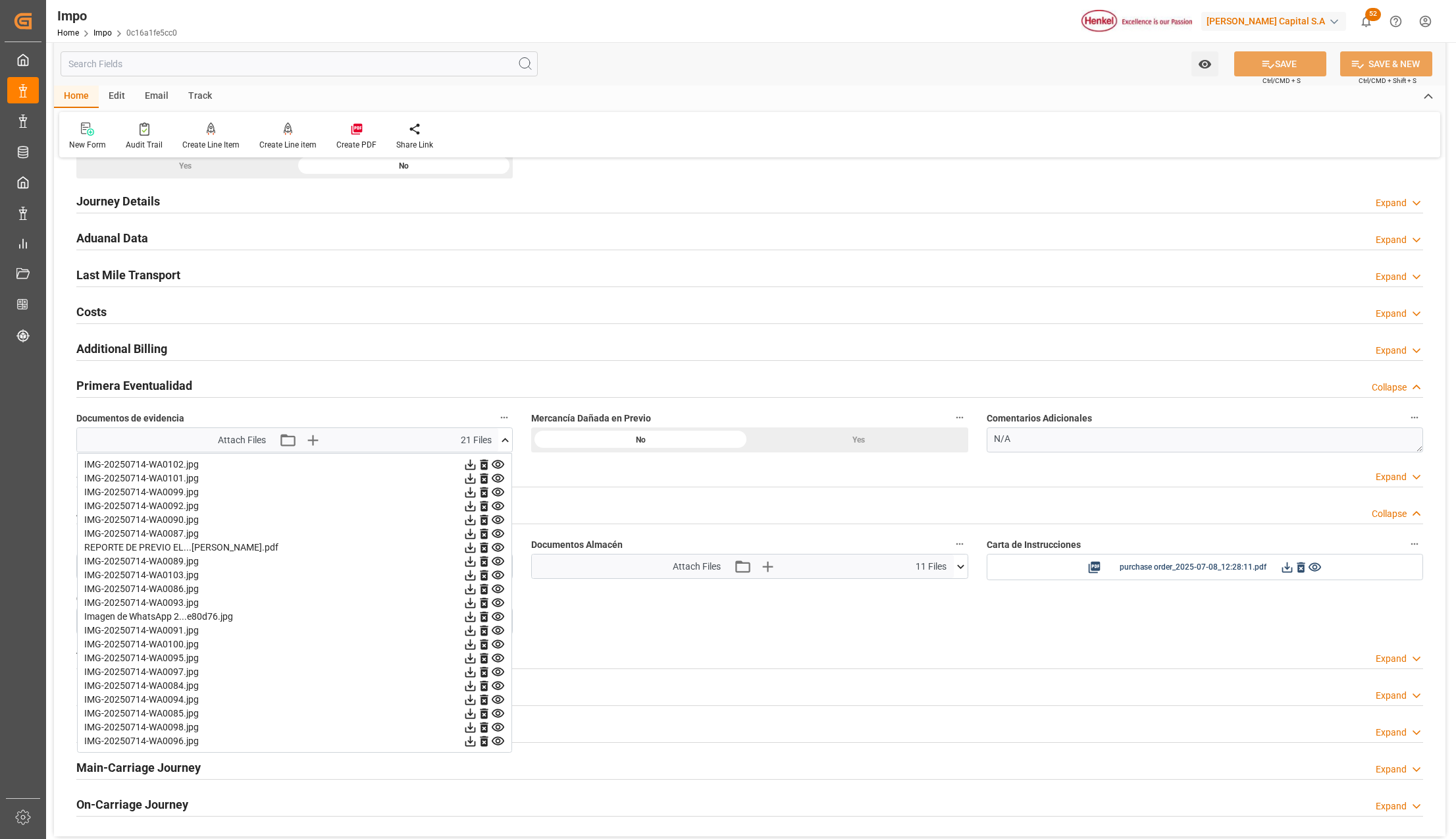
click at [499, 591] on icon at bounding box center [498, 589] width 12 height 9
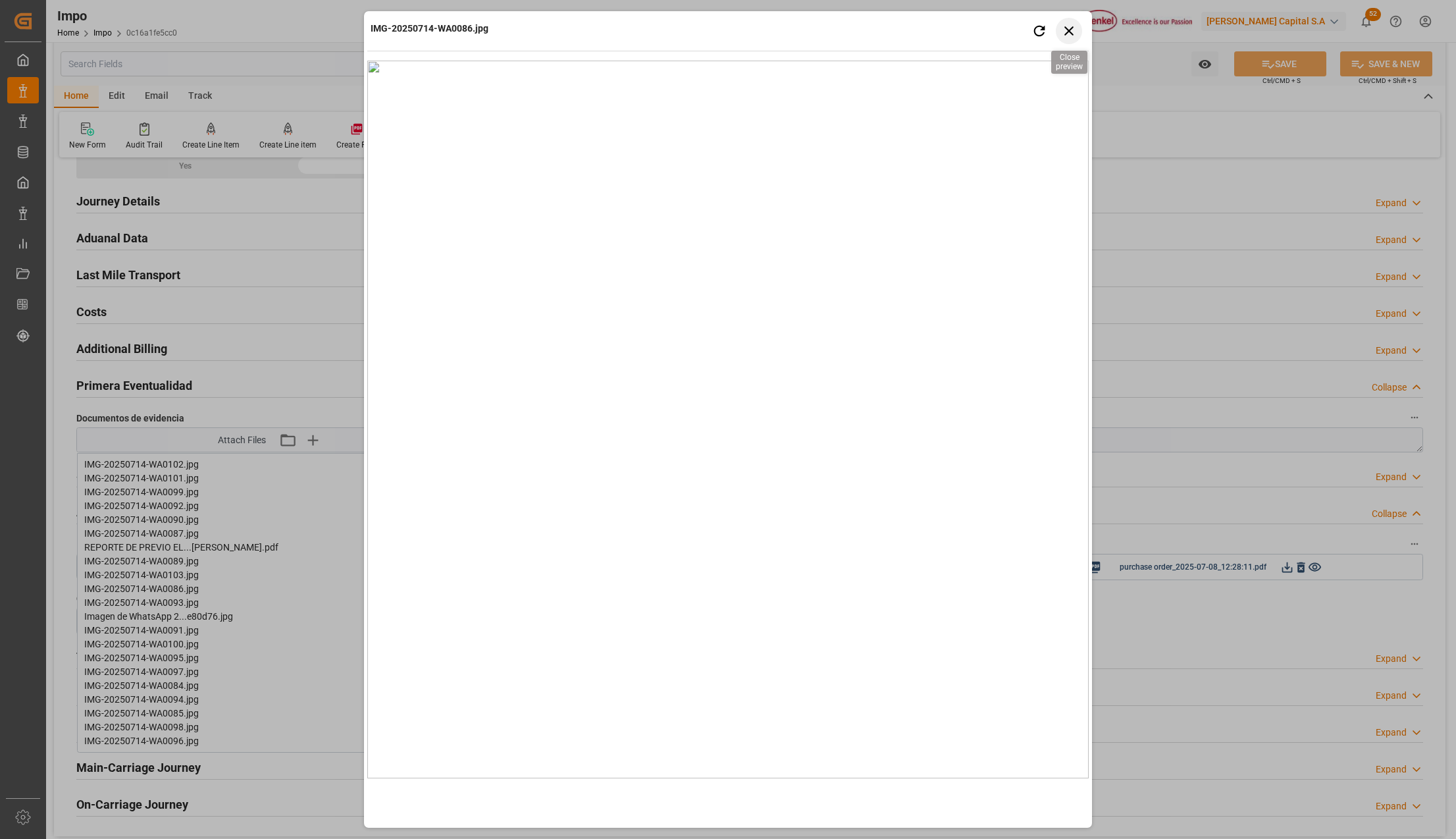
click at [1070, 28] on icon "button" at bounding box center [1069, 30] width 16 height 16
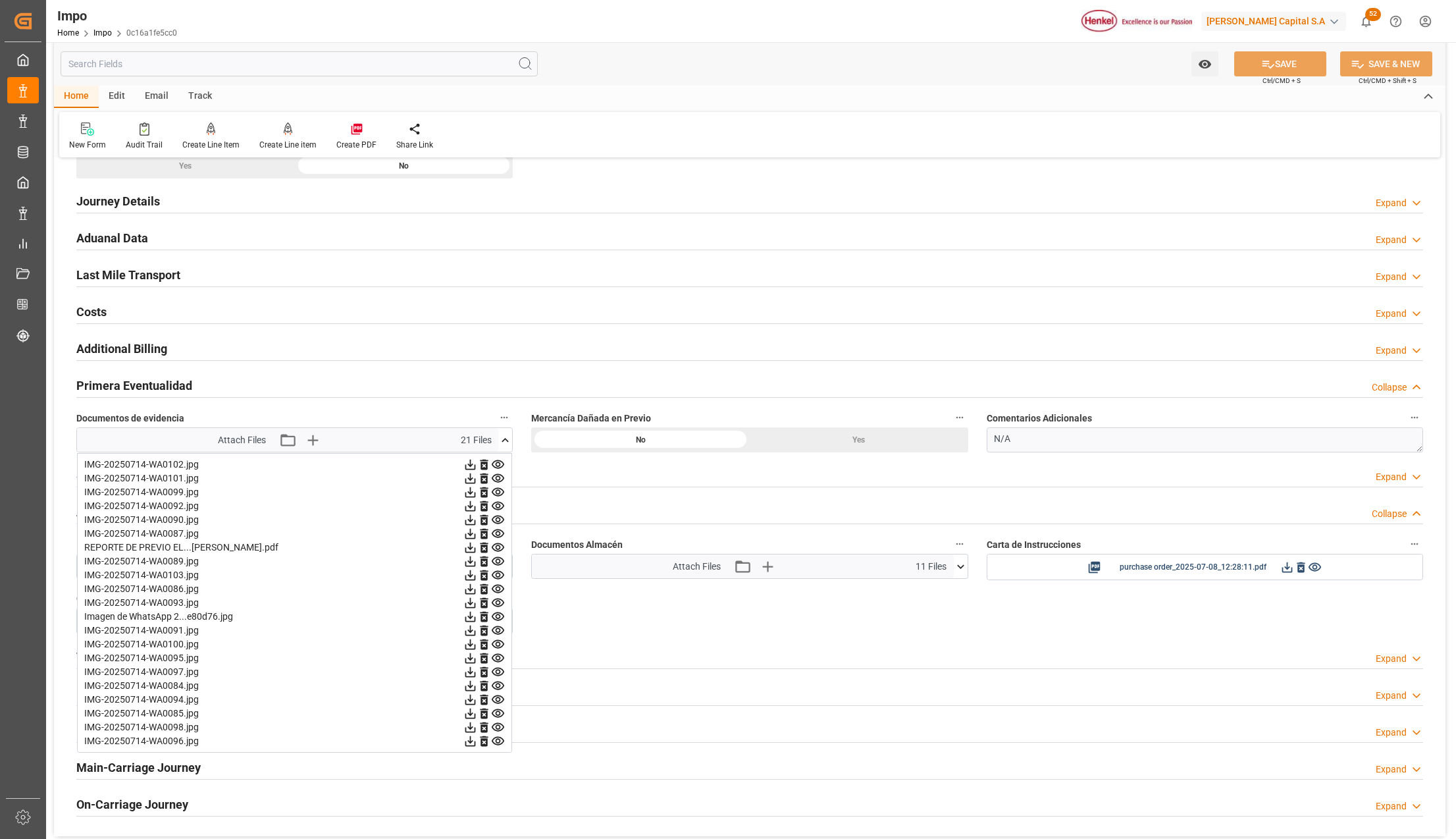
click at [495, 606] on icon at bounding box center [498, 603] width 14 height 14
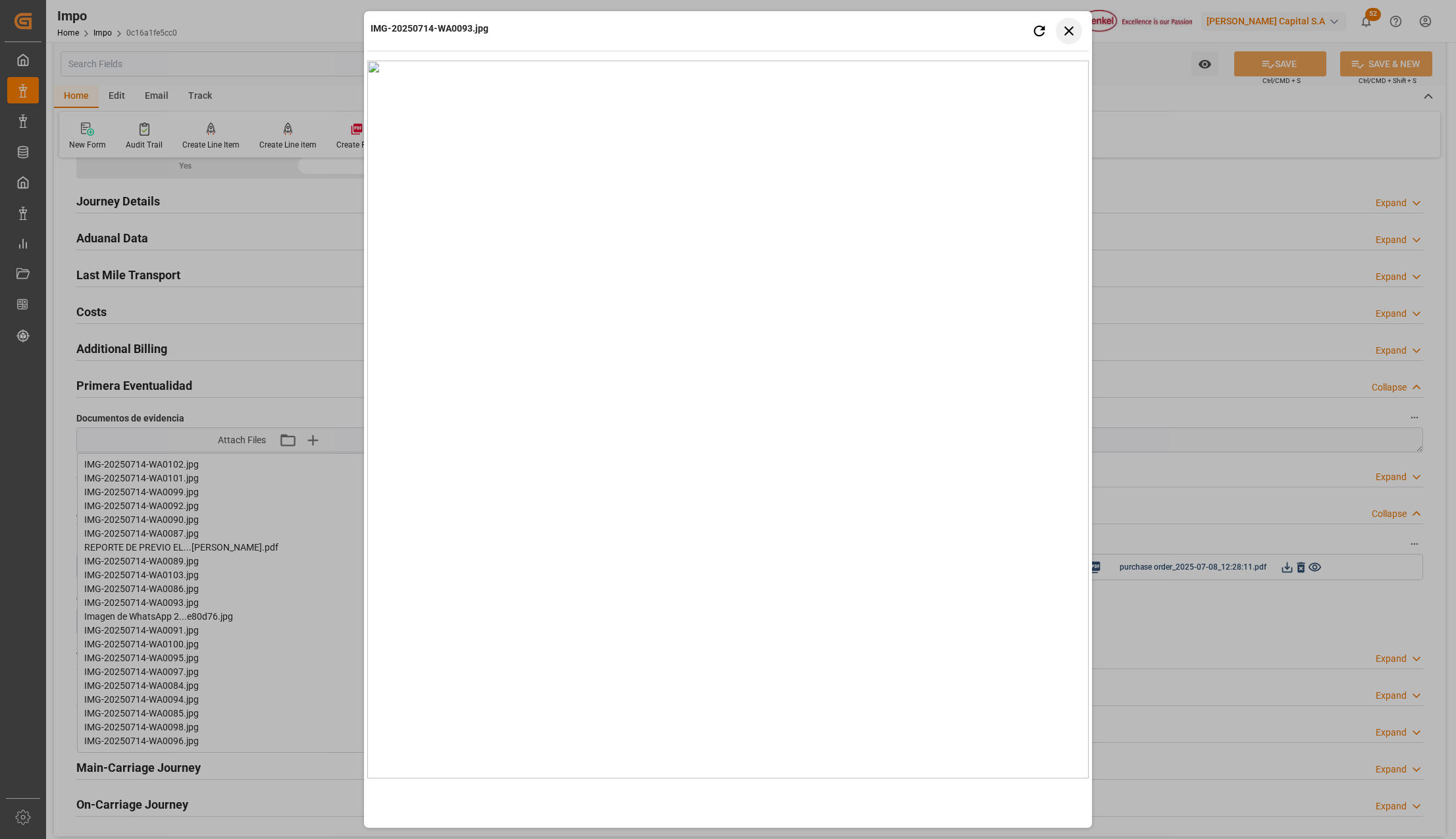
click at [1070, 40] on button "Close preview" at bounding box center [1069, 31] width 26 height 26
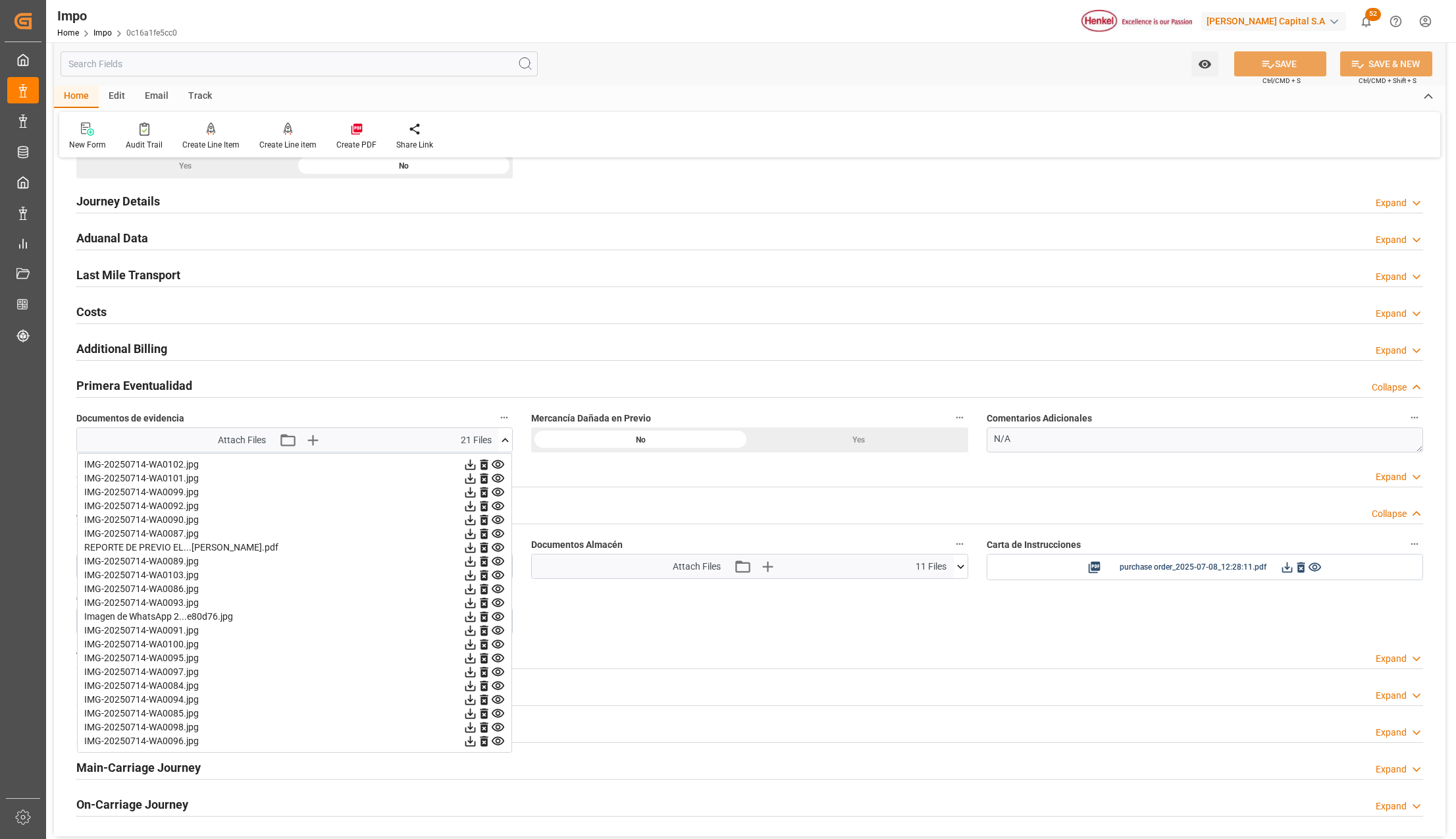
click at [499, 565] on icon at bounding box center [498, 561] width 12 height 9
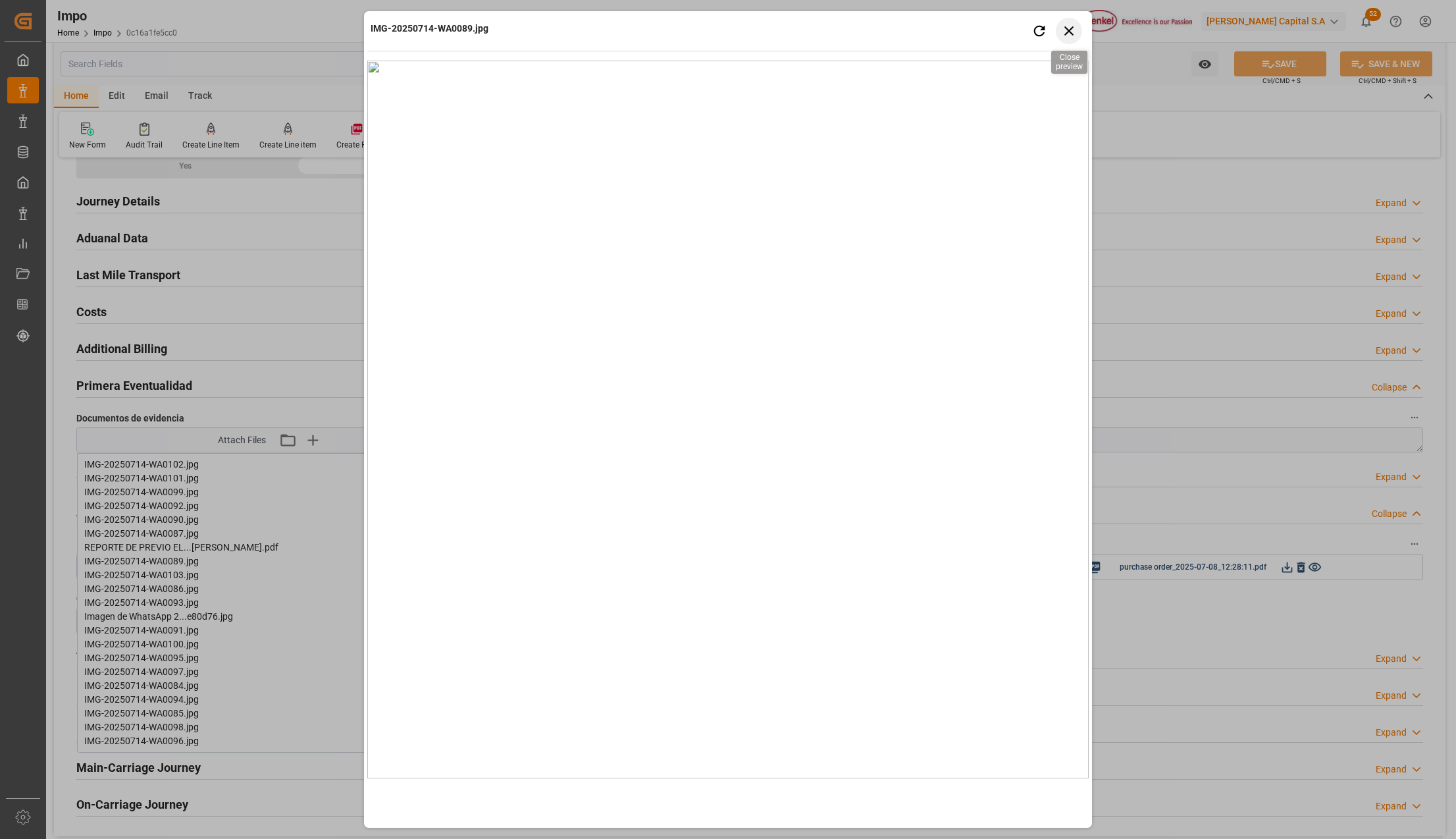
click at [1065, 29] on icon "button" at bounding box center [1069, 30] width 16 height 16
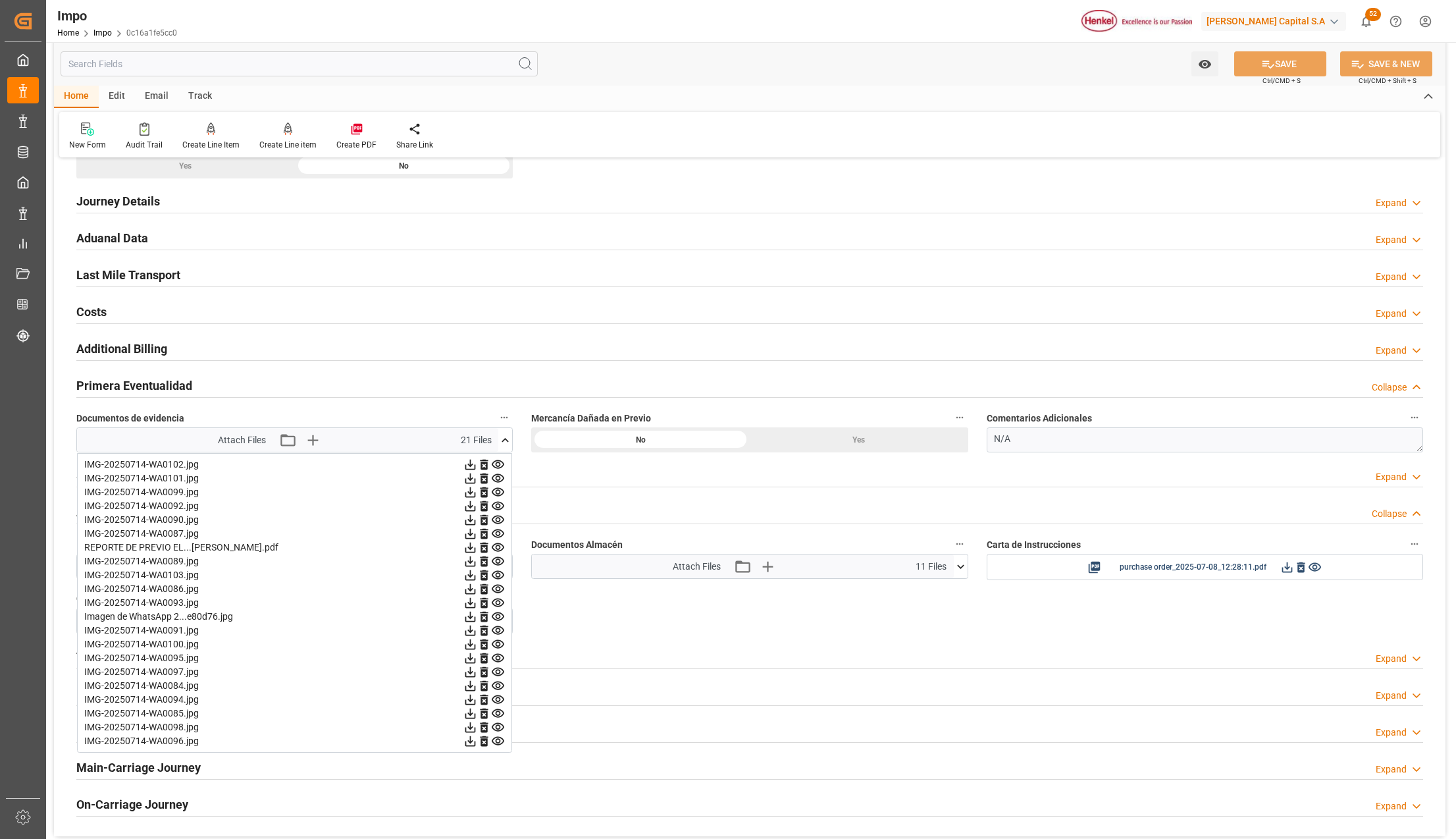
click at [499, 480] on icon at bounding box center [498, 478] width 12 height 9
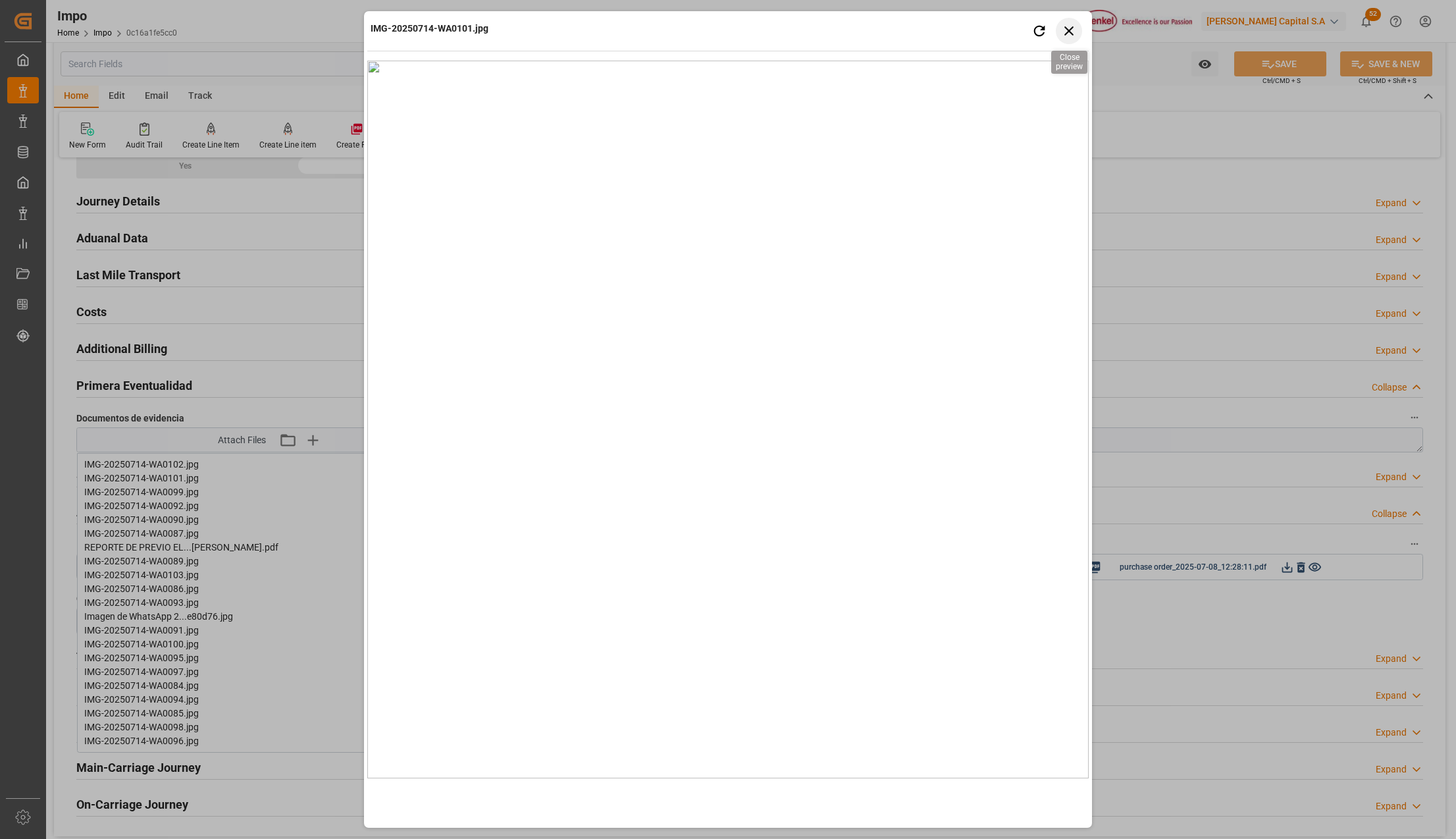
click at [1070, 31] on icon "button" at bounding box center [1069, 30] width 10 height 10
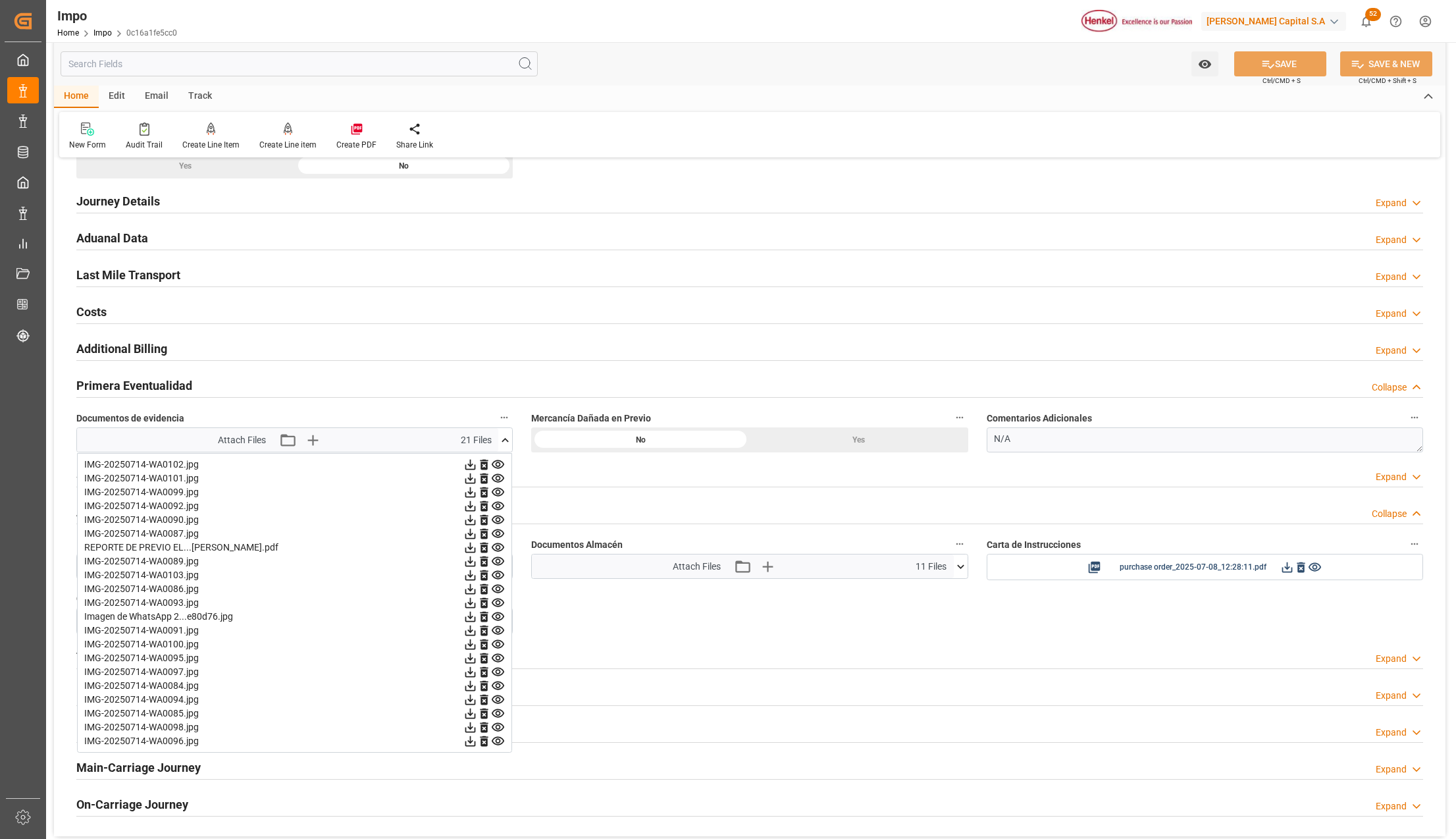
click at [496, 510] on icon at bounding box center [498, 506] width 12 height 9
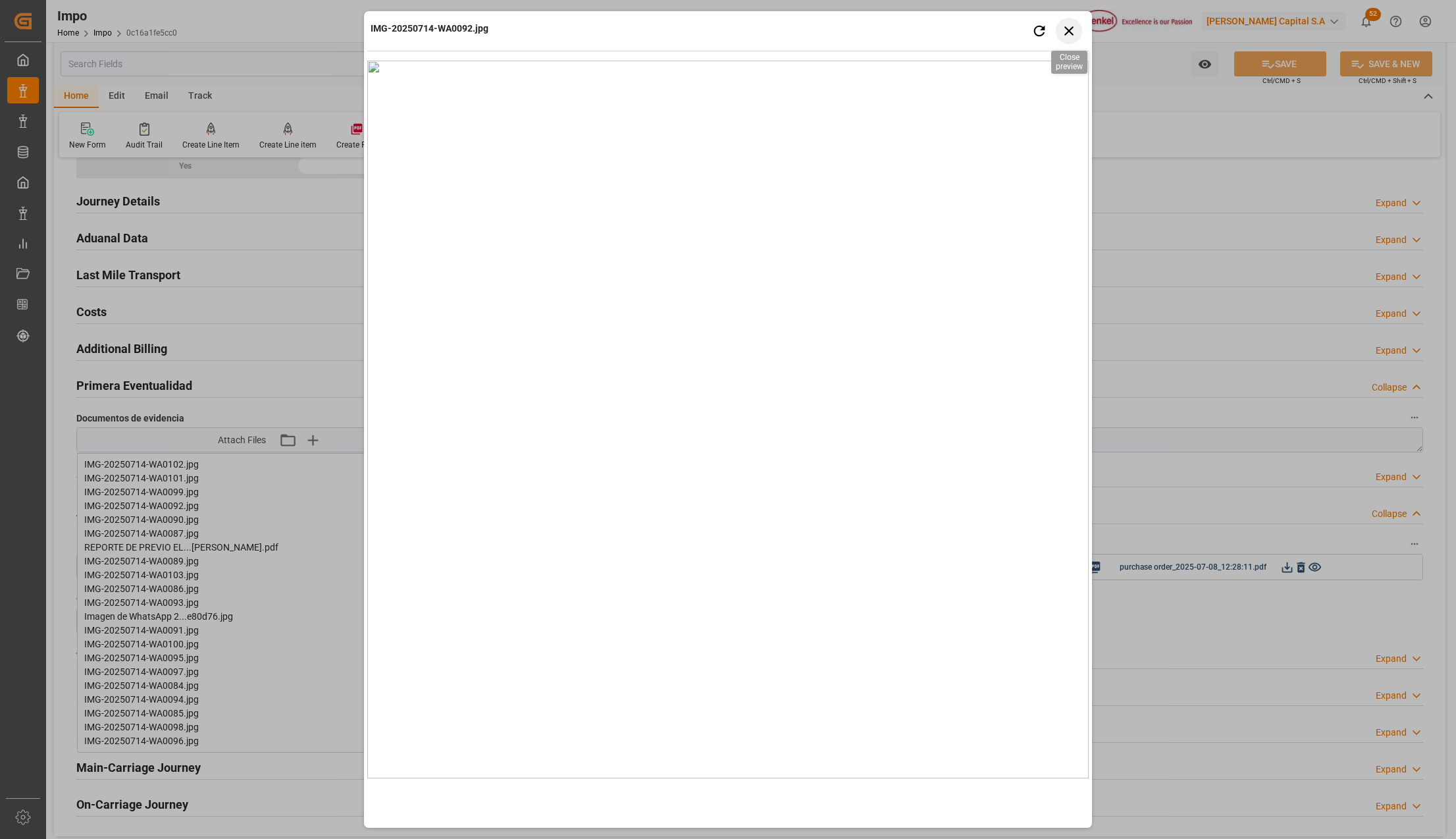
click at [1073, 32] on icon "button" at bounding box center [1069, 30] width 16 height 16
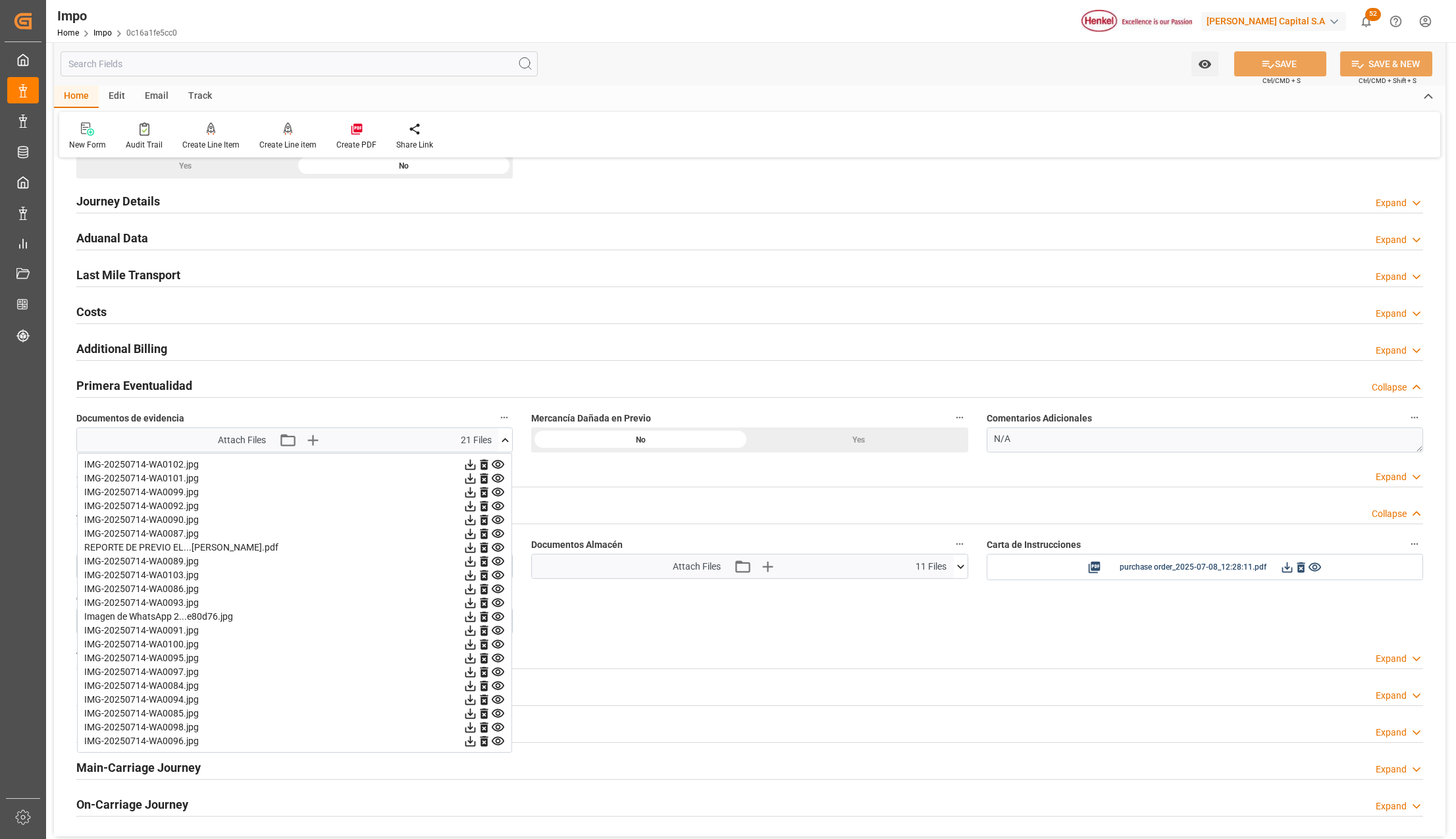
click at [499, 523] on icon at bounding box center [498, 520] width 14 height 14
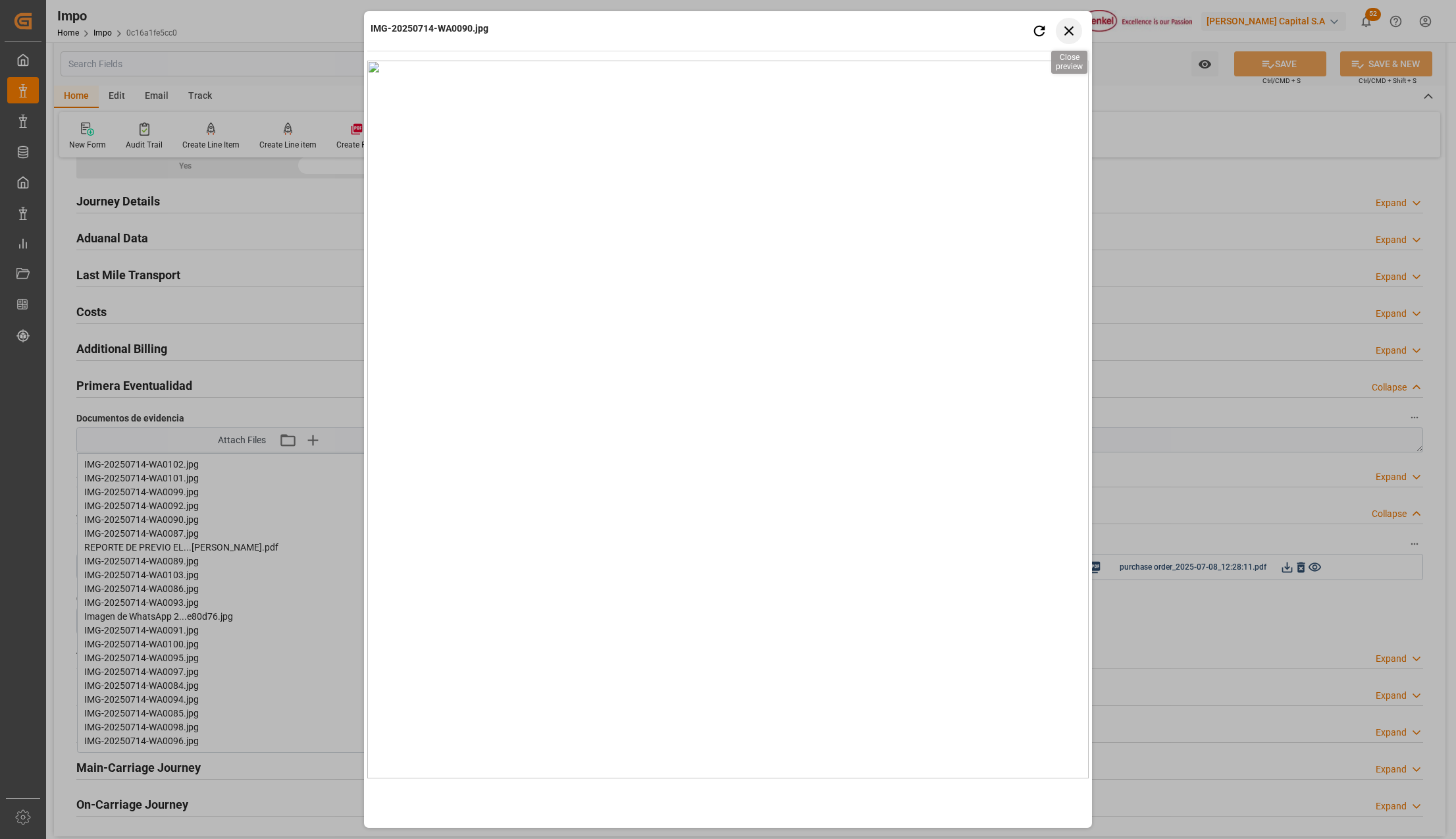
click at [1065, 29] on icon "button" at bounding box center [1069, 30] width 16 height 16
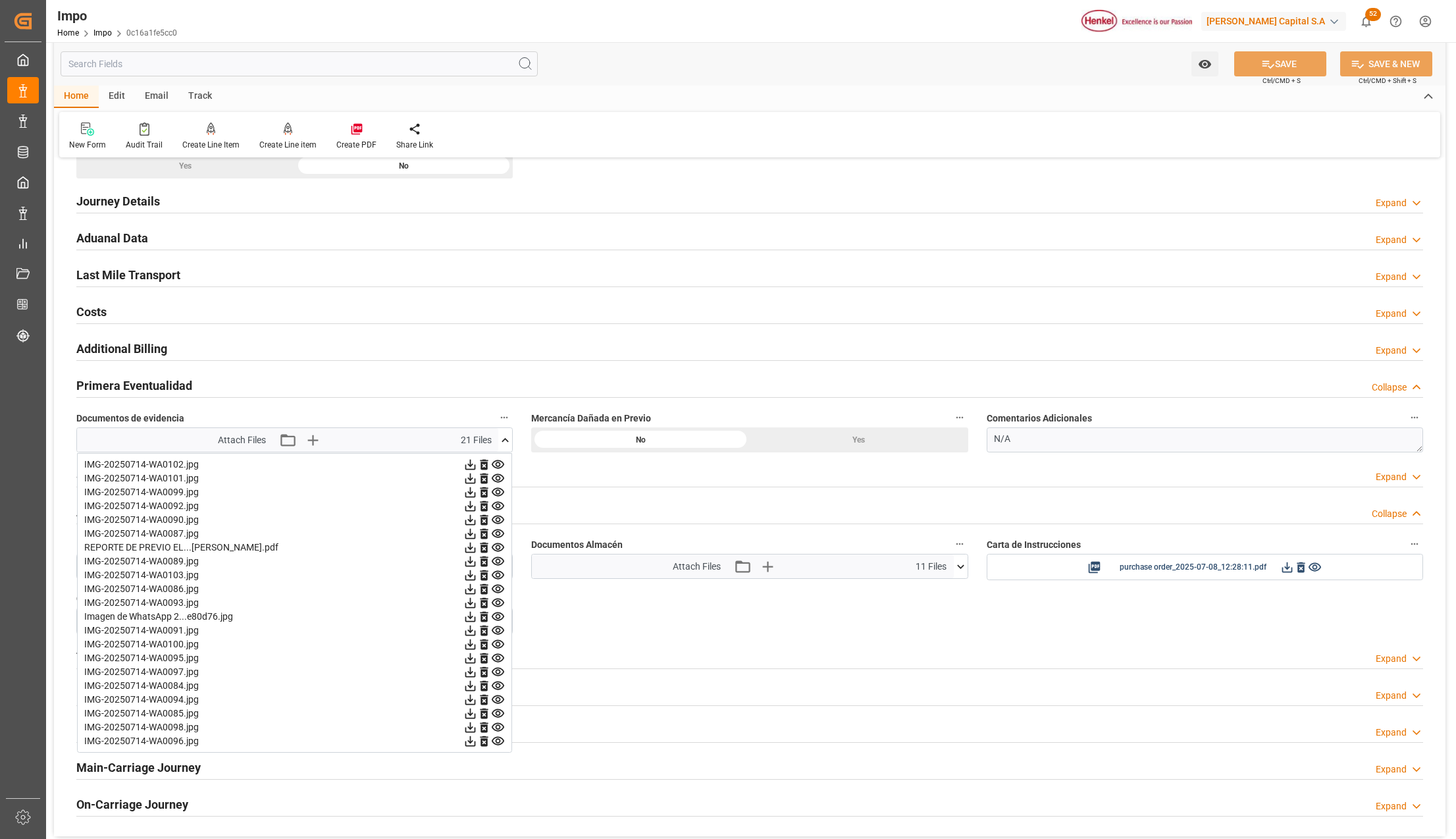
click at [496, 520] on icon at bounding box center [498, 520] width 12 height 9
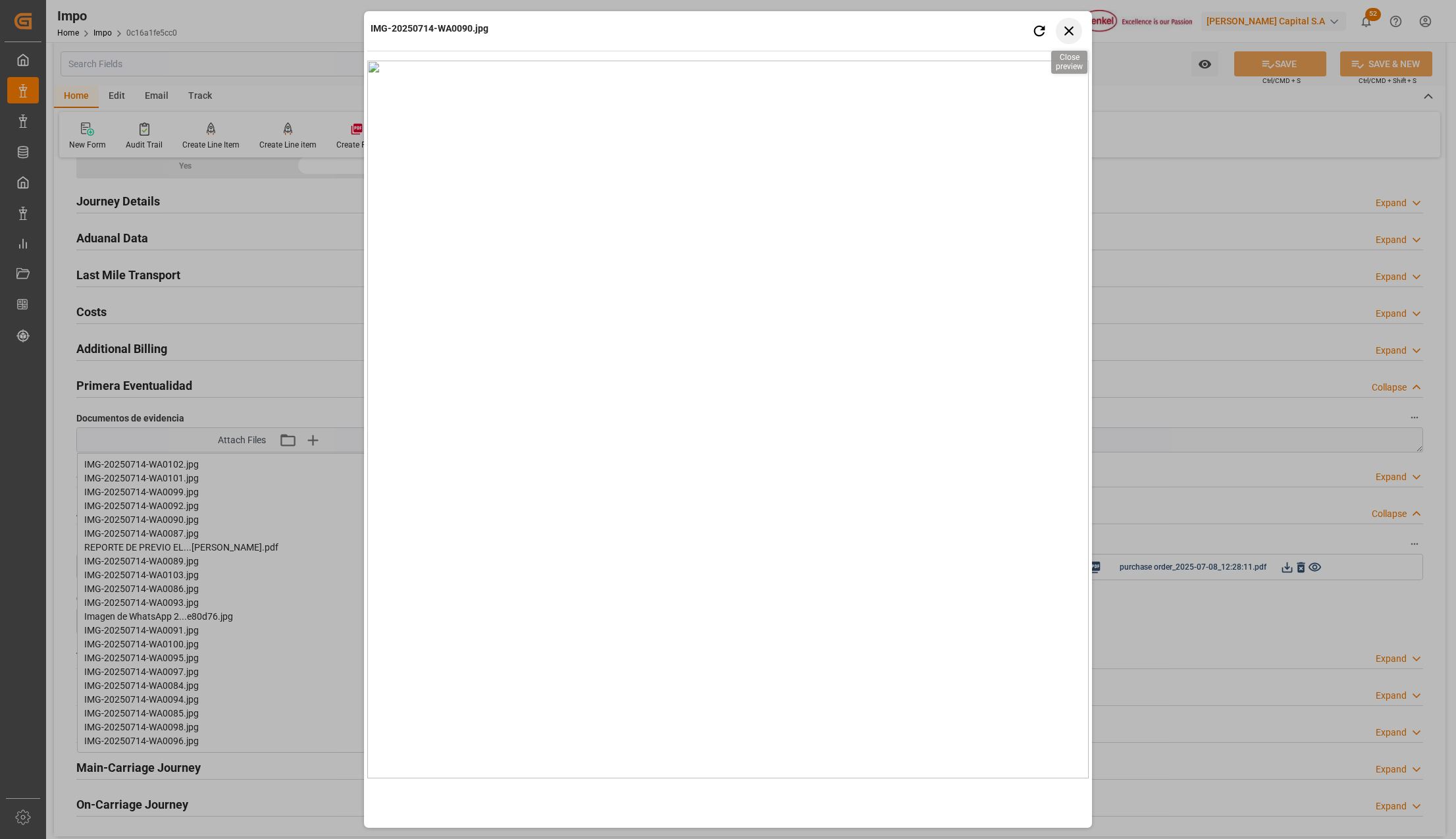
click at [1064, 35] on icon "button" at bounding box center [1069, 30] width 16 height 16
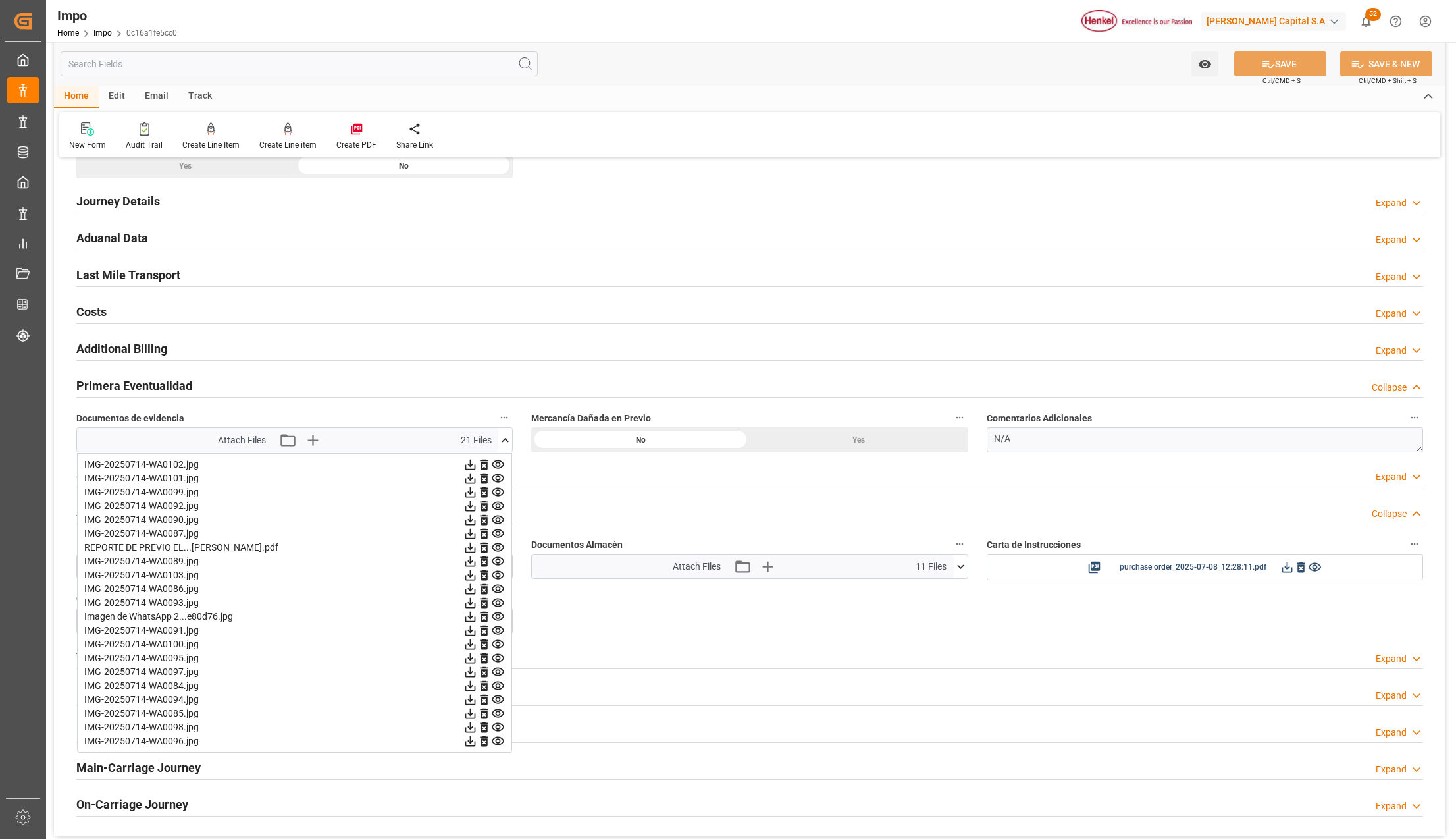
click at [496, 552] on icon at bounding box center [498, 547] width 12 height 9
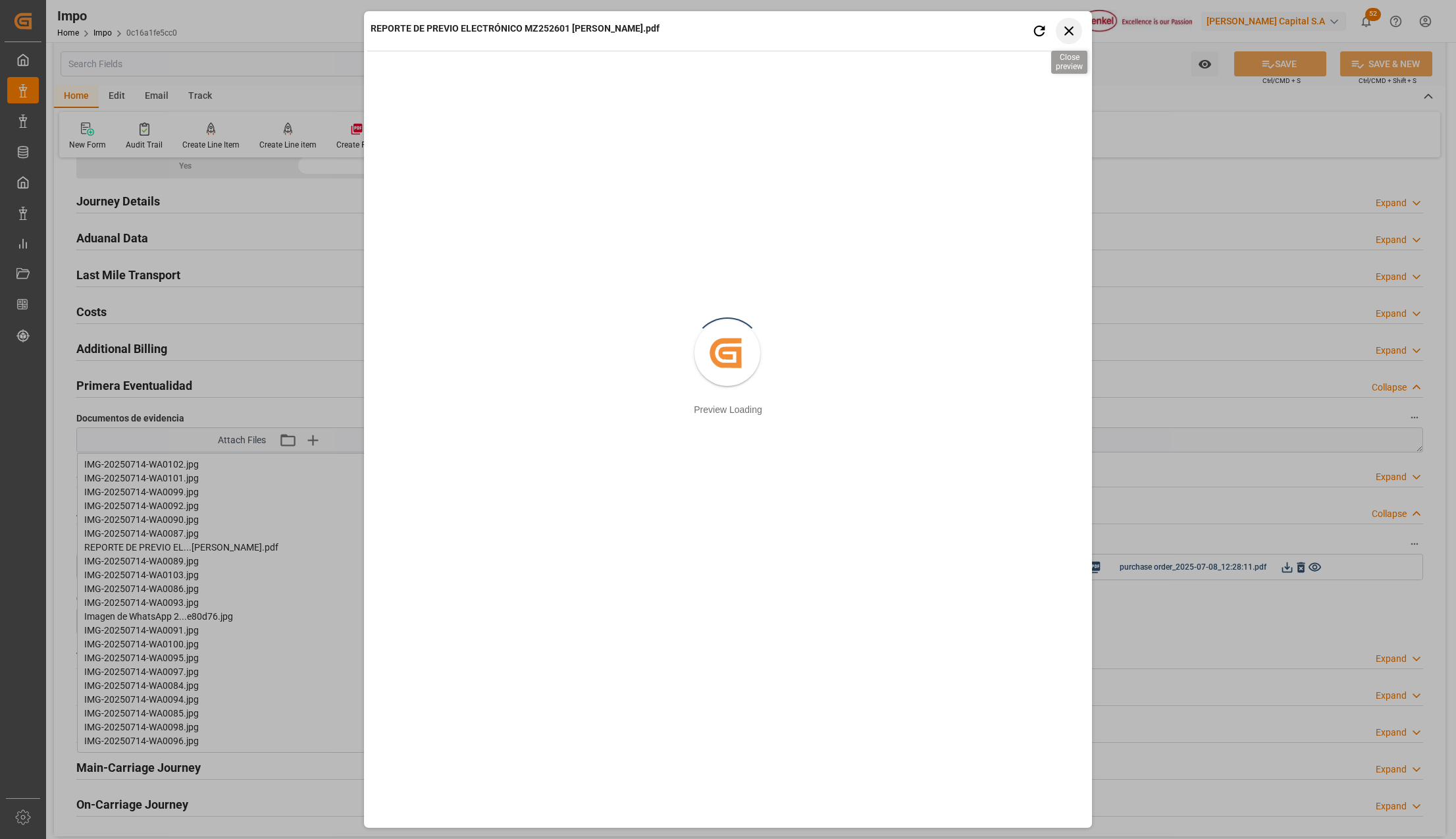
click at [1064, 33] on icon "button" at bounding box center [1069, 30] width 16 height 16
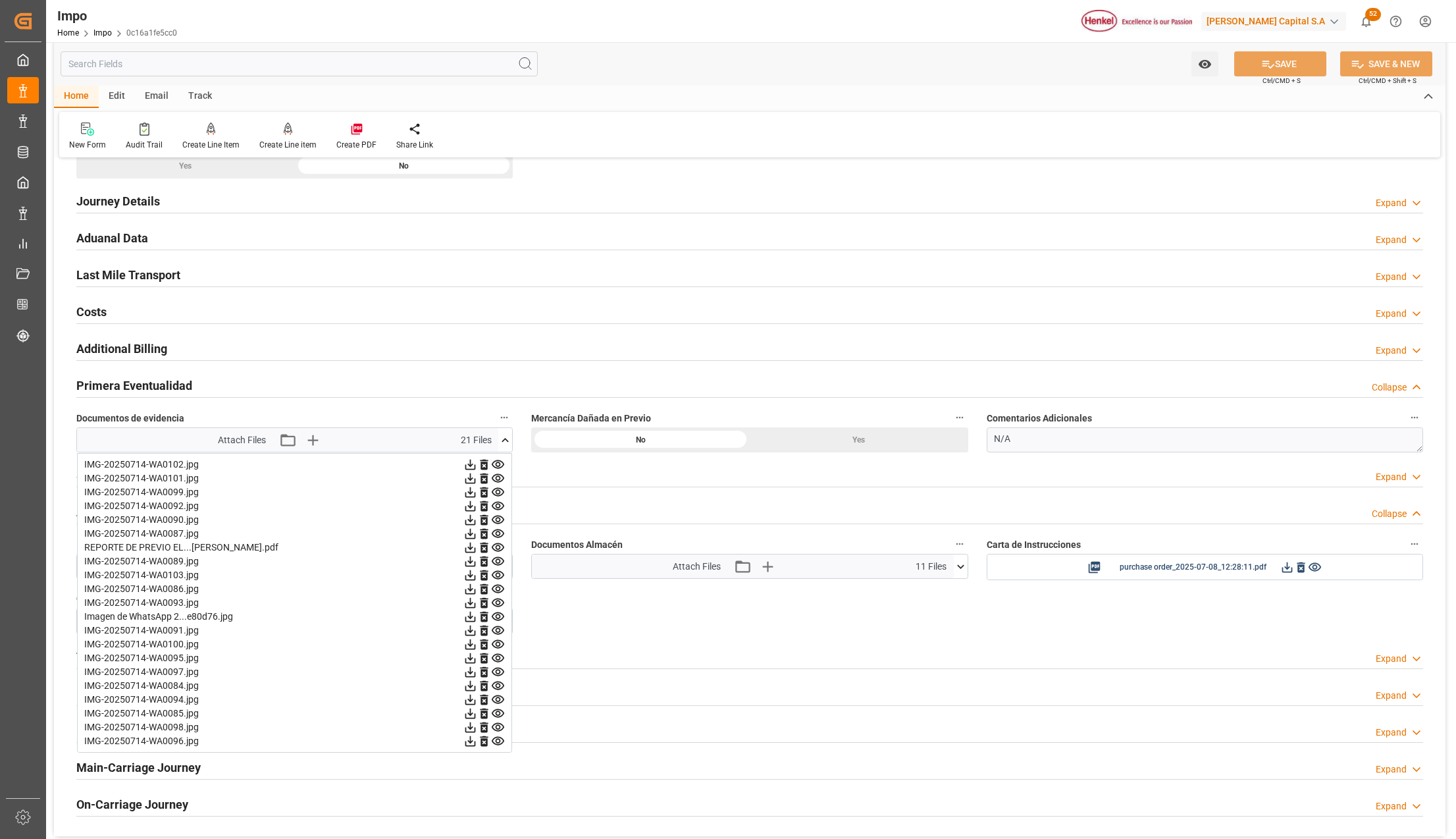
click at [499, 576] on icon at bounding box center [498, 575] width 14 height 14
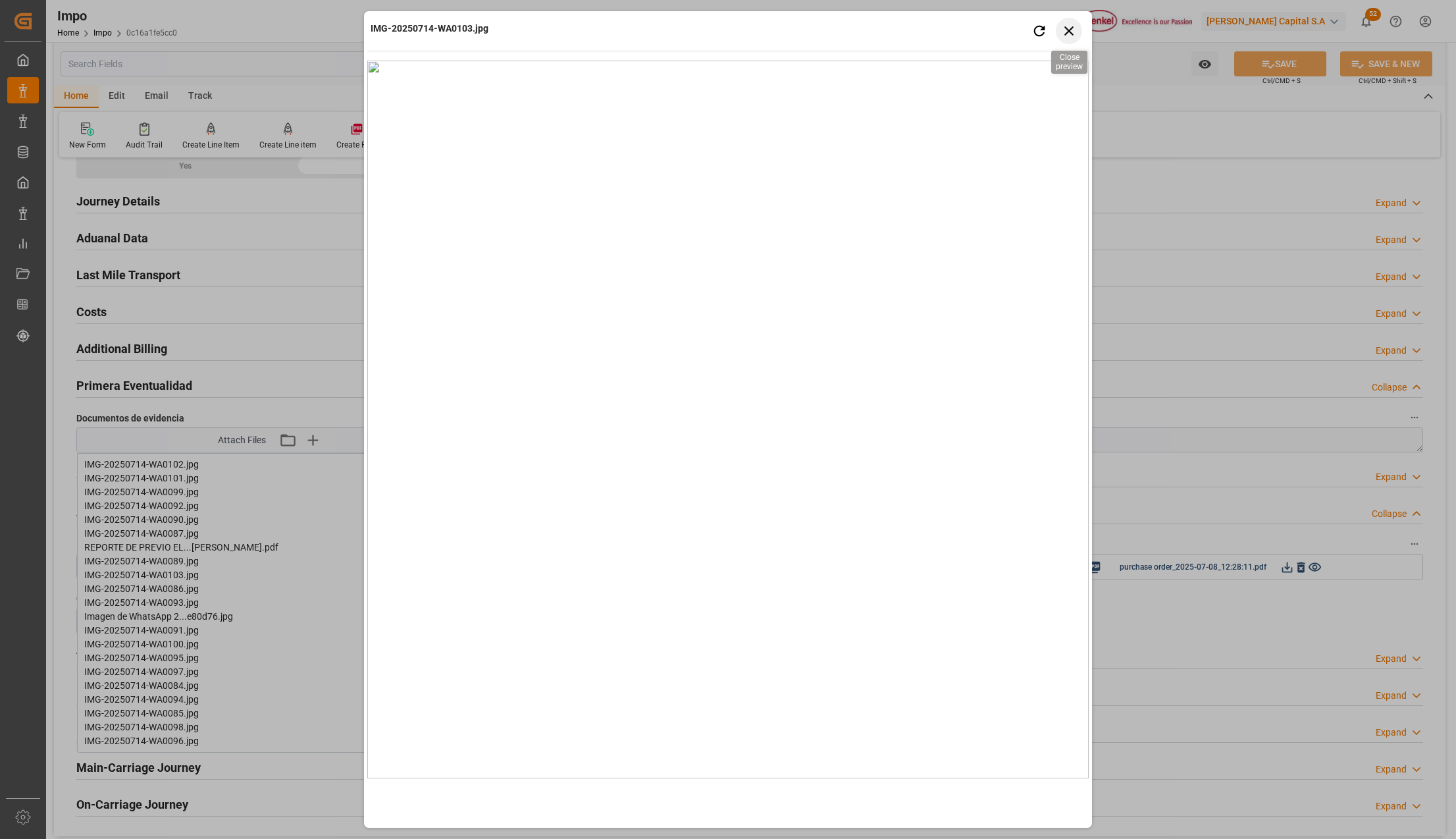
click at [1067, 25] on icon "button" at bounding box center [1069, 30] width 16 height 16
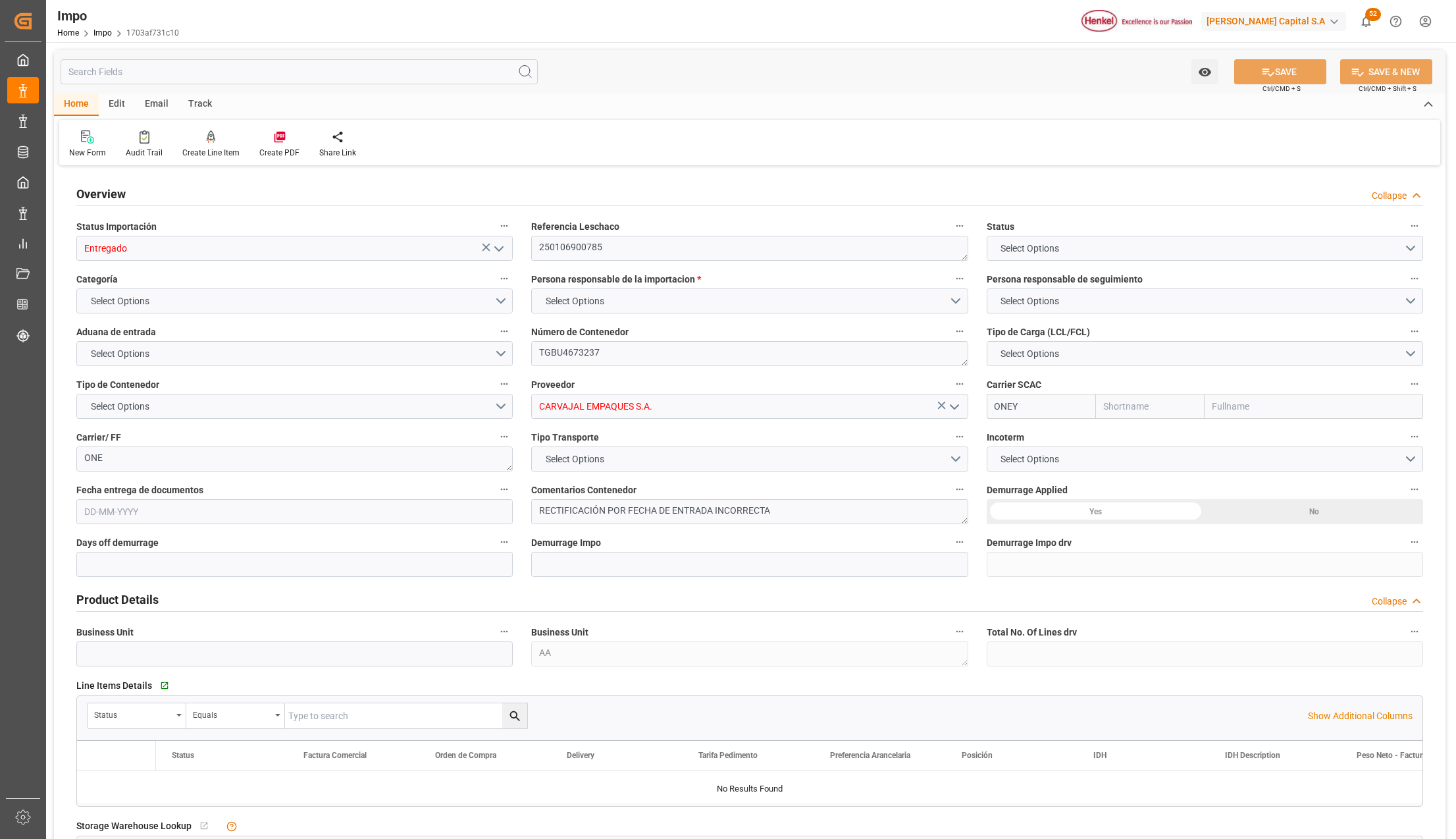
type input "ONE"
type input "Ocean Network Express"
type input "4"
type input "60"
type input "20"
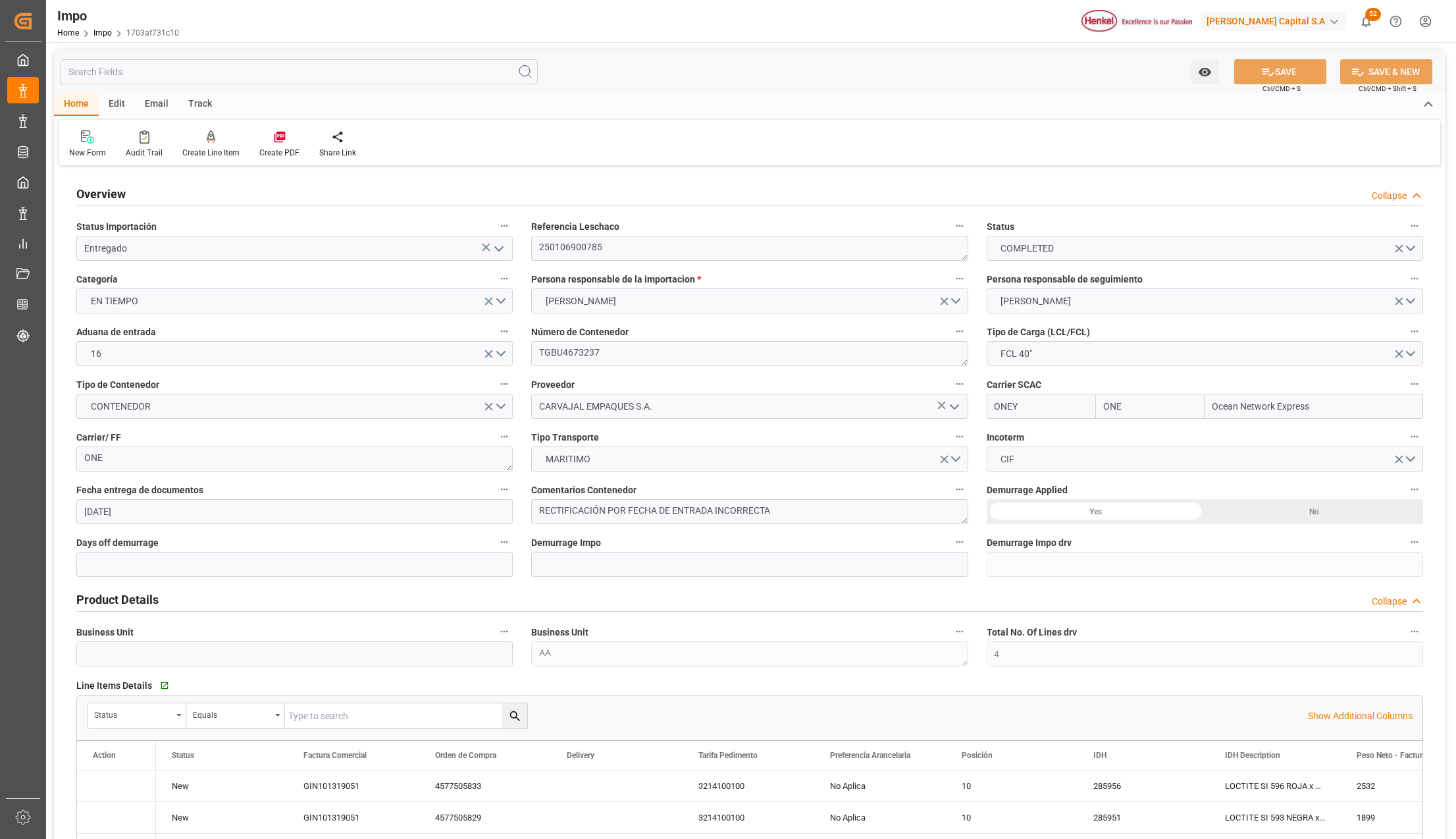
type input "[DATE]"
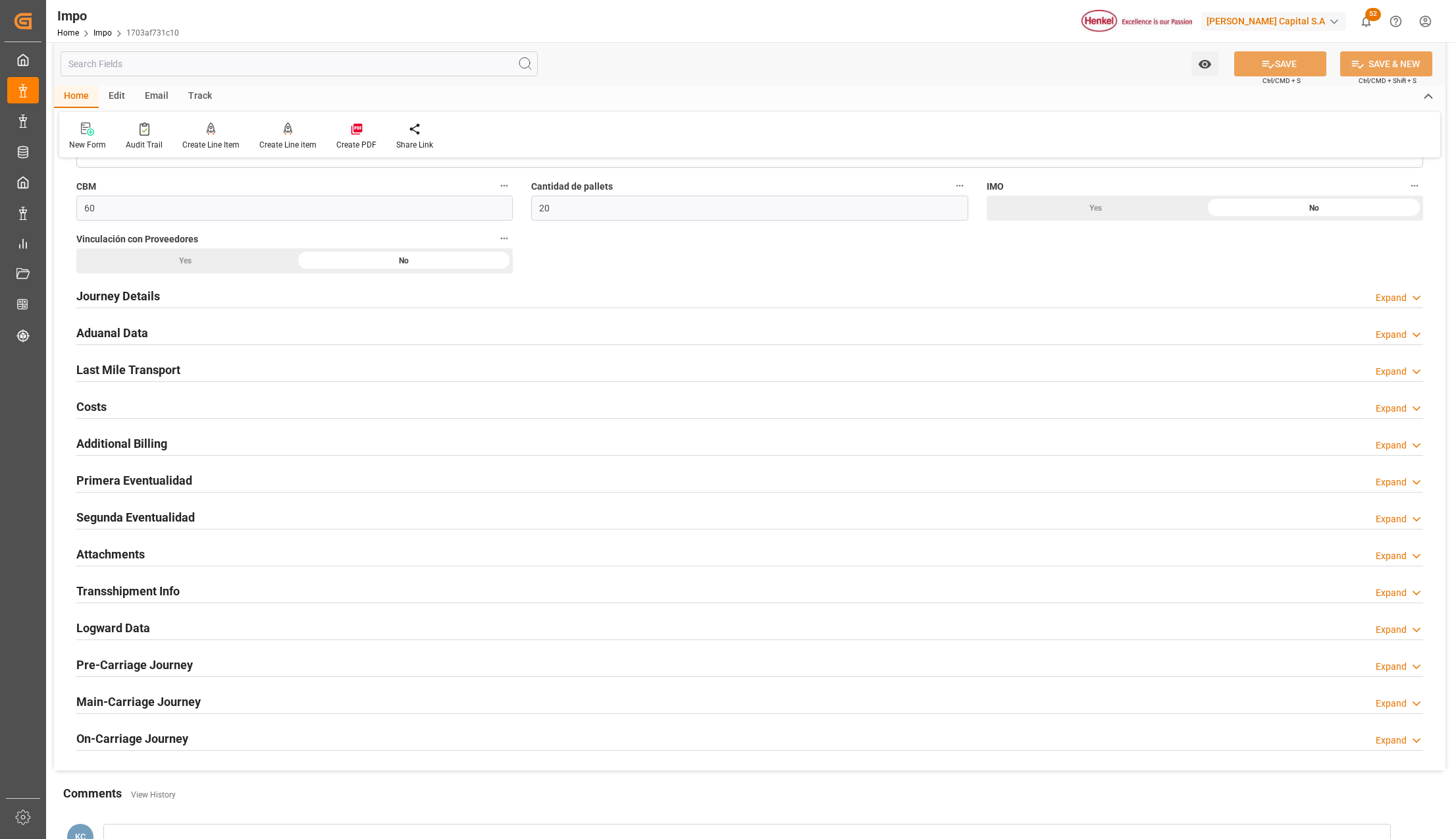
scroll to position [878, 0]
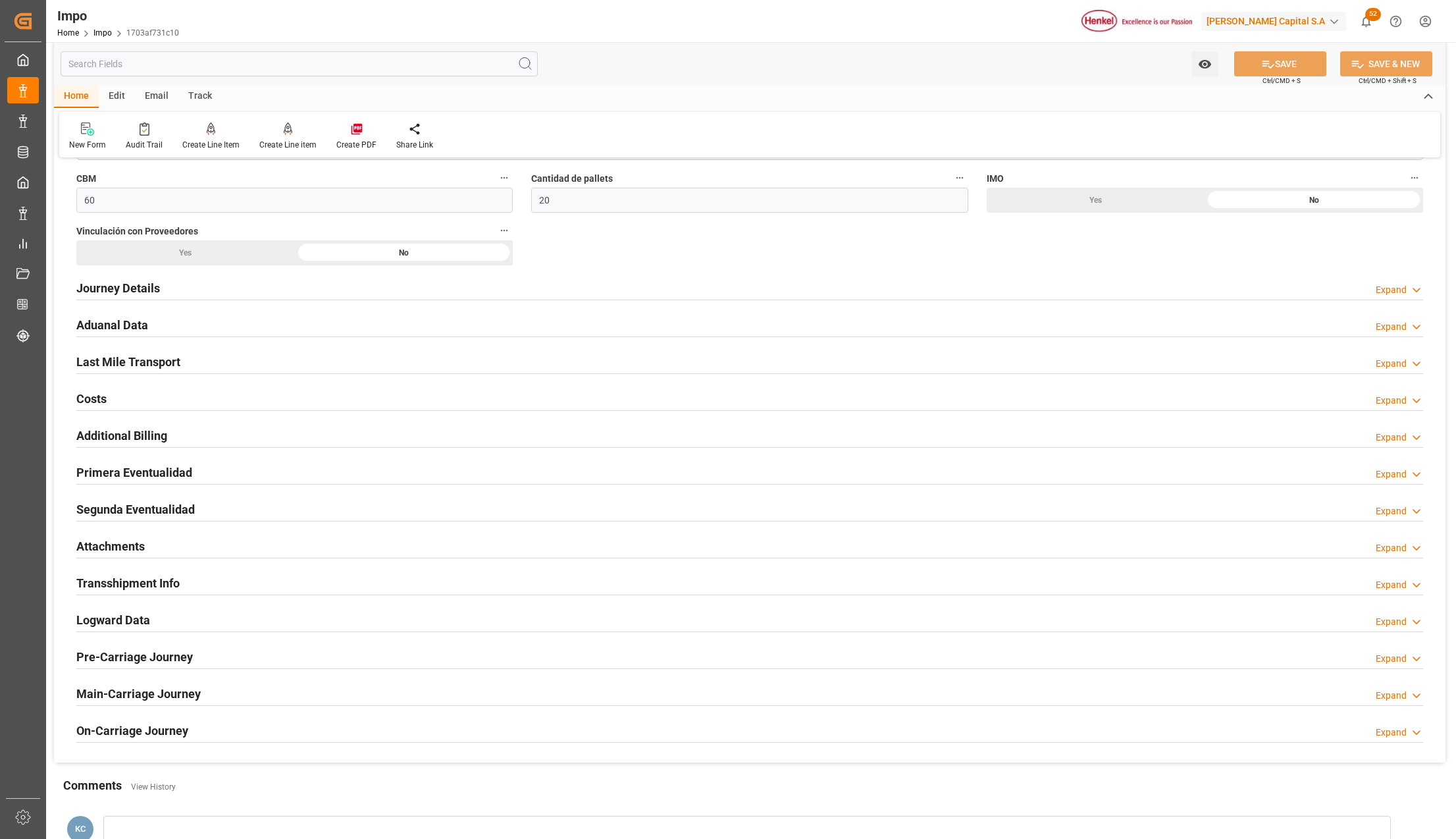
click at [103, 475] on h2 "Primera Eventualidad" at bounding box center [134, 472] width 116 height 18
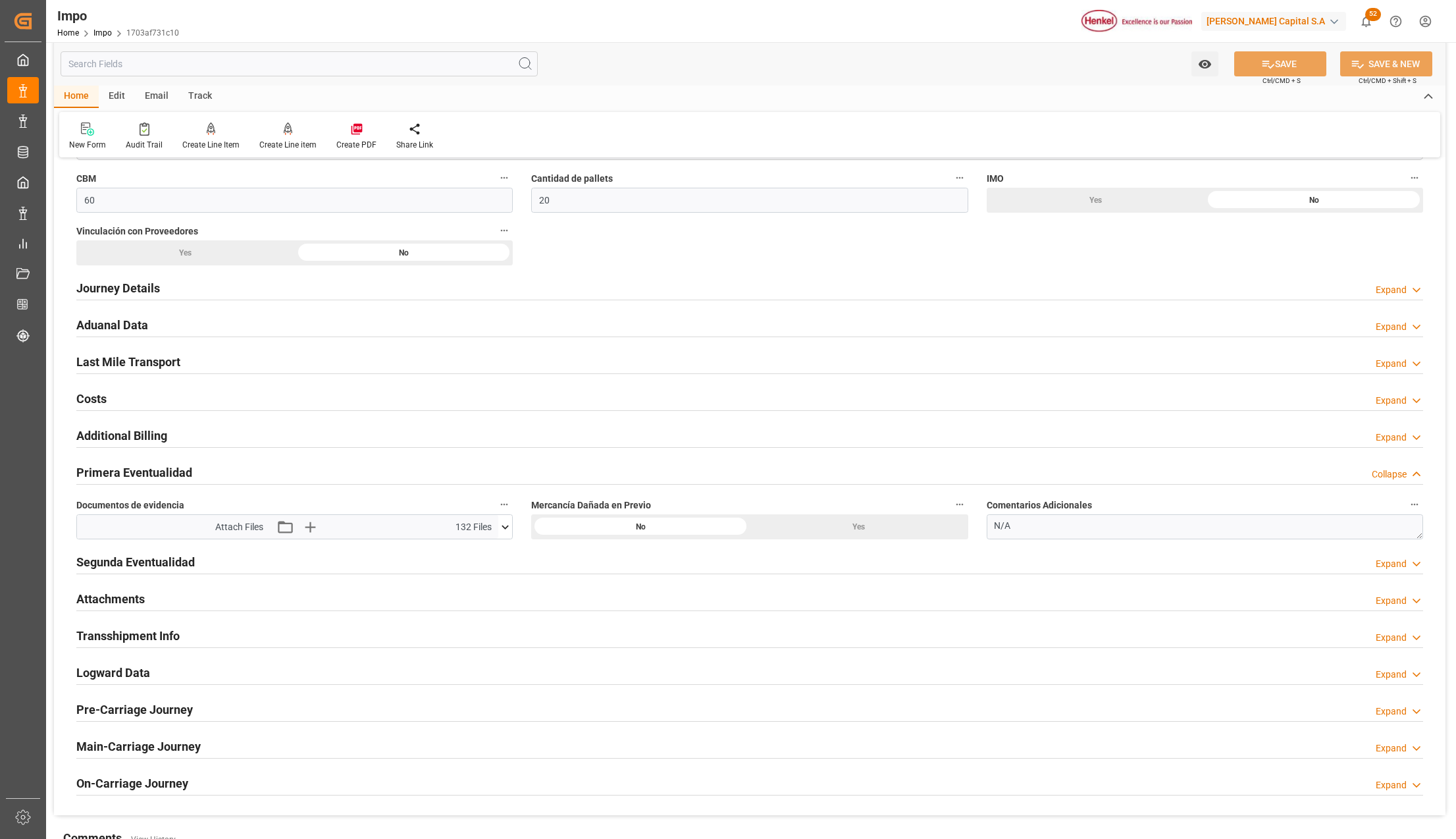
click at [504, 529] on icon at bounding box center [506, 526] width 7 height 4
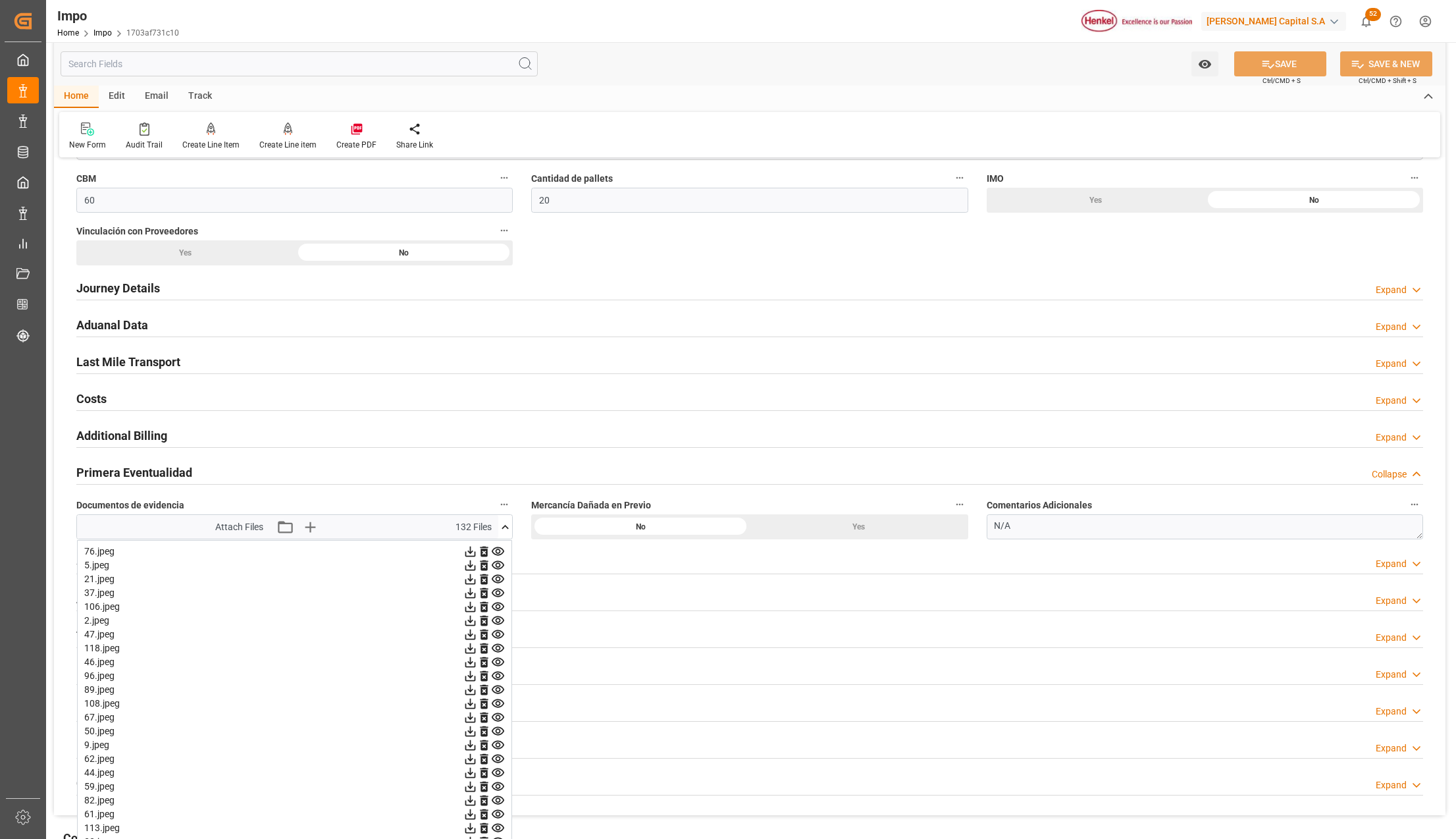
click at [503, 553] on icon at bounding box center [498, 552] width 14 height 14
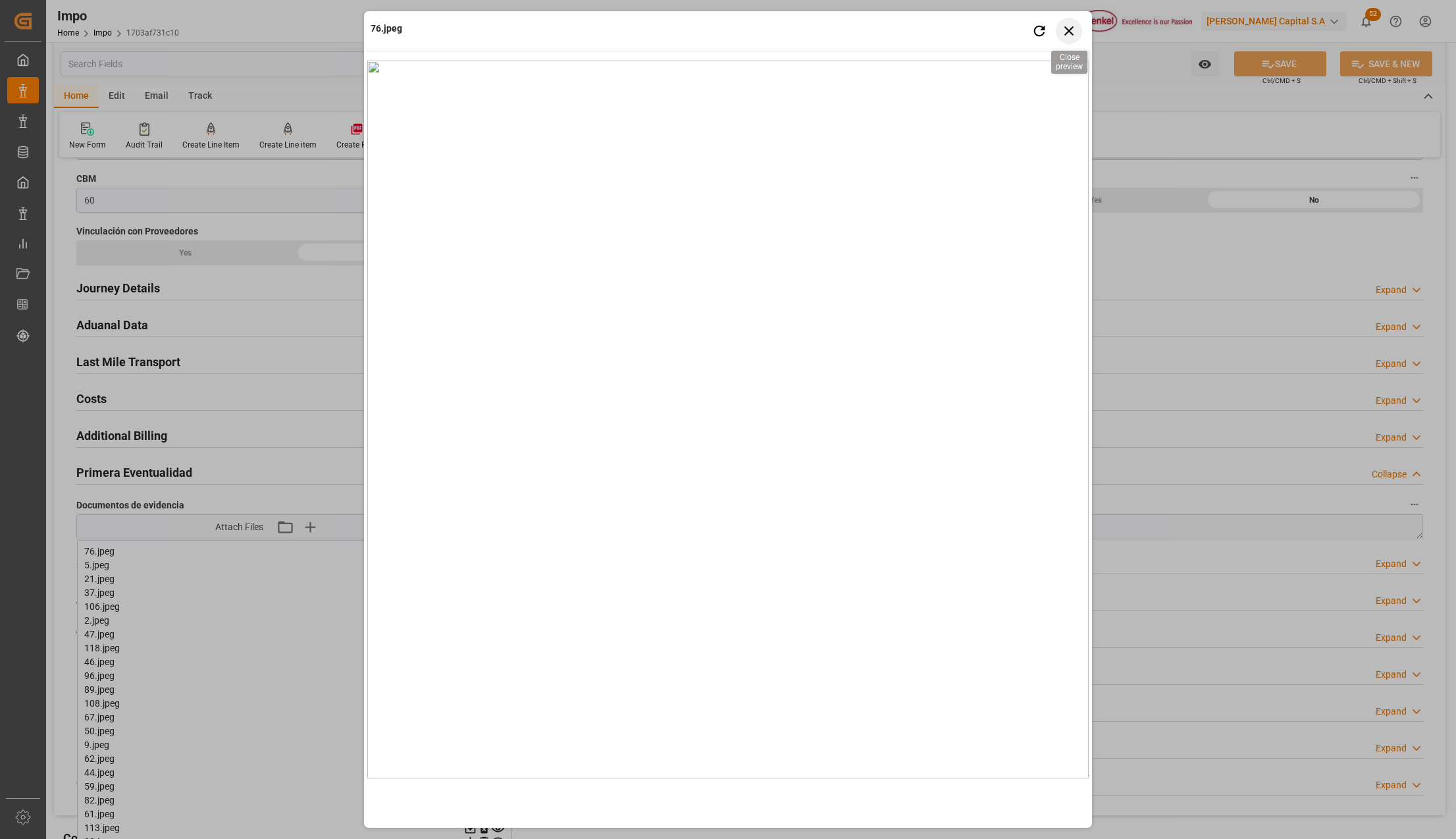
click at [1070, 24] on icon "button" at bounding box center [1069, 30] width 16 height 16
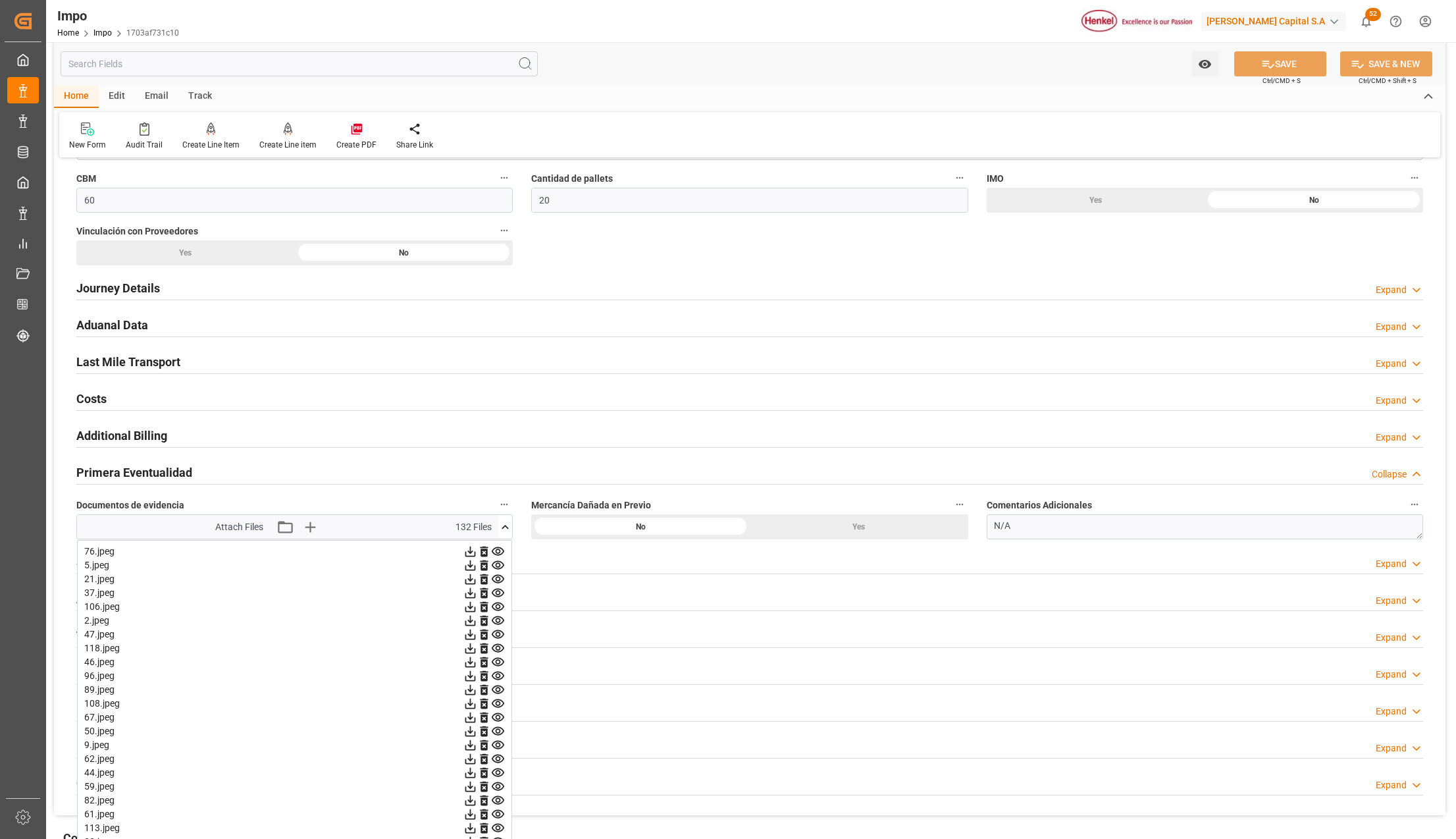
click at [499, 566] on icon at bounding box center [498, 565] width 14 height 14
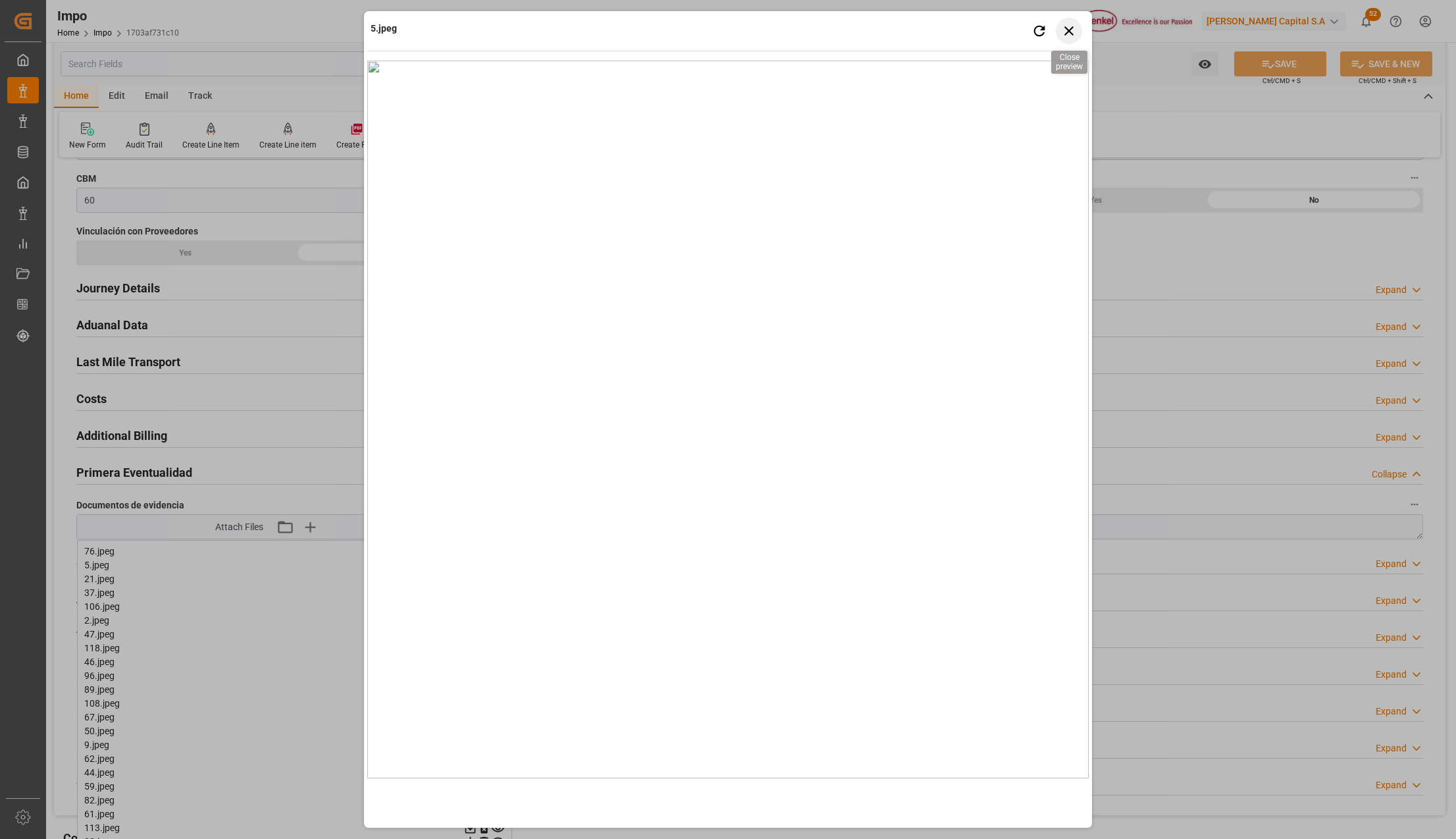
click at [1067, 28] on icon "button" at bounding box center [1069, 30] width 10 height 10
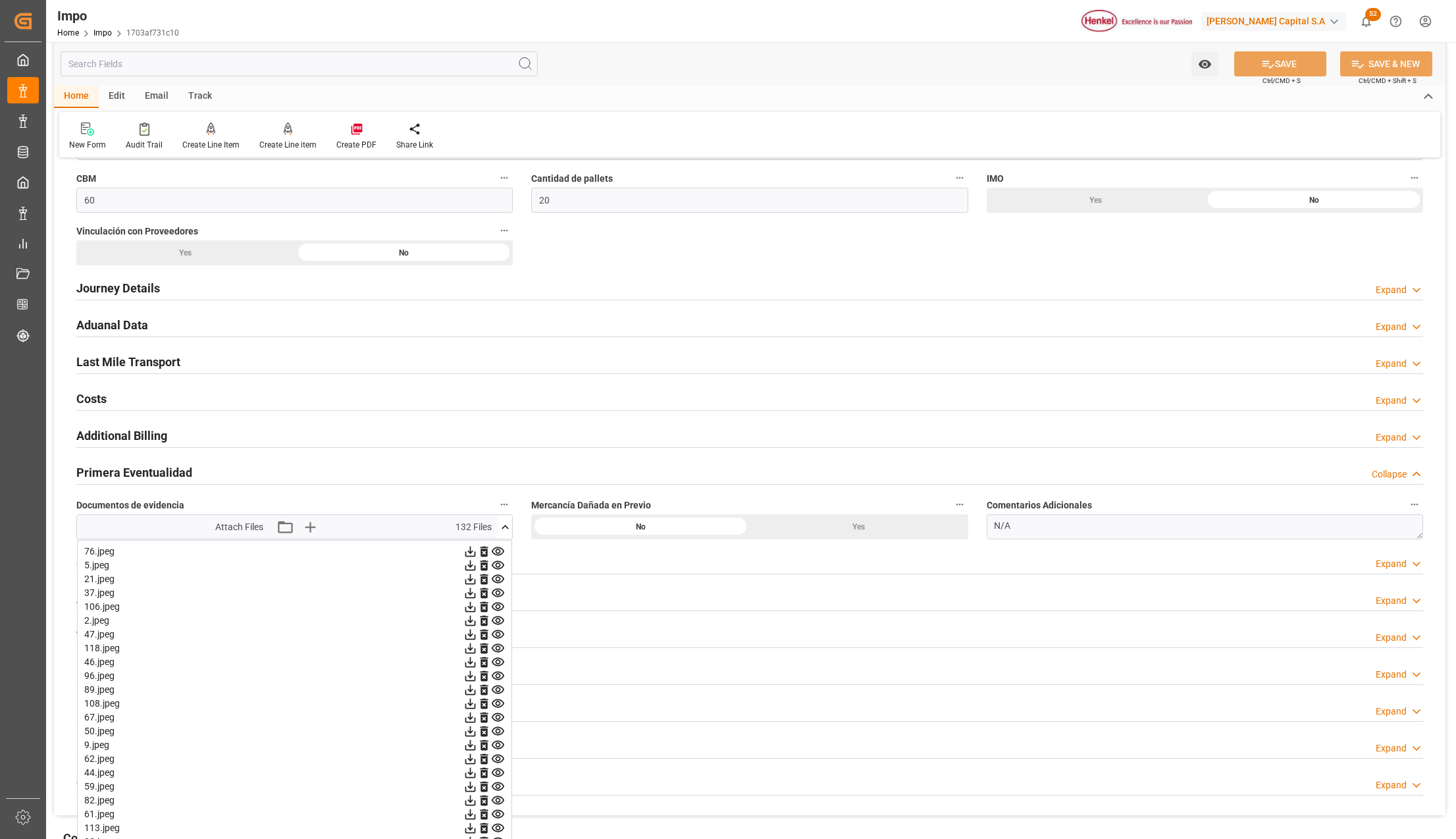
click at [499, 582] on icon at bounding box center [498, 579] width 12 height 9
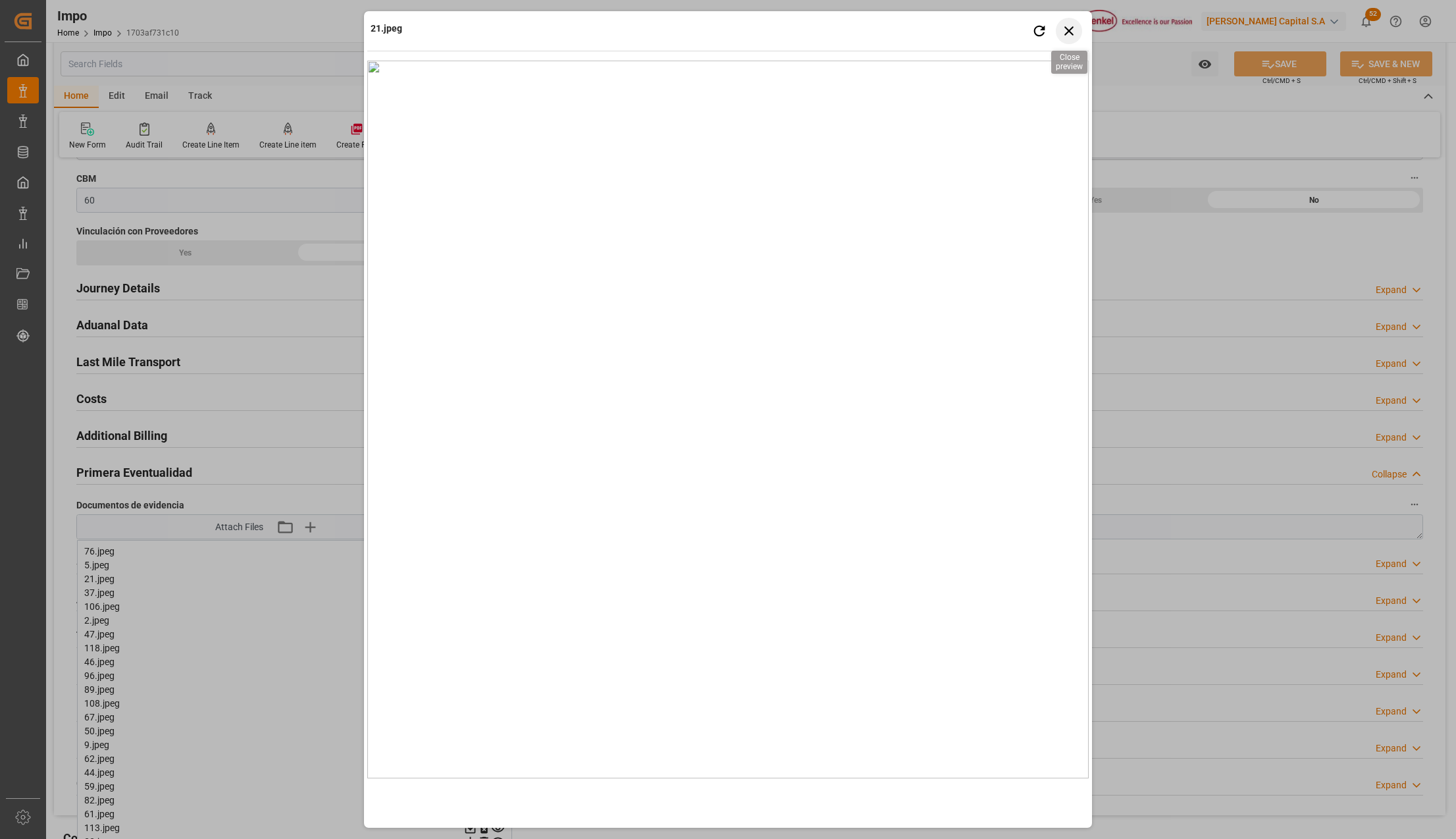
click at [1069, 37] on icon "button" at bounding box center [1069, 30] width 16 height 16
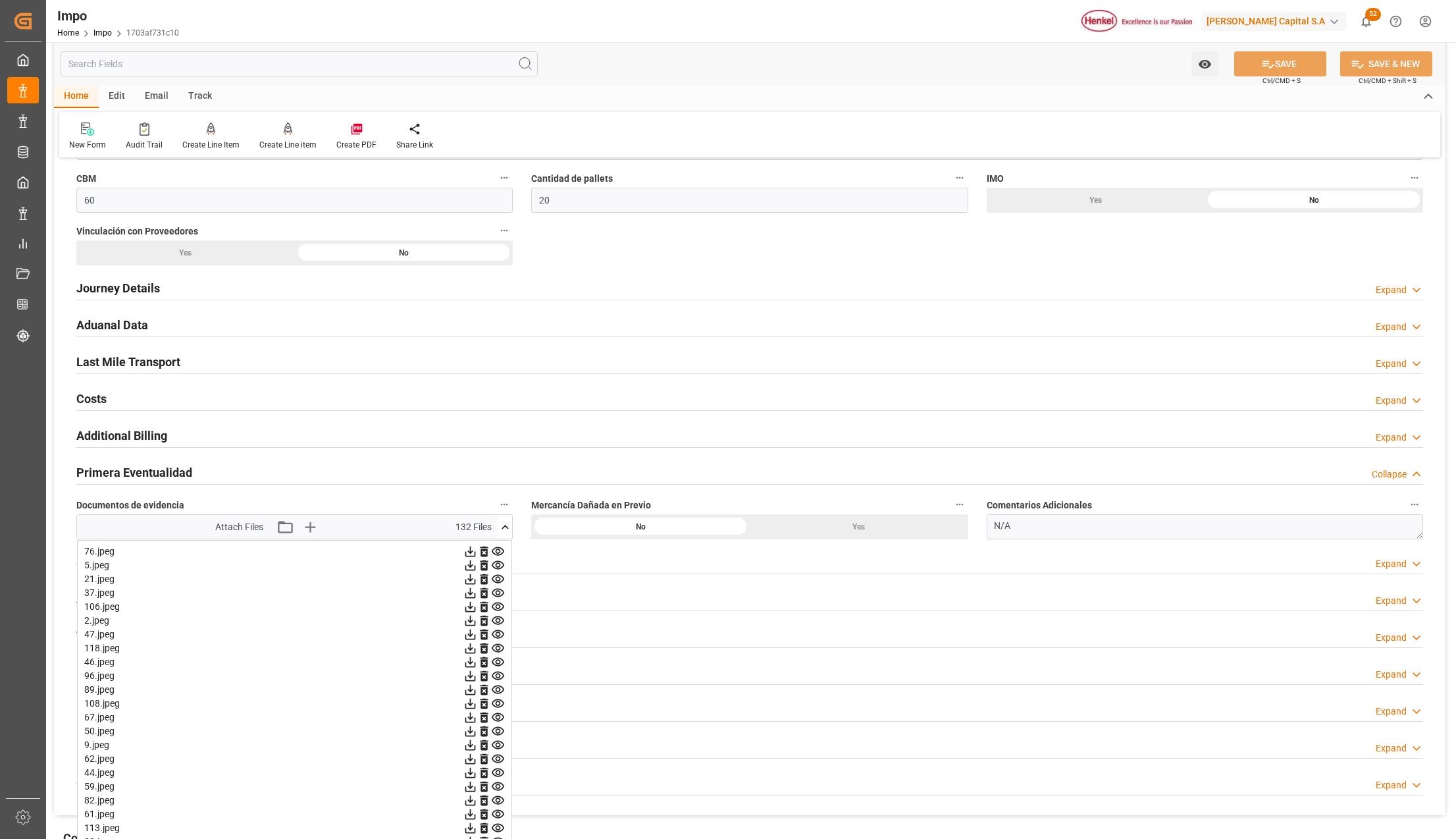
click at [493, 593] on icon at bounding box center [498, 593] width 12 height 9
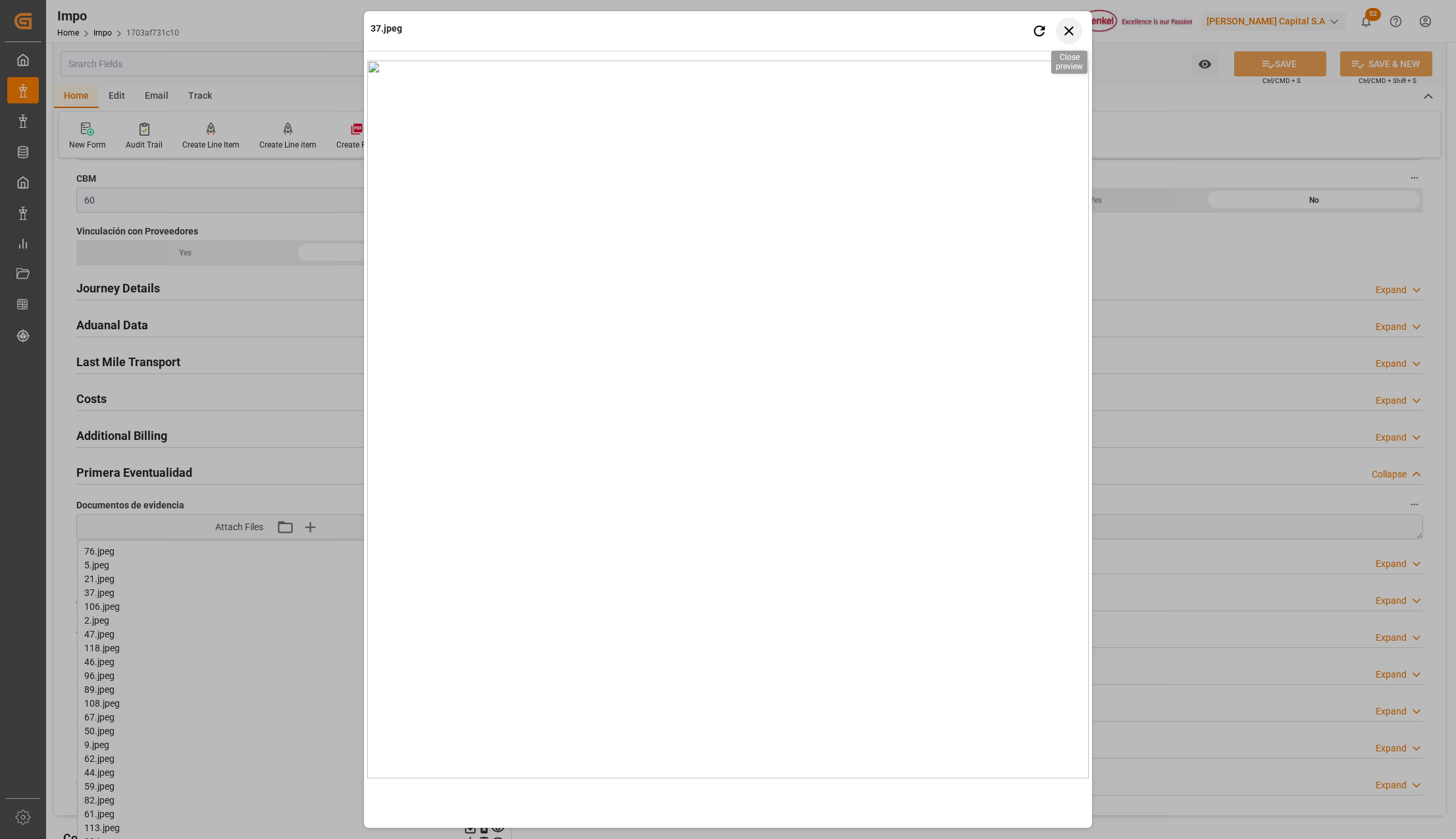
click at [1073, 35] on icon "button" at bounding box center [1069, 30] width 10 height 10
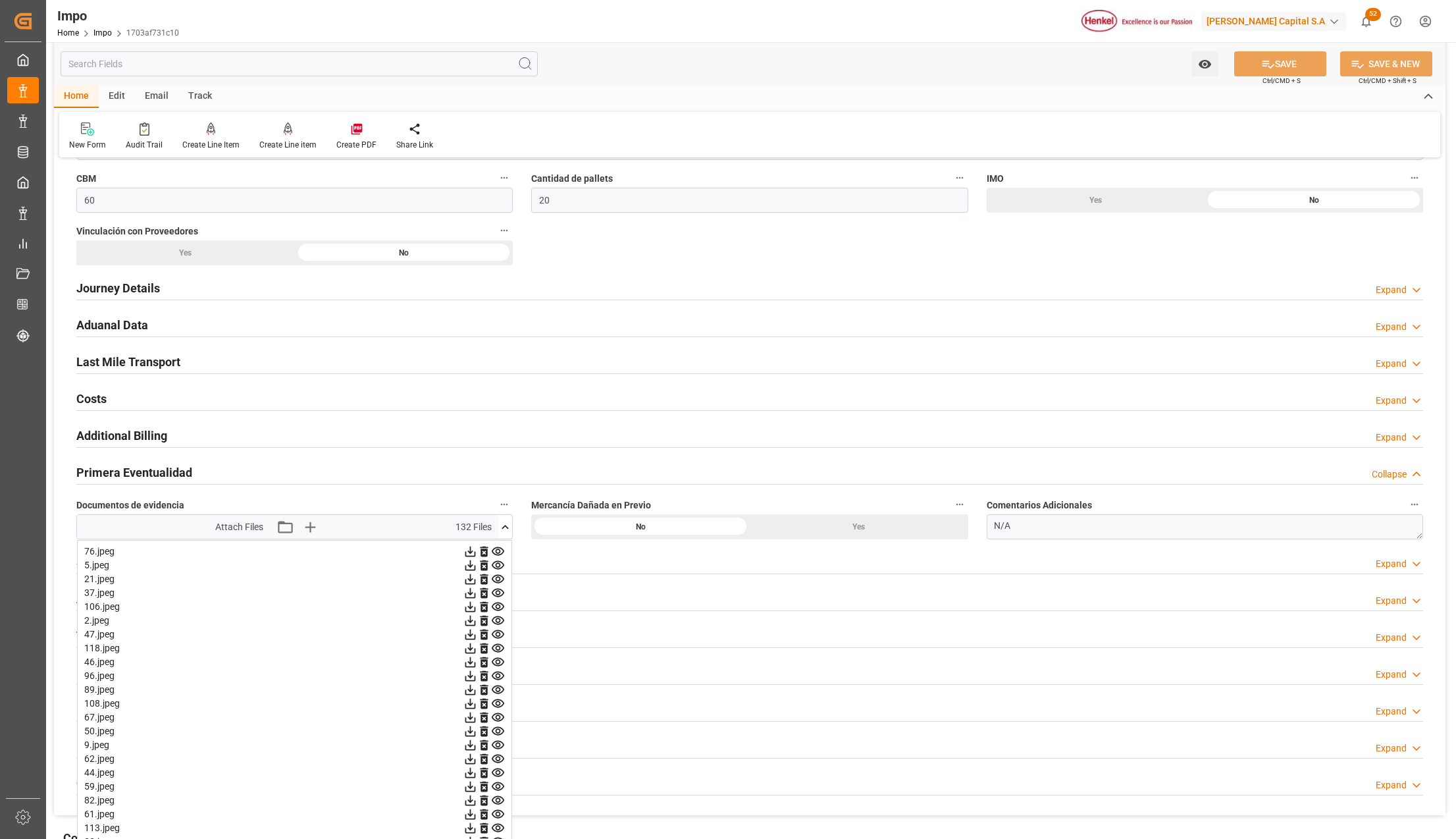
click at [499, 597] on icon at bounding box center [498, 593] width 14 height 14
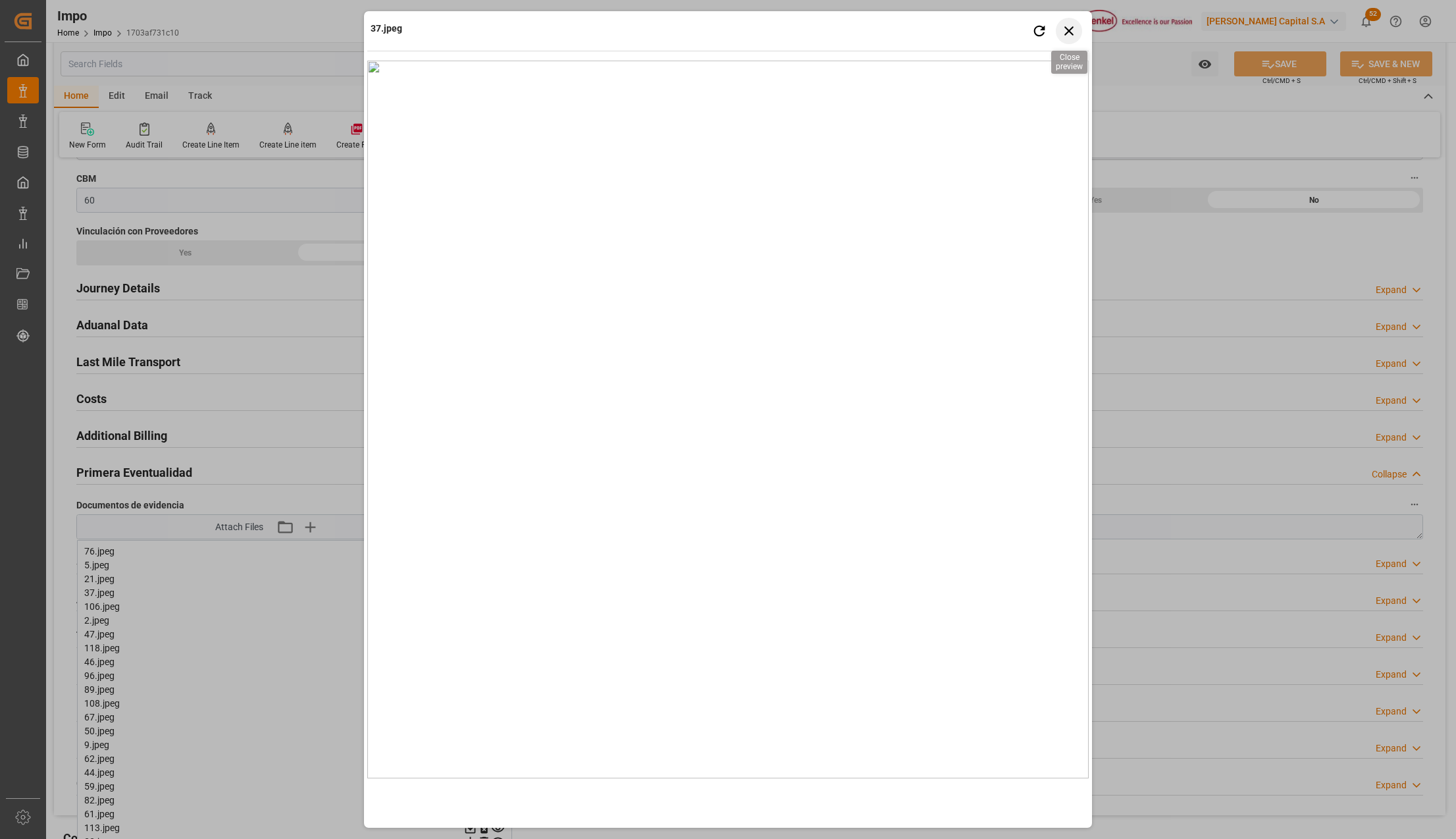
click at [1067, 32] on icon "button" at bounding box center [1069, 30] width 10 height 10
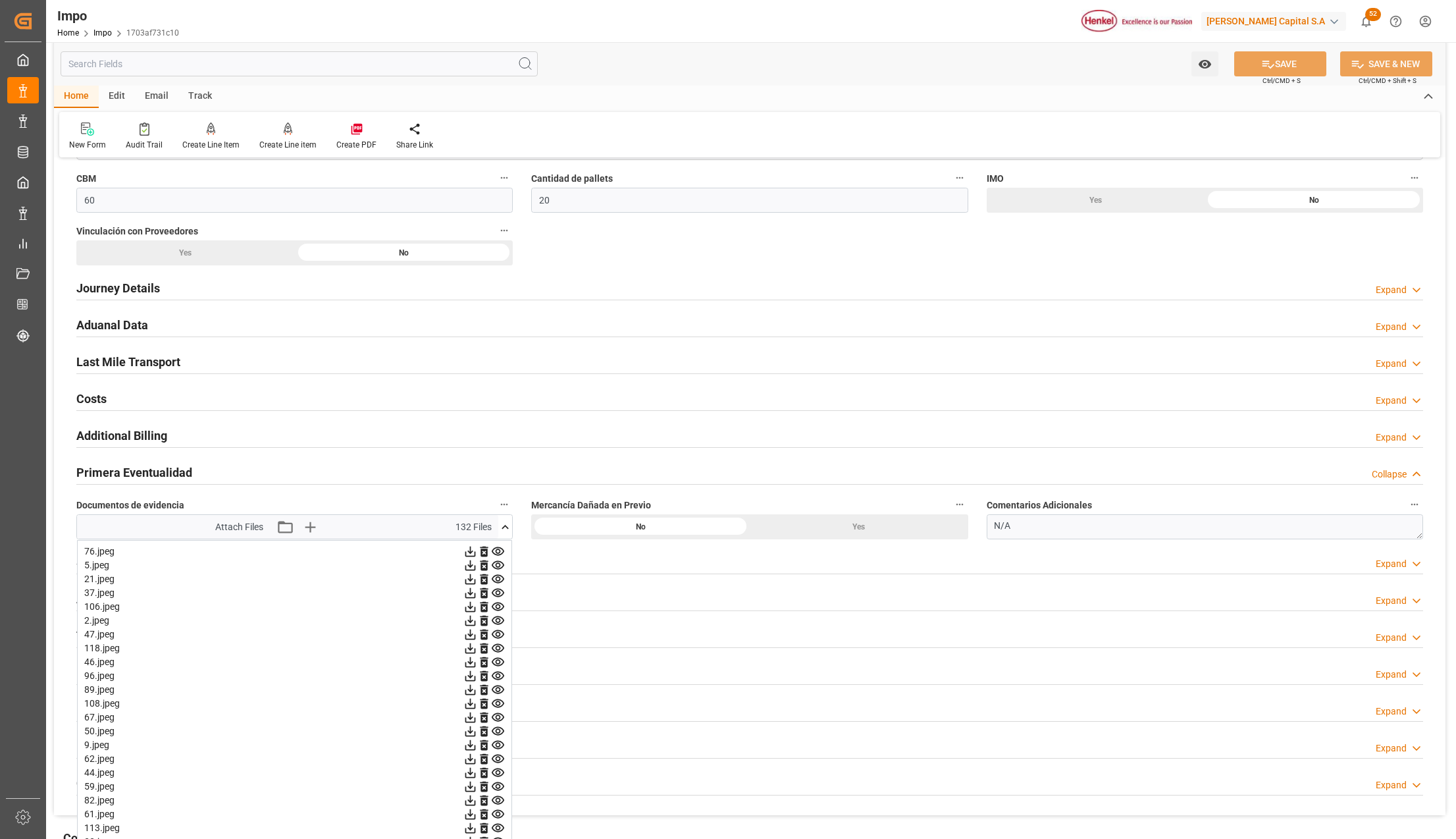
click at [495, 610] on icon at bounding box center [498, 607] width 14 height 14
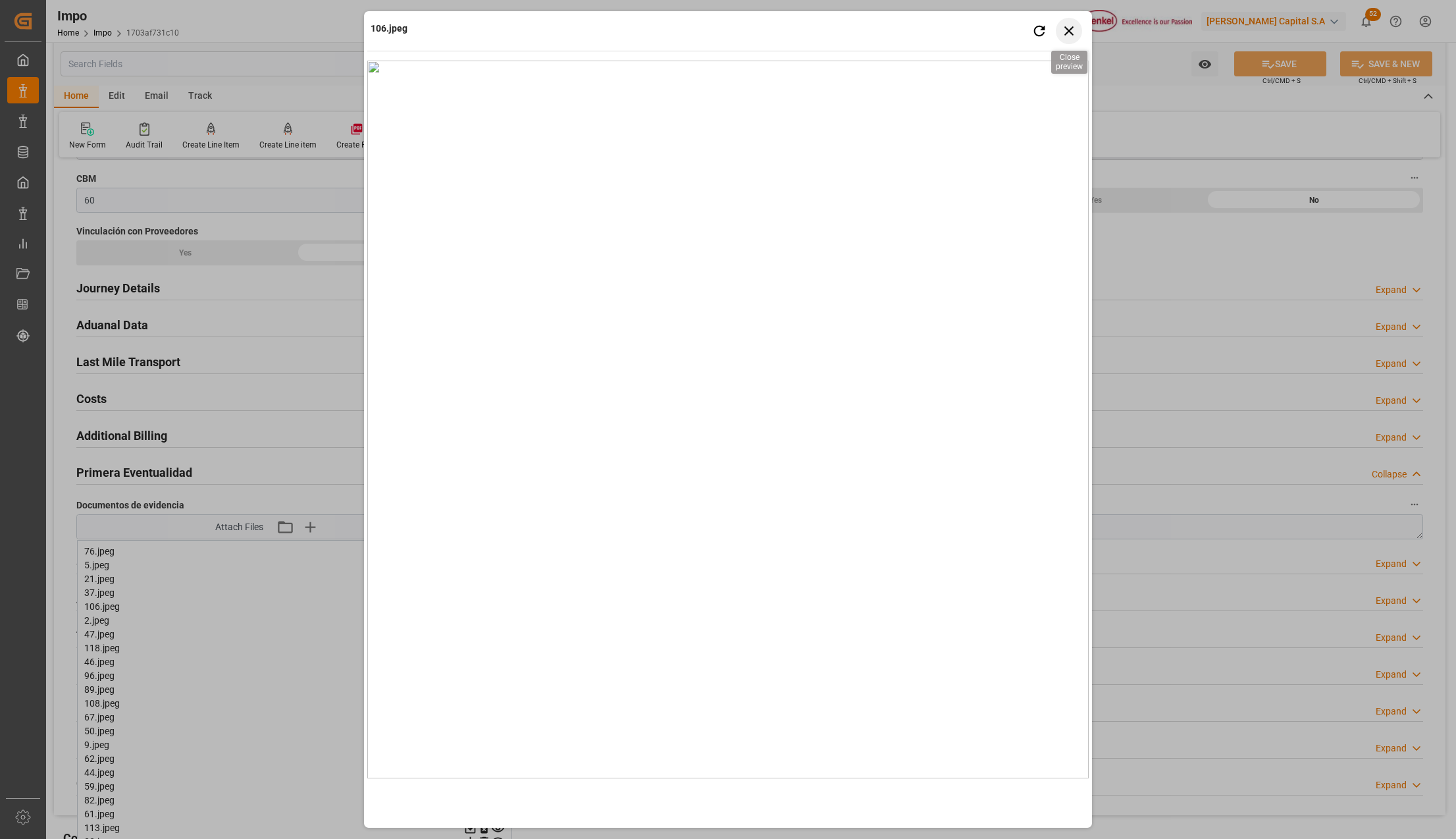
click at [1065, 31] on icon "button" at bounding box center [1069, 30] width 16 height 16
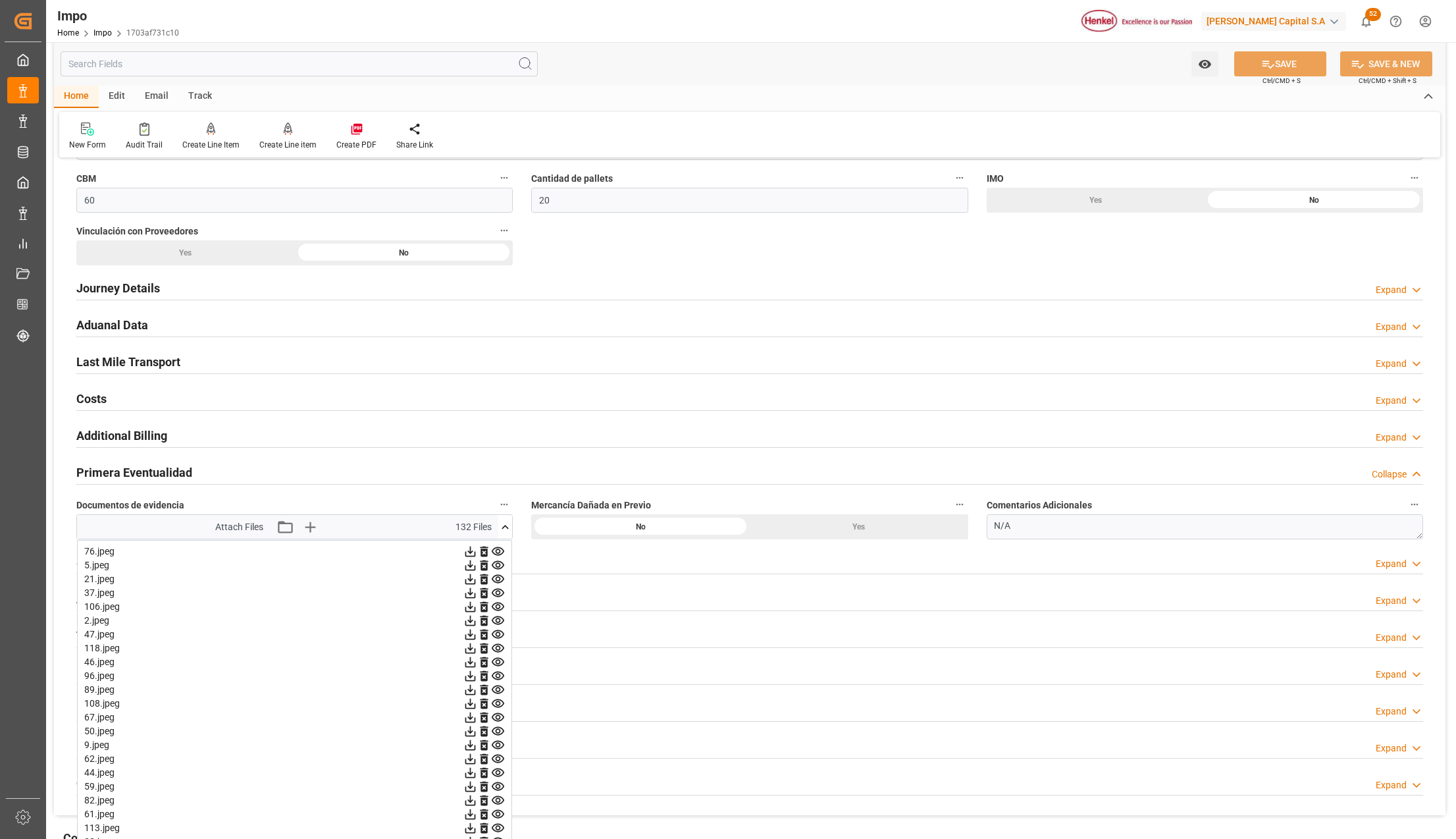
click at [499, 634] on icon at bounding box center [498, 635] width 12 height 9
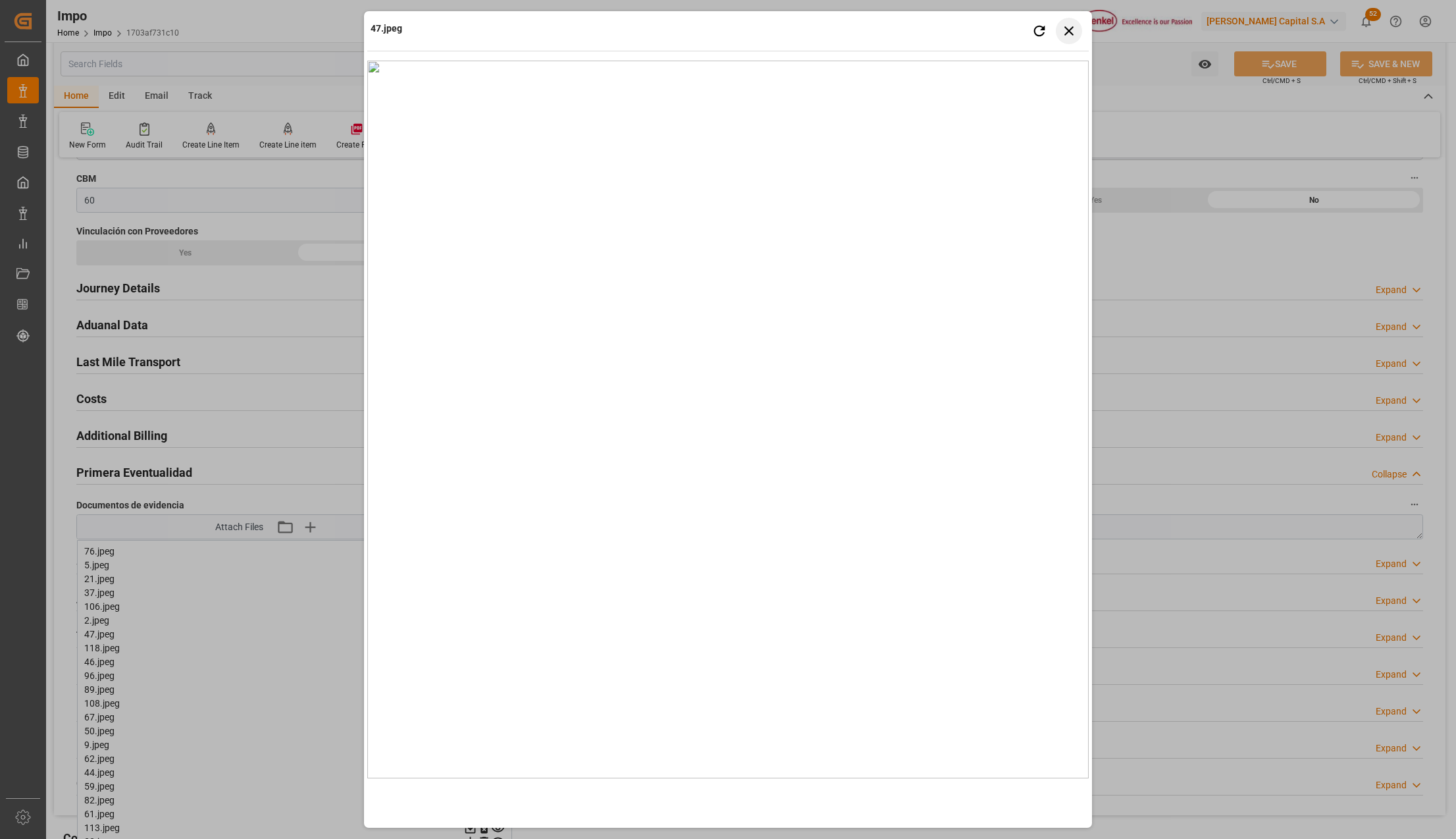
click at [1067, 29] on icon "button" at bounding box center [1069, 30] width 10 height 10
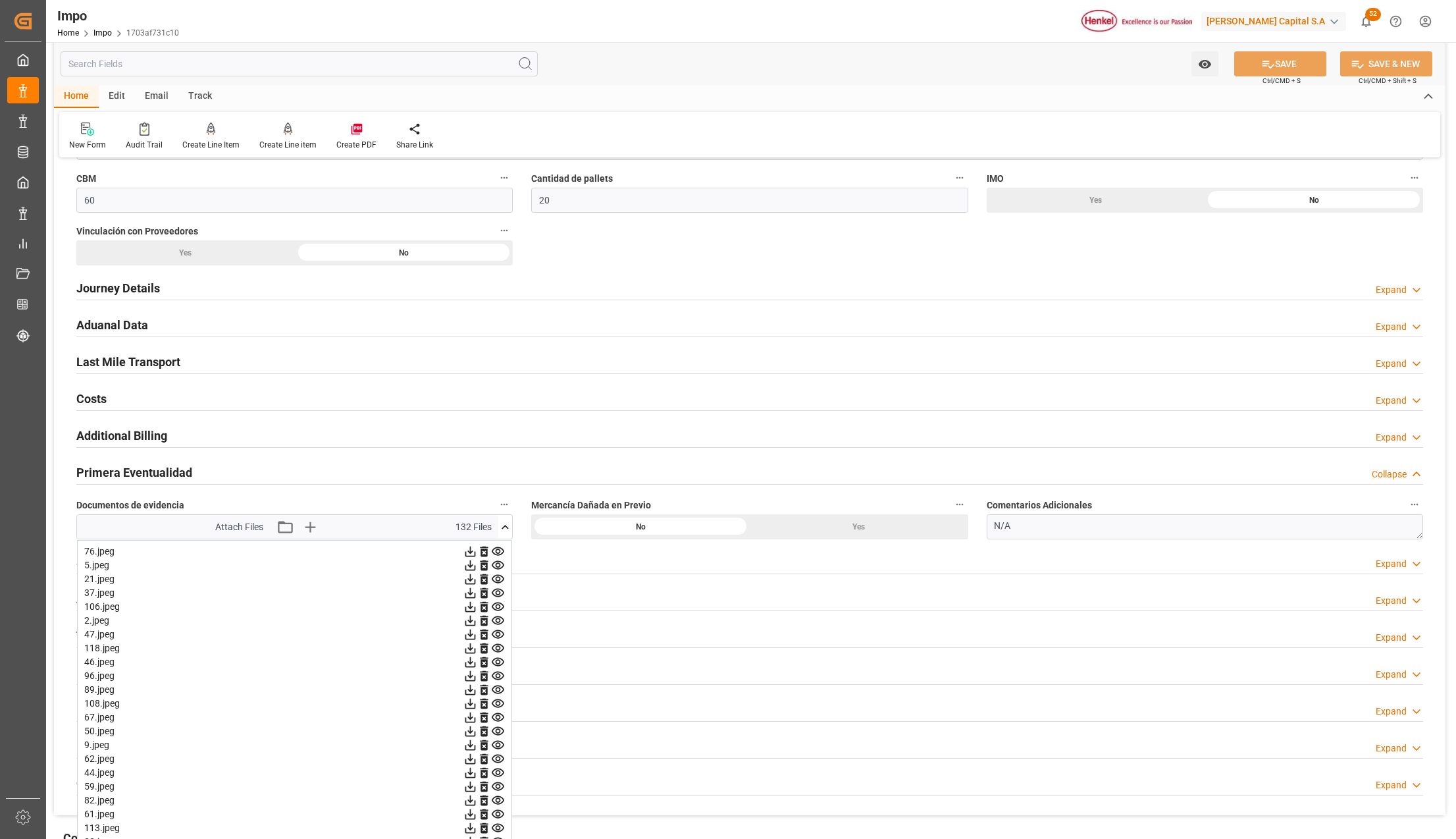
click at [499, 704] on icon at bounding box center [498, 704] width 14 height 14
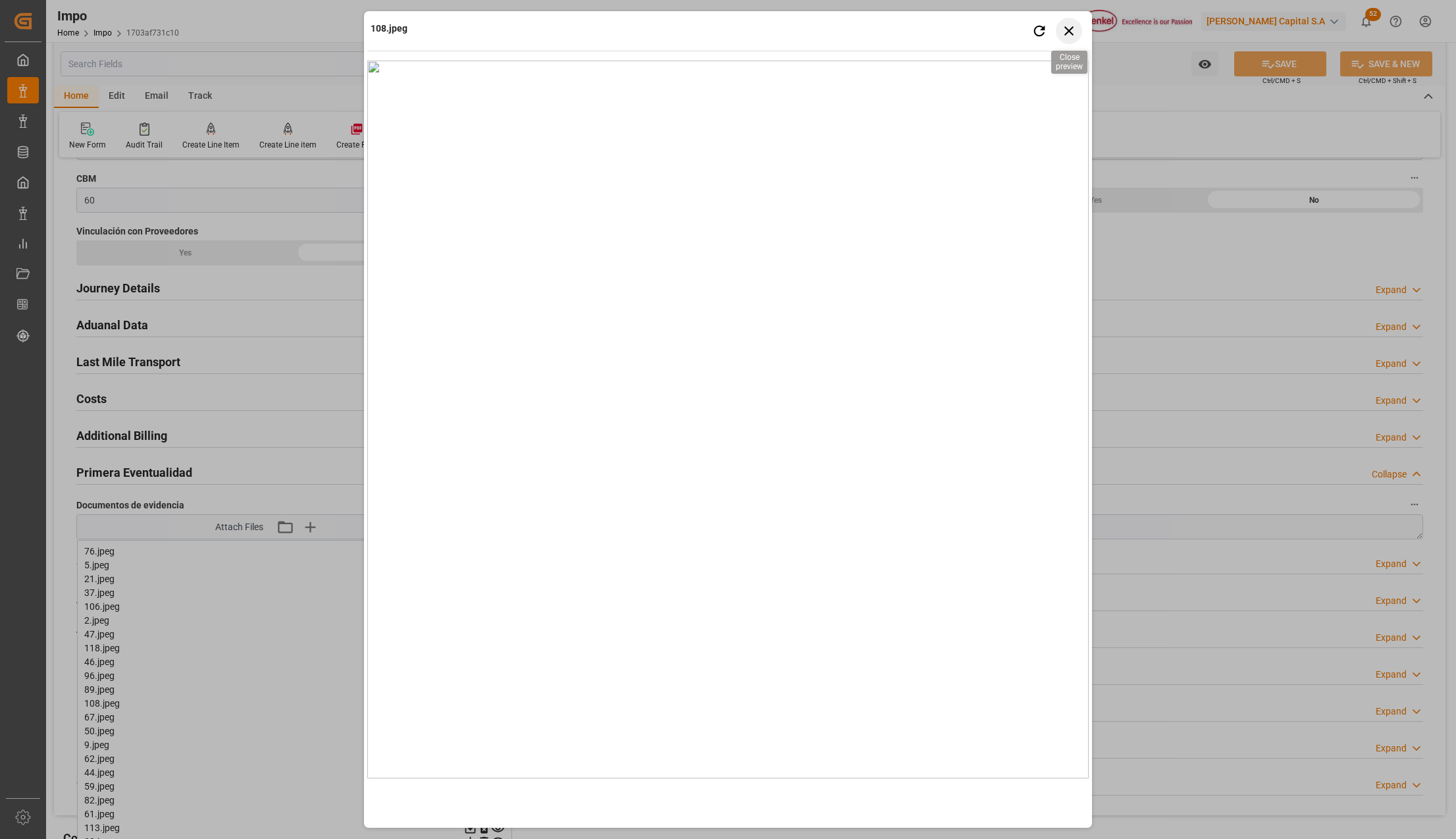
click at [1066, 32] on icon "button" at bounding box center [1069, 30] width 10 height 10
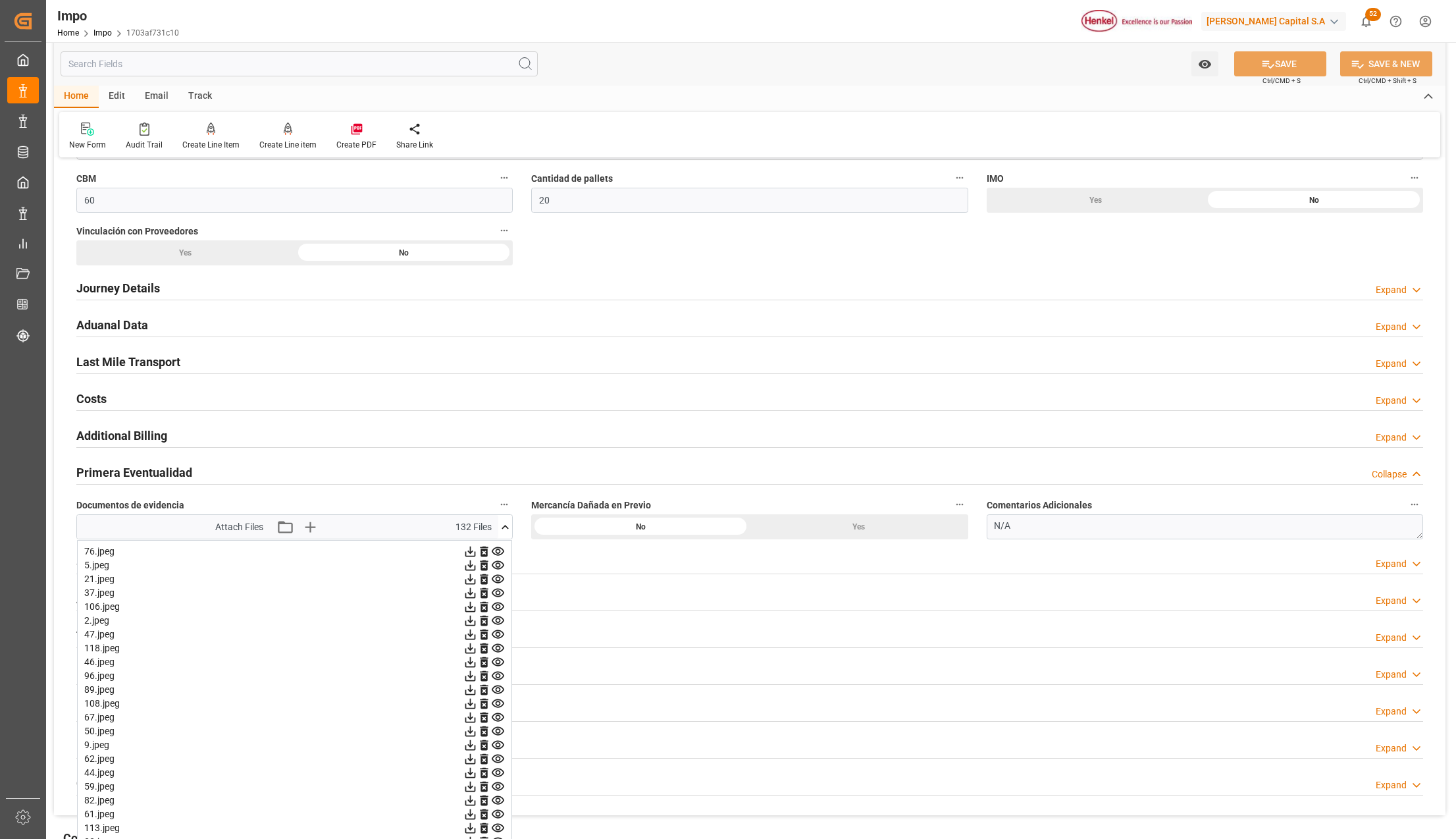
click at [493, 775] on icon at bounding box center [498, 772] width 14 height 14
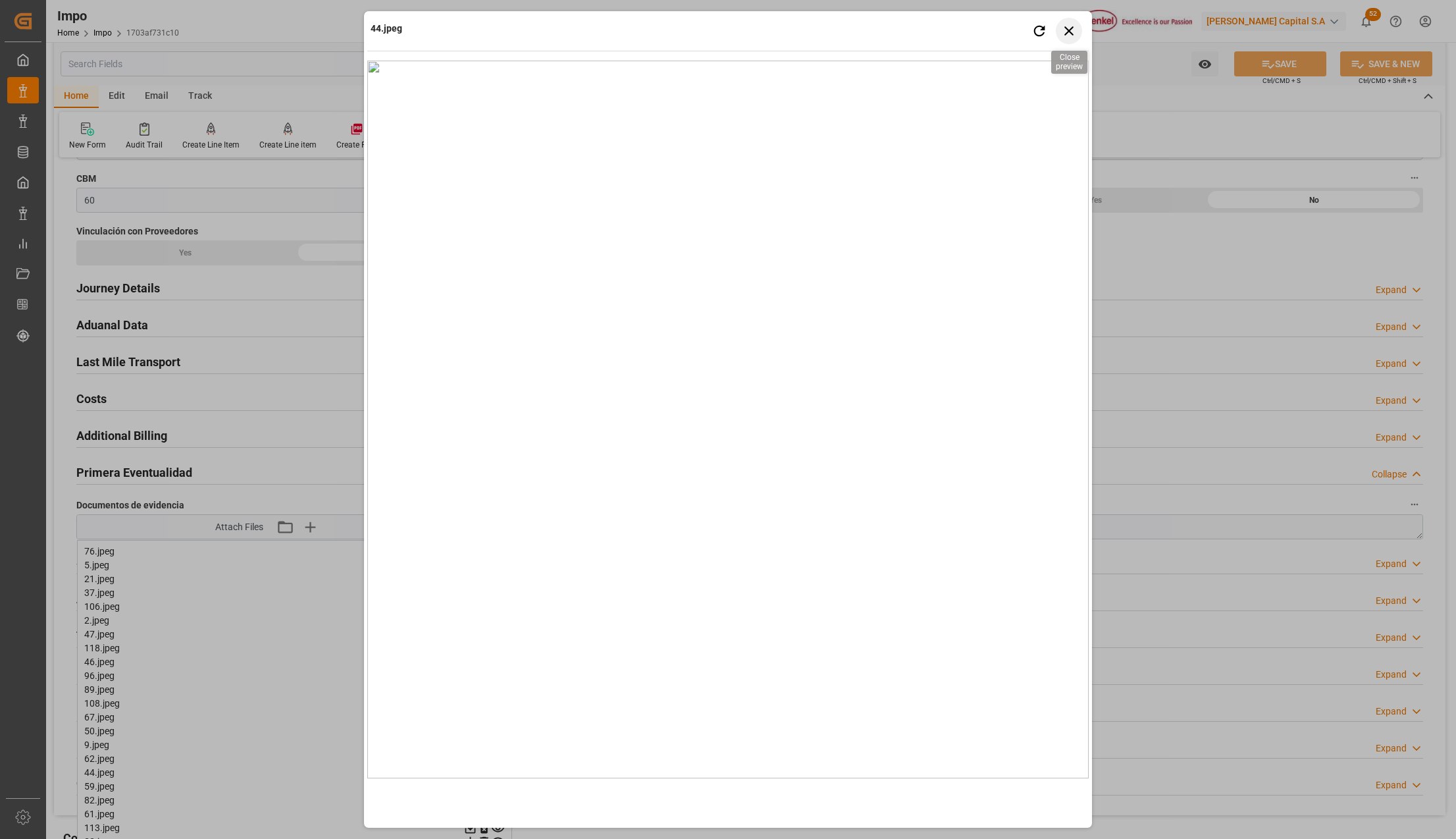
click at [1065, 30] on icon "button" at bounding box center [1069, 30] width 16 height 16
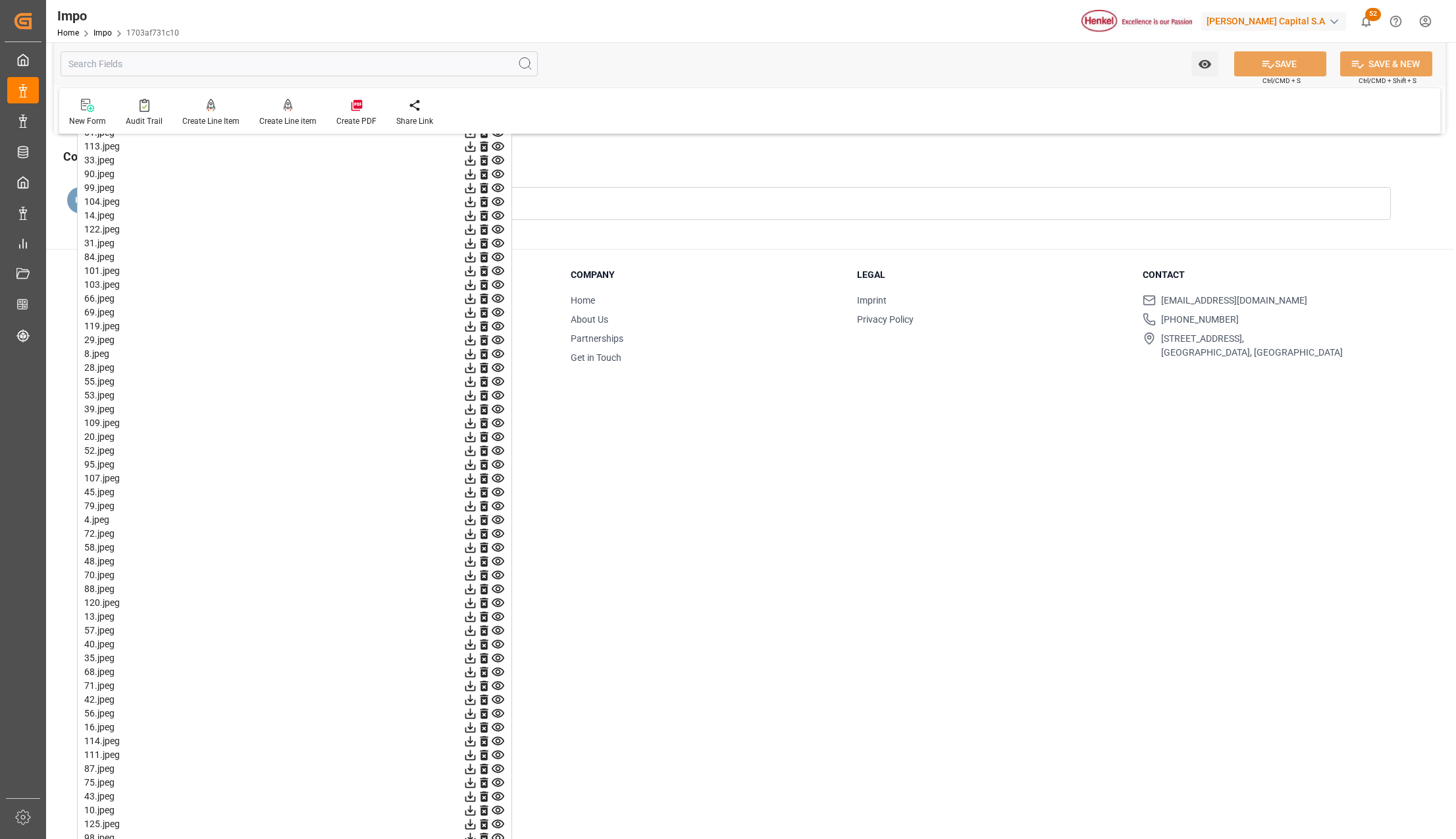
scroll to position [1580, 0]
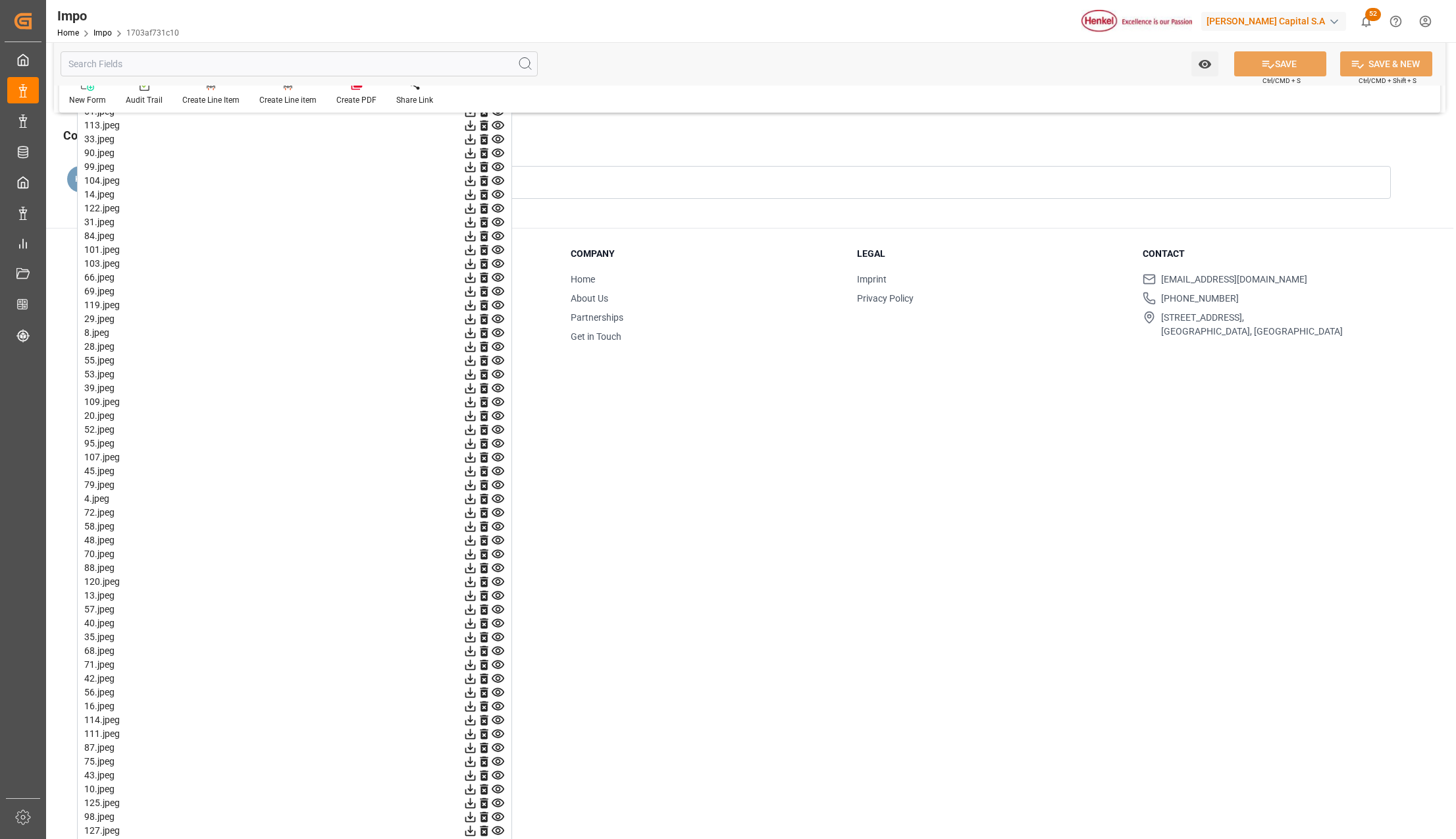
click at [500, 571] on icon at bounding box center [498, 568] width 12 height 9
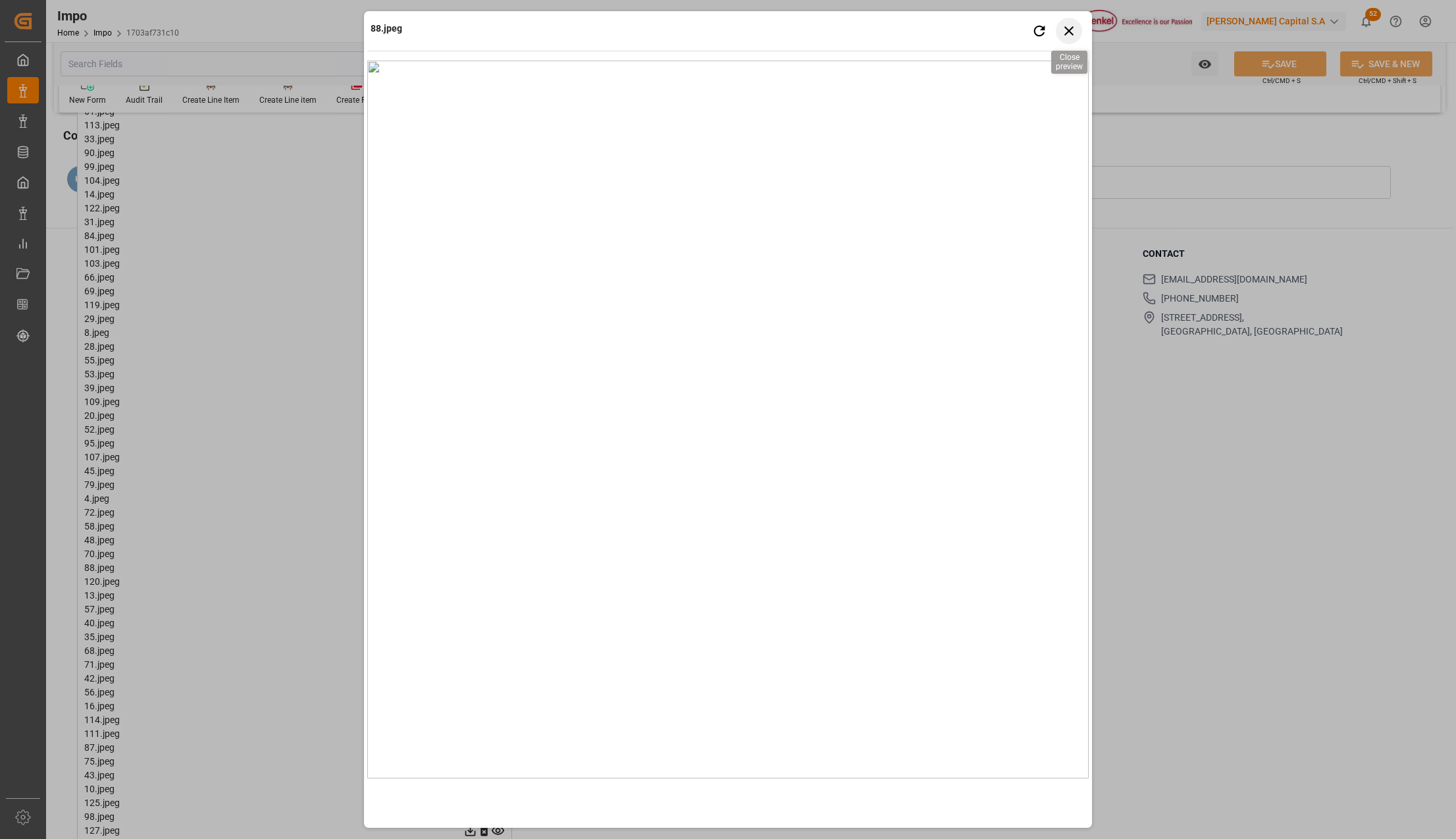
click at [1073, 24] on icon "button" at bounding box center [1069, 30] width 16 height 16
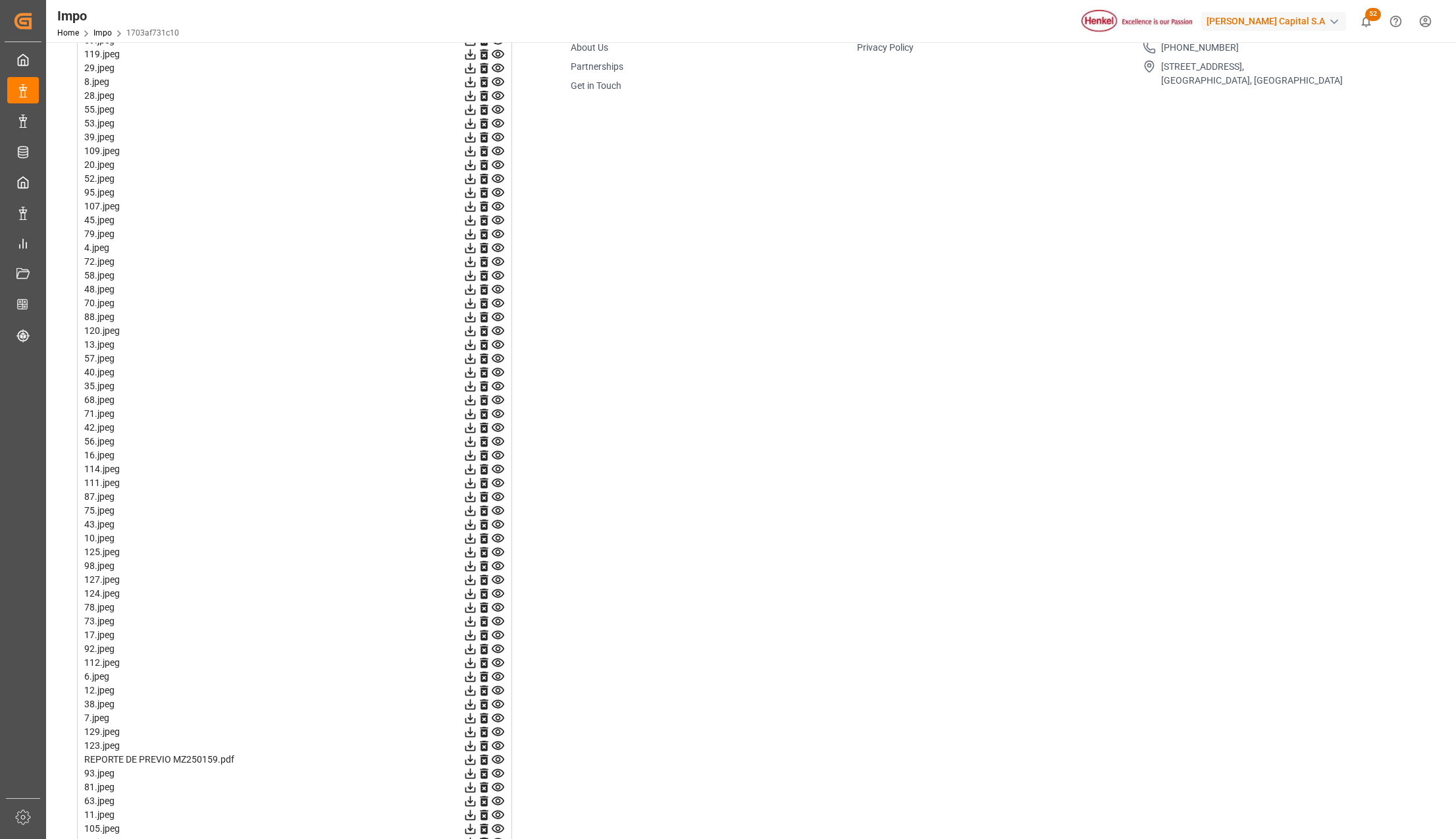
scroll to position [1931, 0]
click at [498, 677] on icon at bounding box center [498, 674] width 12 height 9
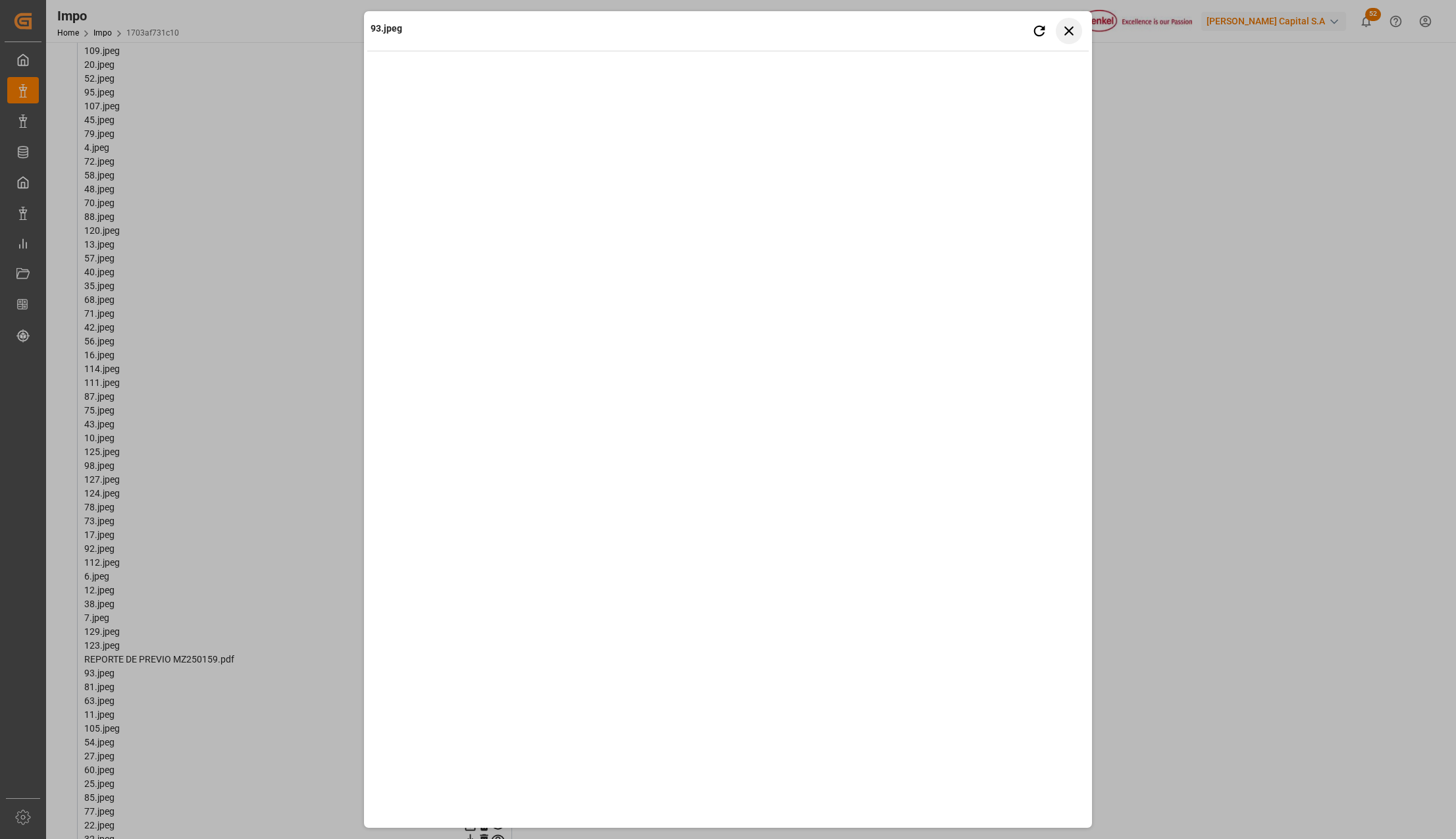
click at [1070, 29] on icon "button" at bounding box center [1069, 30] width 10 height 10
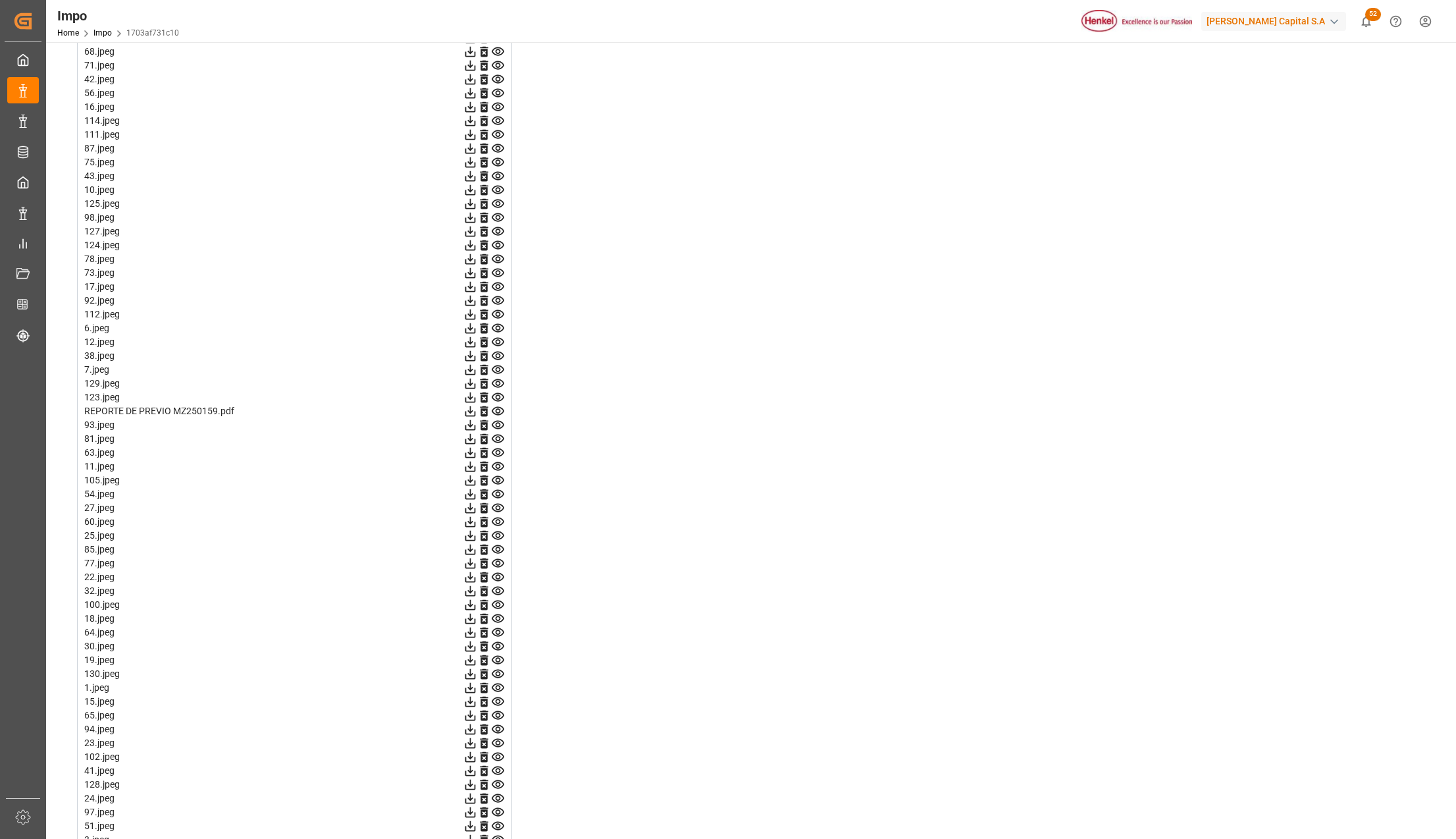
scroll to position [2194, 0]
click at [496, 601] on icon at bounding box center [498, 603] width 14 height 14
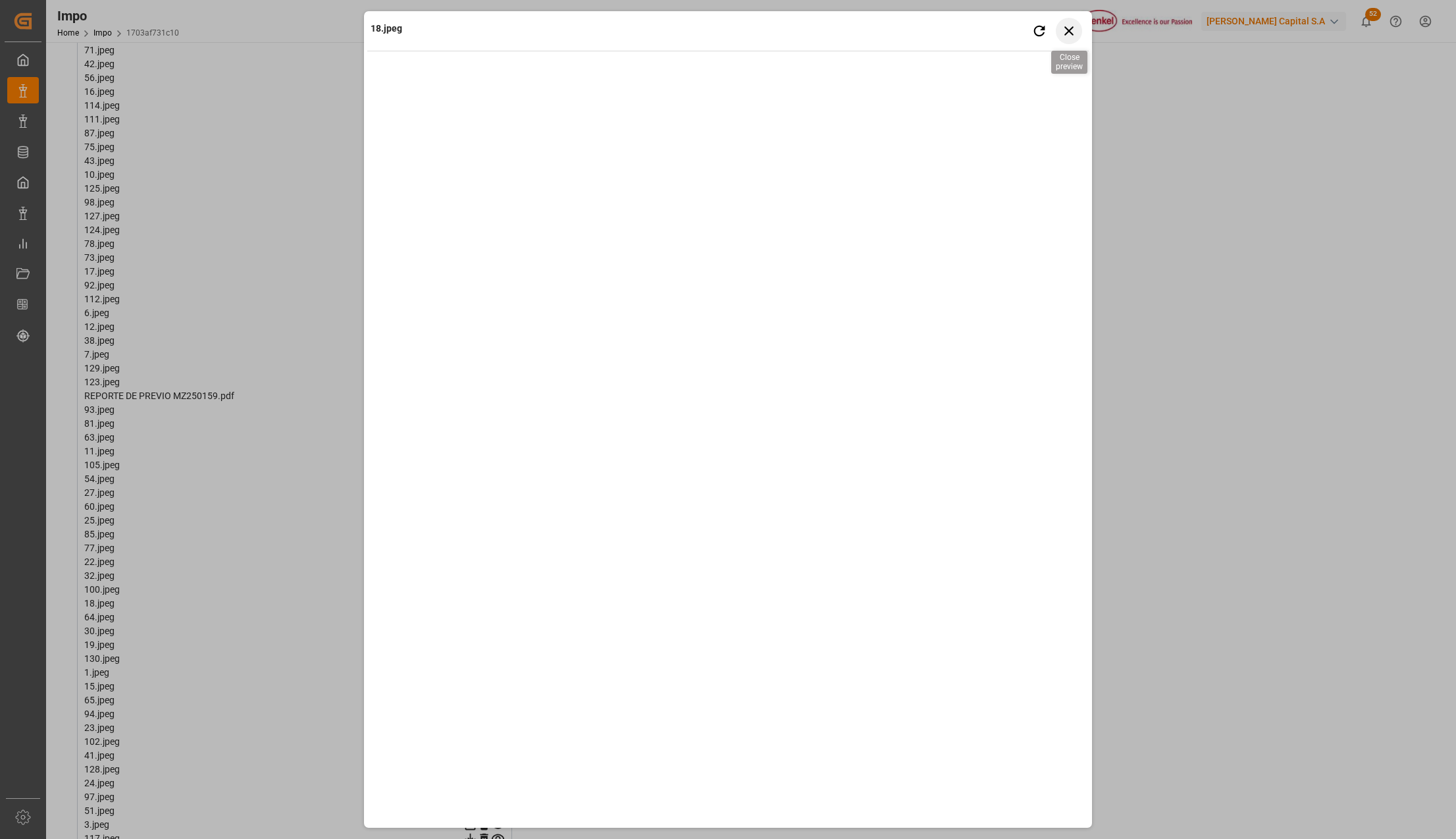
click at [1064, 32] on icon "button" at bounding box center [1069, 30] width 16 height 16
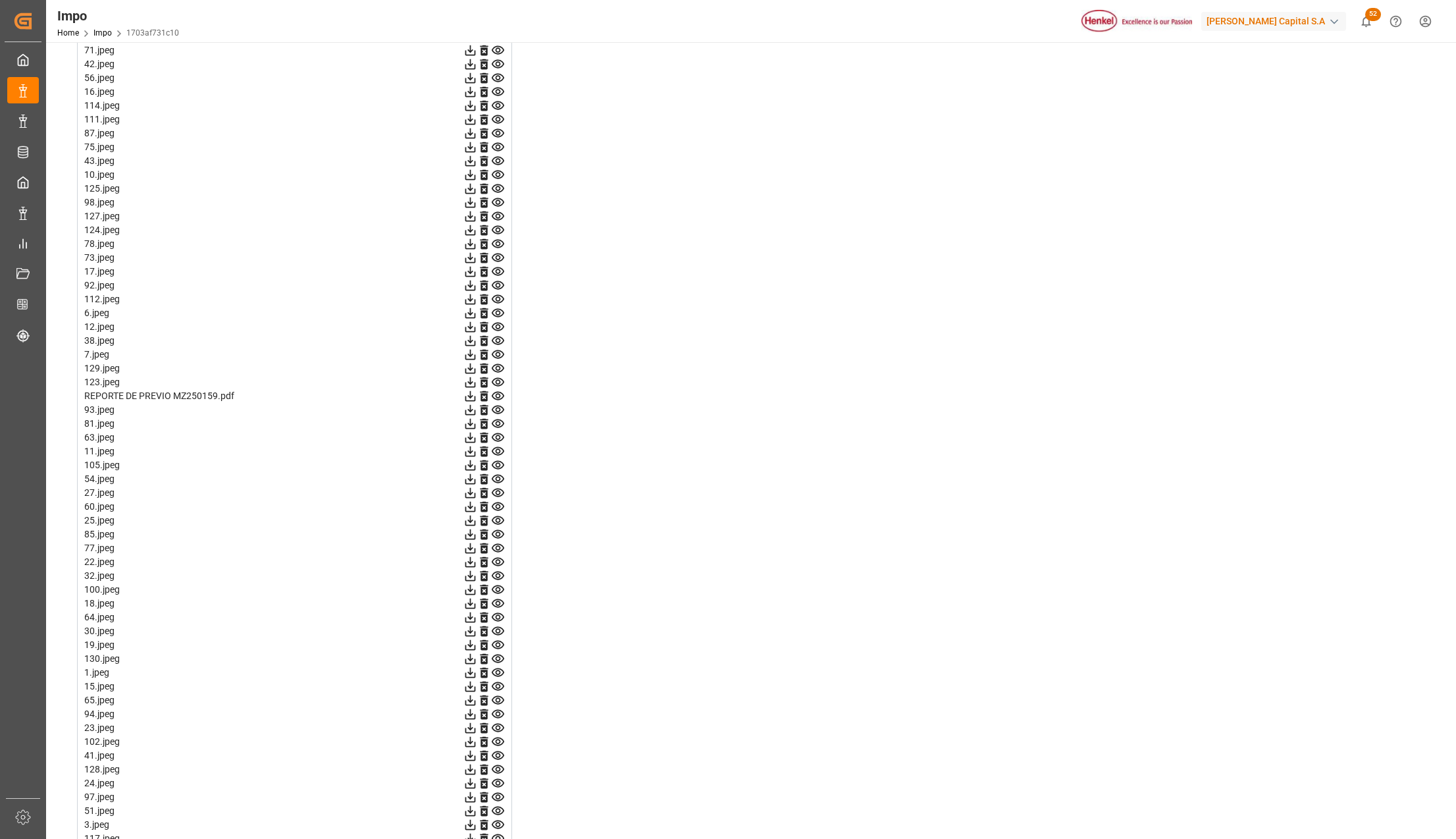
click at [501, 730] on icon at bounding box center [498, 728] width 14 height 14
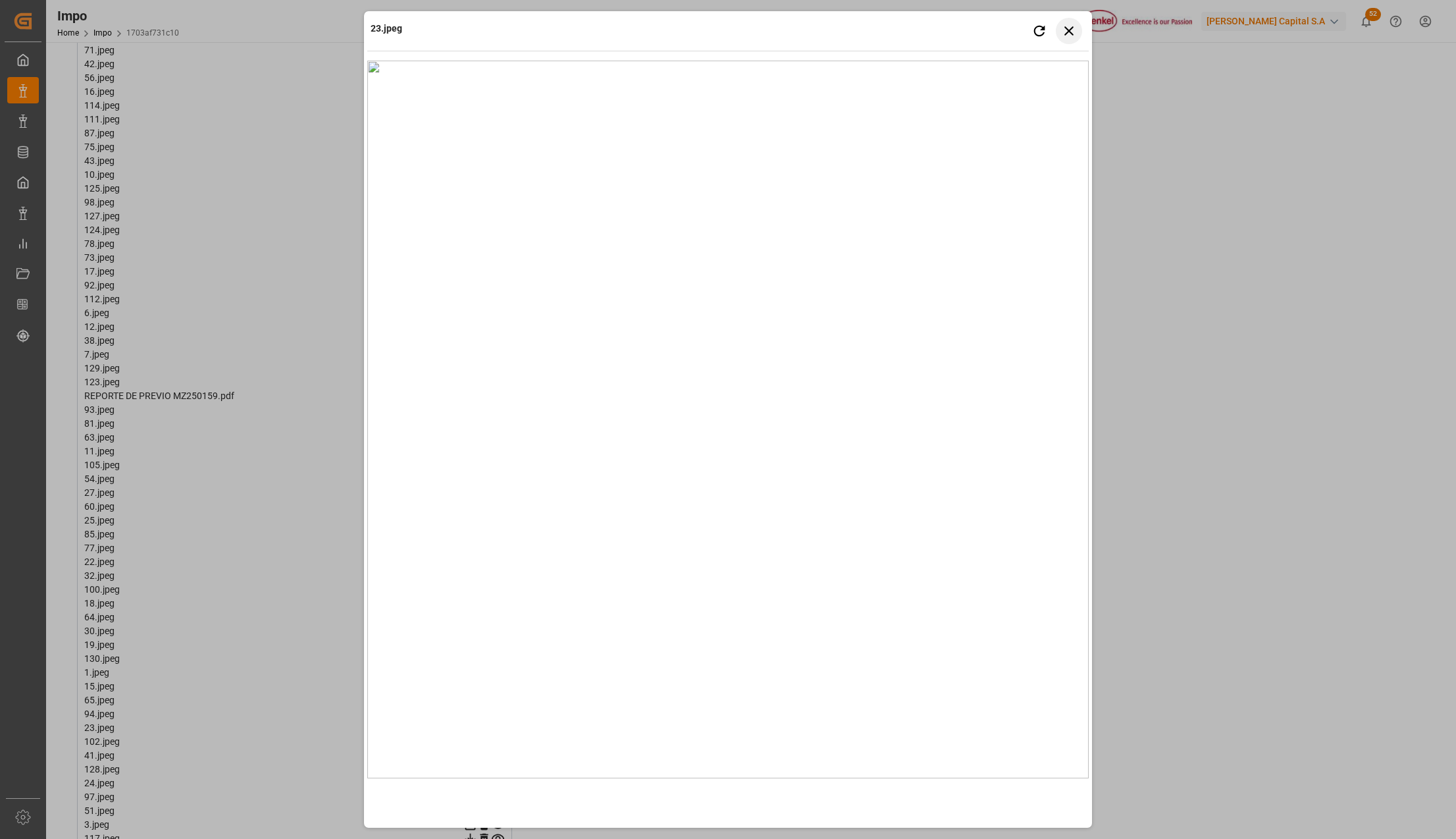
click at [1066, 42] on button "Close preview" at bounding box center [1069, 31] width 26 height 26
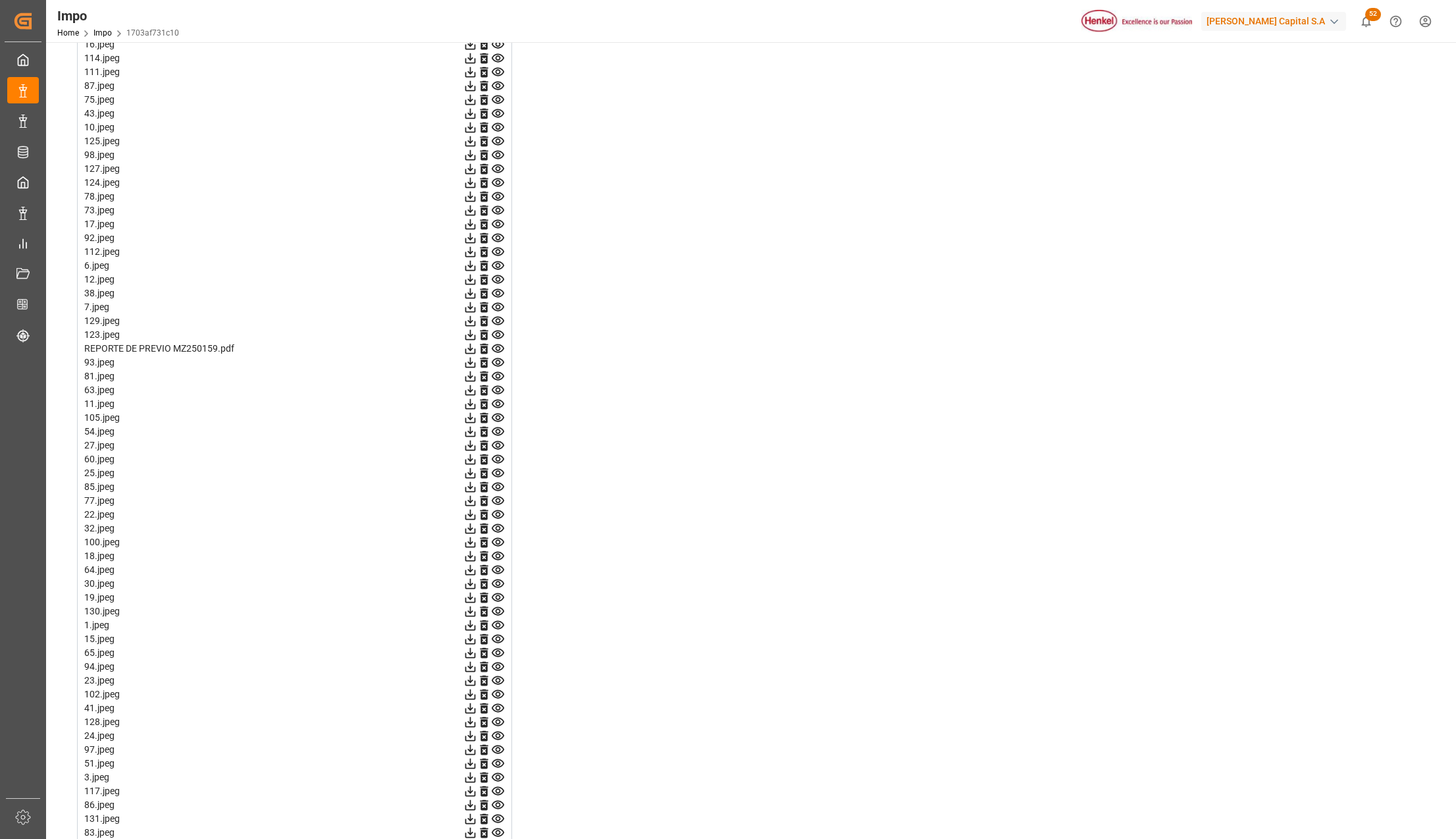
scroll to position [2282, 0]
click at [499, 711] on icon at bounding box center [498, 709] width 12 height 9
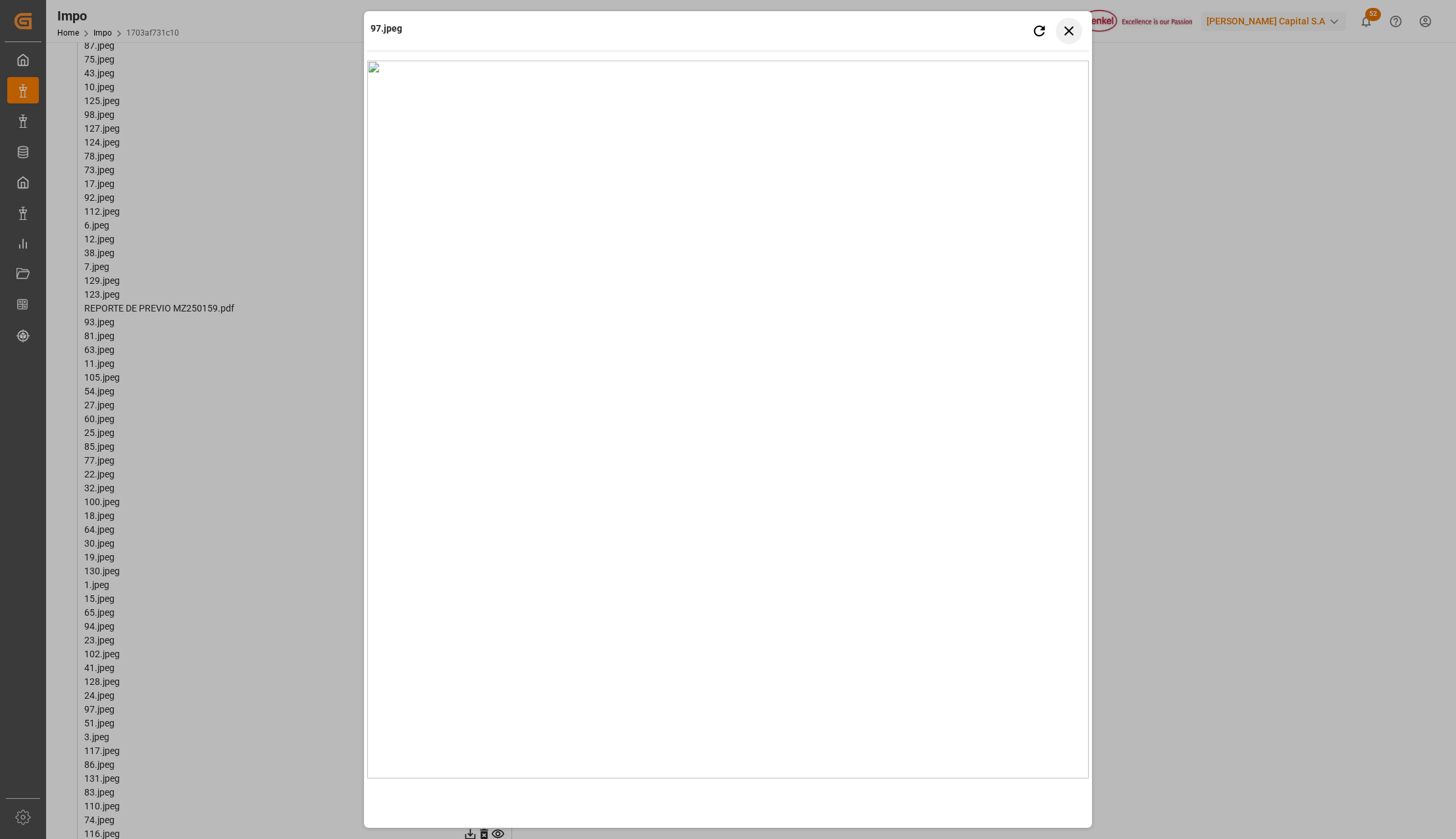
click at [1073, 23] on icon "button" at bounding box center [1069, 30] width 16 height 16
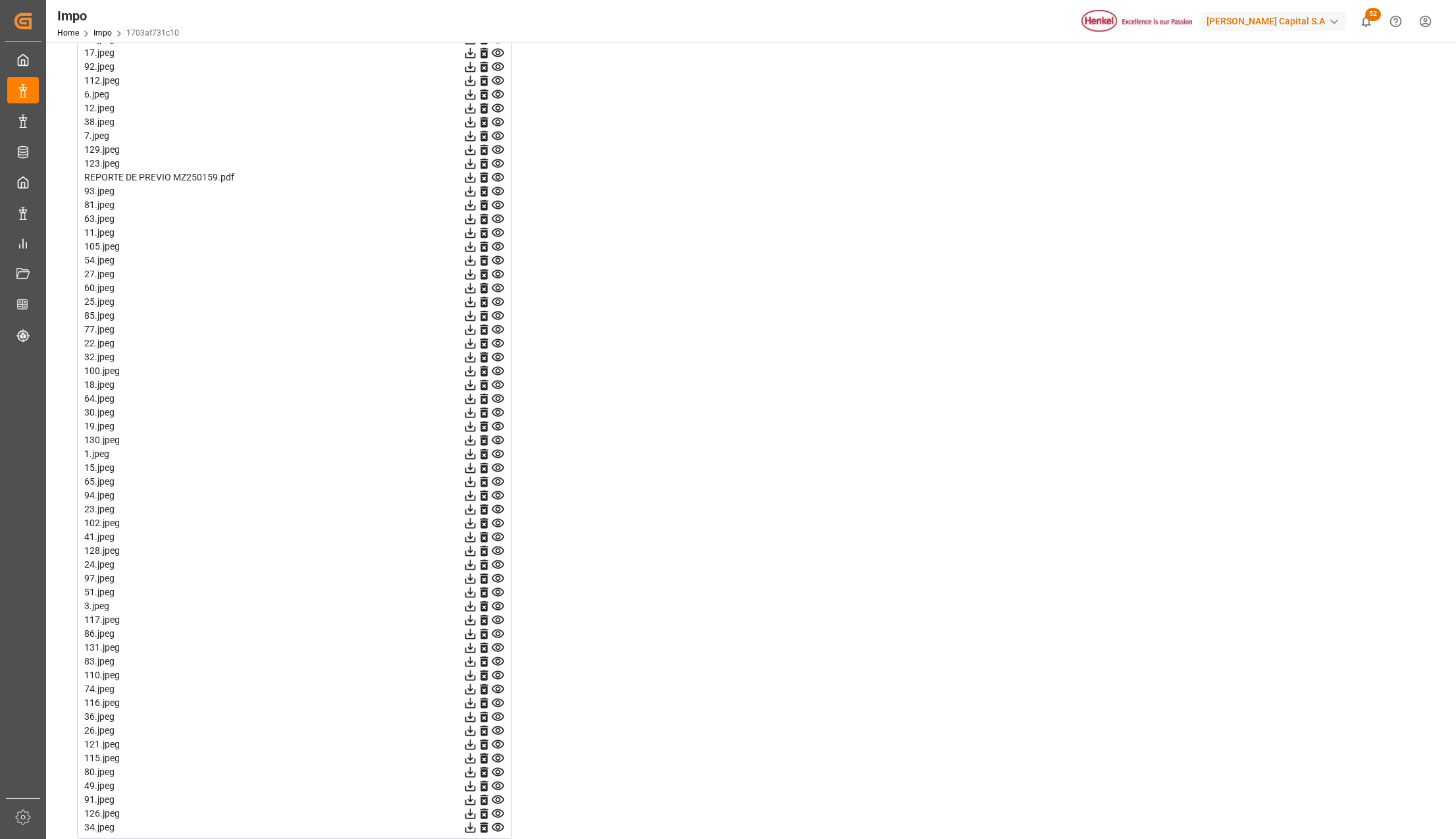
scroll to position [2417, 0]
click at [498, 705] on icon at bounding box center [498, 703] width 12 height 9
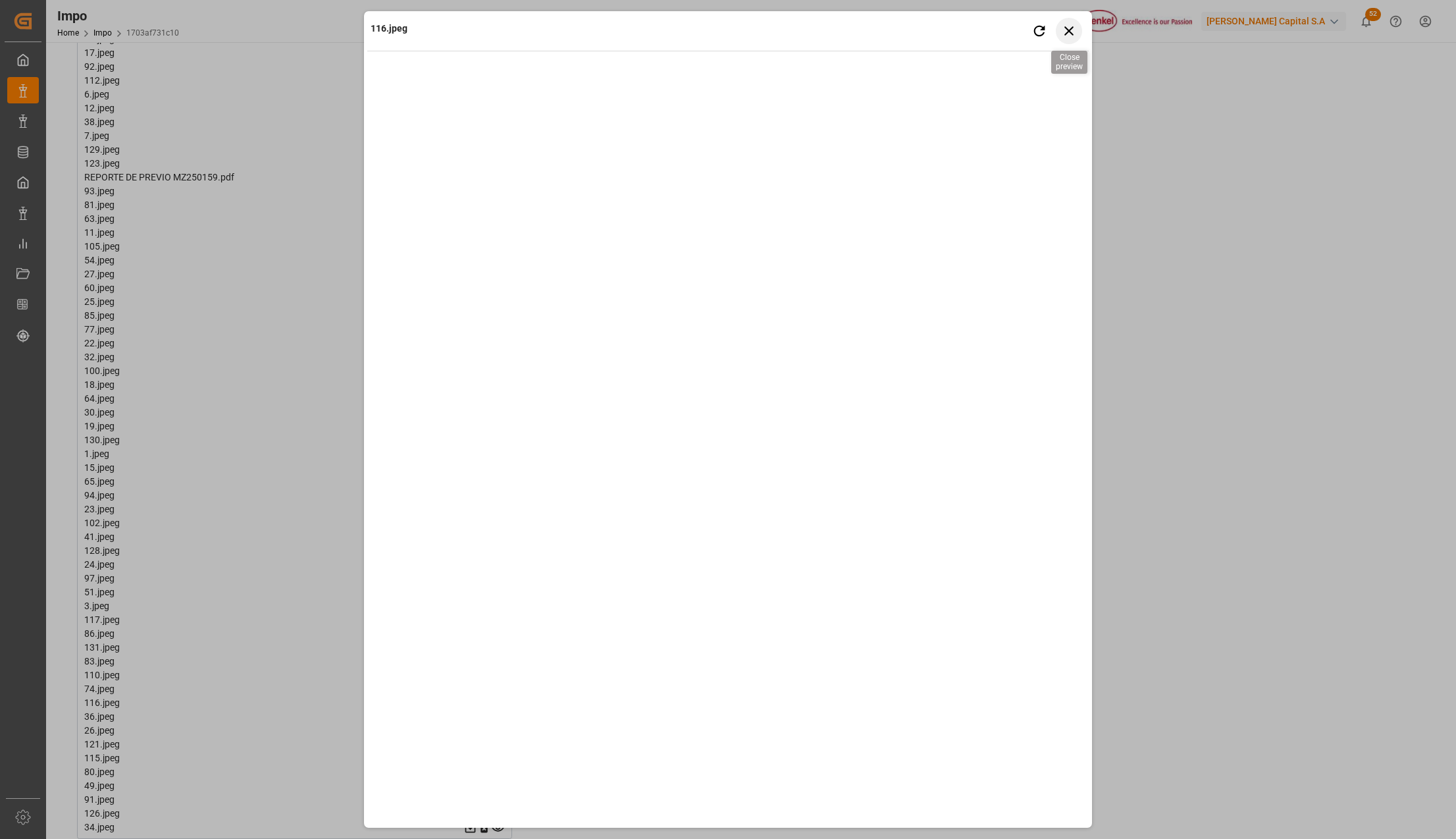
click at [1067, 26] on icon "button" at bounding box center [1069, 30] width 16 height 16
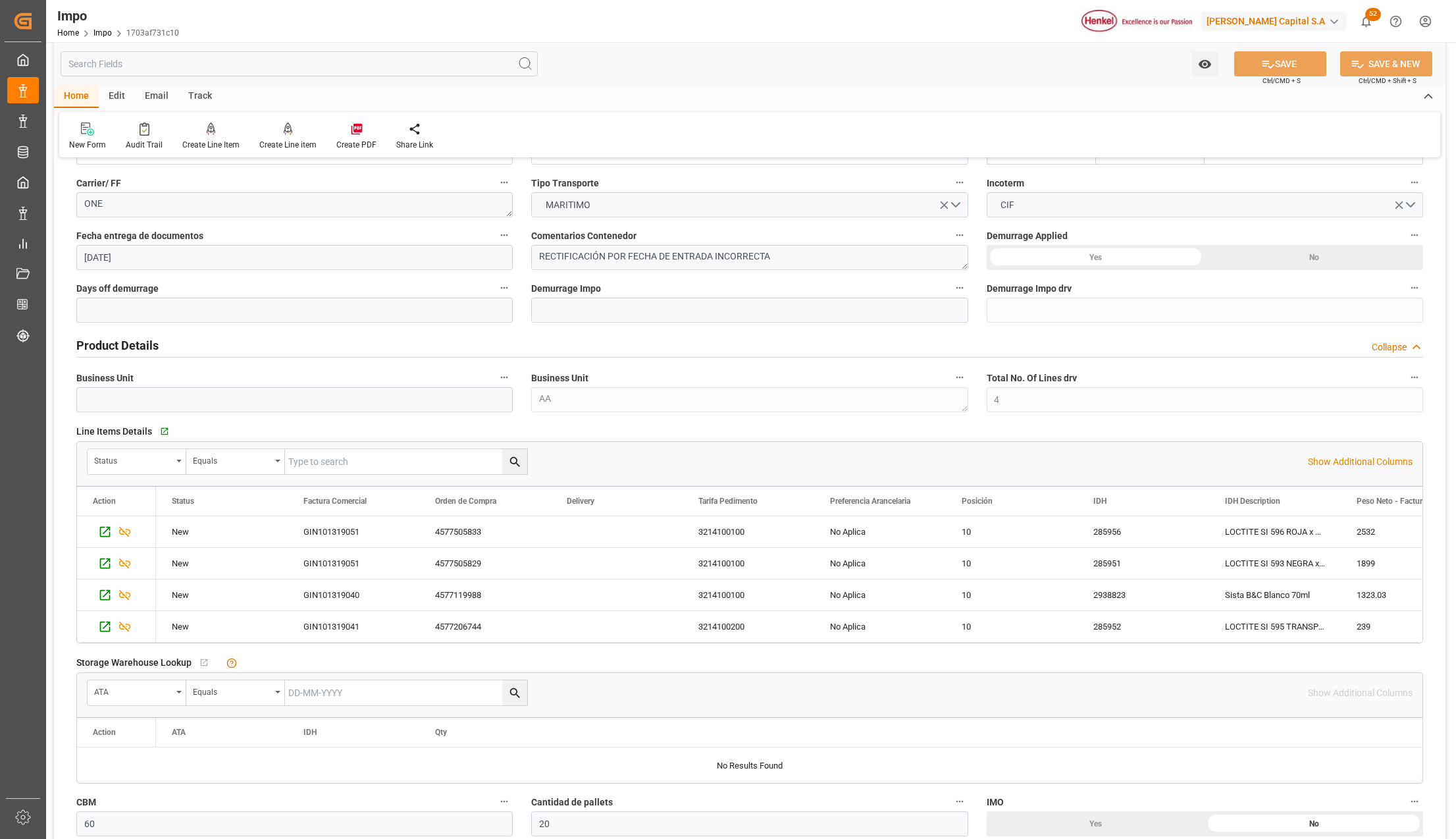
scroll to position [0, 0]
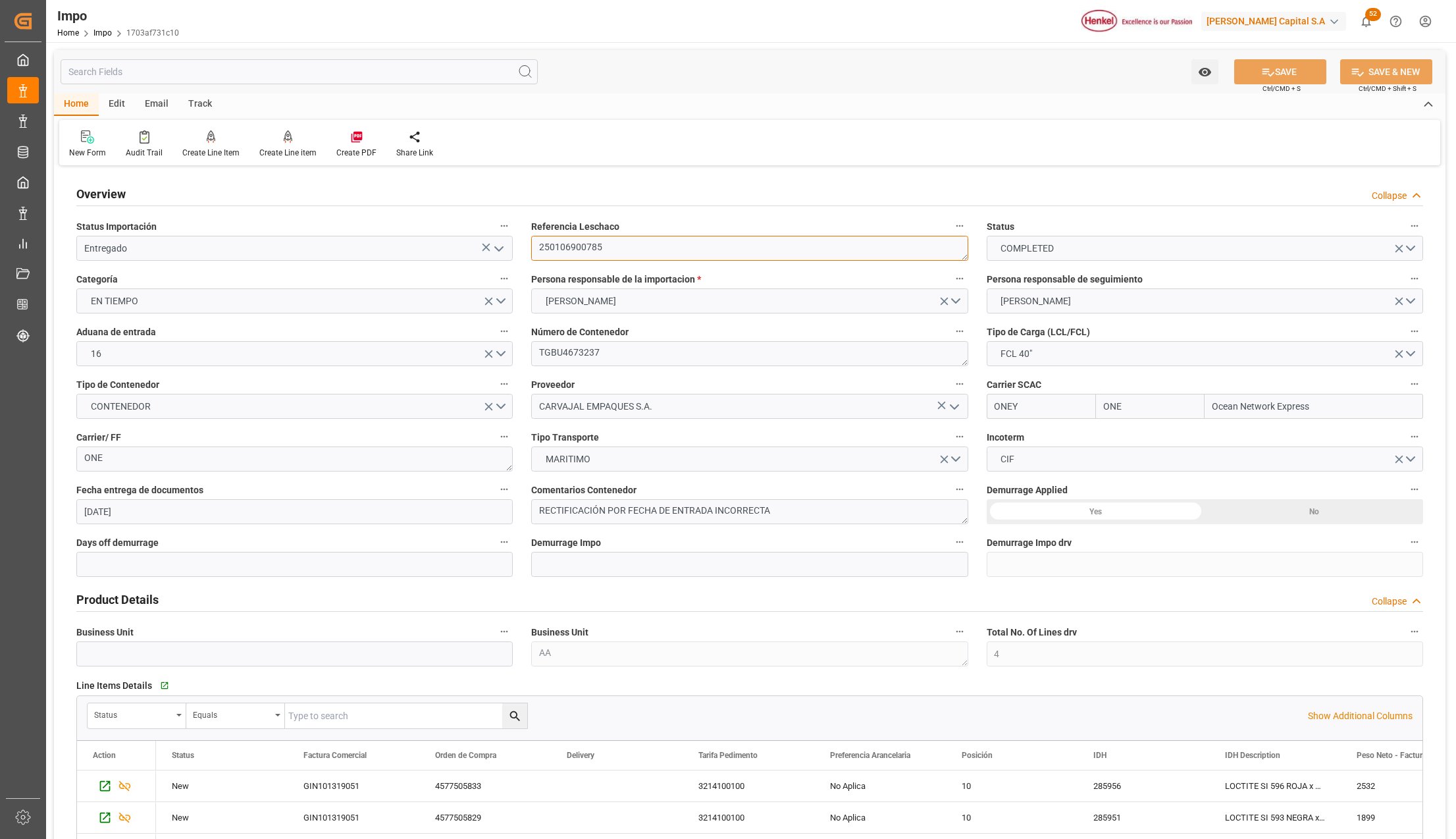
click at [571, 243] on textarea "250106900785" at bounding box center [750, 248] width 436 height 25
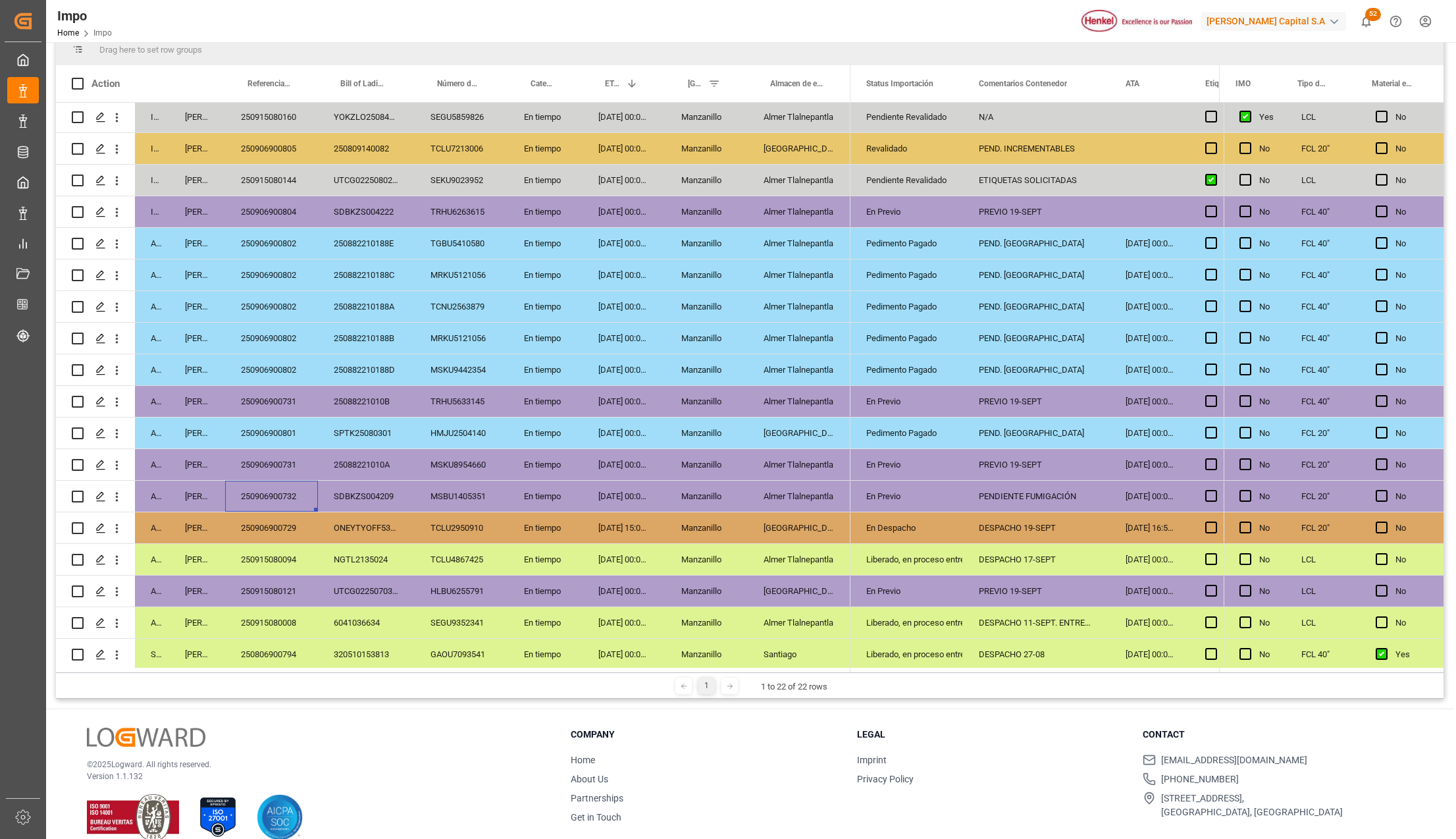
scroll to position [134, 0]
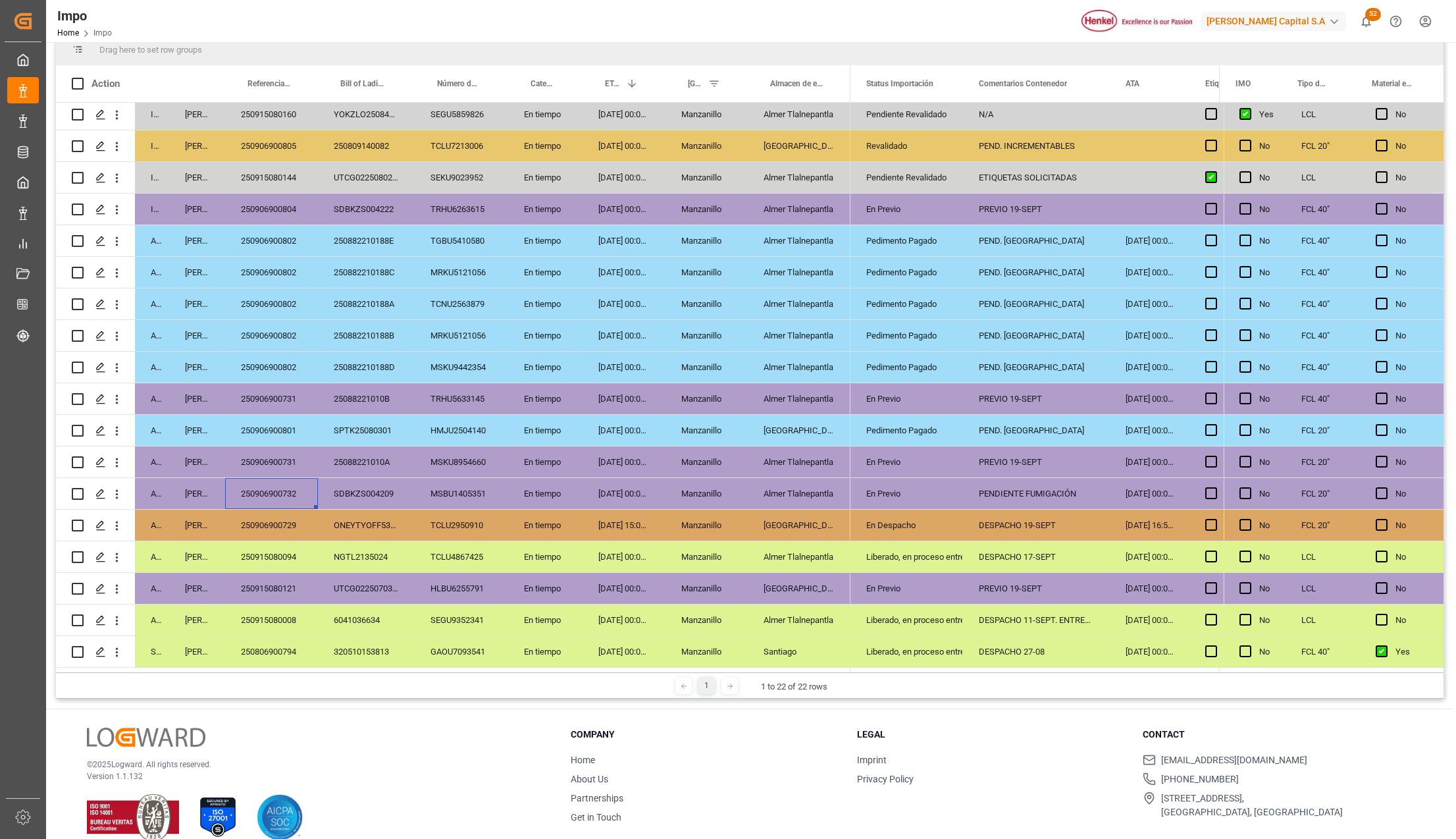
click at [1022, 482] on div "PENDIENTE FUMIGACIÓN" at bounding box center [1036, 494] width 147 height 31
click at [1019, 481] on div "PENDIENTE FUMIGACIÓN" at bounding box center [1036, 494] width 147 height 31
click at [1020, 490] on input "PENDIENTE FUMIGACIÓN" at bounding box center [1036, 500] width 126 height 25
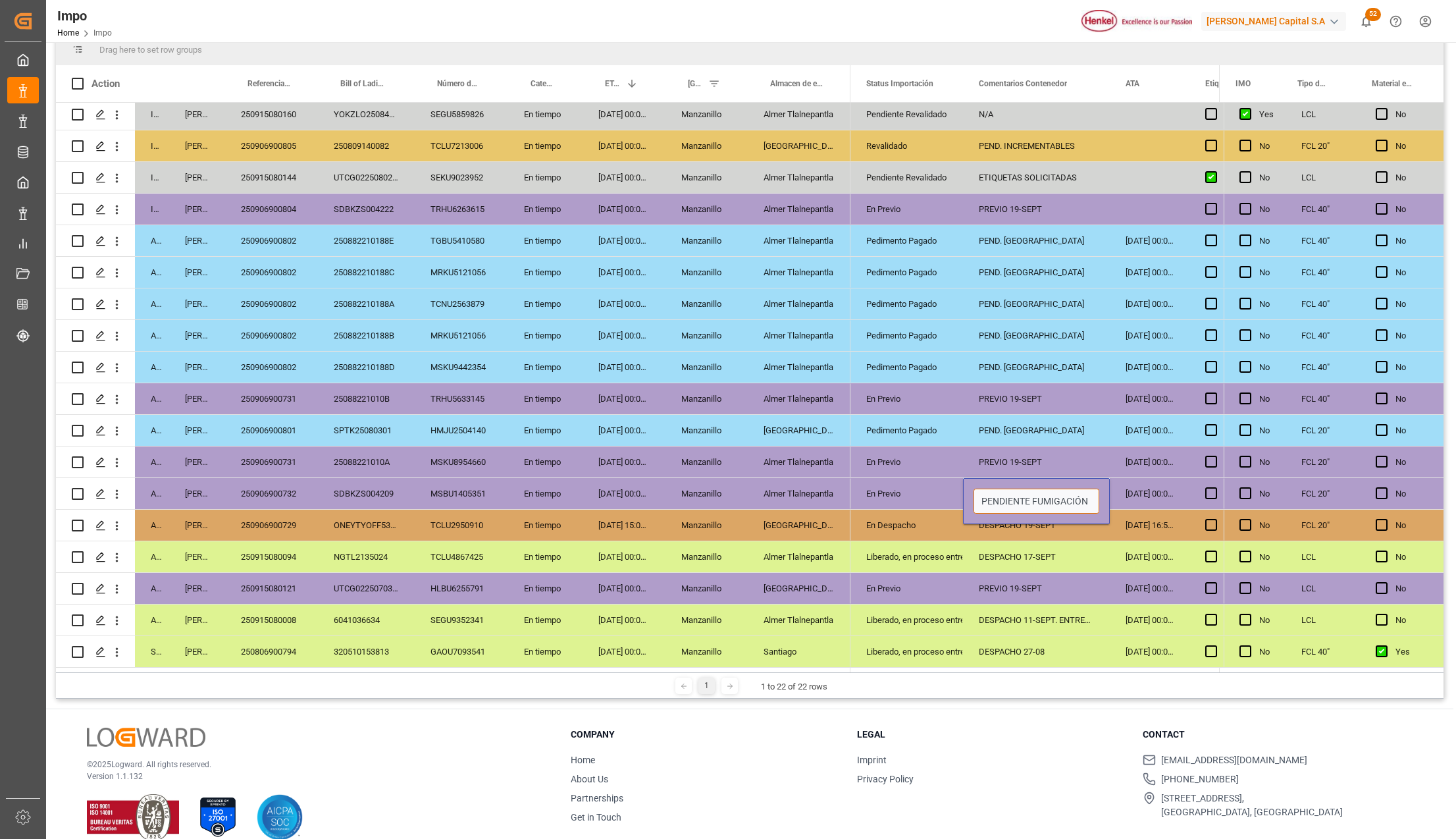
click at [1020, 490] on input "PENDIENTE FUMIGACIÓN" at bounding box center [1036, 500] width 126 height 25
click at [1033, 499] on input "PENDIENTE FUMIGACIÓN" at bounding box center [1036, 500] width 126 height 25
click at [915, 488] on div "En Previo" at bounding box center [907, 494] width 81 height 30
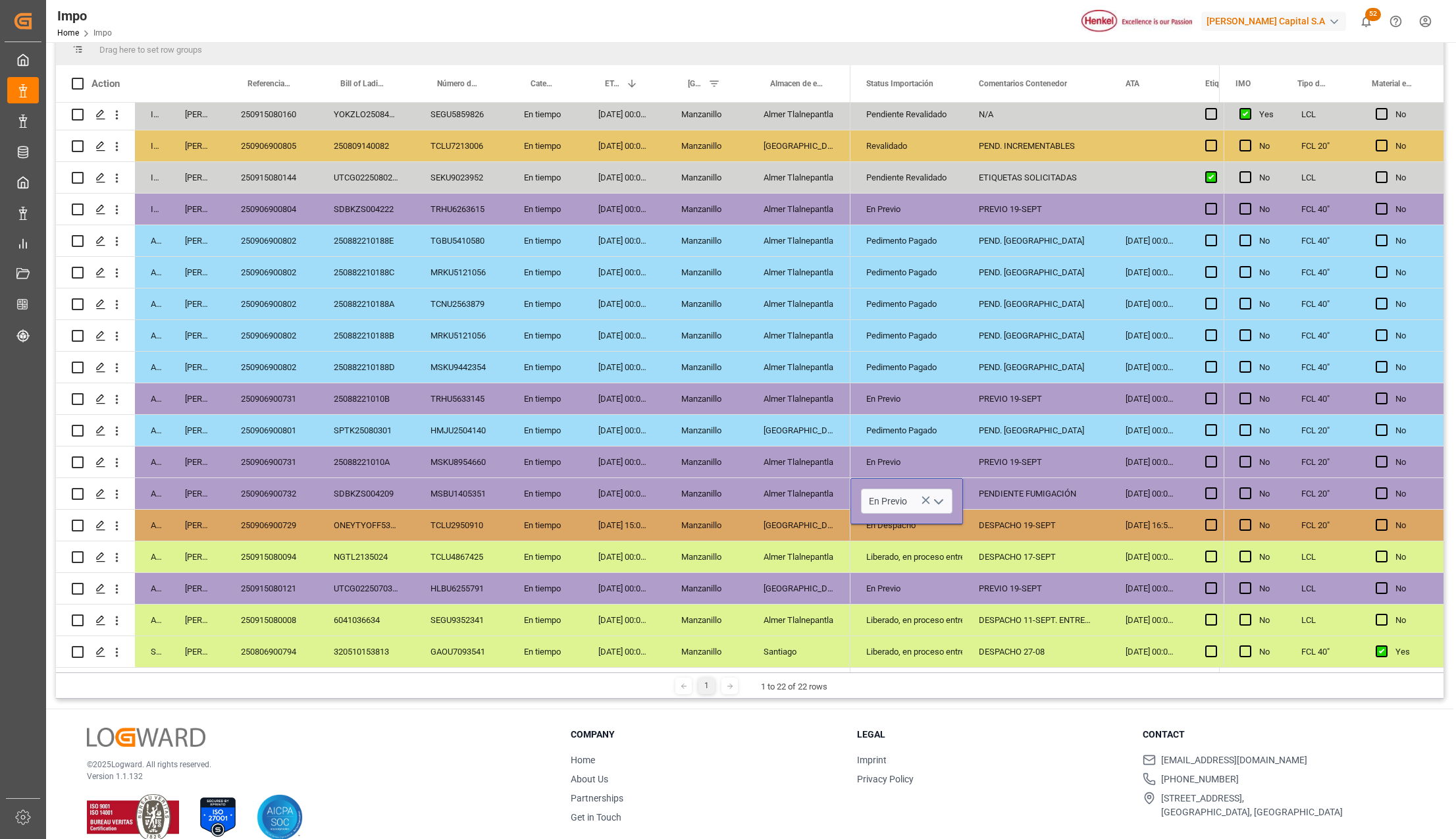
click at [944, 498] on icon "open menu" at bounding box center [938, 501] width 16 height 16
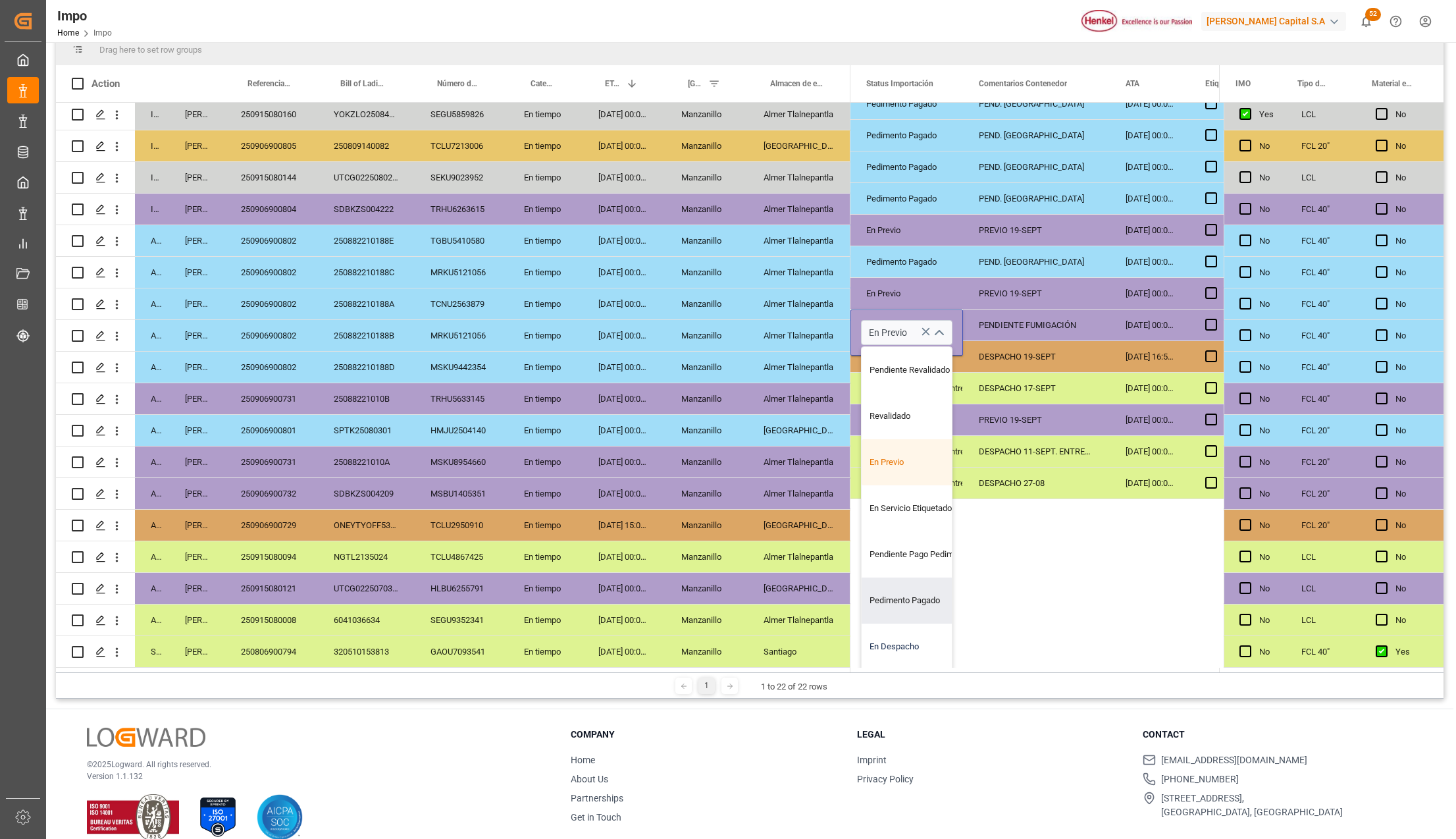
scroll to position [175, 0]
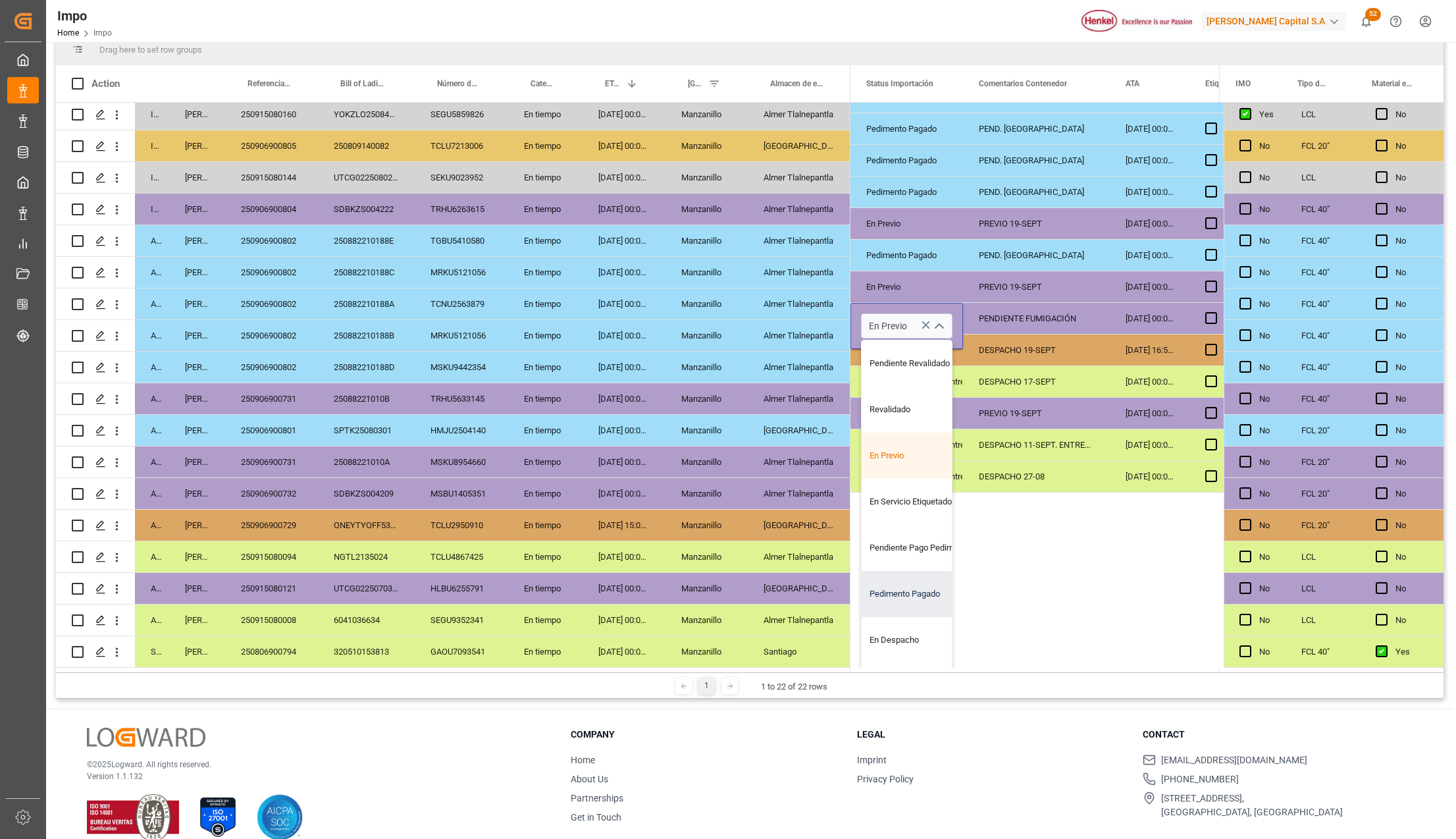
click at [909, 592] on div "Pedimento Pagado" at bounding box center [923, 593] width 124 height 46
type input "Pedimento Pagado"
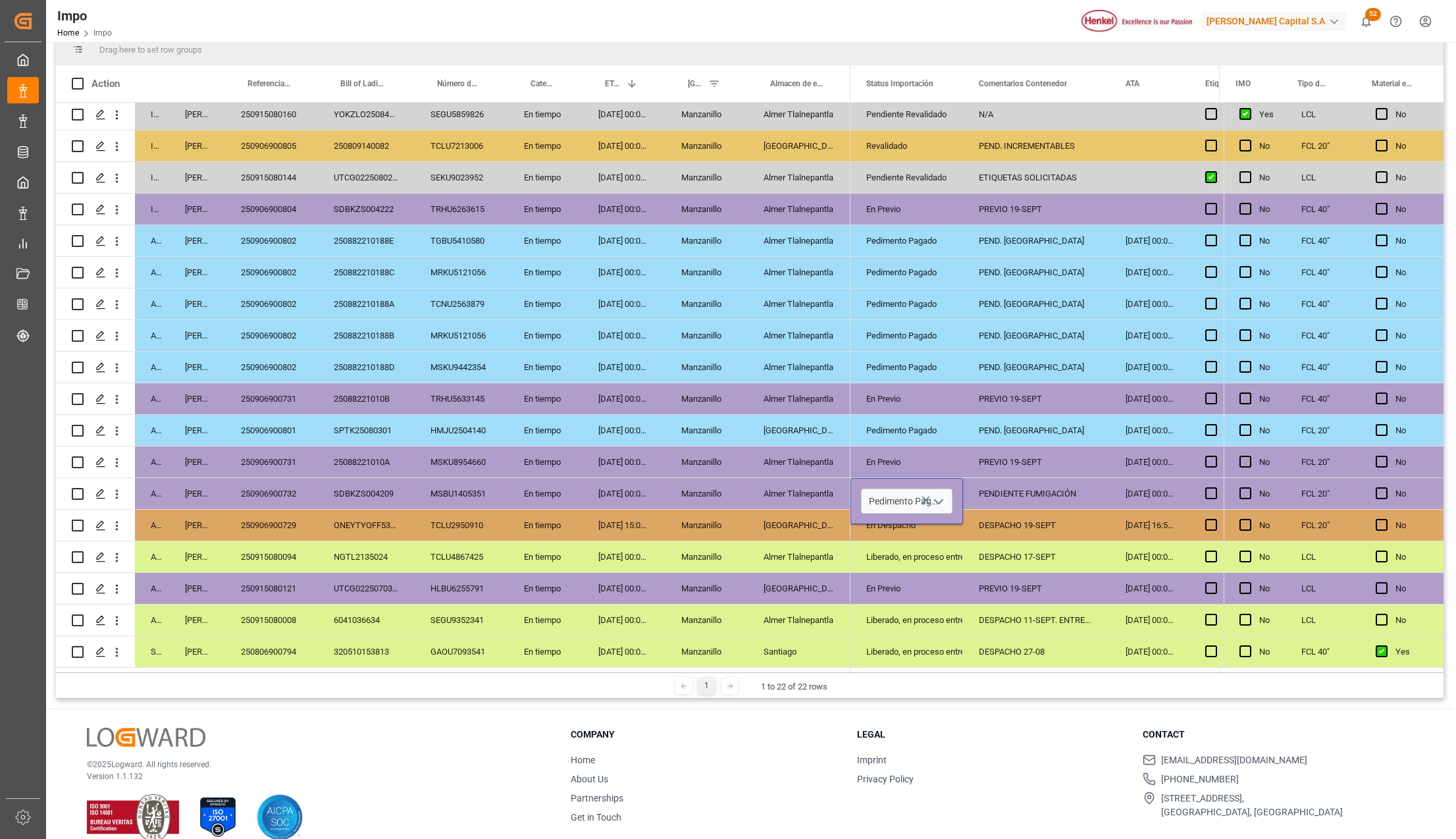
click at [970, 580] on div "PREVIO 19-SEPT" at bounding box center [1036, 589] width 147 height 31
click at [1016, 494] on div "PENDIENTE FUMIGACIÓN" at bounding box center [1036, 494] width 147 height 31
click at [1016, 494] on input "PENDIENTE FUMIGACIÓN" at bounding box center [1036, 500] width 126 height 25
type input "PEND. [GEOGRAPHIC_DATA]"
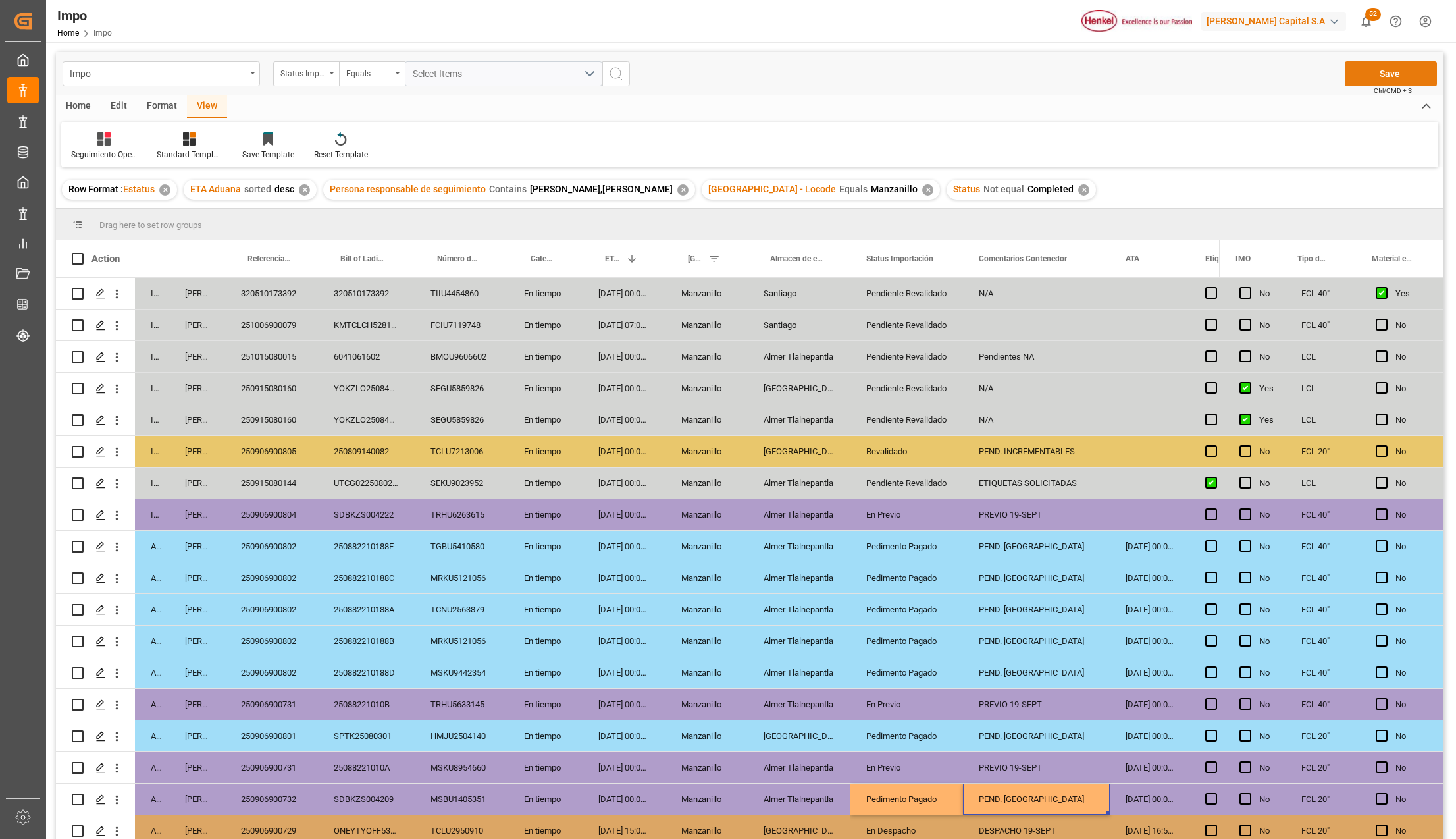
click at [1373, 78] on button "Save" at bounding box center [1390, 74] width 92 height 25
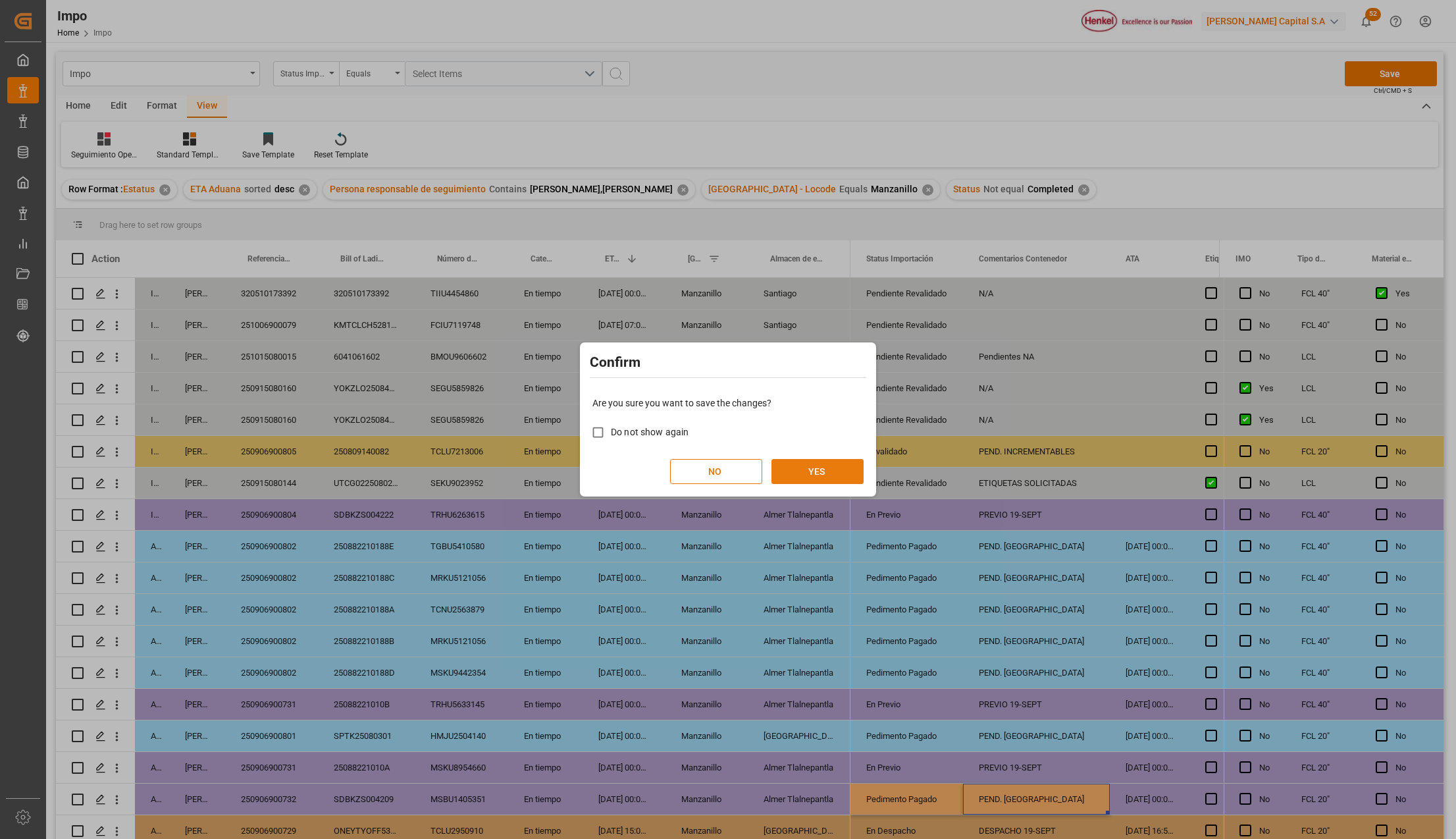
click at [839, 466] on button "YES" at bounding box center [817, 471] width 92 height 25
